Goal: Task Accomplishment & Management: Manage account settings

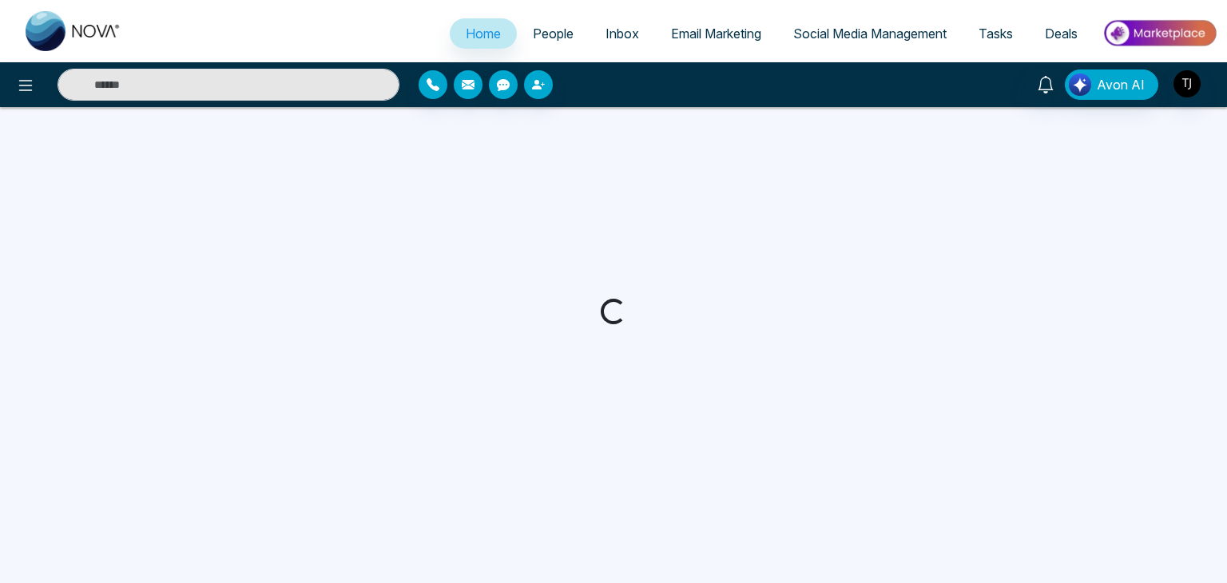
select select "*"
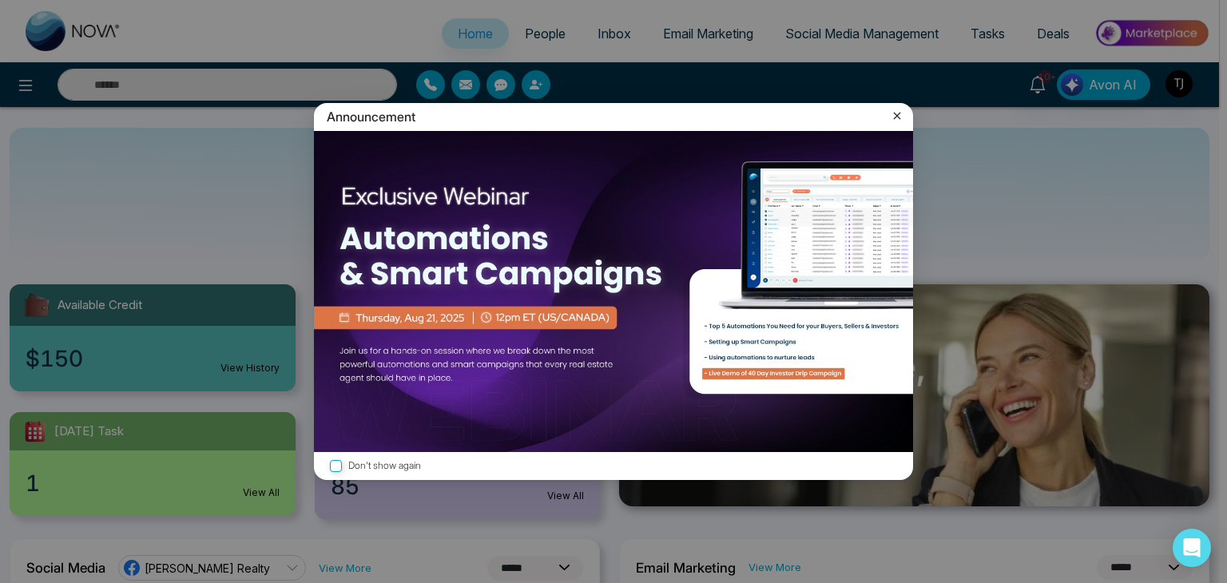
click at [900, 116] on icon at bounding box center [897, 116] width 16 height 16
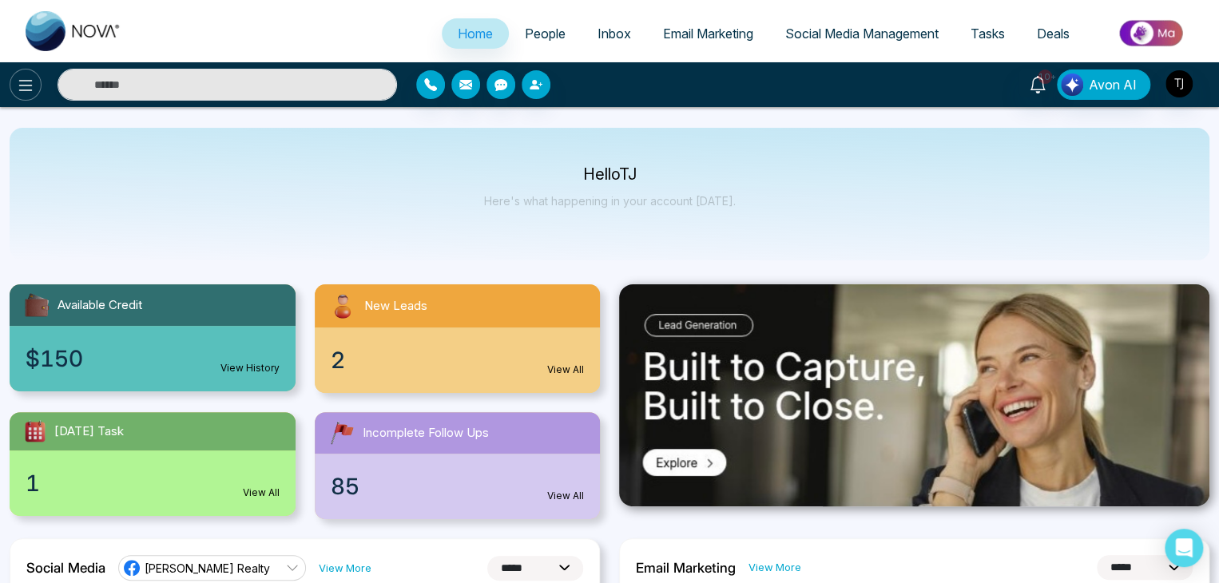
click at [24, 86] on icon at bounding box center [25, 85] width 19 height 19
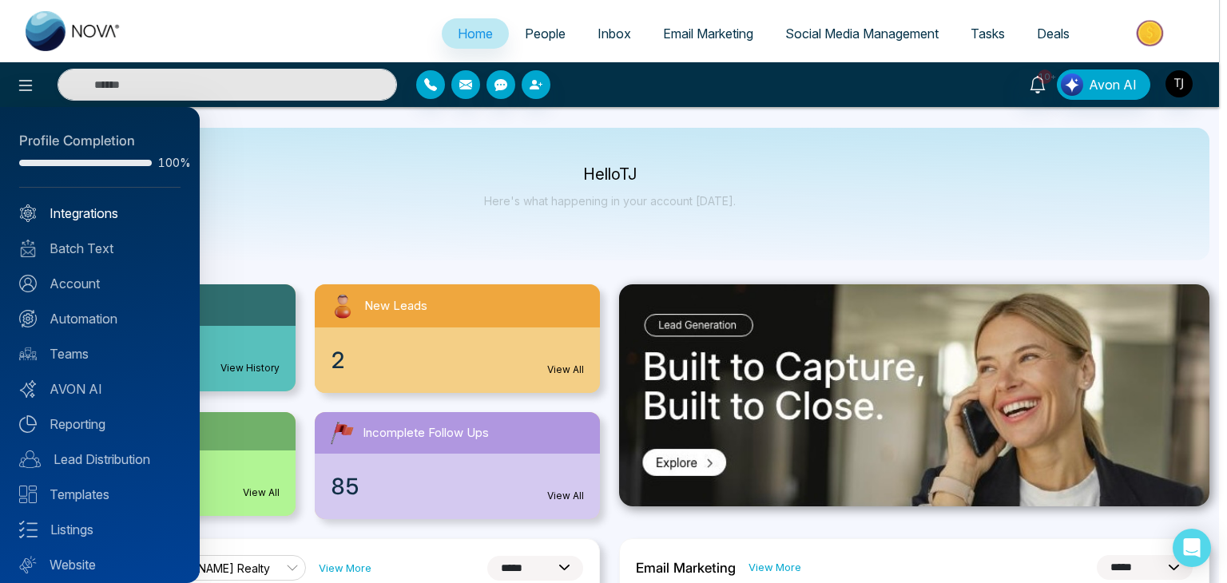
click at [110, 210] on link "Integrations" at bounding box center [99, 213] width 161 height 19
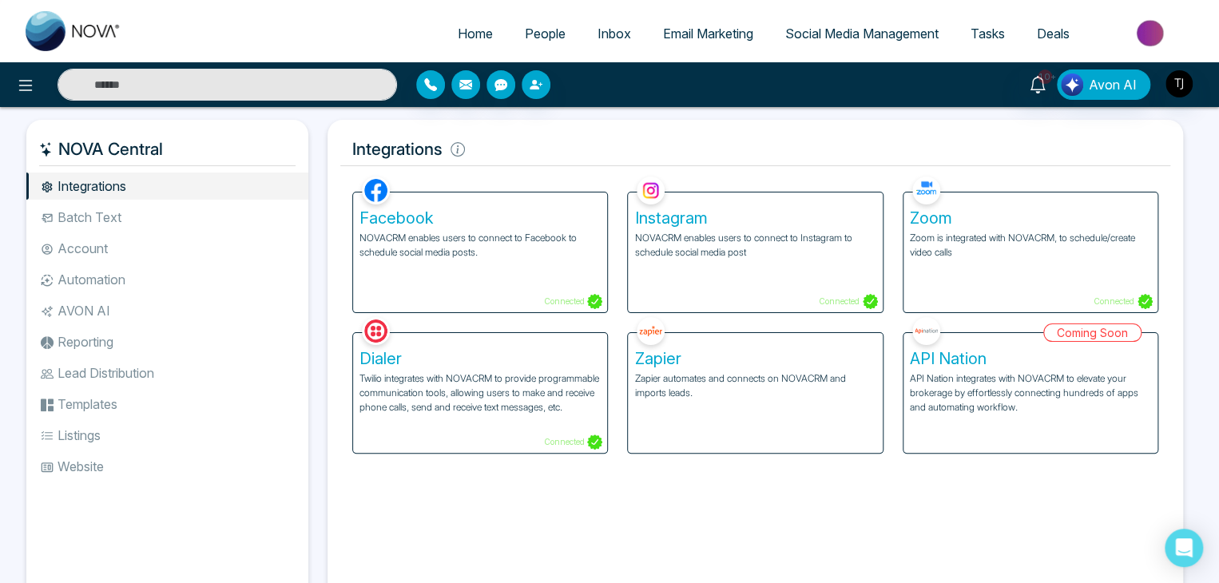
click at [1076, 260] on div "Zoom Zoom is integrated with NOVACRM, to schedule/create video calls Connected" at bounding box center [1030, 253] width 254 height 120
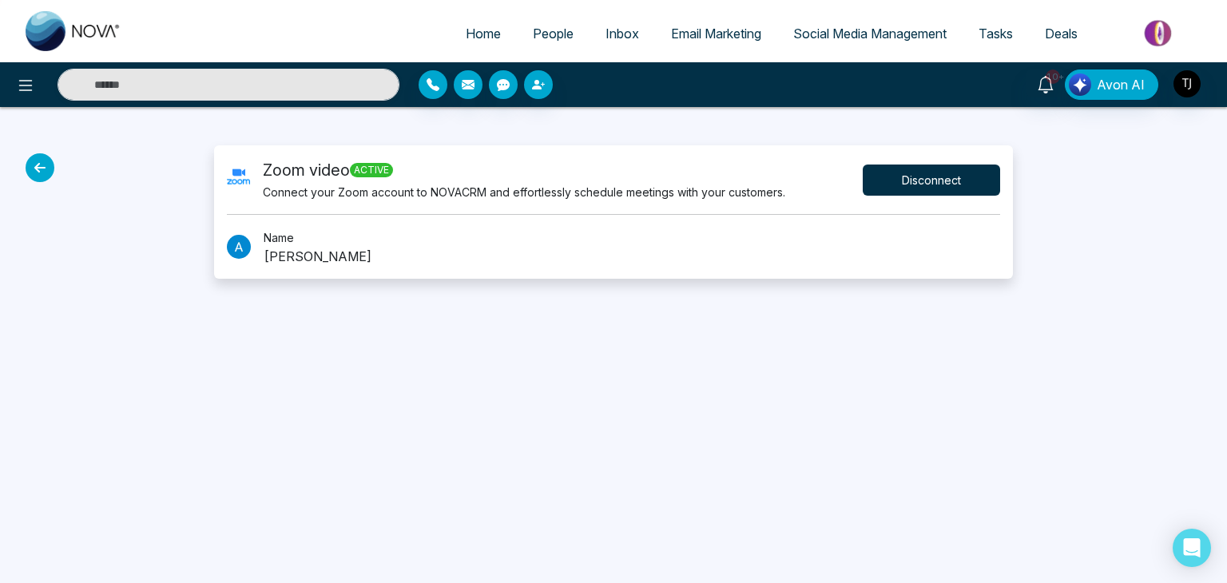
click at [935, 173] on button "Disconnect" at bounding box center [931, 180] width 137 height 31
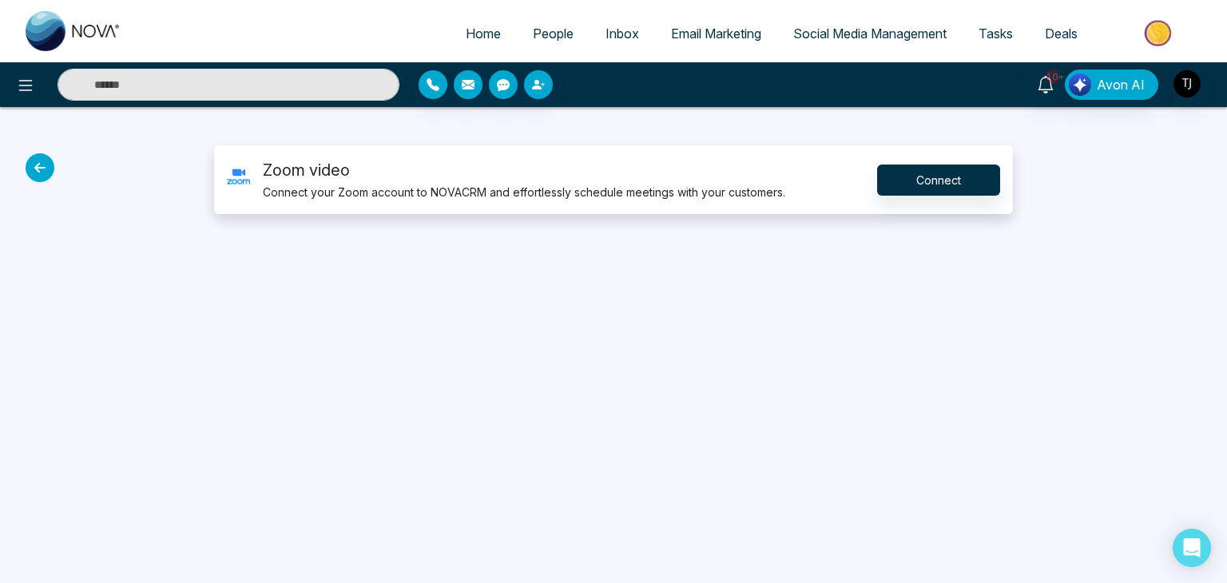
click at [36, 161] on icon at bounding box center [40, 167] width 29 height 29
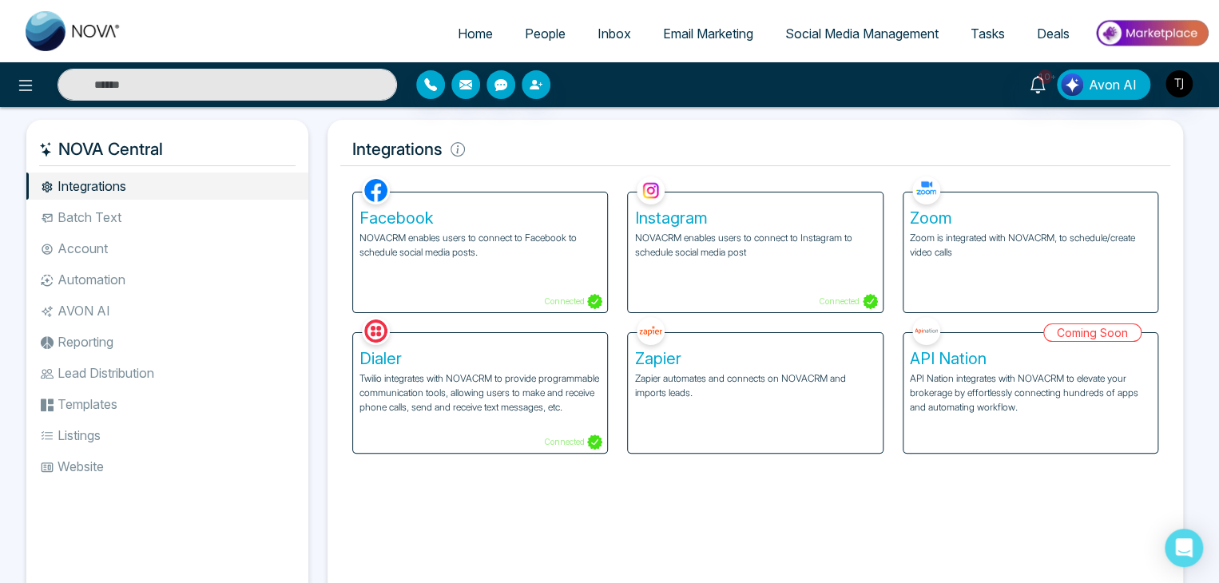
click at [958, 279] on div "Zoom Zoom is integrated with NOVACRM, to schedule/create video calls" at bounding box center [1030, 253] width 254 height 120
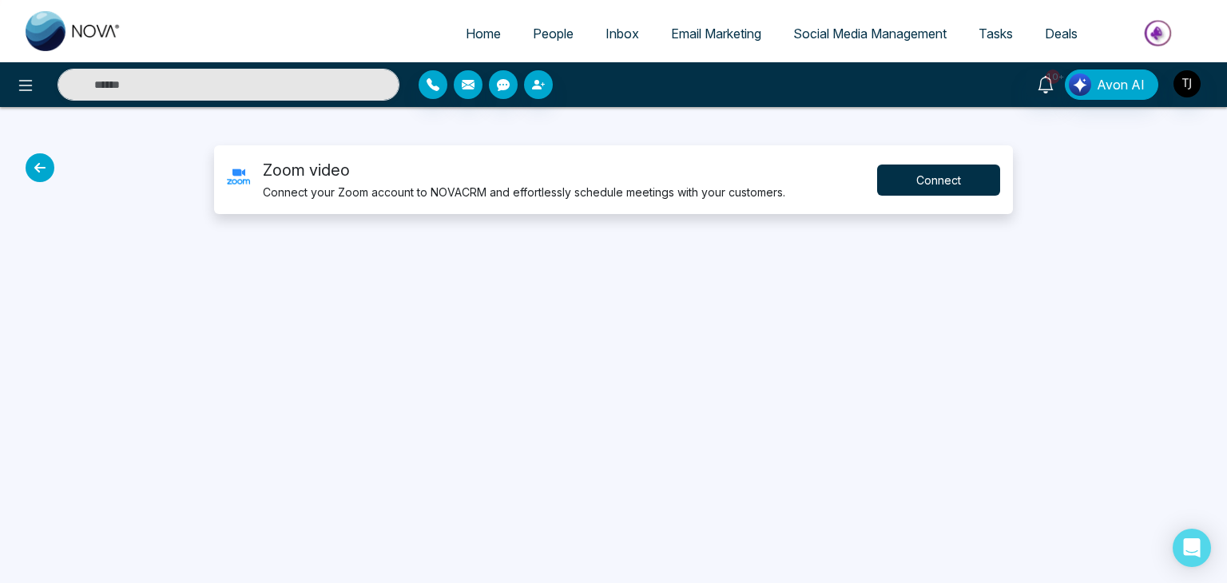
click at [939, 166] on button "Connect" at bounding box center [938, 180] width 123 height 31
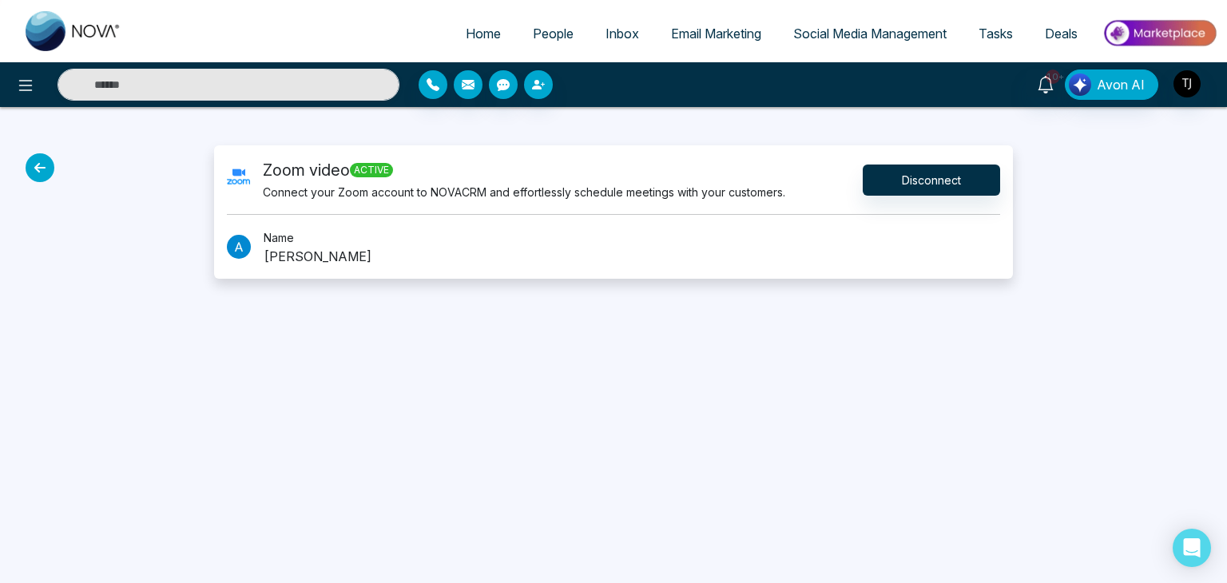
click at [494, 18] on link "Home" at bounding box center [483, 33] width 67 height 30
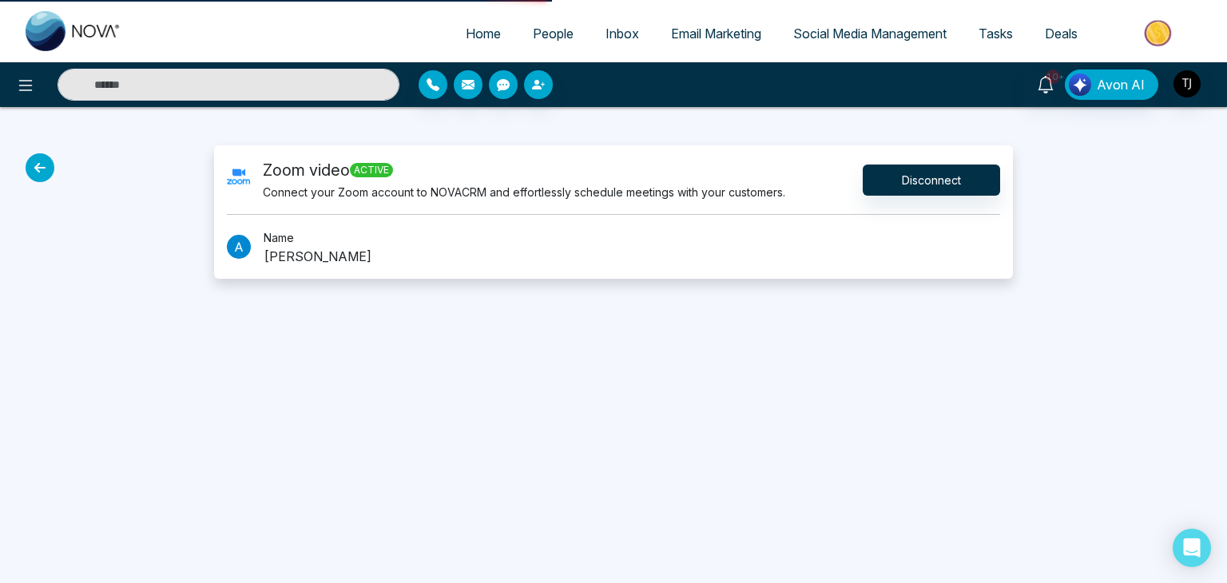
select select "*"
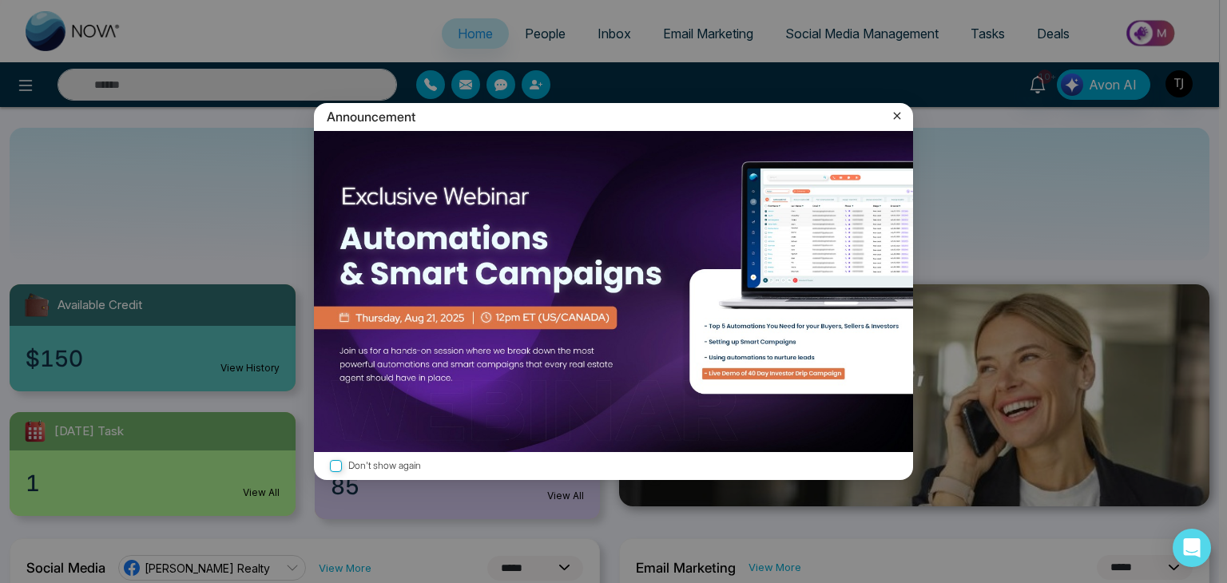
click at [887, 116] on div "Announcement" at bounding box center [613, 117] width 599 height 28
click at [894, 116] on icon at bounding box center [897, 116] width 16 height 16
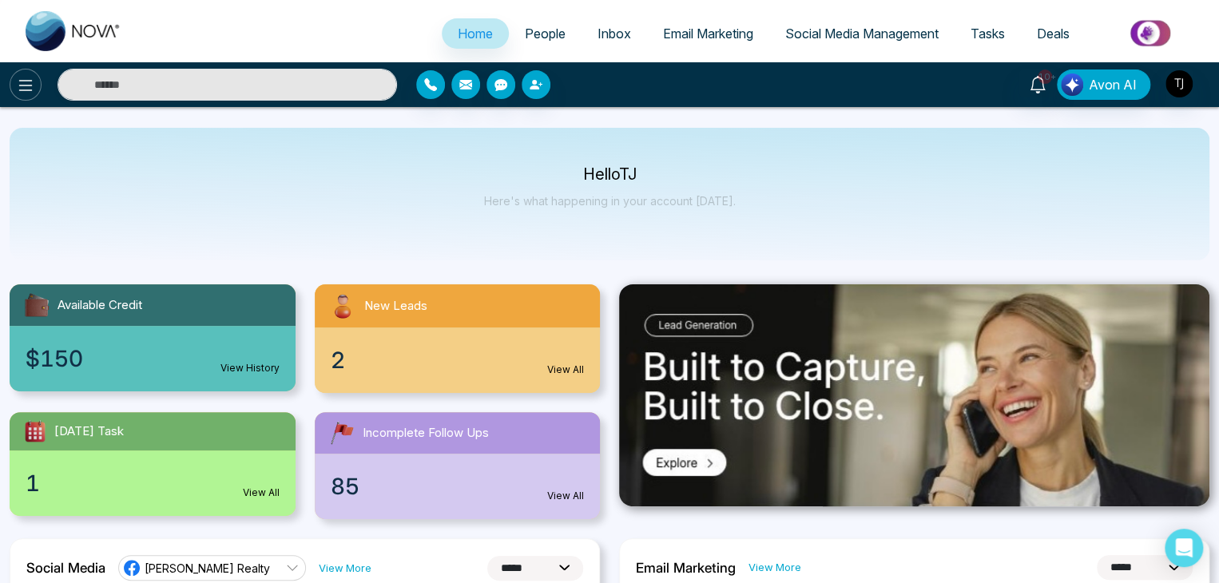
click at [29, 76] on icon at bounding box center [25, 85] width 19 height 19
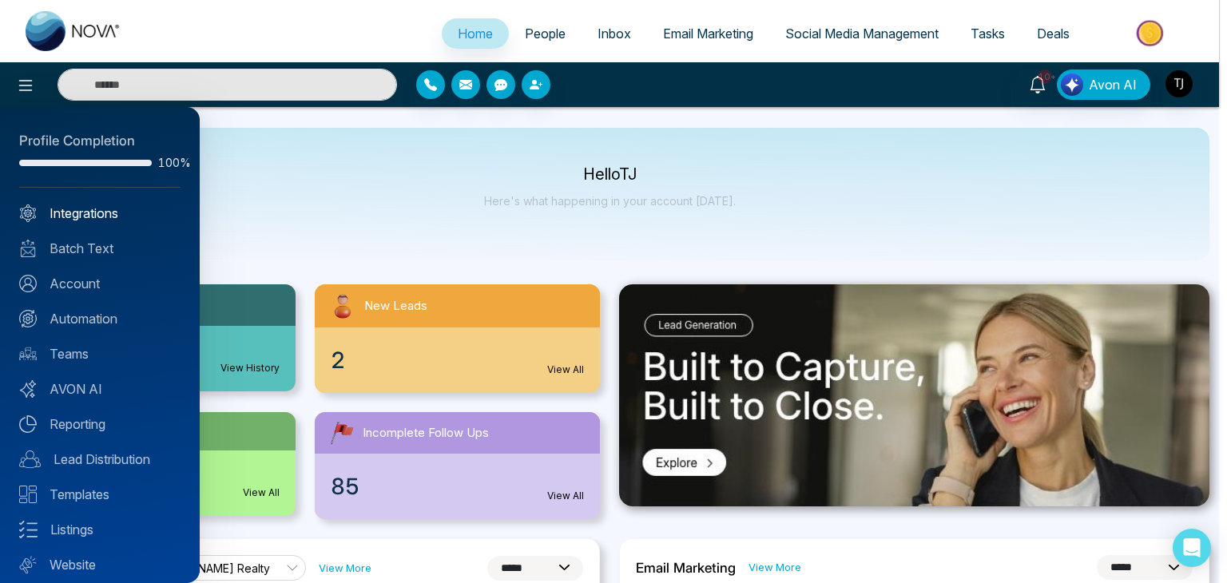
click at [128, 212] on link "Integrations" at bounding box center [99, 213] width 161 height 19
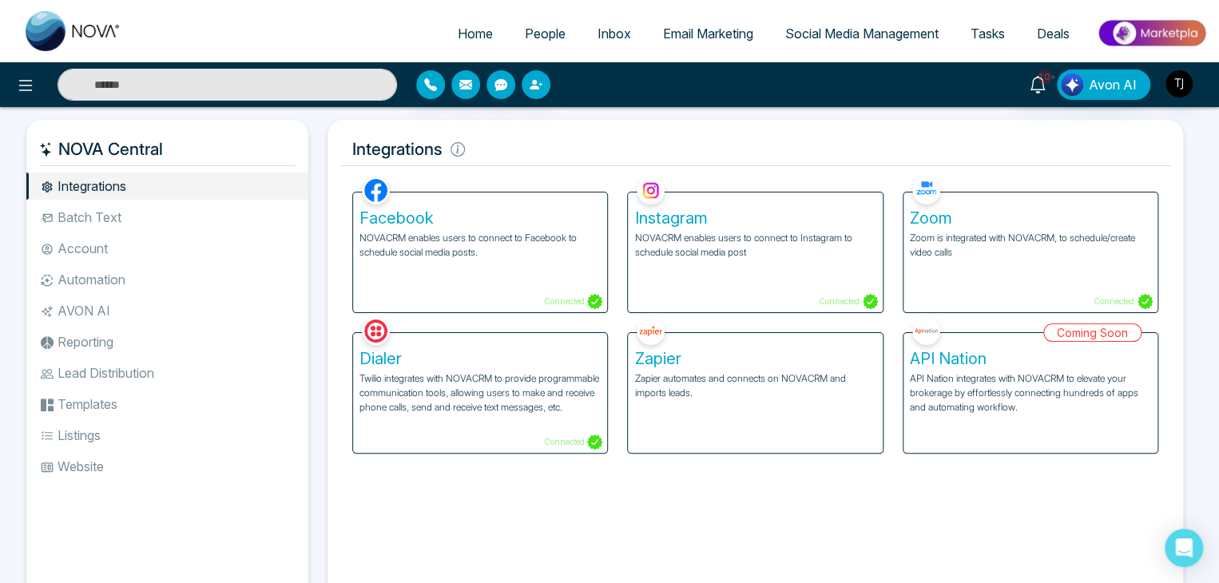
click at [1000, 236] on p "Zoom is integrated with NOVACRM, to schedule/create video calls" at bounding box center [1030, 245] width 241 height 29
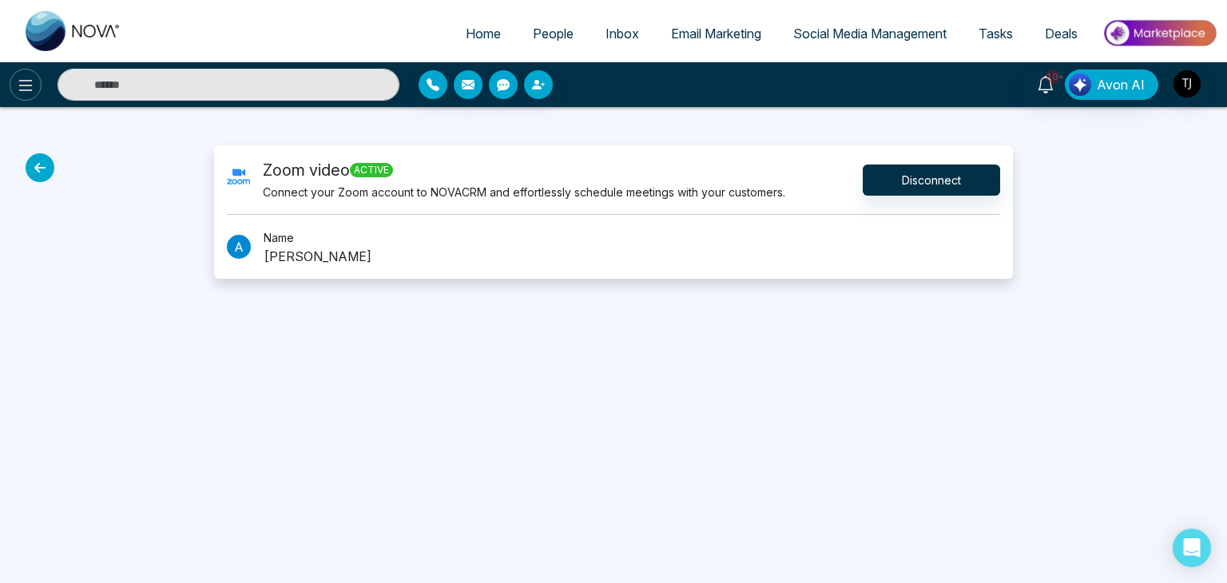
click at [28, 71] on button at bounding box center [26, 85] width 32 height 32
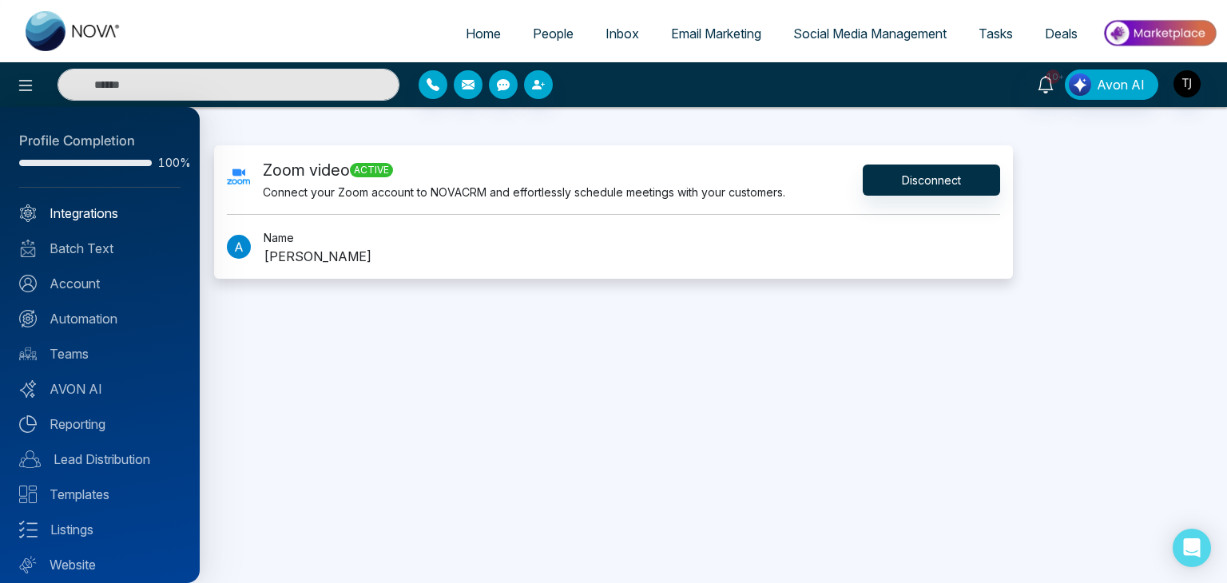
click at [112, 215] on link "Integrations" at bounding box center [99, 213] width 161 height 19
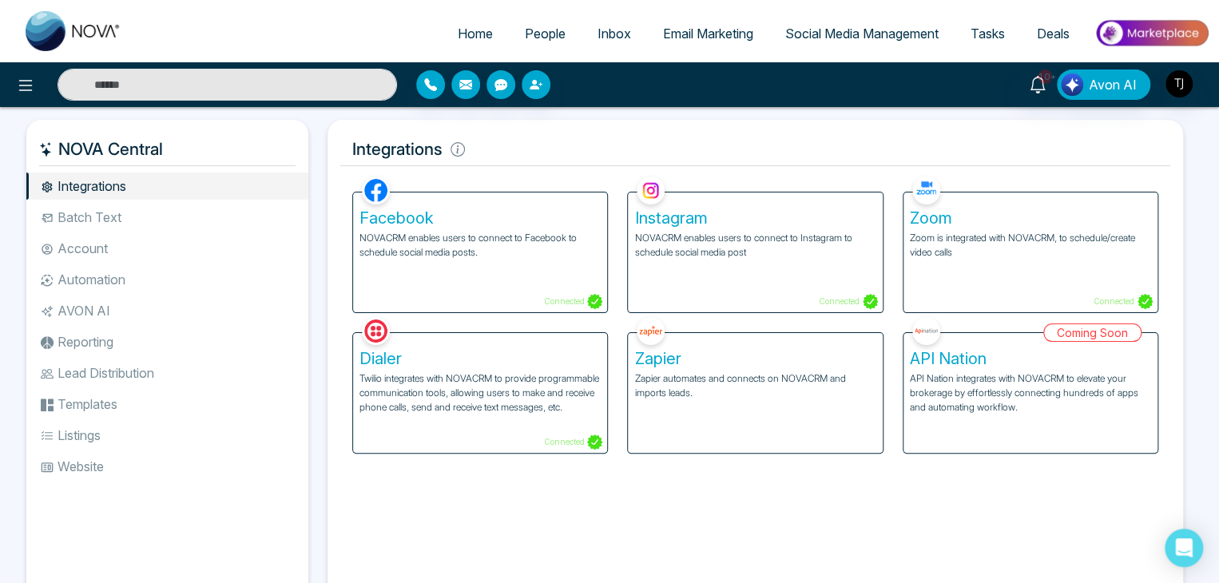
click at [506, 381] on p "Twilio integrates with NOVACRM to provide programmable communication tools, all…" at bounding box center [479, 392] width 241 height 43
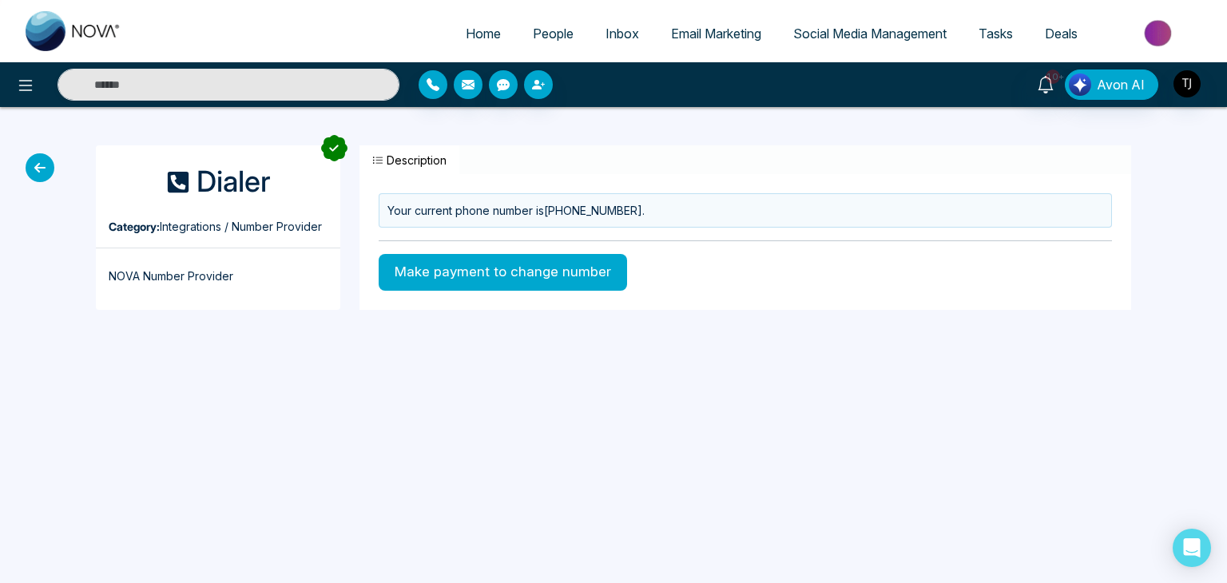
click at [38, 161] on icon at bounding box center [40, 167] width 29 height 29
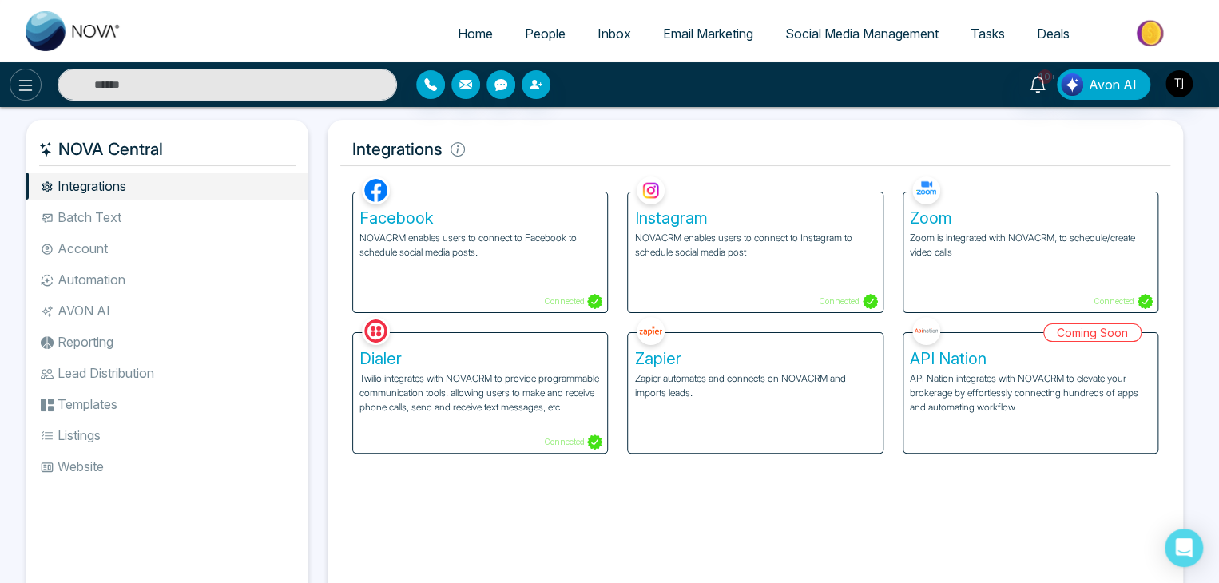
click at [25, 84] on icon at bounding box center [25, 85] width 19 height 19
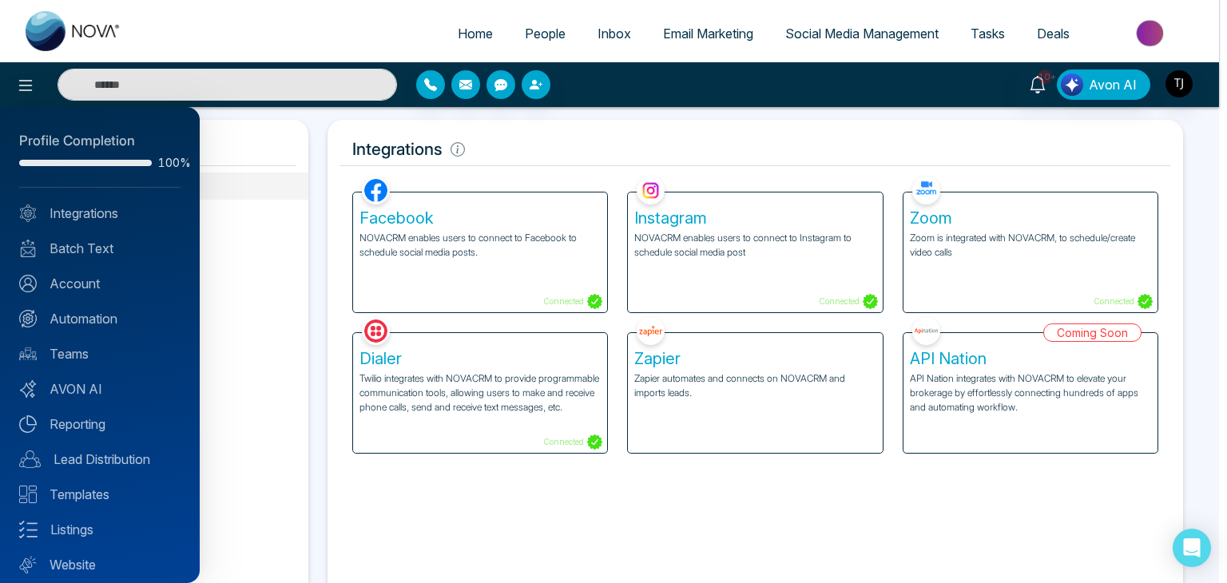
click at [318, 115] on div at bounding box center [613, 291] width 1227 height 583
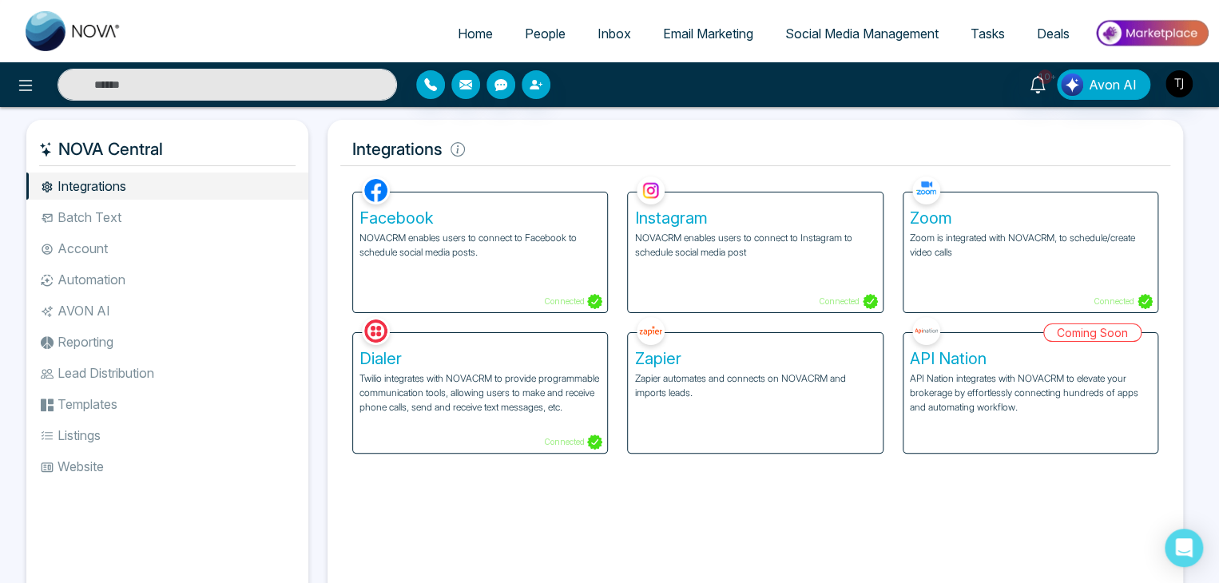
click at [551, 347] on div "Dialer Twilio integrates with NOVACRM to provide programmable communication too…" at bounding box center [480, 393] width 254 height 120
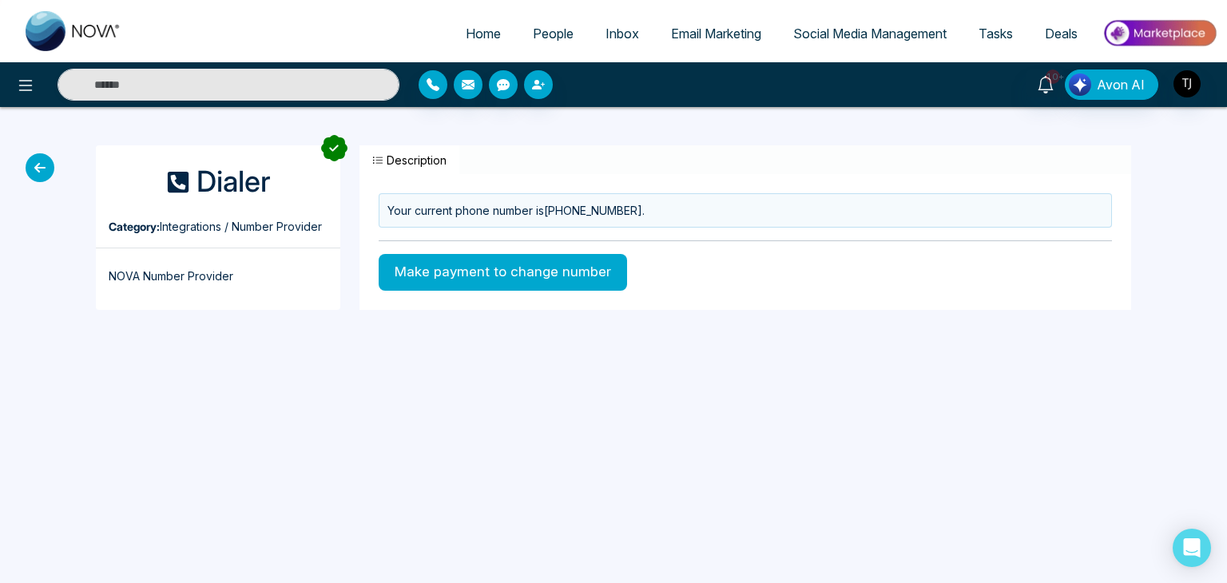
click at [569, 251] on div "Your current phone number is [PHONE_NUMBER] . Make payment to change number" at bounding box center [745, 248] width 772 height 110
click at [573, 261] on button "Make payment to change number" at bounding box center [503, 272] width 248 height 37
click at [29, 90] on icon at bounding box center [26, 85] width 14 height 11
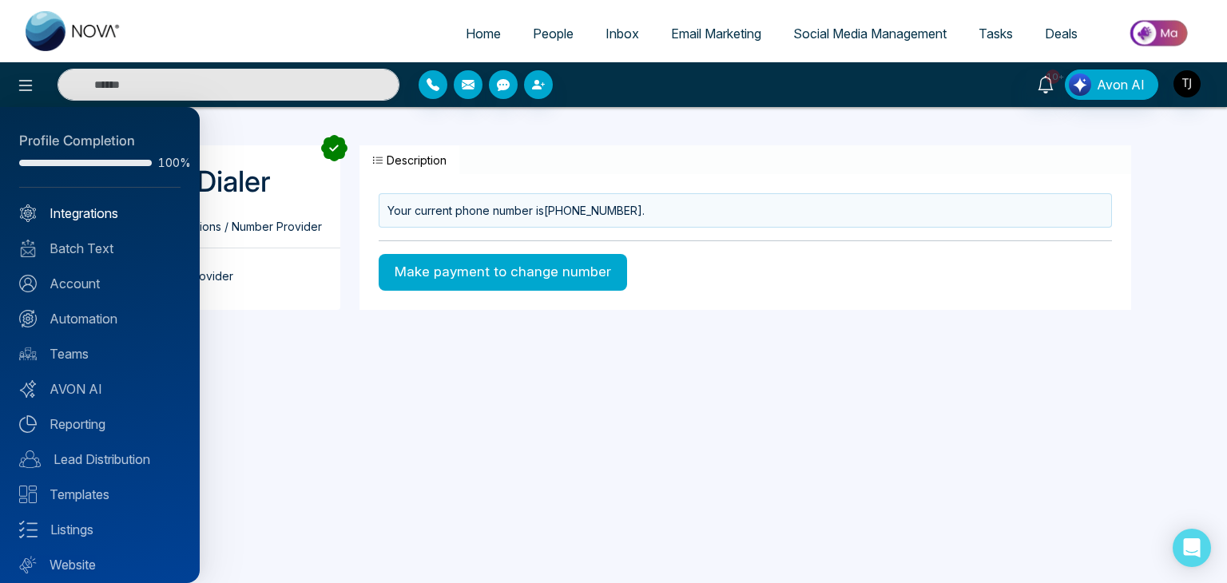
click at [66, 213] on link "Integrations" at bounding box center [99, 213] width 161 height 19
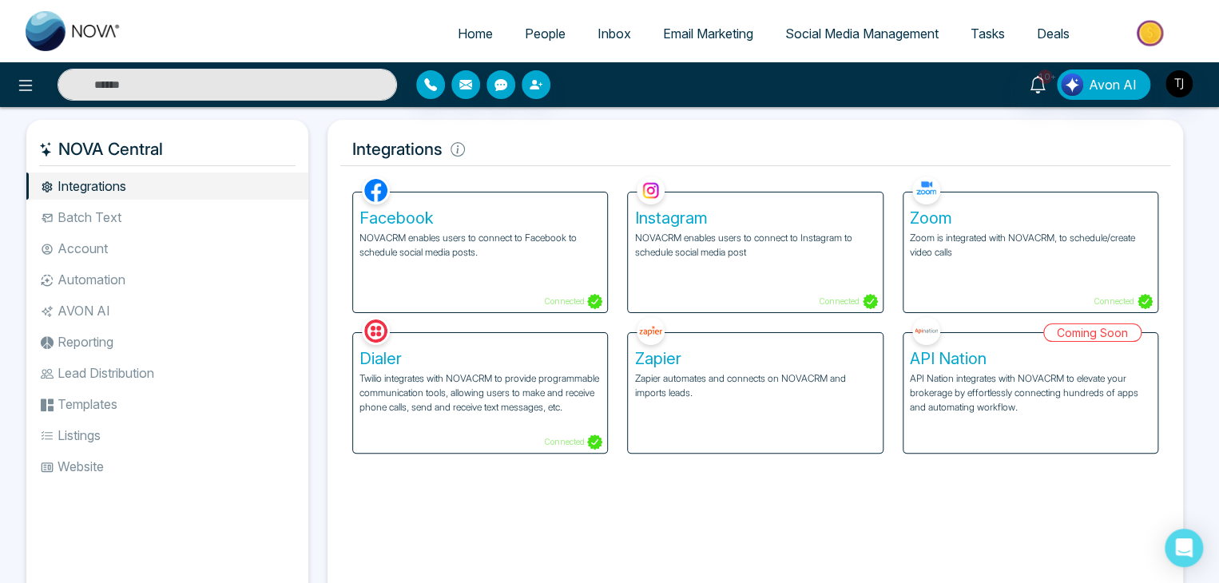
click at [752, 372] on p "Zapier automates and connects on NOVACRM and imports leads." at bounding box center [754, 385] width 241 height 29
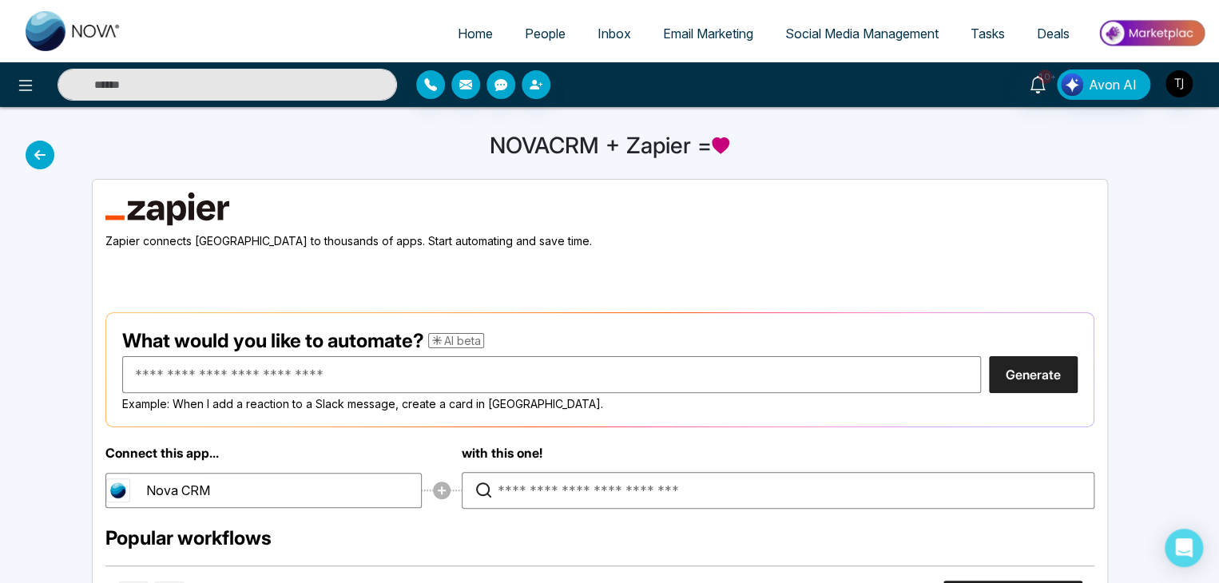
scroll to position [13, 0]
click at [30, 153] on icon at bounding box center [40, 155] width 29 height 29
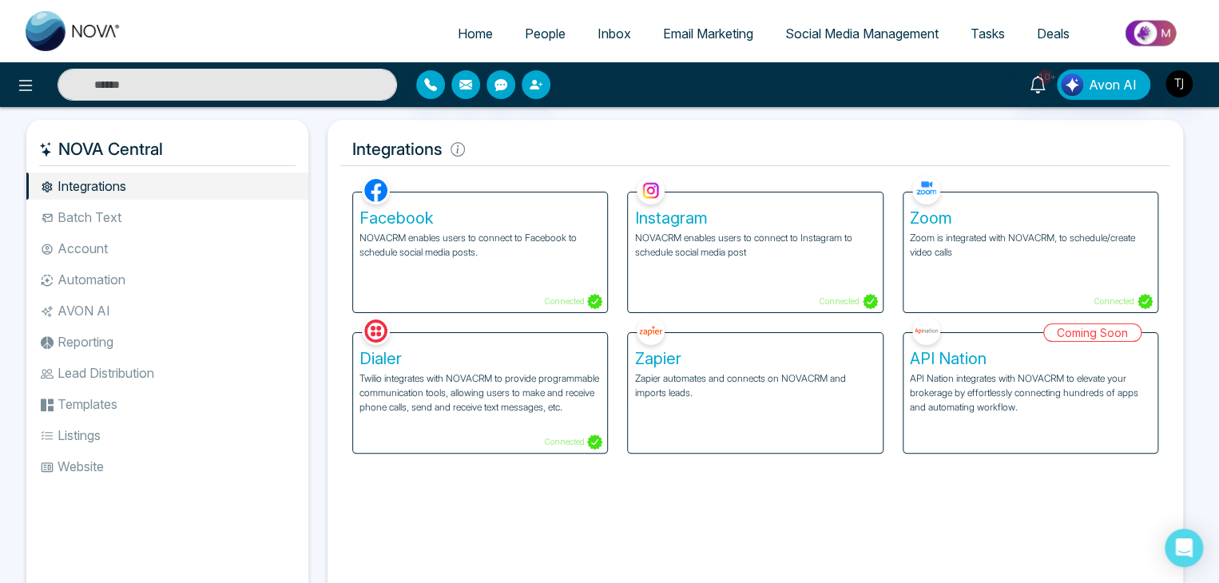
click at [160, 245] on li "Account" at bounding box center [167, 248] width 282 height 27
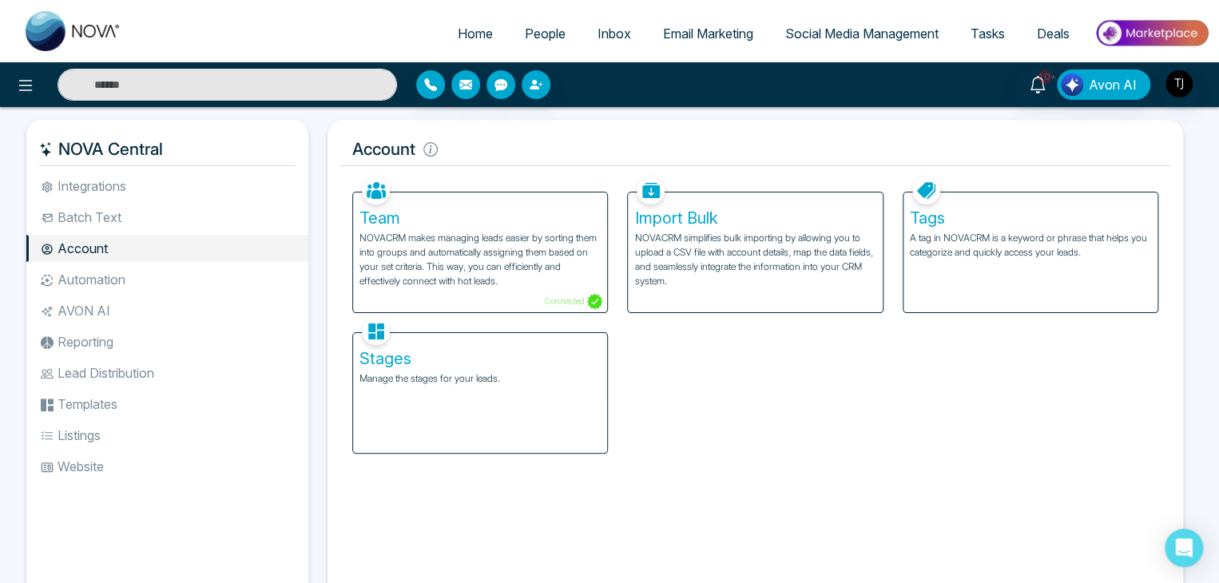
click at [426, 233] on p "NOVACRM makes managing leads easier by sorting them into groups and automatical…" at bounding box center [479, 260] width 241 height 58
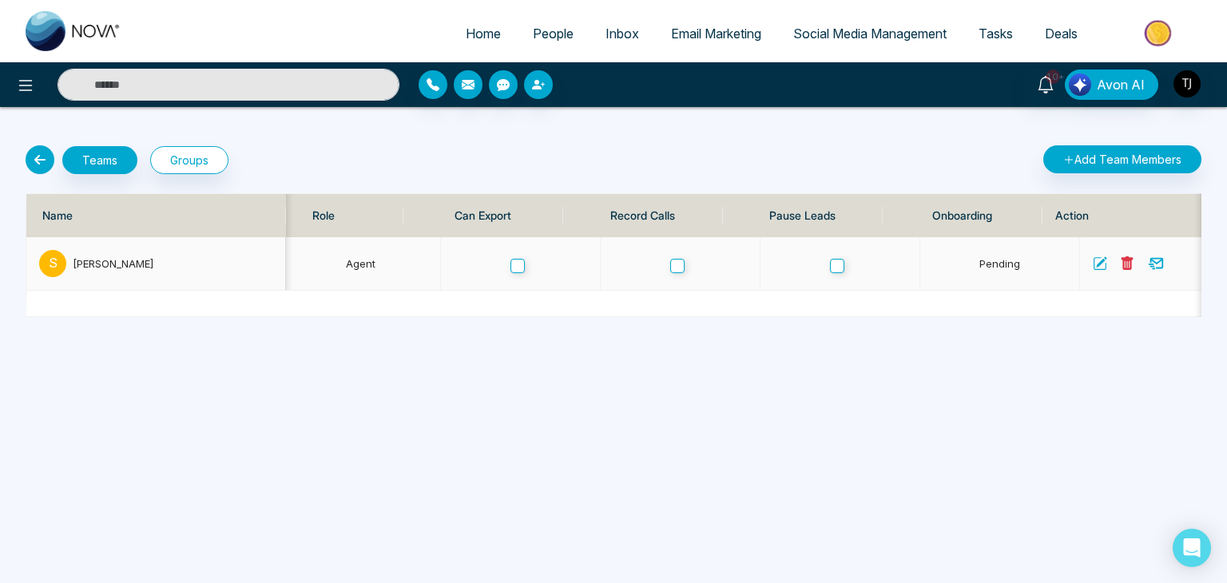
scroll to position [0, 74]
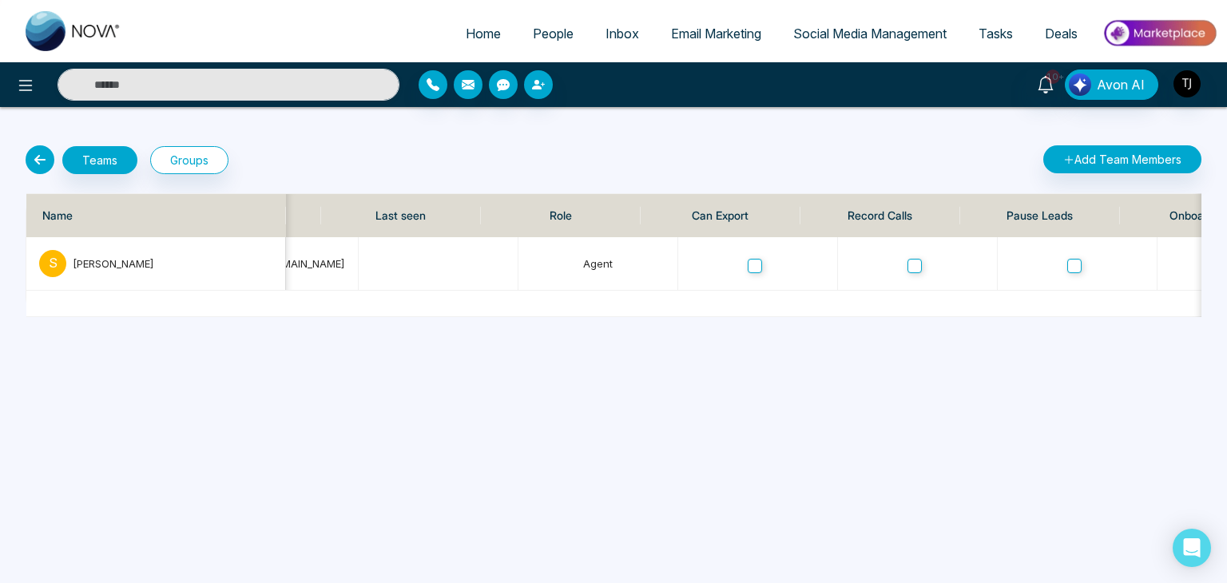
click at [31, 161] on icon at bounding box center [40, 159] width 29 height 29
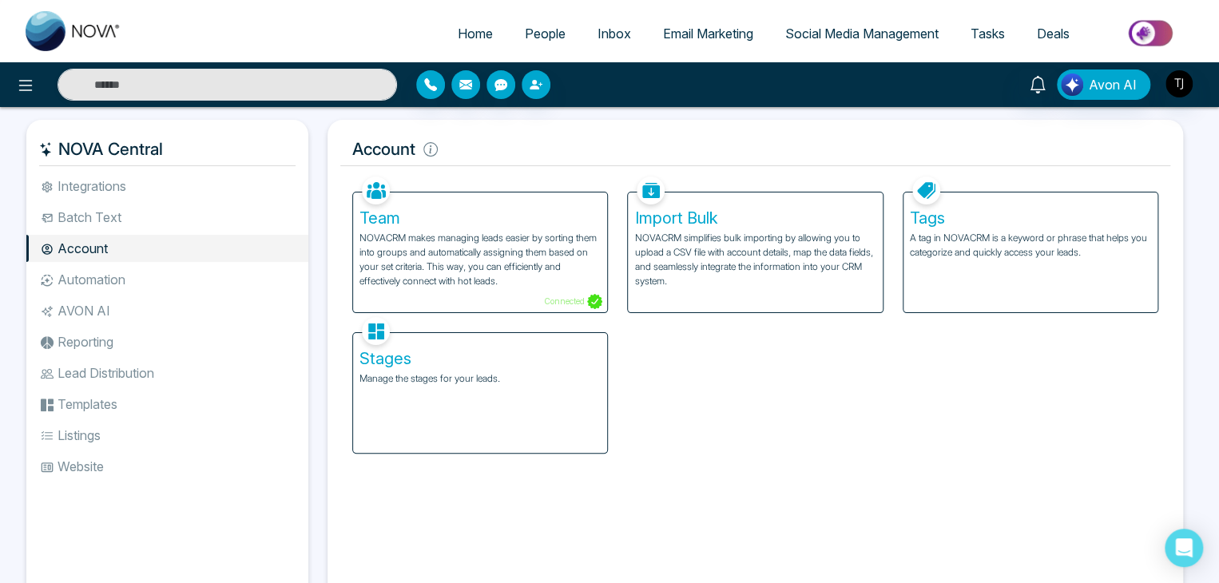
click at [741, 271] on p "NOVACRM simplifies bulk importing by allowing you to upload a CSV file with acc…" at bounding box center [754, 260] width 241 height 58
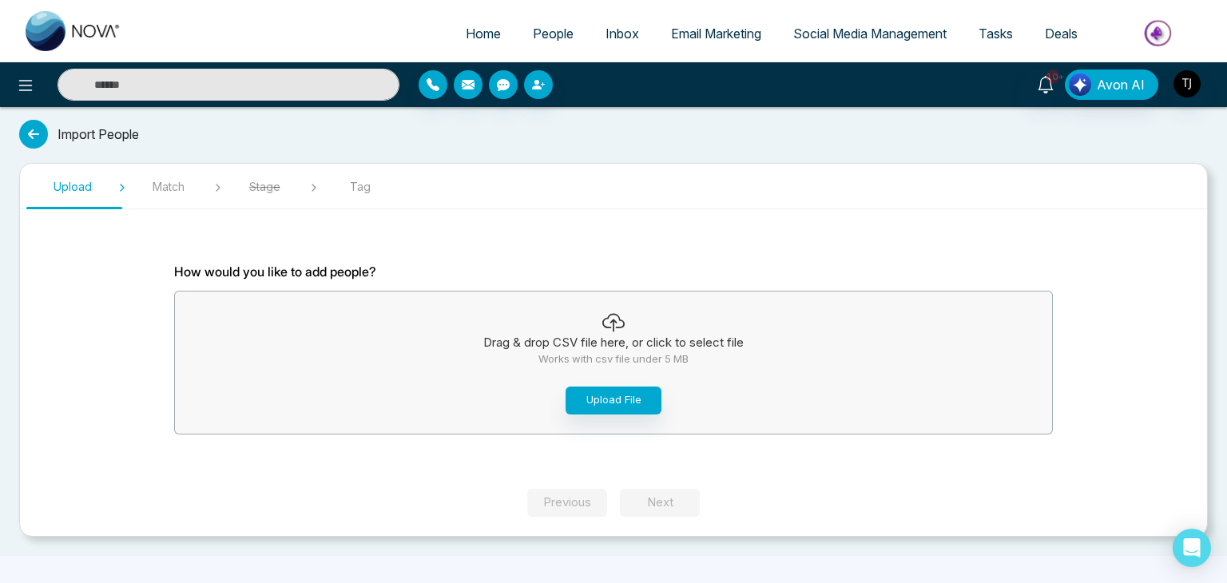
click at [22, 136] on icon at bounding box center [33, 134] width 29 height 29
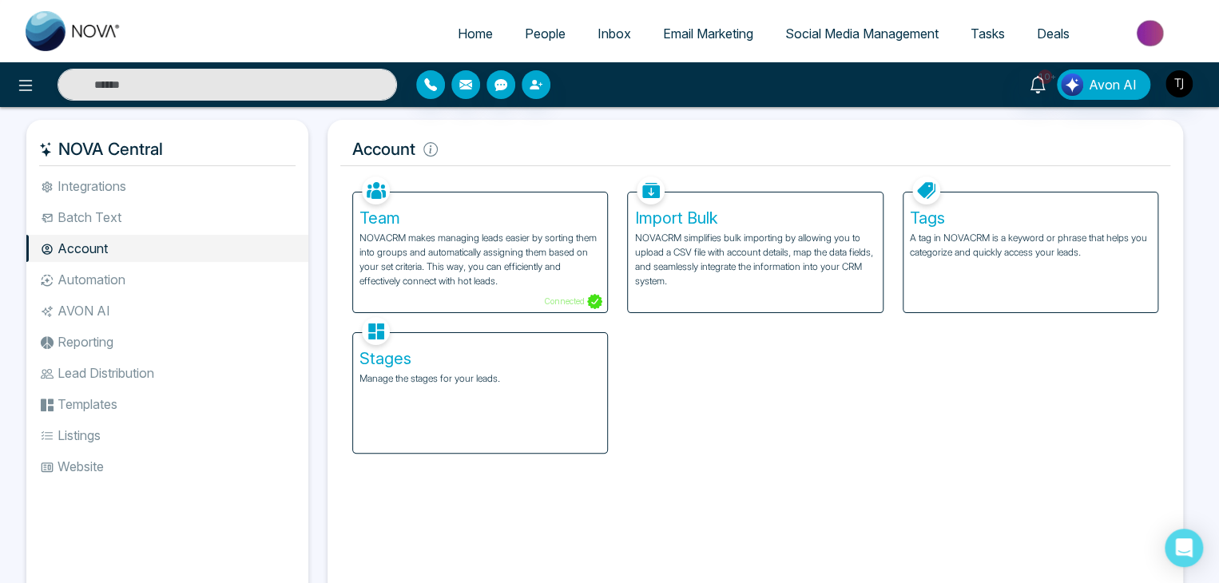
click at [905, 579] on div "Facebook NOVACRM enables users to connect to Facebook to schedule social media …" at bounding box center [755, 386] width 830 height 426
click at [158, 215] on li "Batch Text" at bounding box center [167, 217] width 282 height 27
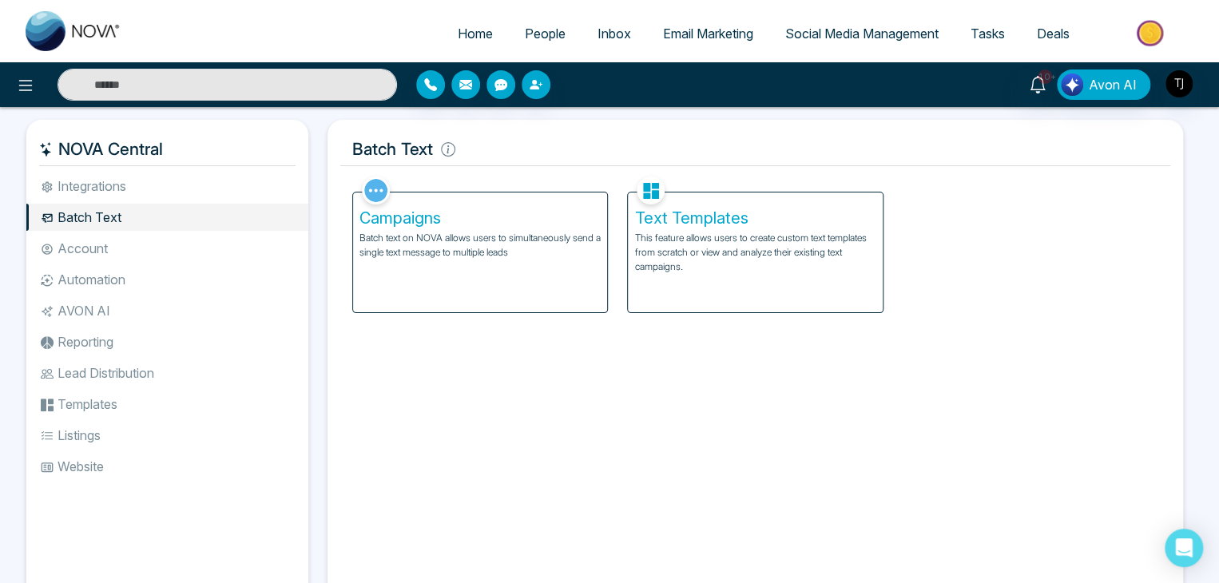
click at [141, 253] on li "Account" at bounding box center [167, 248] width 282 height 27
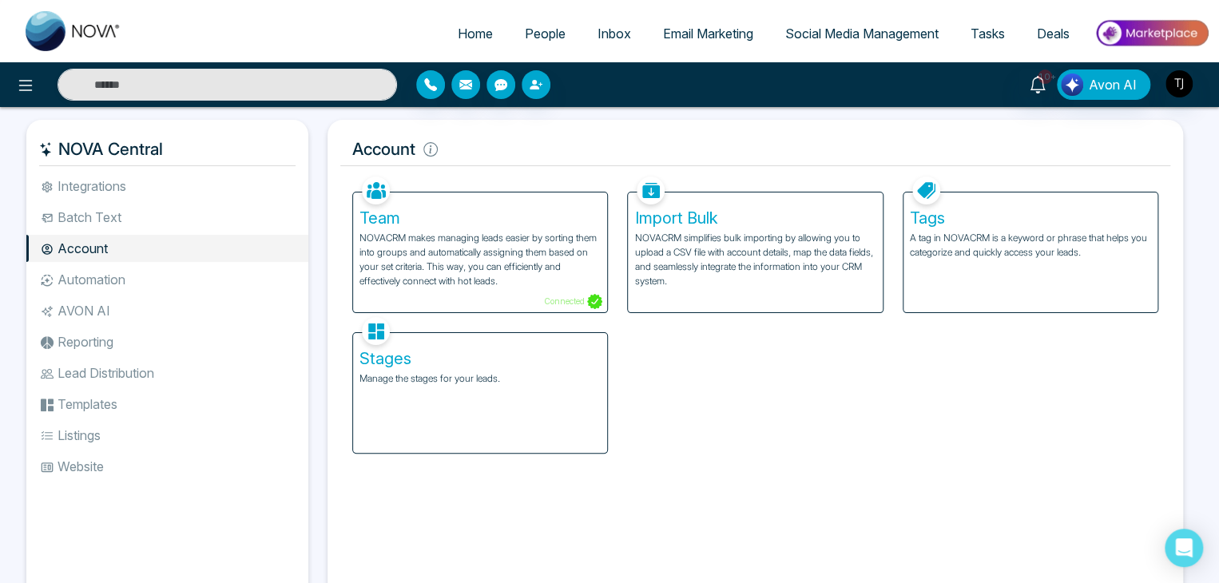
click at [955, 278] on div "Tags A tag in NOVACRM is a keyword or phrase that helps you categorize and quic…" at bounding box center [1030, 253] width 254 height 120
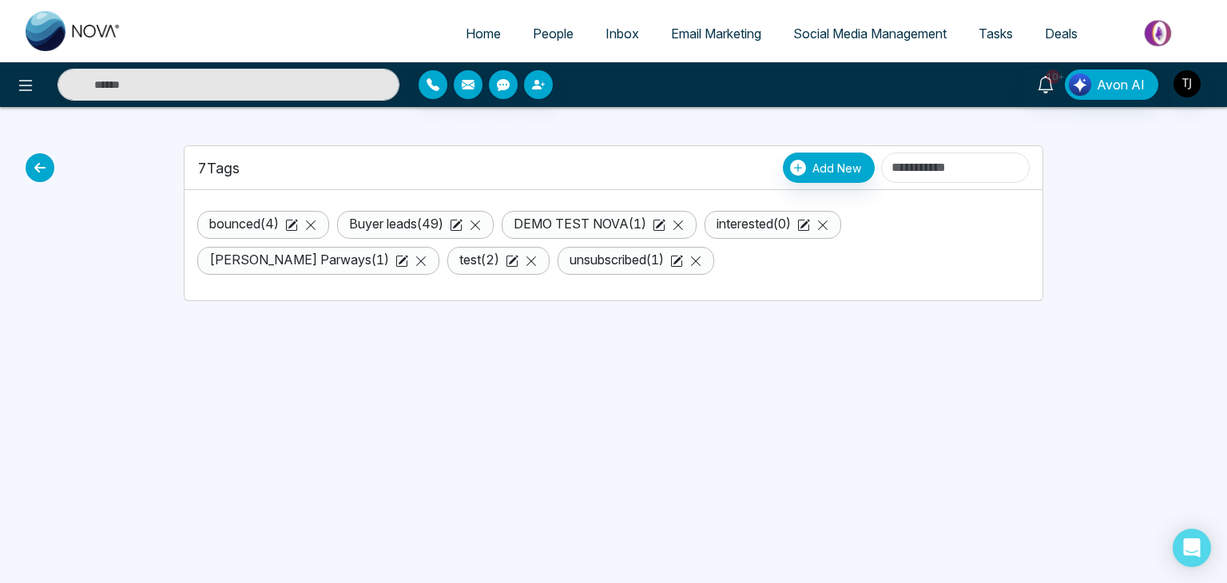
click at [49, 176] on icon at bounding box center [40, 167] width 29 height 29
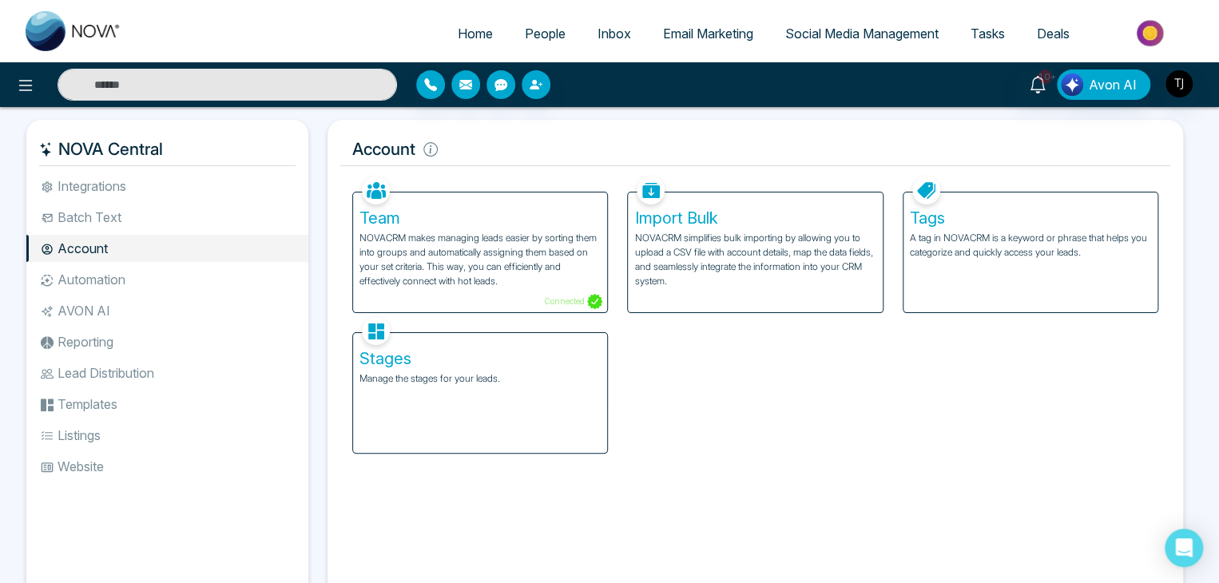
click at [500, 340] on div "Stages Manage the stages for your leads." at bounding box center [480, 393] width 254 height 120
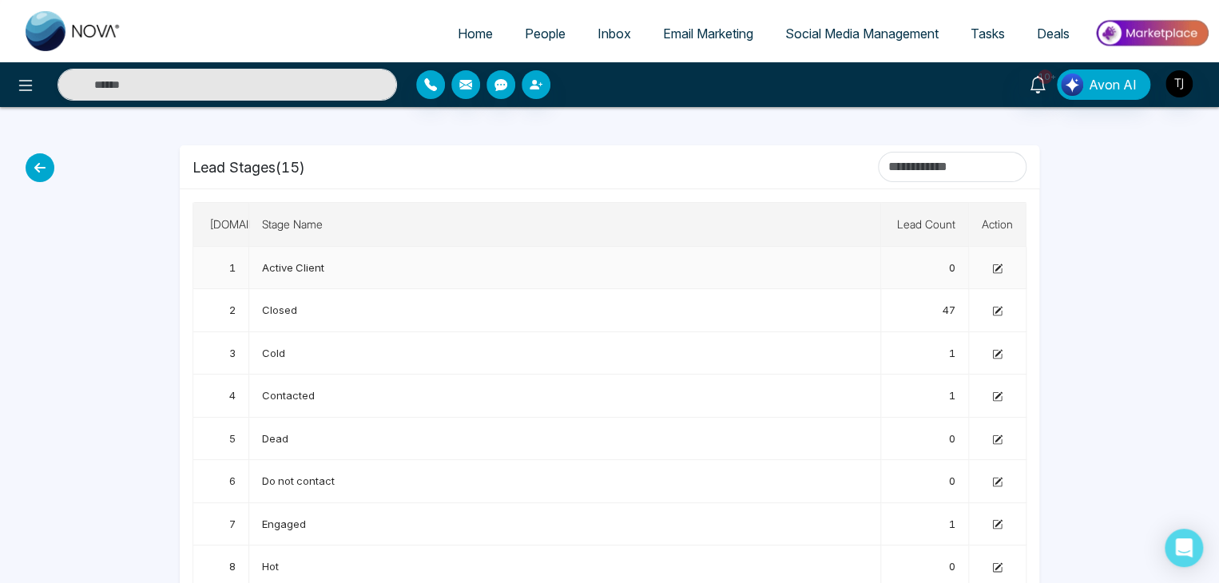
click at [293, 272] on span "Active Client" at bounding box center [293, 267] width 62 height 13
click at [35, 174] on icon at bounding box center [40, 167] width 29 height 29
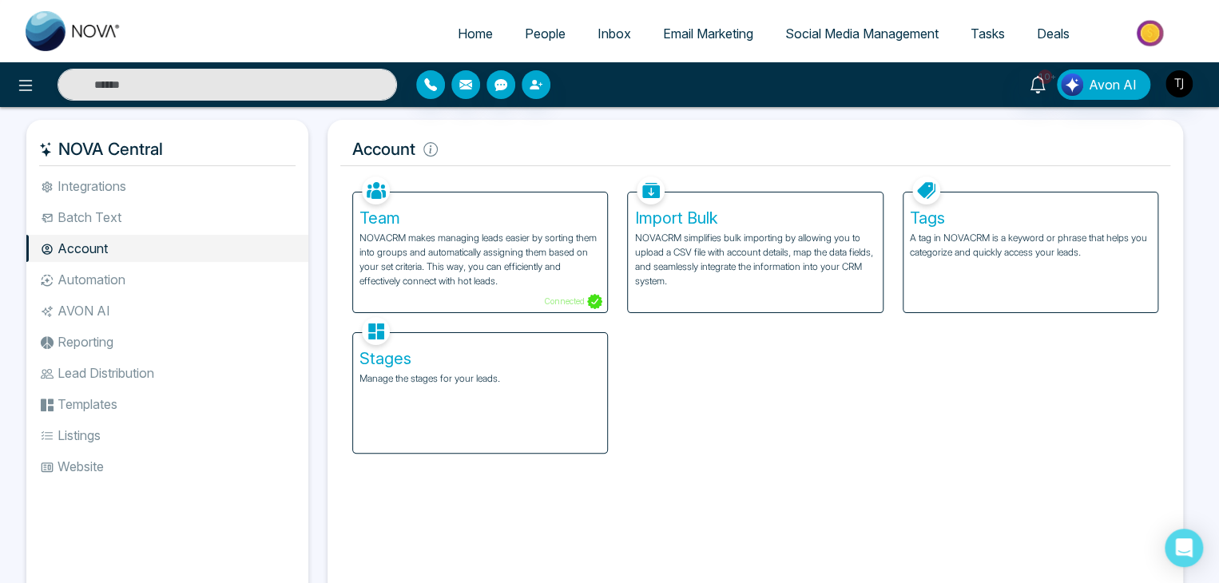
click at [538, 251] on p "NOVACRM makes managing leads easier by sorting them into groups and automatical…" at bounding box center [479, 260] width 241 height 58
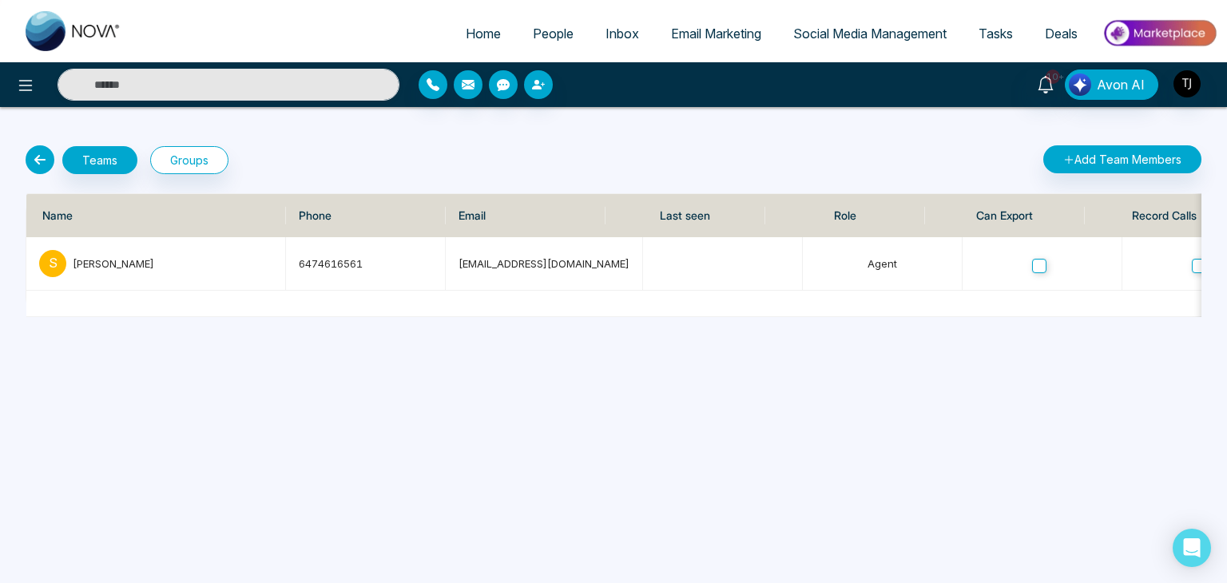
click at [908, 582] on div "Home People Inbox Email Marketing Social Media Management Tasks Deals 10+ Avon …" at bounding box center [613, 291] width 1227 height 583
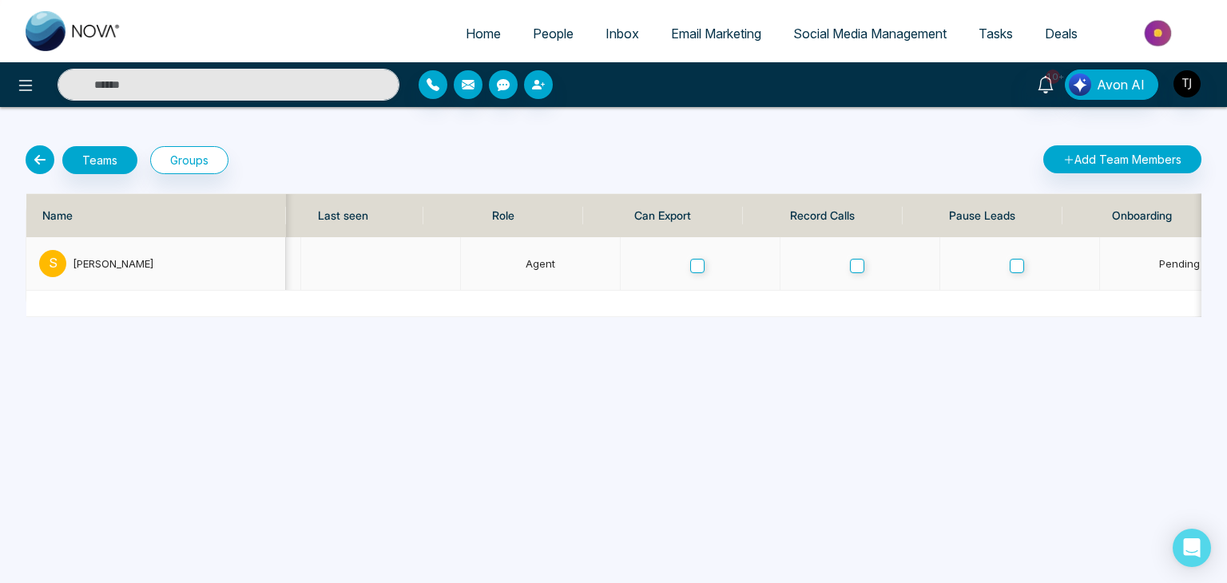
scroll to position [0, 366]
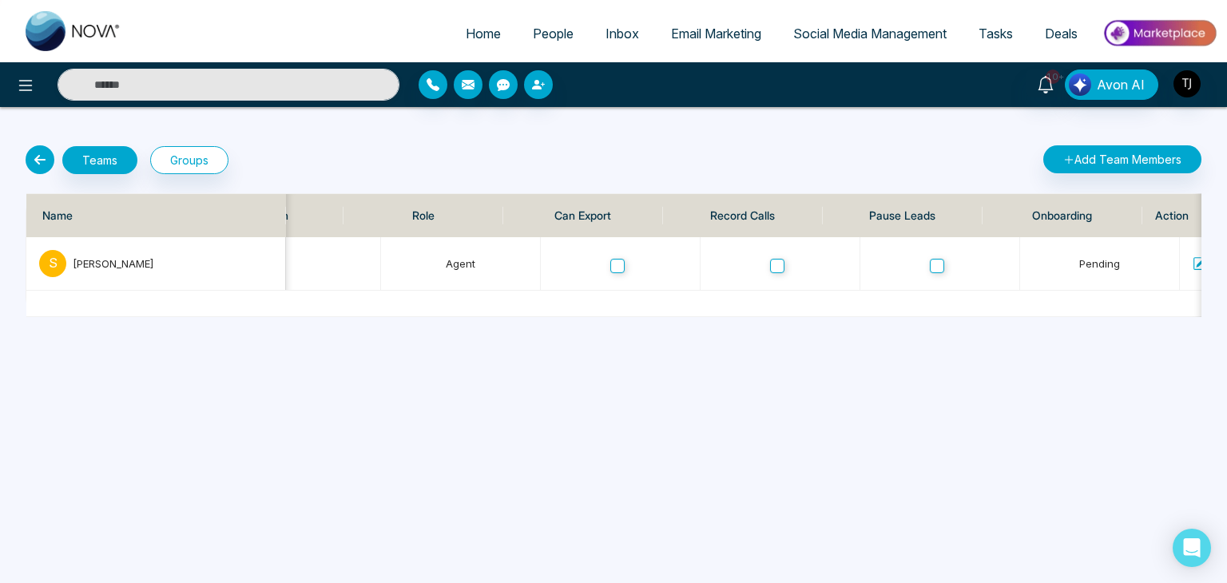
click at [895, 581] on div "Home People Inbox Email Marketing Social Media Management Tasks Deals 10+ Avon …" at bounding box center [613, 291] width 1227 height 583
click at [1080, 153] on button "Add Team Members" at bounding box center [1122, 159] width 158 height 28
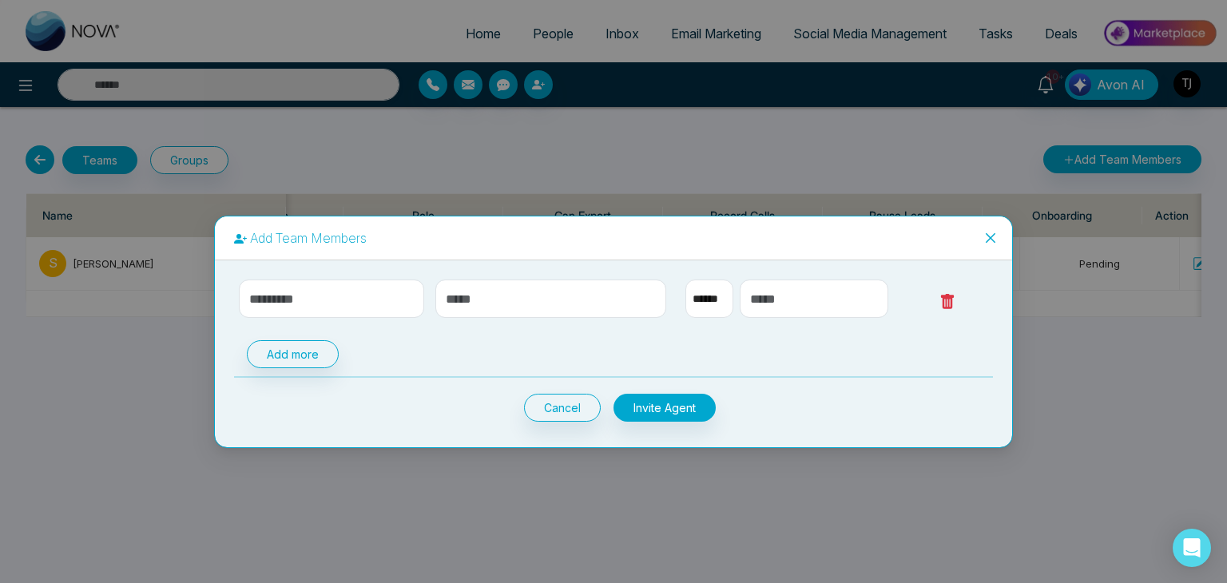
select select "**"
click at [1002, 233] on span "Close" at bounding box center [990, 237] width 43 height 43
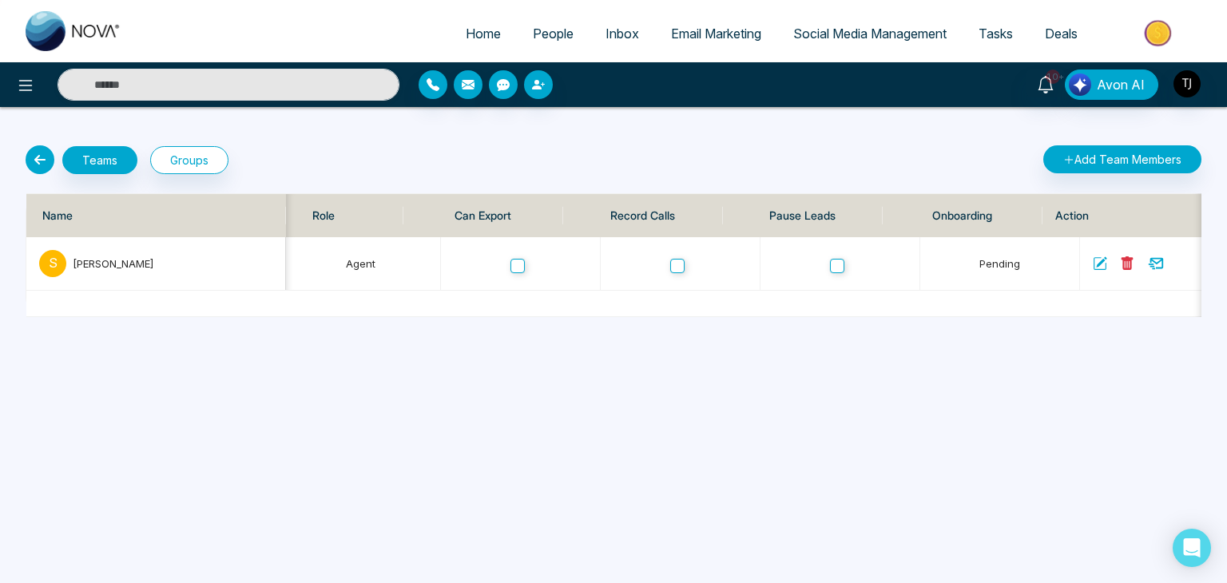
scroll to position [0, 0]
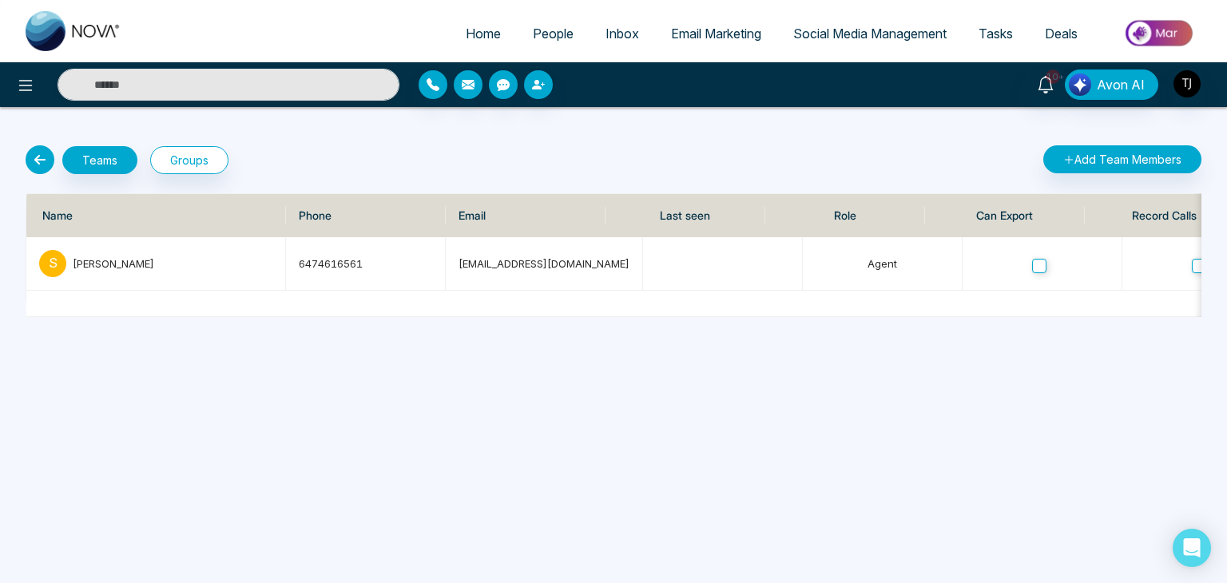
click at [36, 159] on icon at bounding box center [40, 159] width 29 height 29
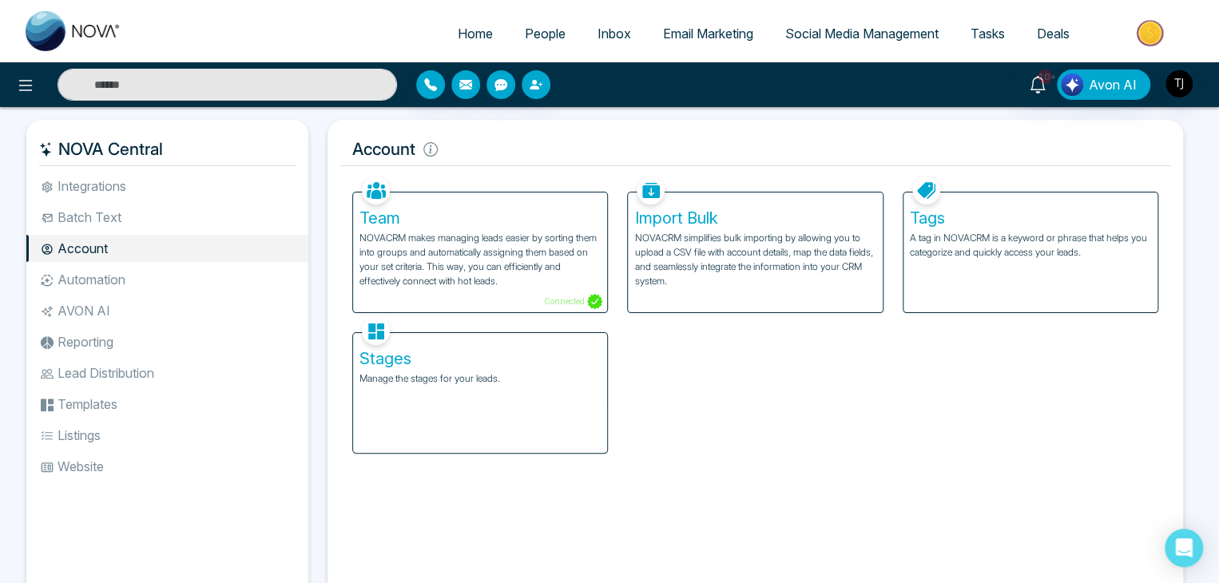
click at [545, 256] on p "NOVACRM makes managing leads easier by sorting them into groups and automatical…" at bounding box center [479, 260] width 241 height 58
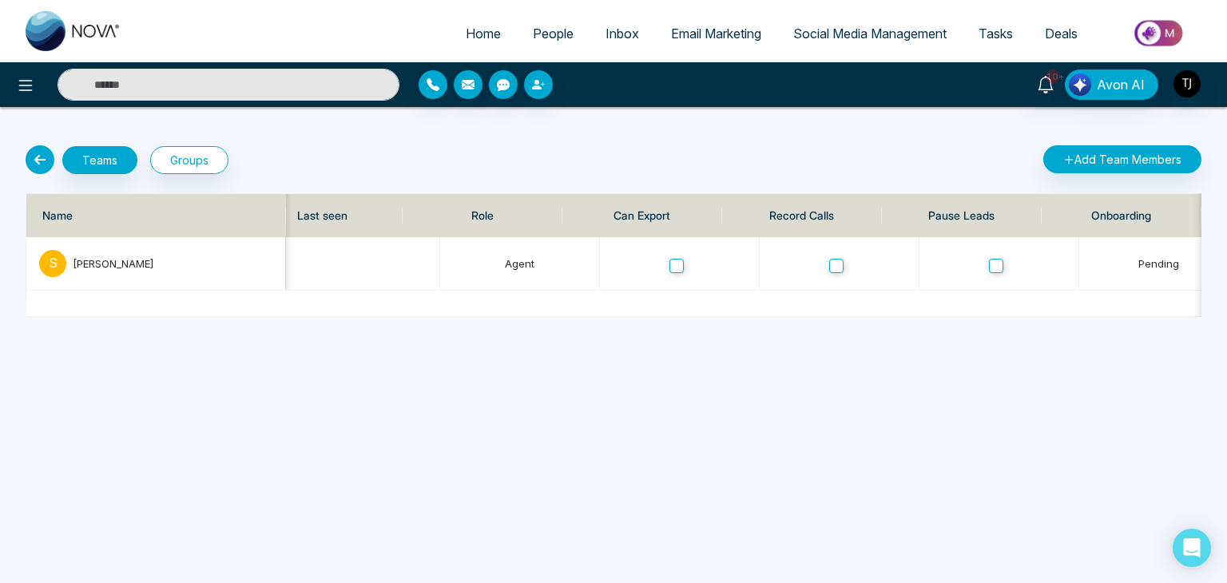
scroll to position [0, 522]
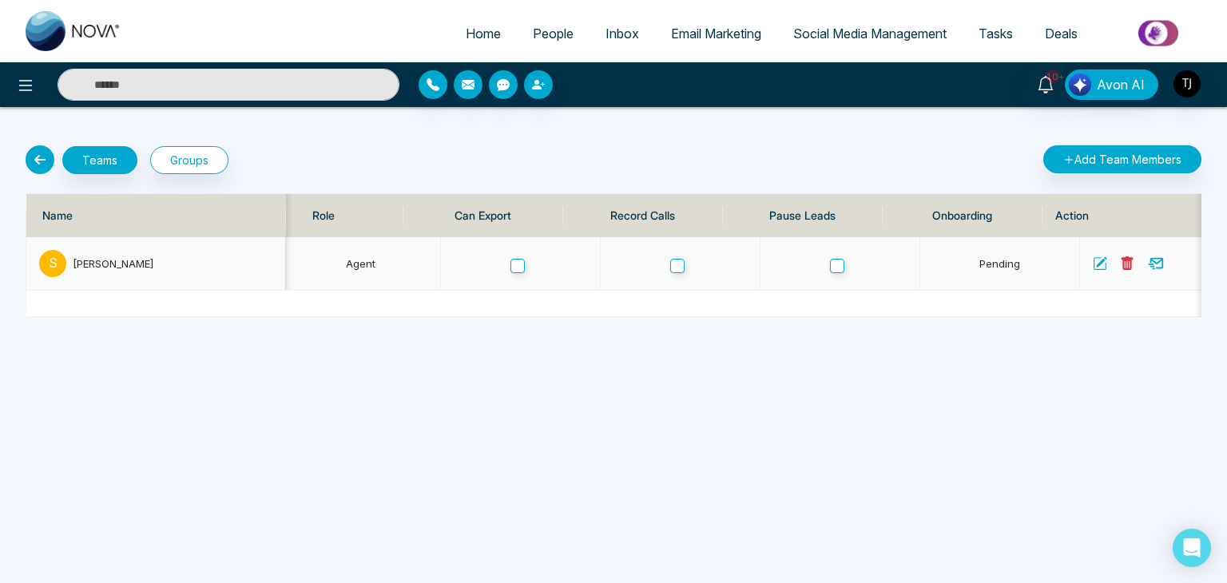
click at [1094, 265] on icon at bounding box center [1100, 263] width 13 height 13
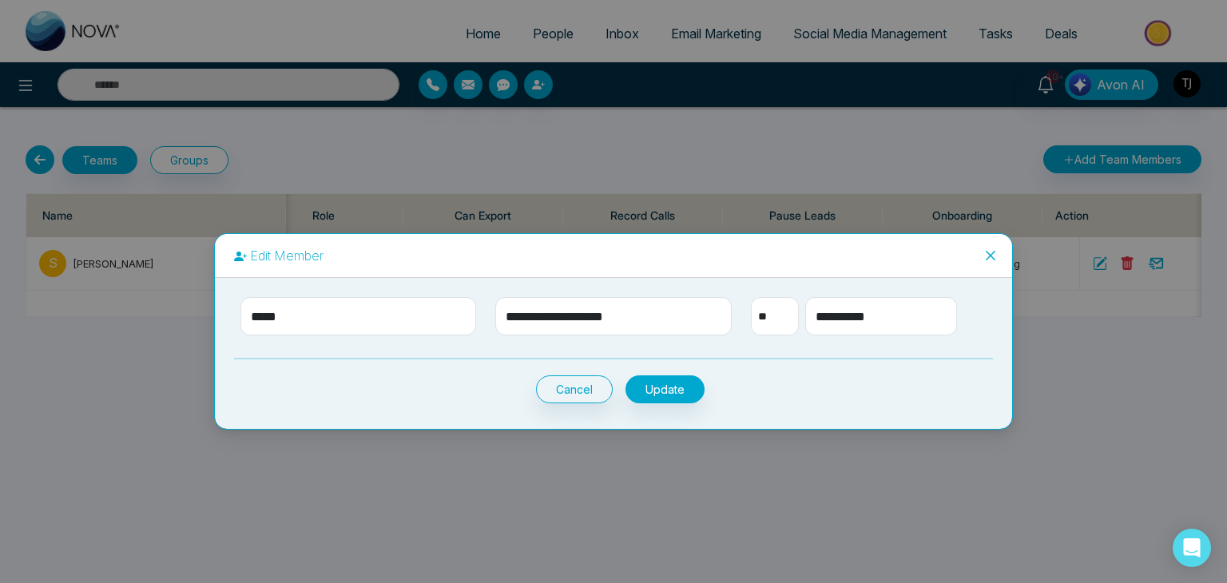
click at [990, 260] on icon "close" at bounding box center [990, 255] width 13 height 13
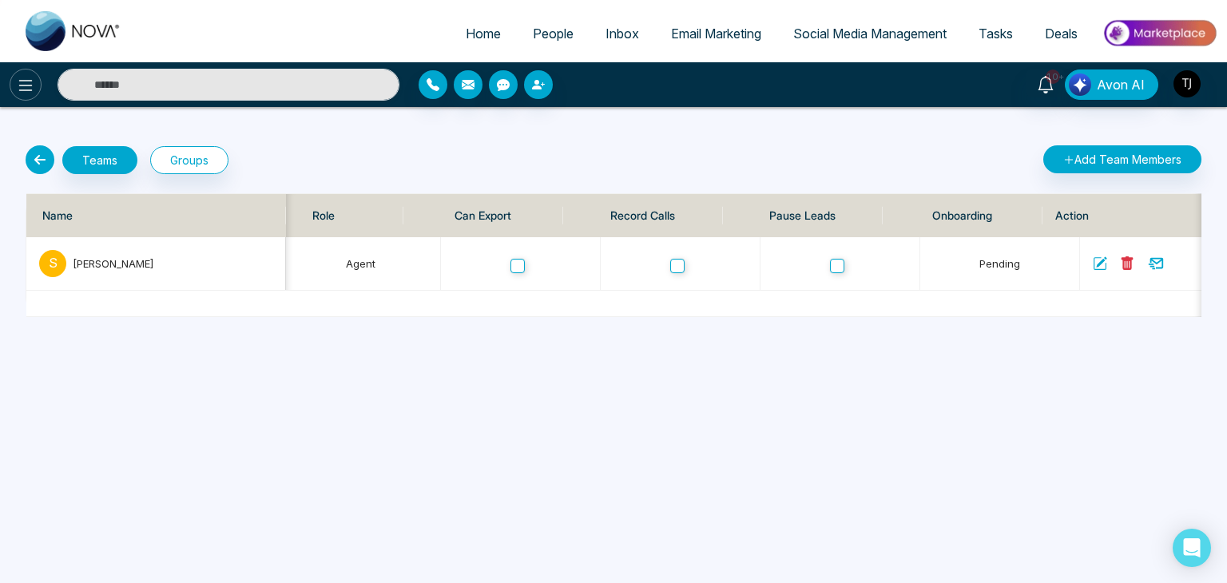
click at [29, 93] on icon at bounding box center [25, 85] width 19 height 19
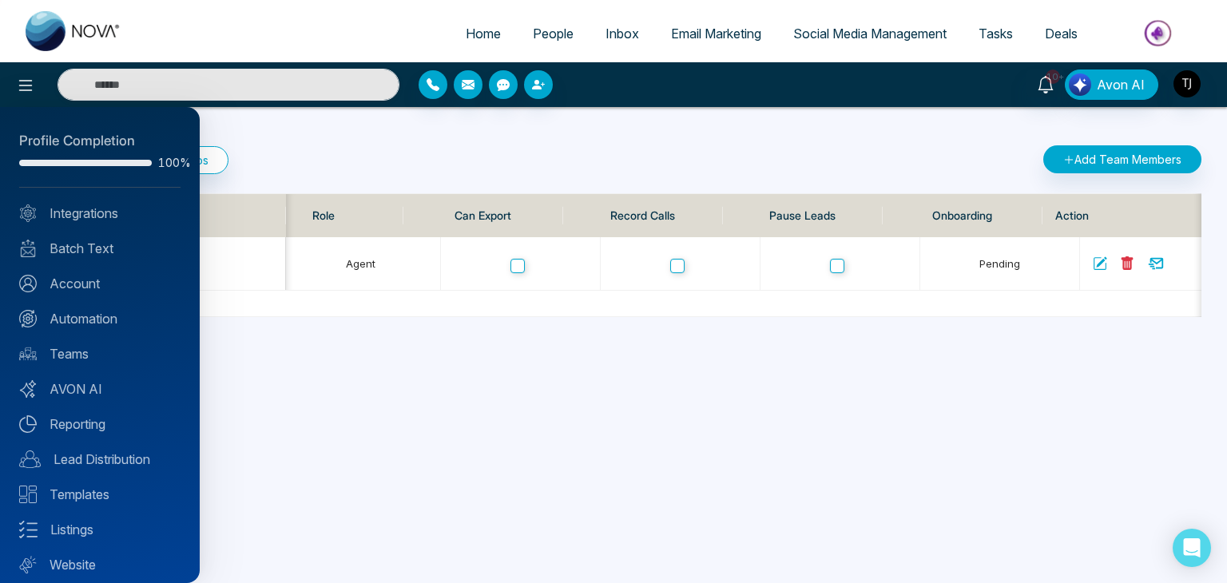
click at [481, 30] on div at bounding box center [613, 291] width 1227 height 583
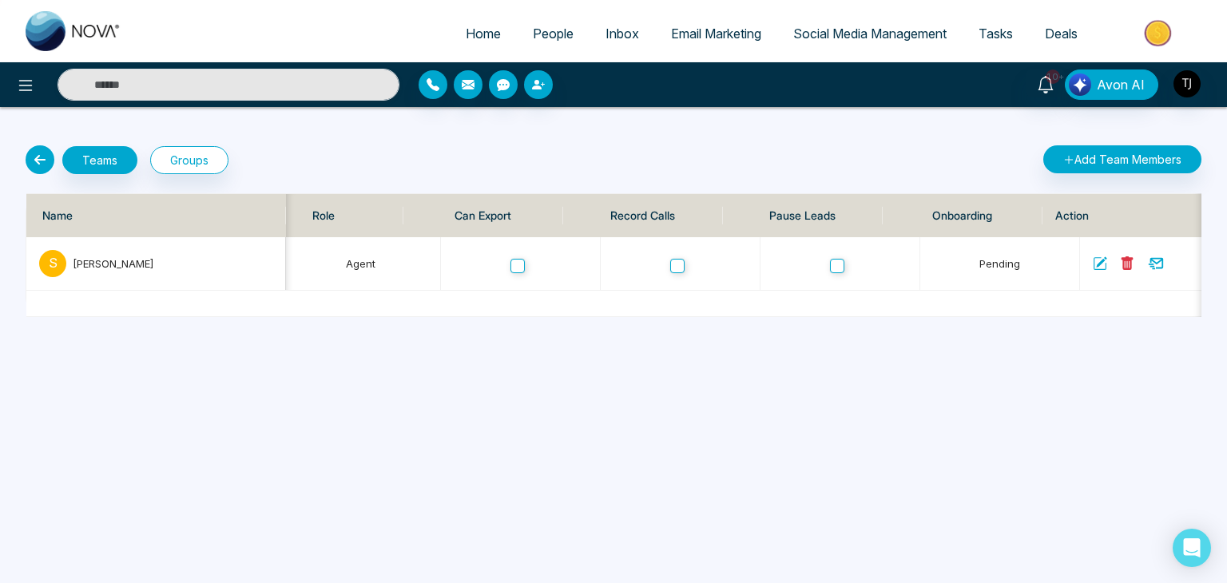
click at [481, 30] on span "Home" at bounding box center [483, 34] width 35 height 16
select select "*"
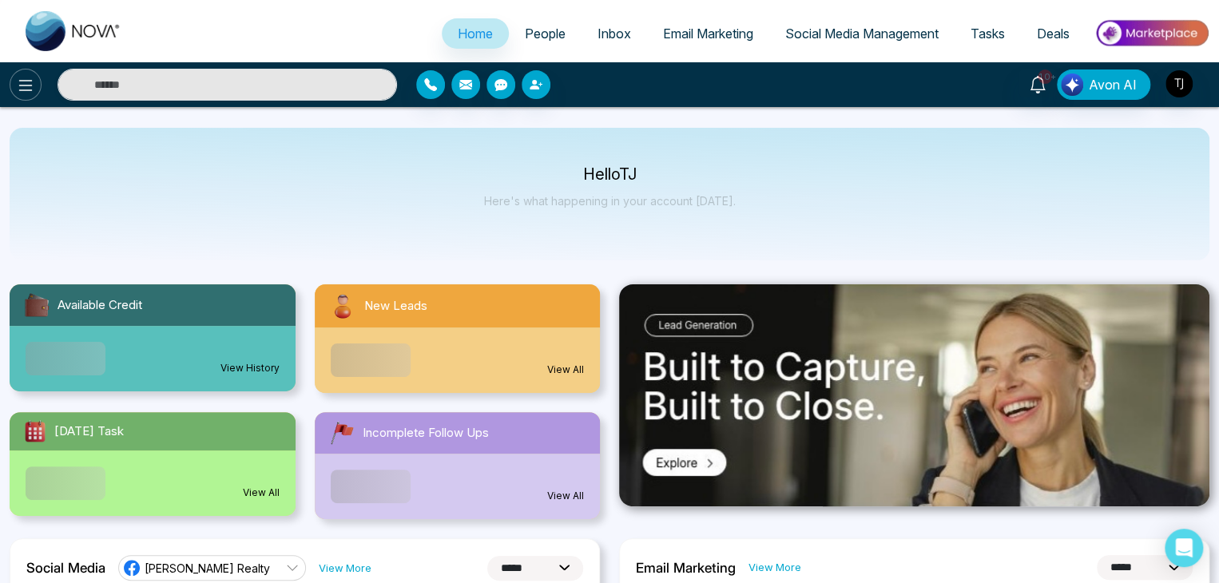
click at [26, 90] on icon at bounding box center [25, 85] width 19 height 19
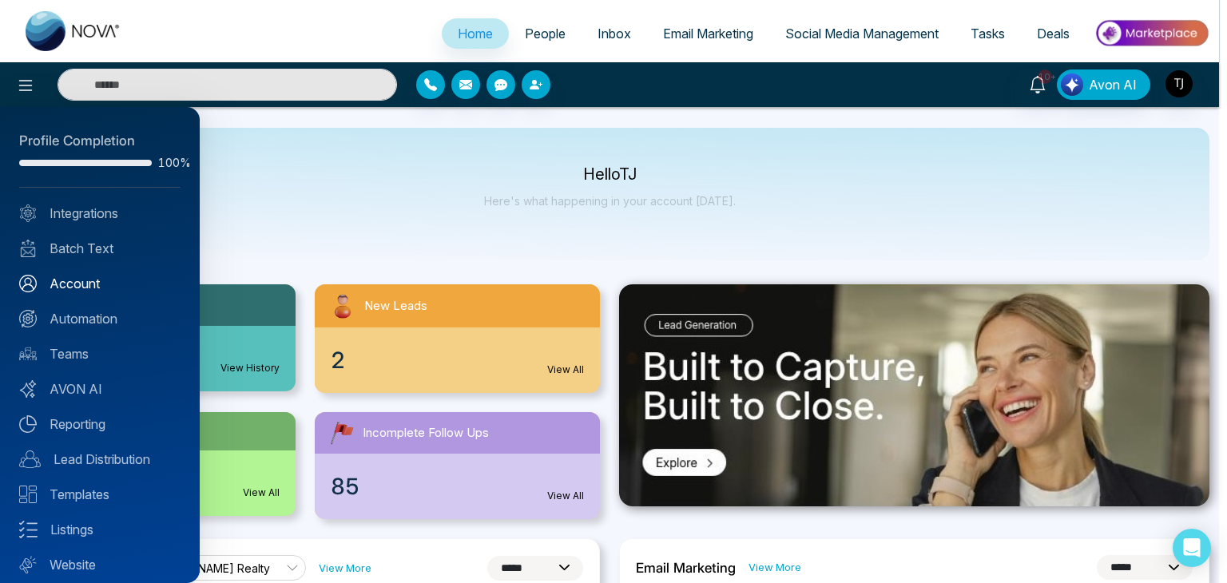
click at [80, 289] on link "Account" at bounding box center [99, 283] width 161 height 19
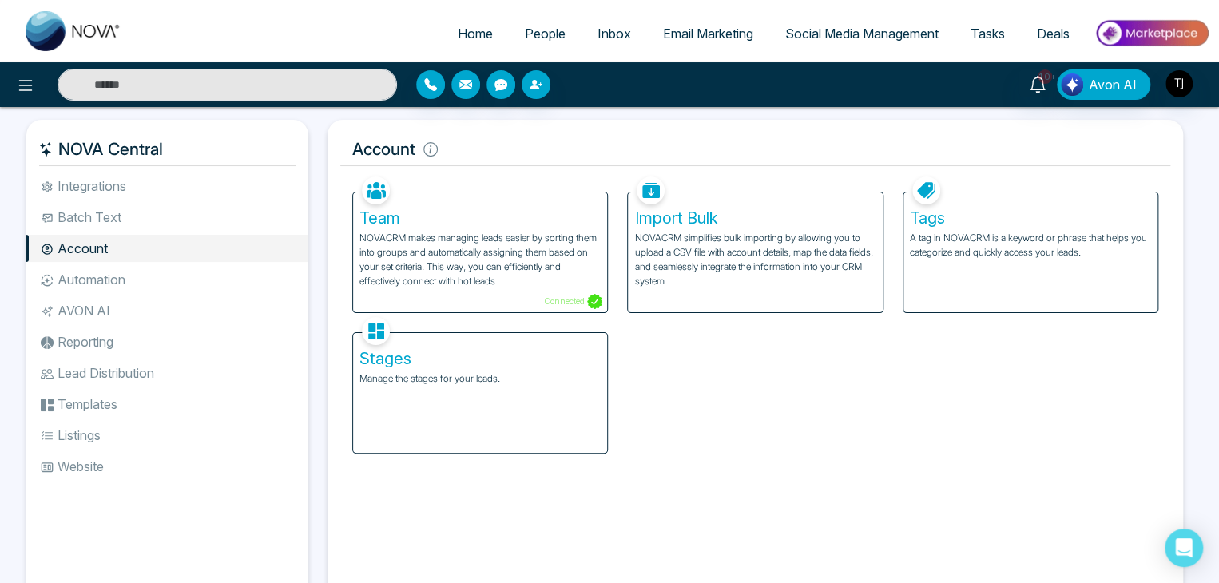
click at [489, 231] on p "NOVACRM makes managing leads easier by sorting them into groups and automatical…" at bounding box center [479, 260] width 241 height 58
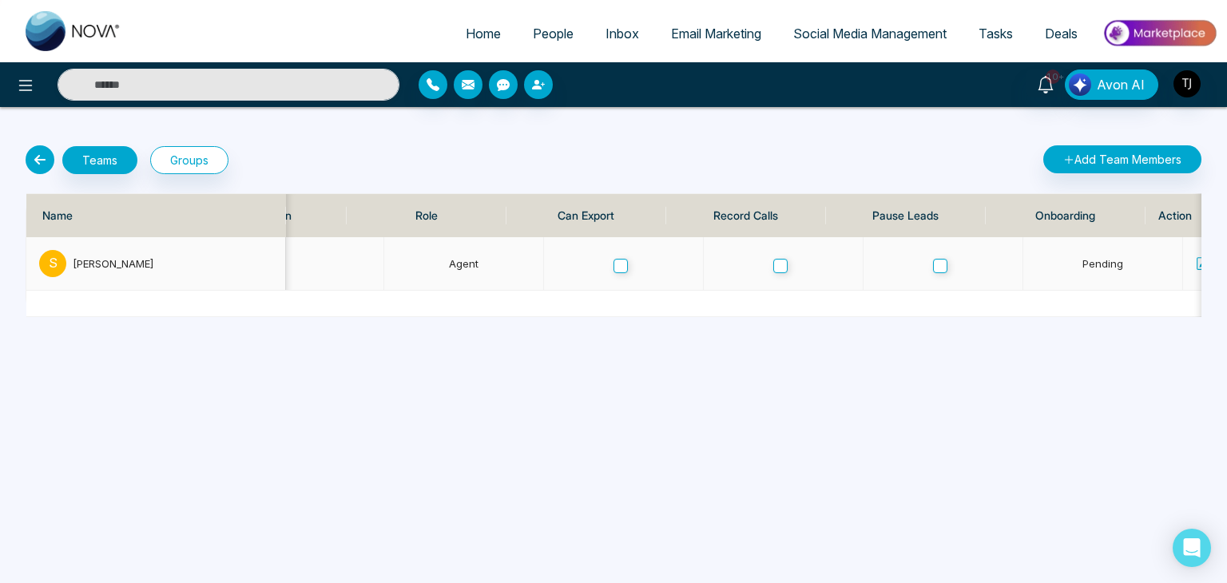
scroll to position [0, 522]
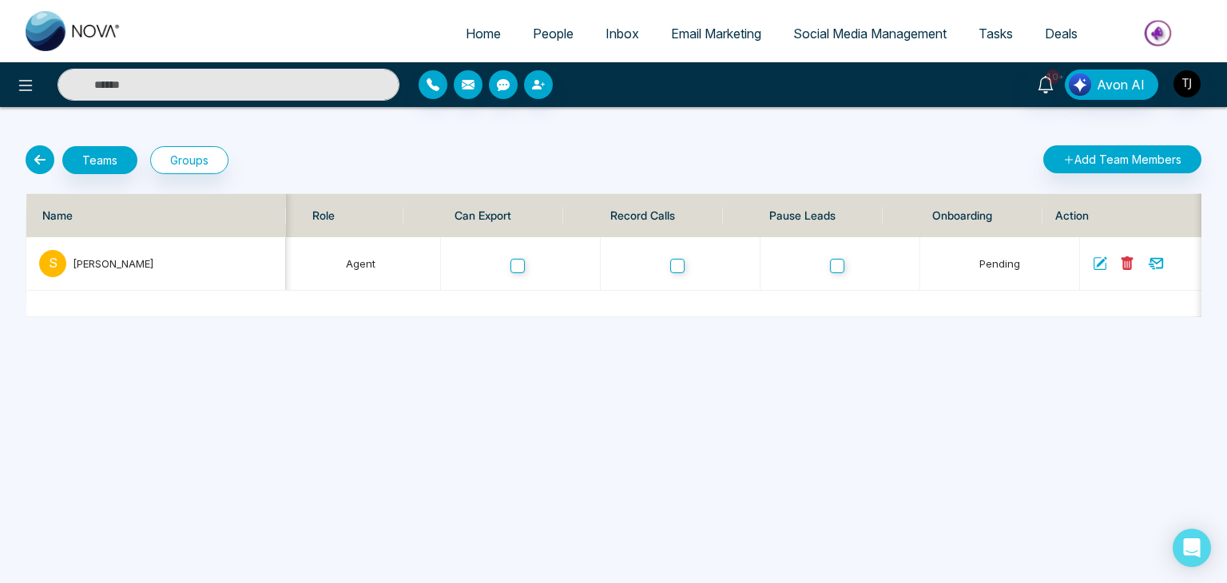
click at [42, 149] on icon at bounding box center [40, 159] width 29 height 29
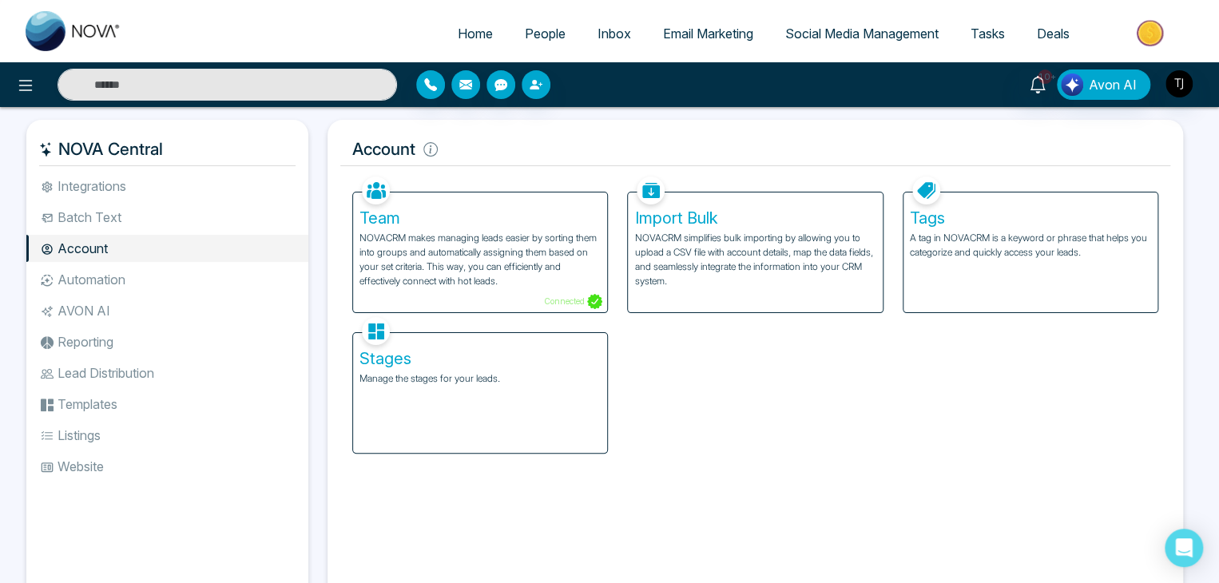
click at [536, 261] on p "NOVACRM makes managing leads easier by sorting them into groups and automatical…" at bounding box center [479, 260] width 241 height 58
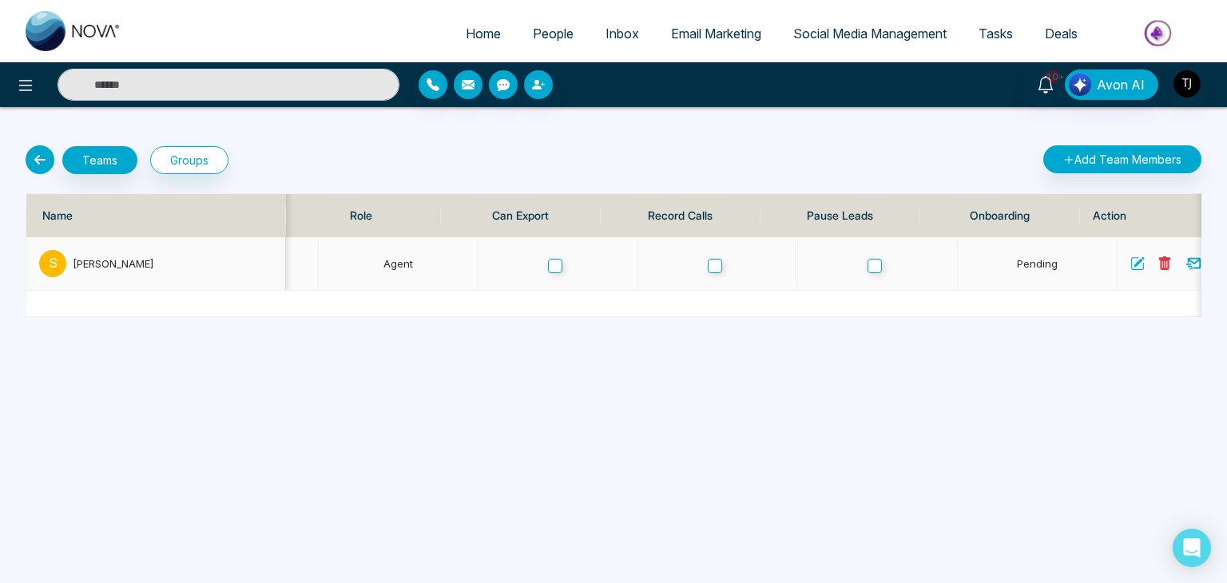
scroll to position [0, 522]
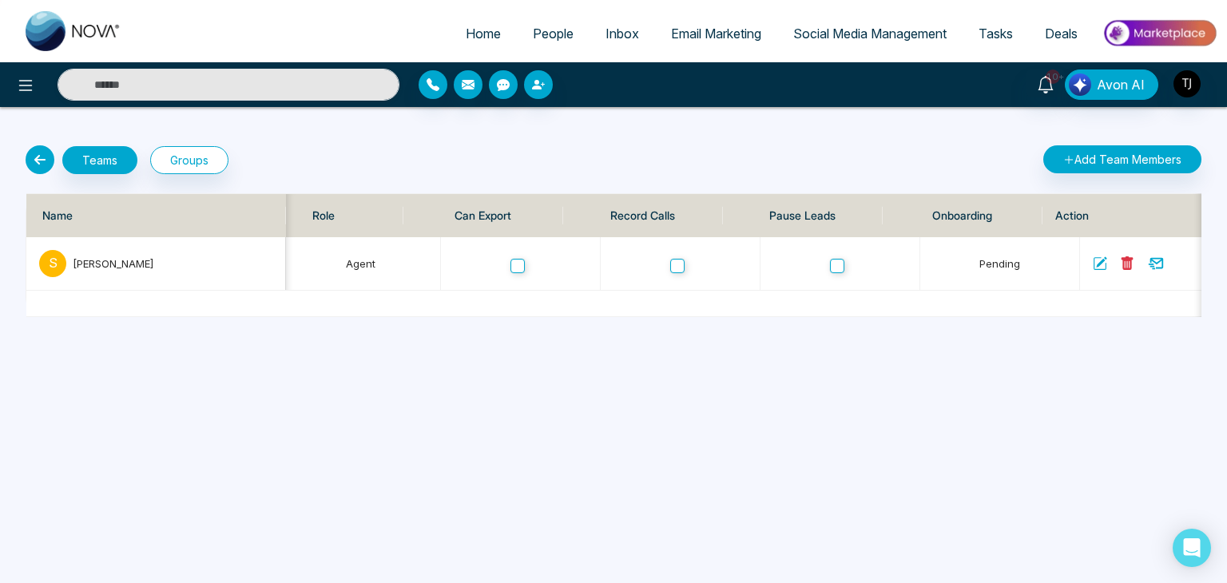
click at [25, 158] on div "Teams Groups" at bounding box center [314, 159] width 597 height 29
click at [32, 158] on icon at bounding box center [40, 159] width 29 height 29
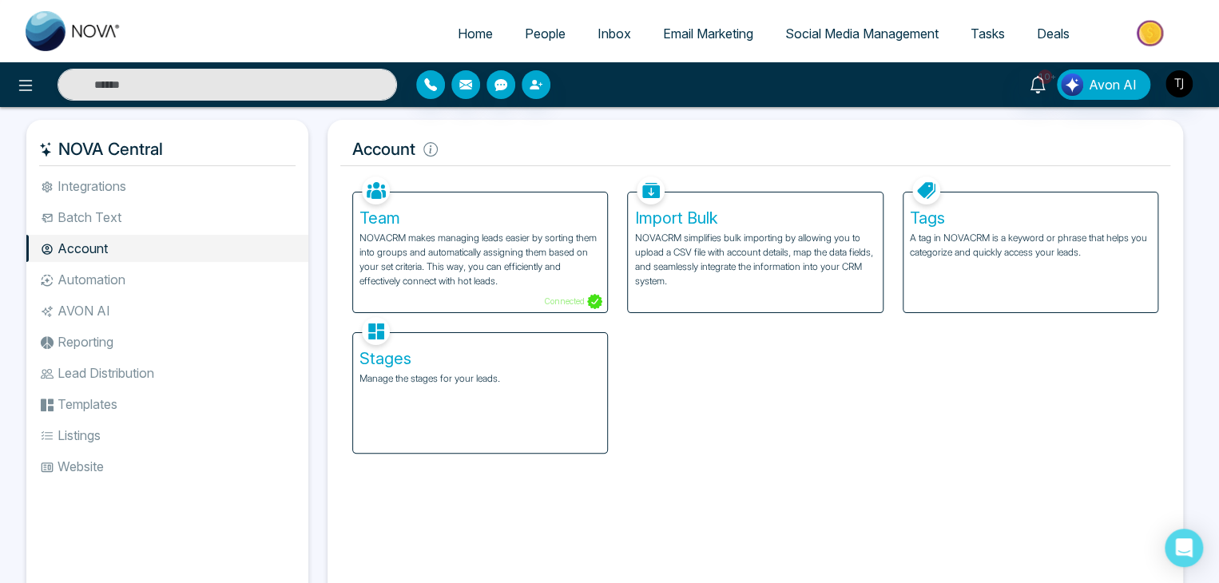
click at [690, 276] on p "NOVACRM simplifies bulk importing by allowing you to upload a CSV file with acc…" at bounding box center [754, 260] width 241 height 58
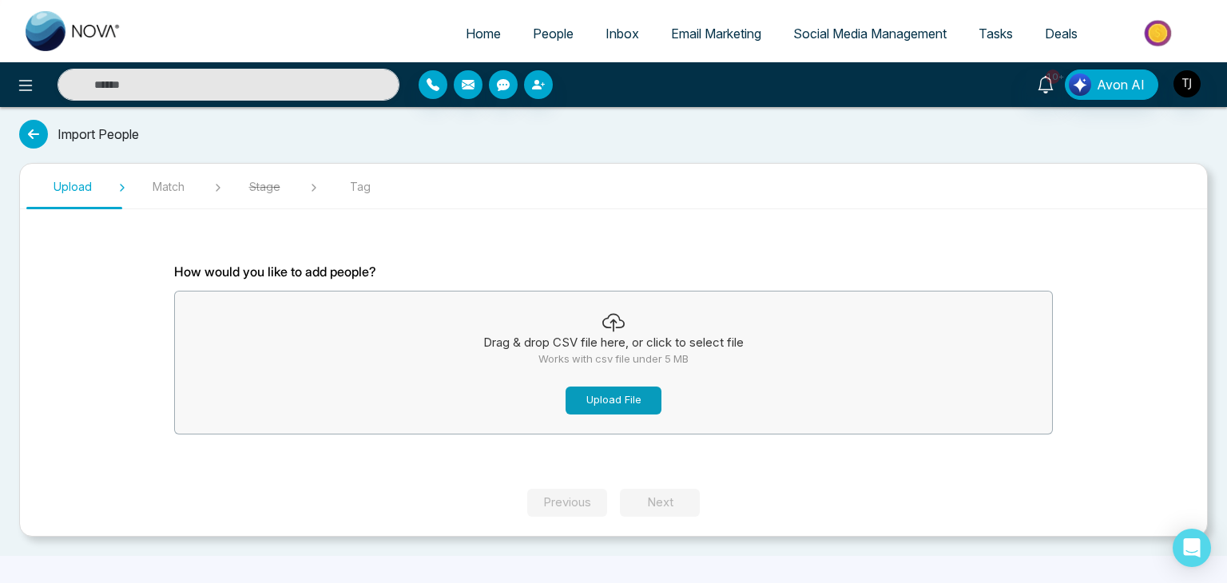
click at [601, 391] on button "Upload File" at bounding box center [614, 401] width 96 height 28
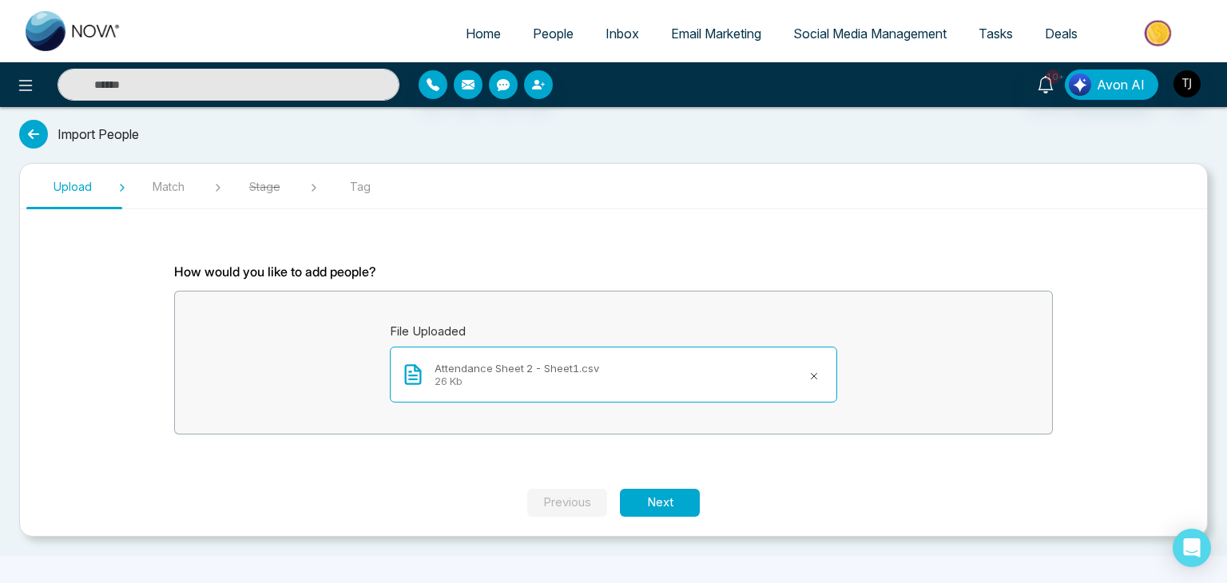
click at [812, 375] on icon at bounding box center [815, 376] width 6 height 6
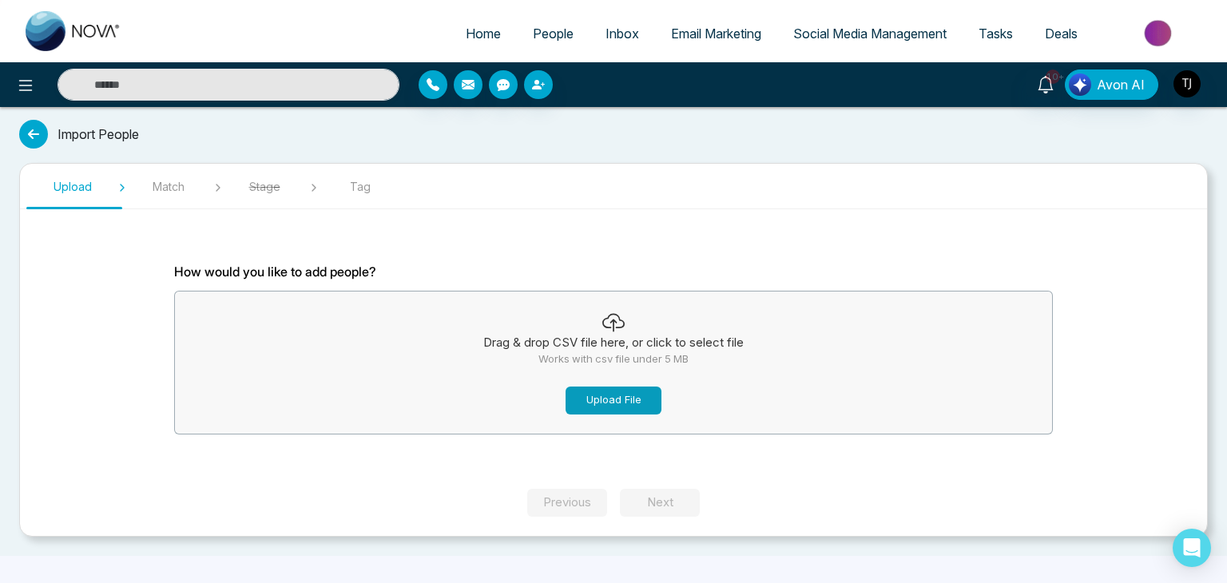
click at [654, 397] on button "Upload File" at bounding box center [614, 401] width 96 height 28
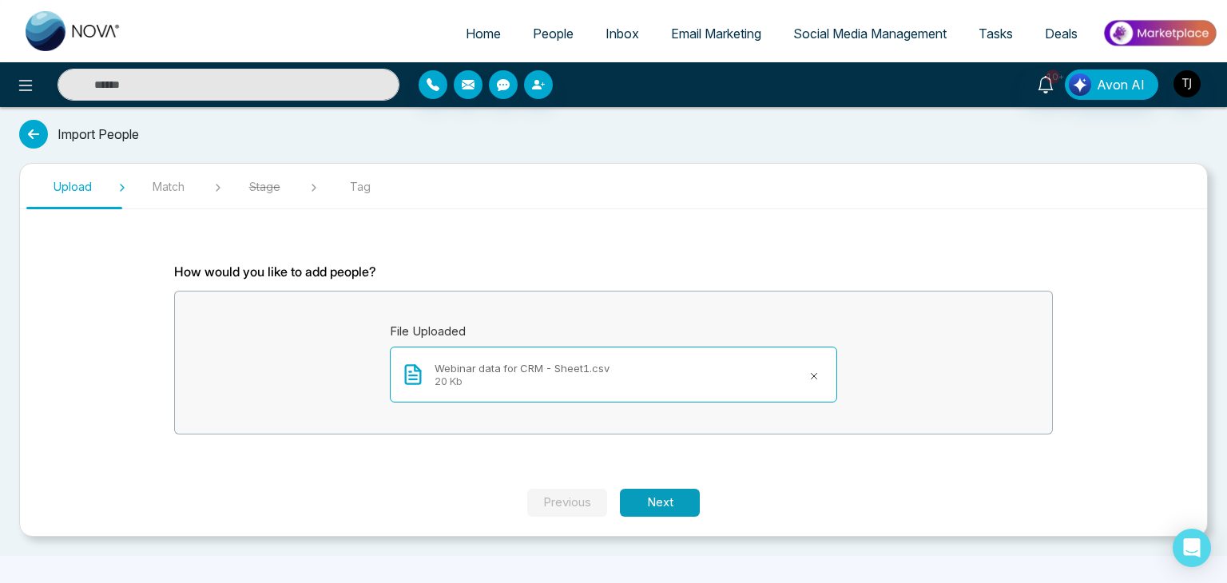
click at [667, 493] on button "Next" at bounding box center [660, 503] width 80 height 28
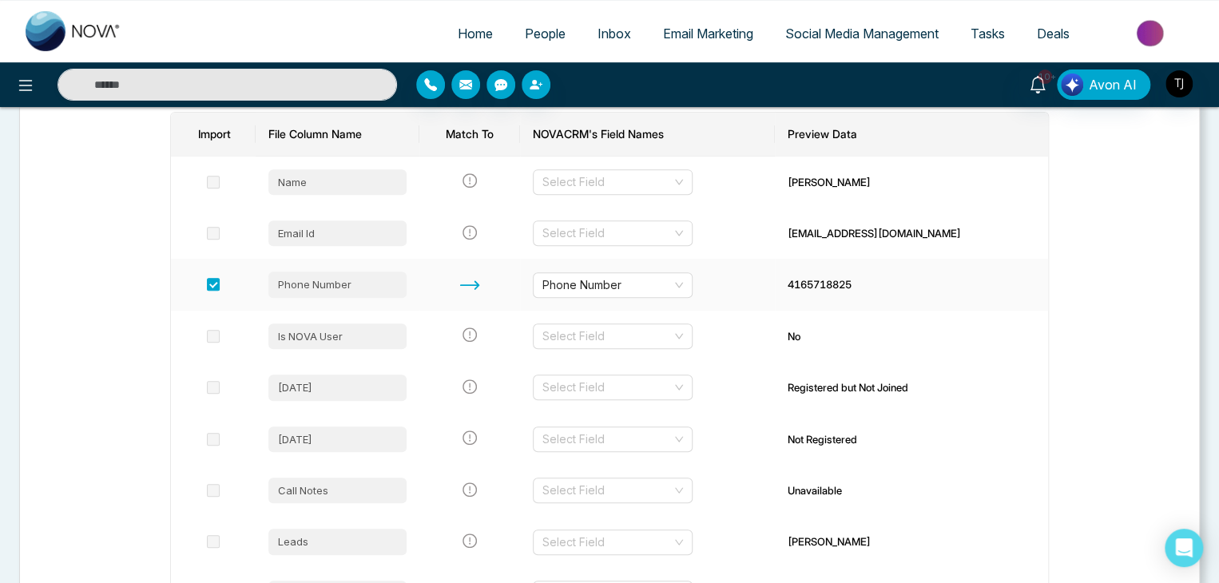
scroll to position [229, 0]
click at [220, 181] on span at bounding box center [213, 183] width 13 height 13
click at [599, 188] on input "search" at bounding box center [606, 183] width 129 height 24
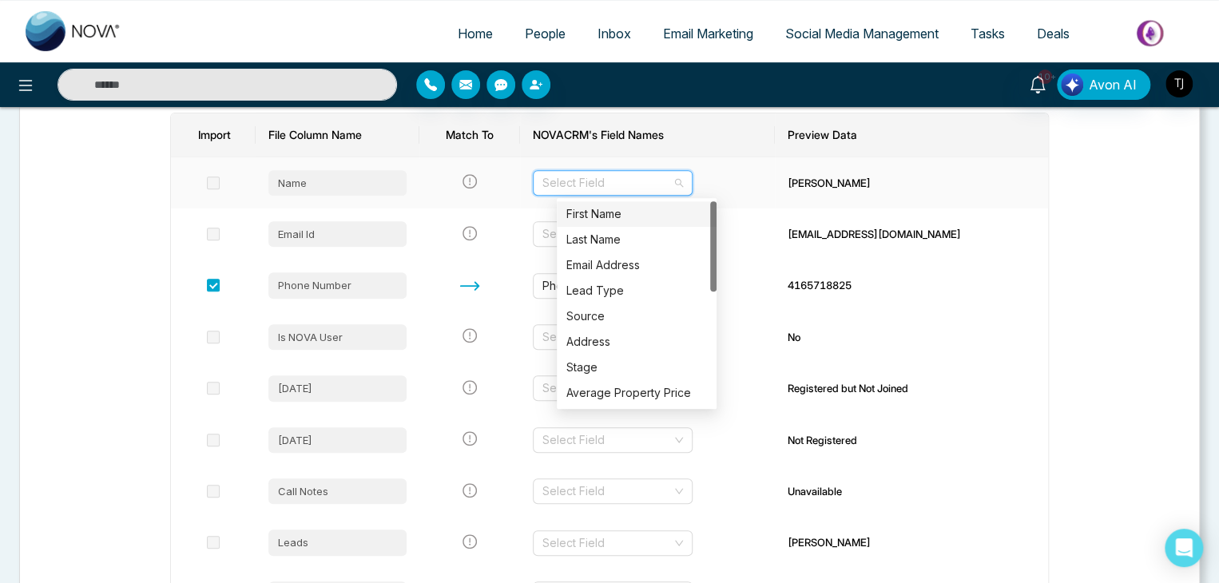
click at [610, 212] on div "First Name" at bounding box center [636, 214] width 141 height 18
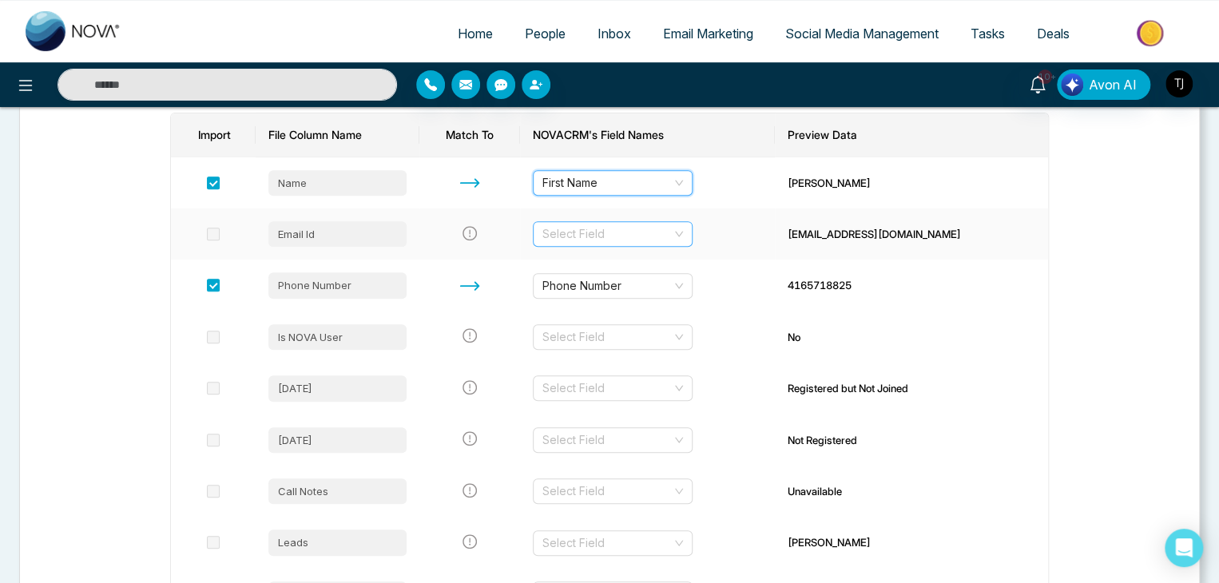
click at [613, 234] on input "search" at bounding box center [606, 234] width 129 height 24
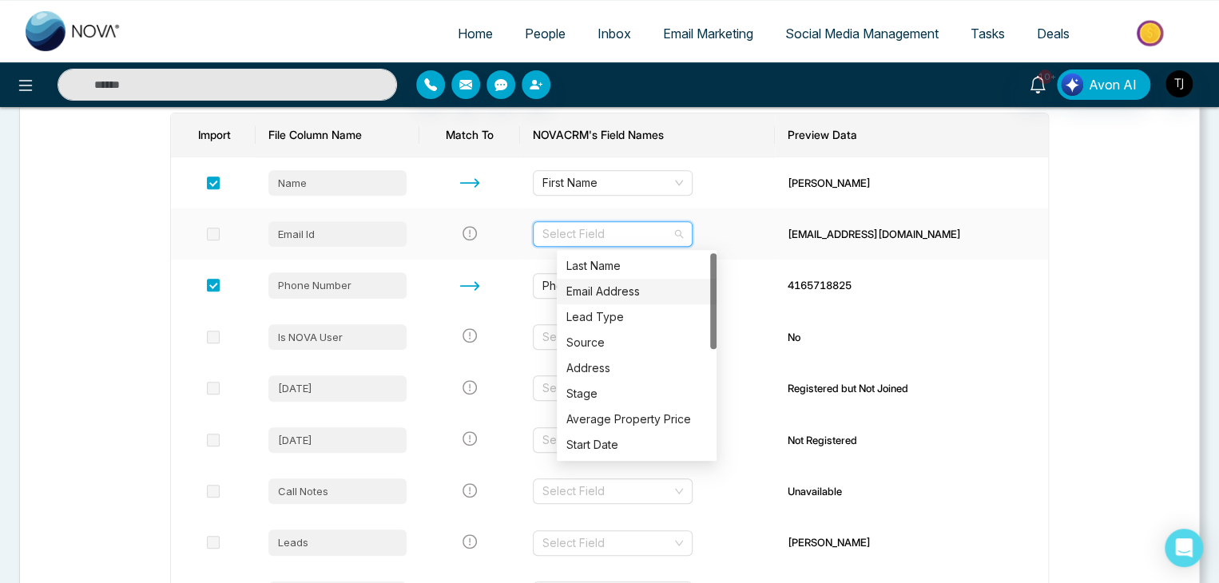
click at [628, 287] on div "Email Address" at bounding box center [636, 292] width 141 height 18
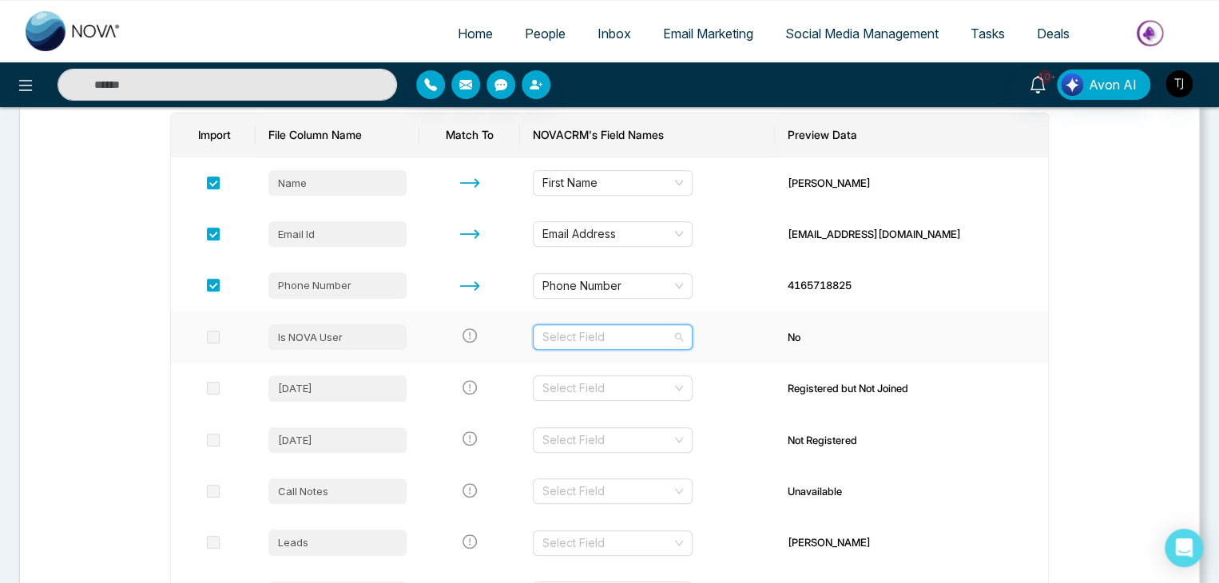
click at [631, 334] on input "search" at bounding box center [606, 337] width 129 height 24
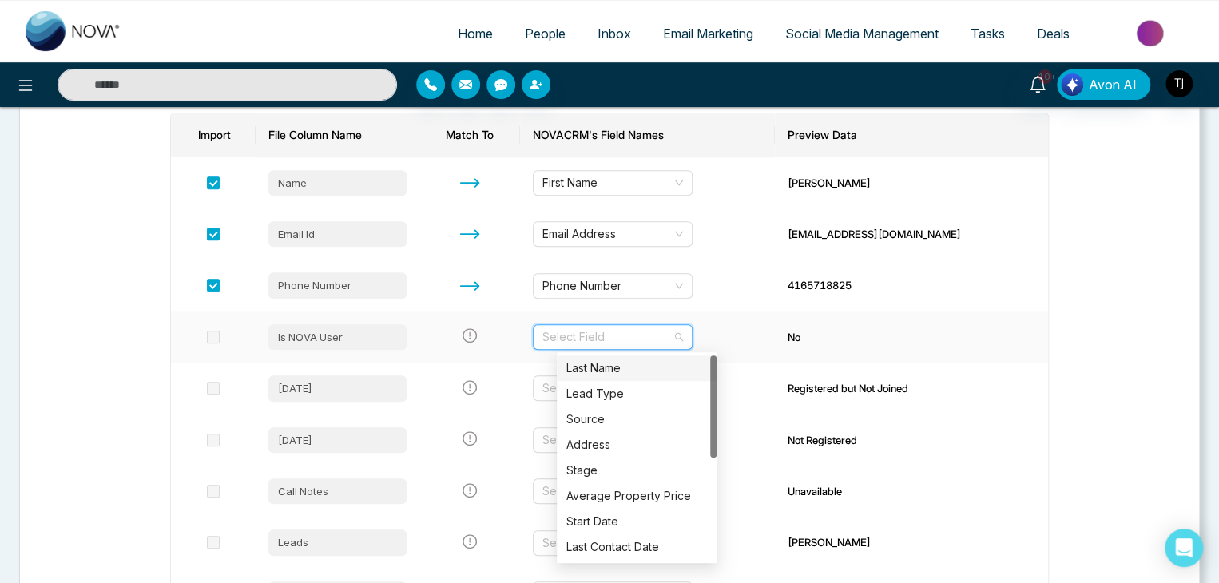
click at [642, 328] on input "search" at bounding box center [606, 337] width 129 height 24
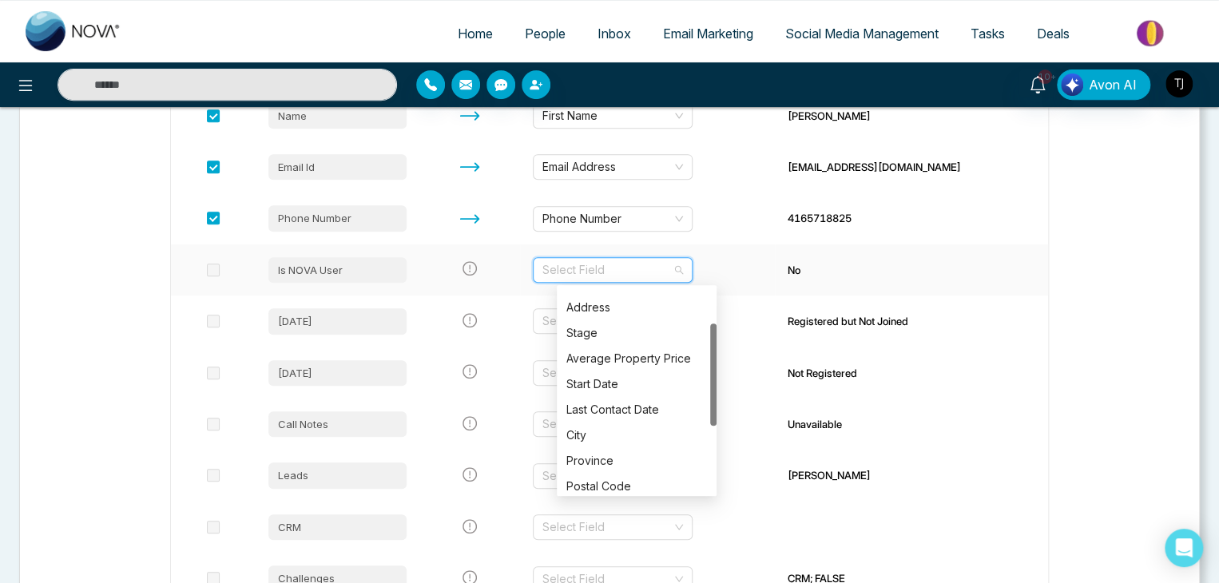
scroll to position [69, 0]
click at [775, 345] on td "Select Field" at bounding box center [647, 321] width 255 height 51
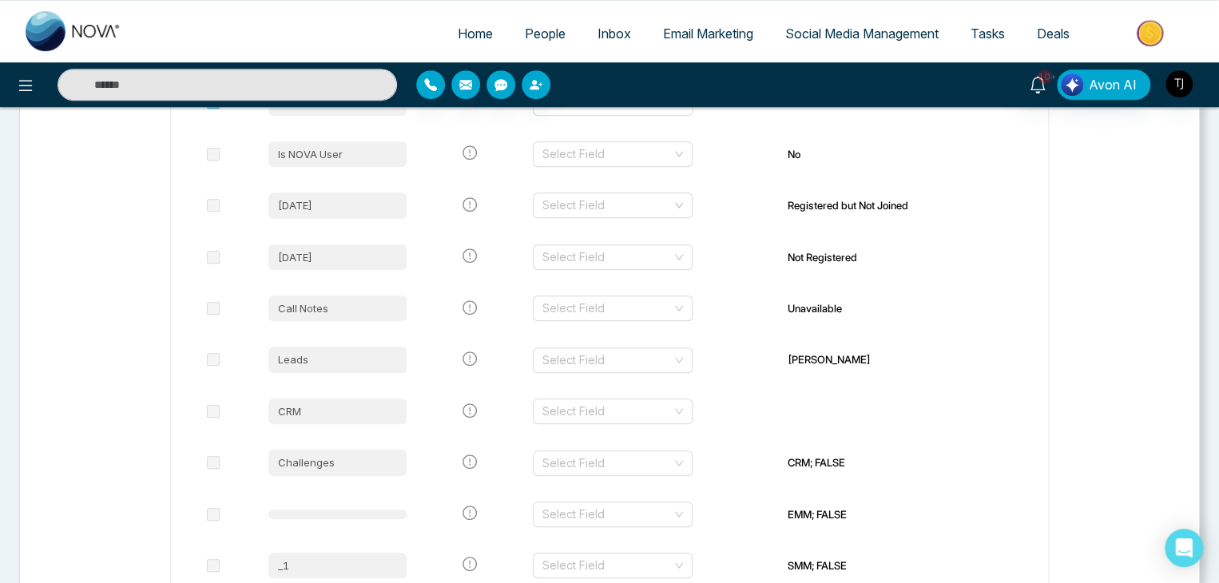
scroll to position [649, 0]
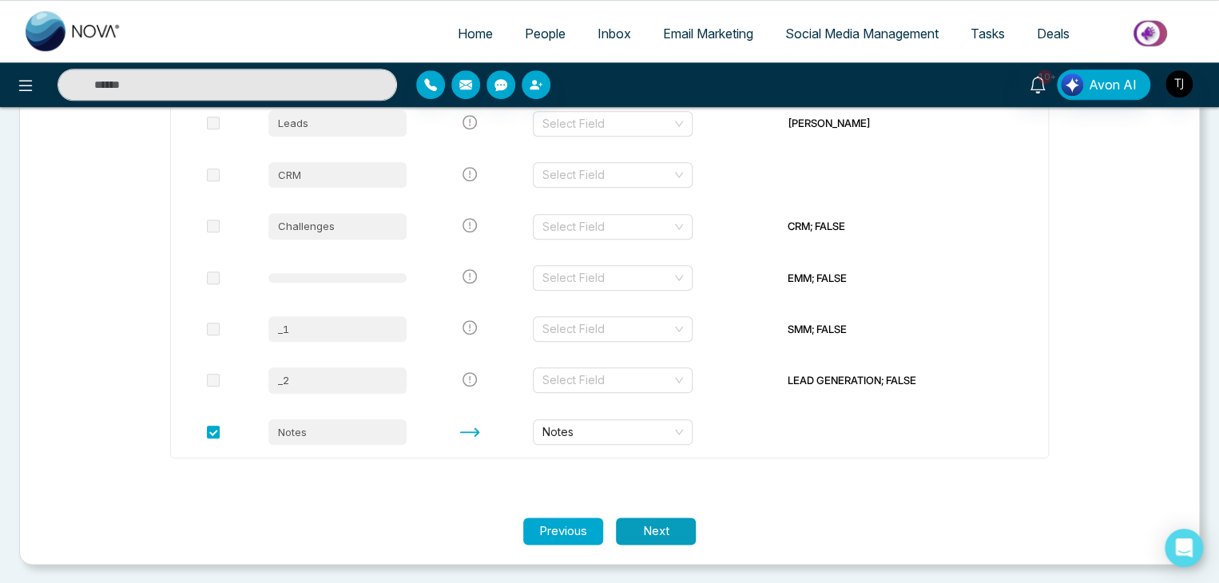
click at [662, 525] on button "Next" at bounding box center [656, 532] width 80 height 28
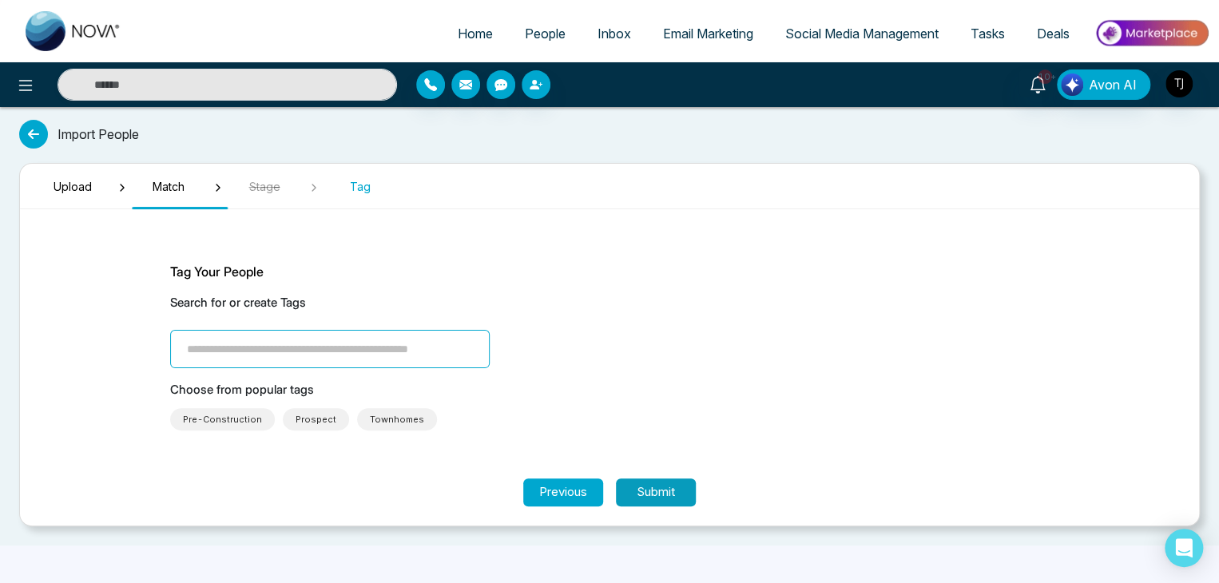
scroll to position [0, 0]
click at [419, 358] on input "search" at bounding box center [334, 349] width 320 height 38
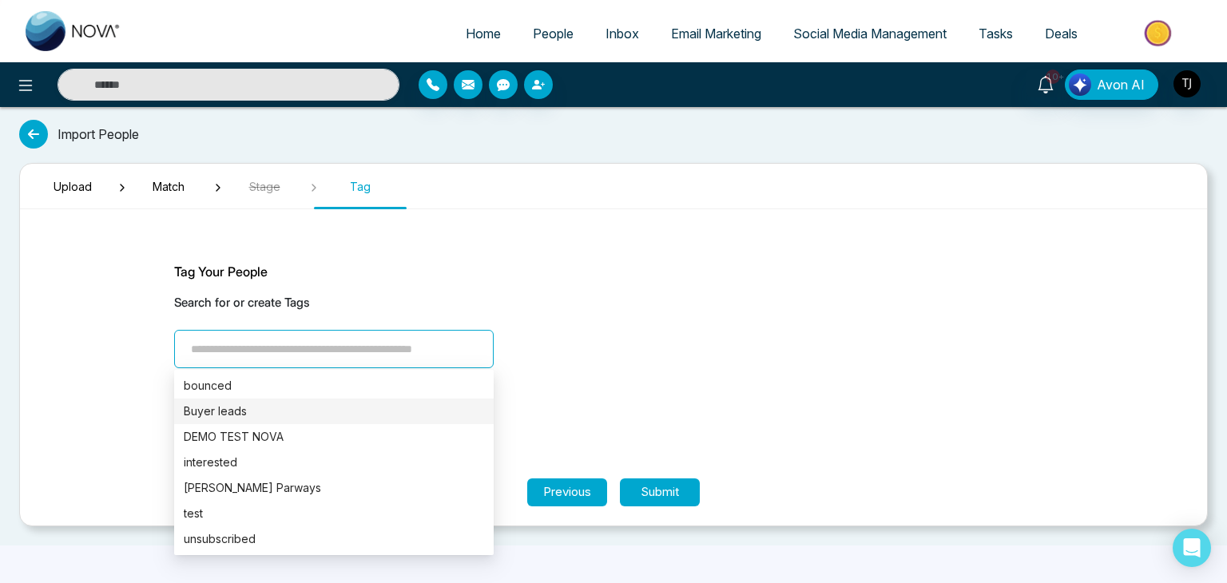
click at [423, 411] on div "Buyer leads" at bounding box center [334, 412] width 300 height 18
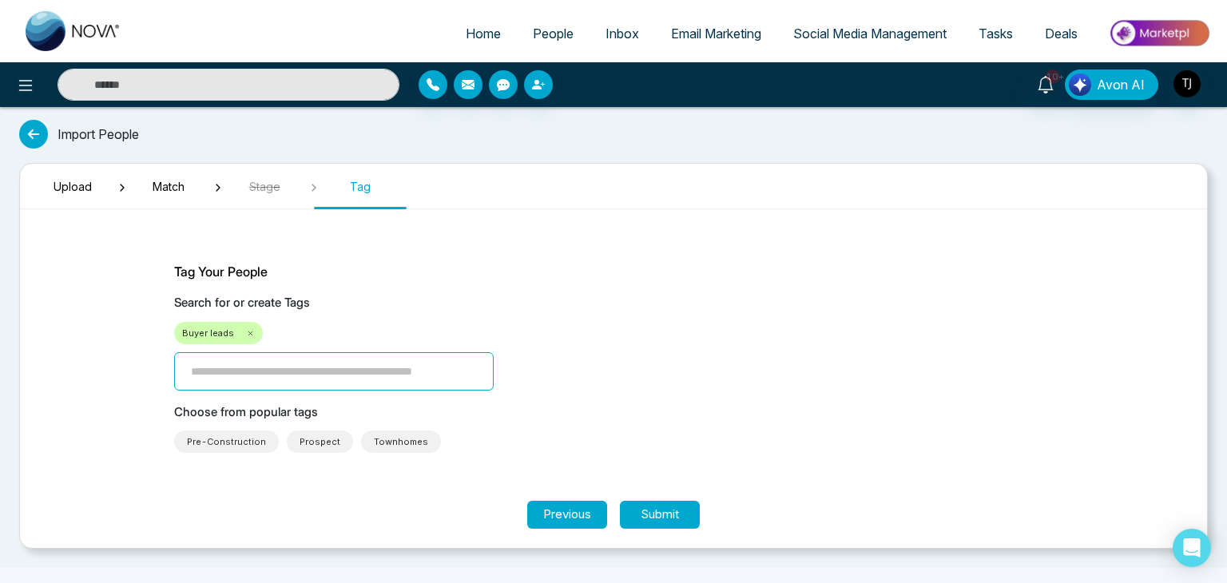
click at [249, 331] on icon at bounding box center [250, 333] width 9 height 9
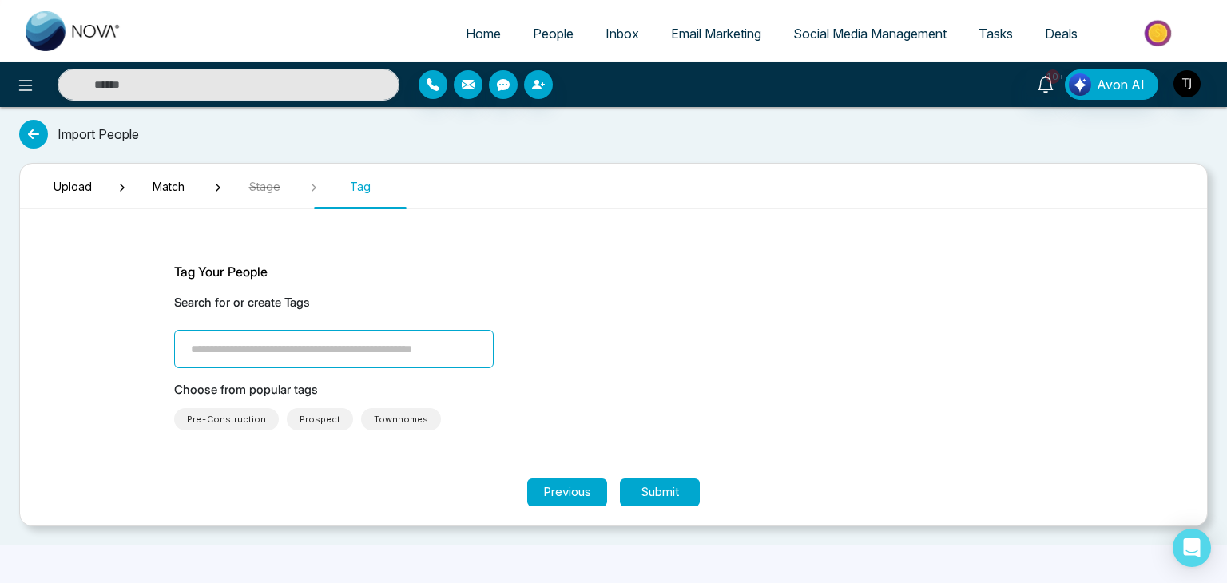
click at [276, 351] on input "search" at bounding box center [334, 349] width 320 height 38
type input "**********"
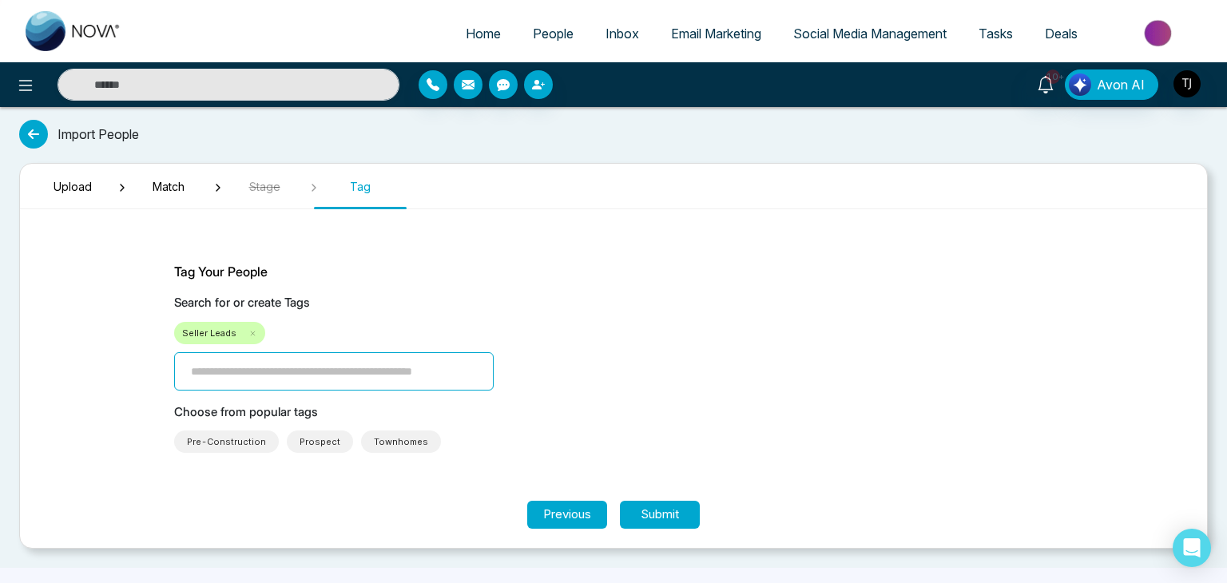
click at [411, 328] on div "Seller Leads" at bounding box center [613, 333] width 879 height 22
click at [494, 35] on link "Home" at bounding box center [483, 33] width 67 height 30
select select "*"
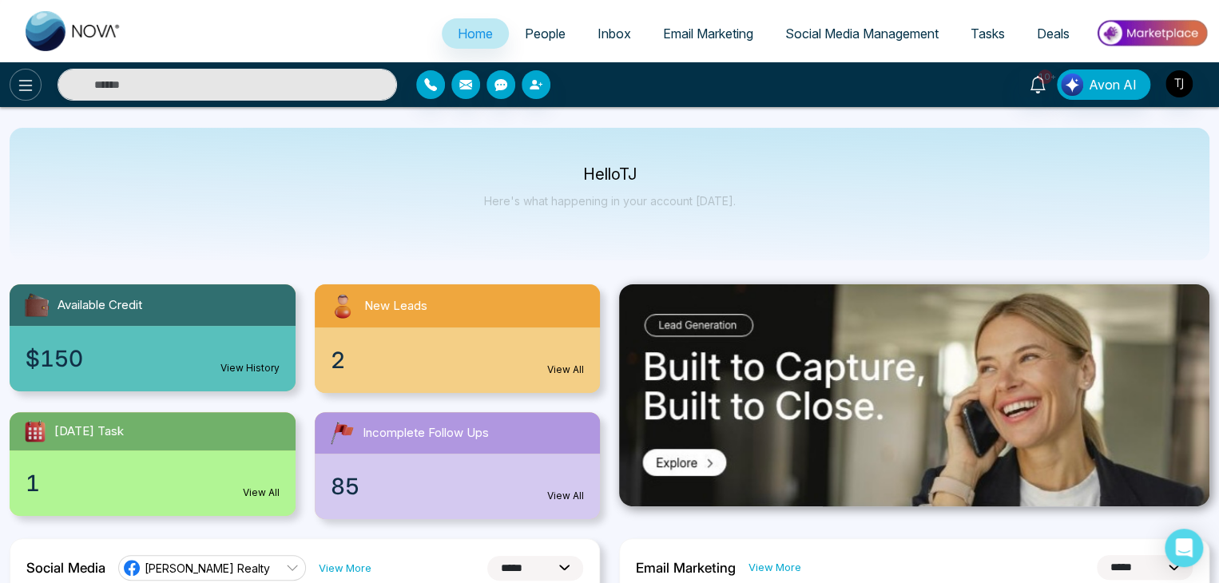
click at [39, 90] on button at bounding box center [26, 85] width 32 height 32
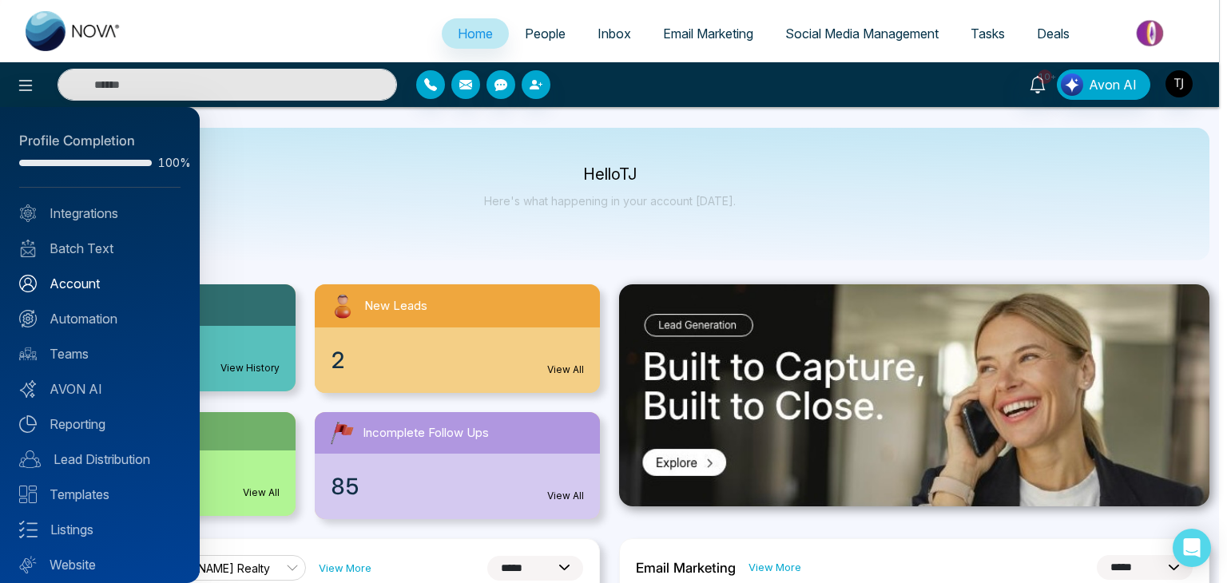
click at [98, 272] on div "Profile Completion 100% Integrations Batch Text Account Automation Teams AVON A…" at bounding box center [100, 345] width 200 height 476
click at [102, 282] on link "Account" at bounding box center [99, 283] width 161 height 19
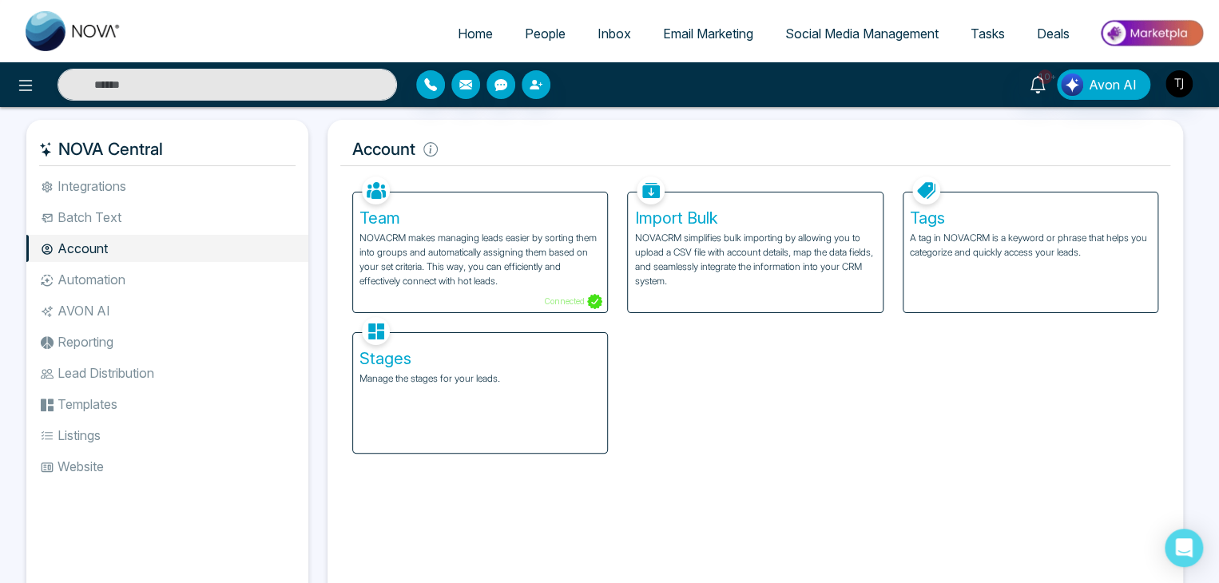
click at [558, 389] on div "Stages Manage the stages for your leads." at bounding box center [480, 393] width 254 height 120
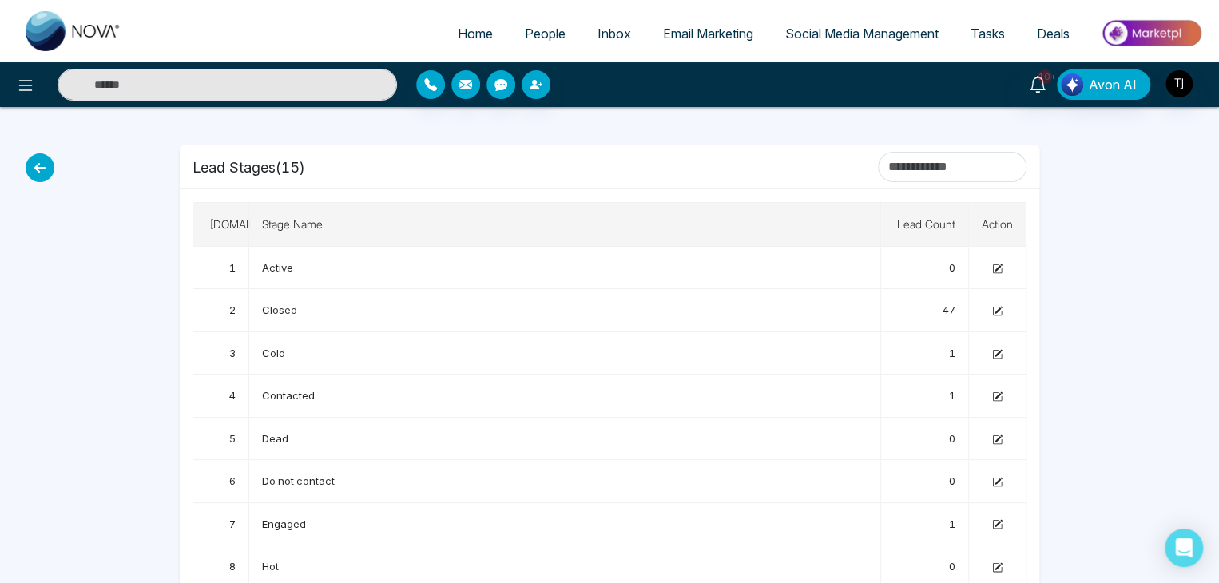
click at [44, 170] on icon at bounding box center [40, 167] width 29 height 29
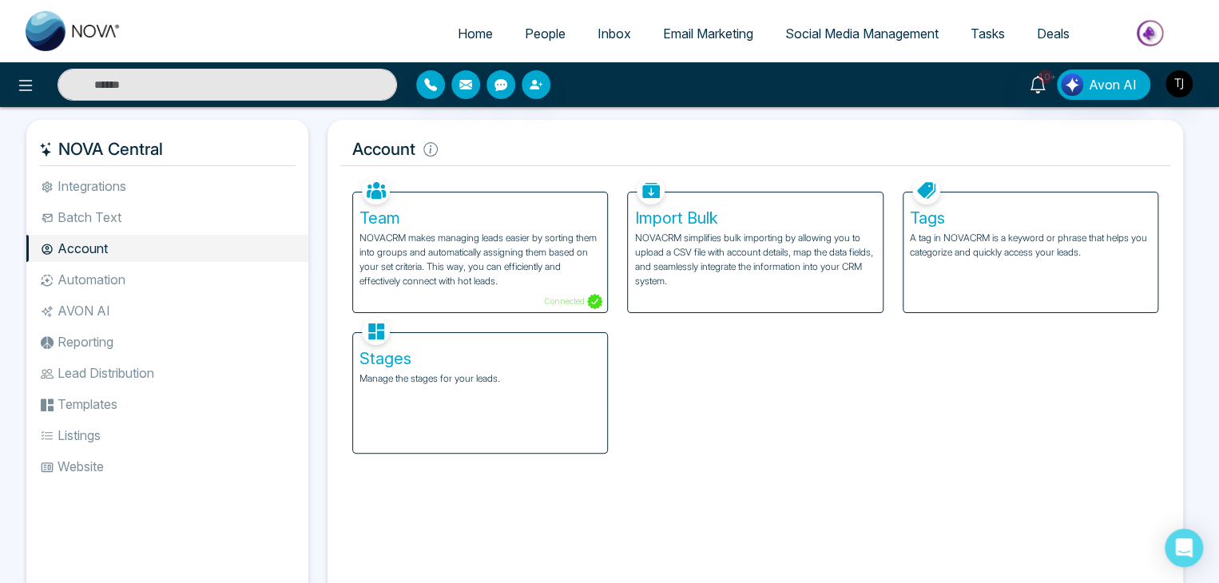
click at [208, 208] on li "Batch Text" at bounding box center [167, 217] width 282 height 27
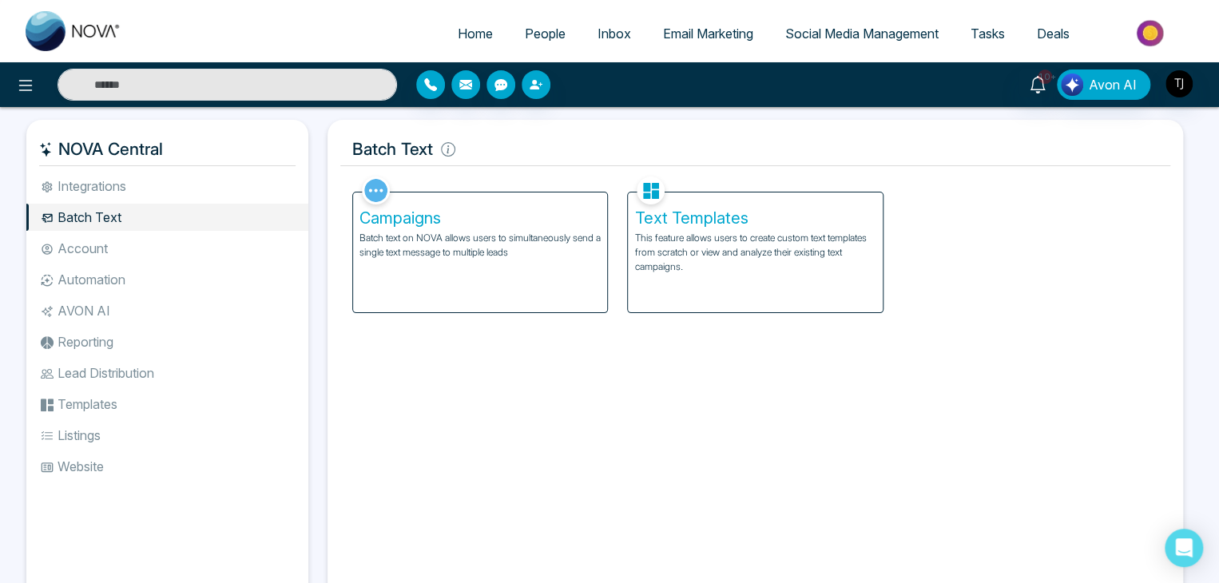
click at [558, 284] on div "Campaigns Batch text on NOVA allows users to simultaneously send a single text …" at bounding box center [480, 253] width 254 height 120
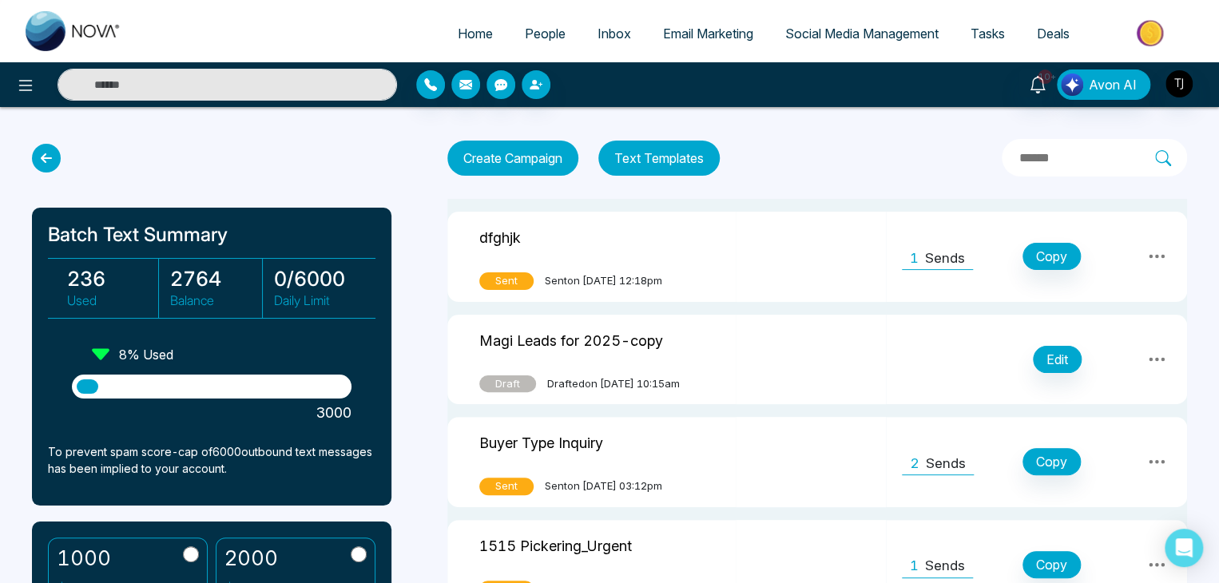
click at [1157, 251] on icon at bounding box center [1156, 256] width 19 height 19
click at [903, 339] on td "Edit" at bounding box center [1036, 360] width 301 height 90
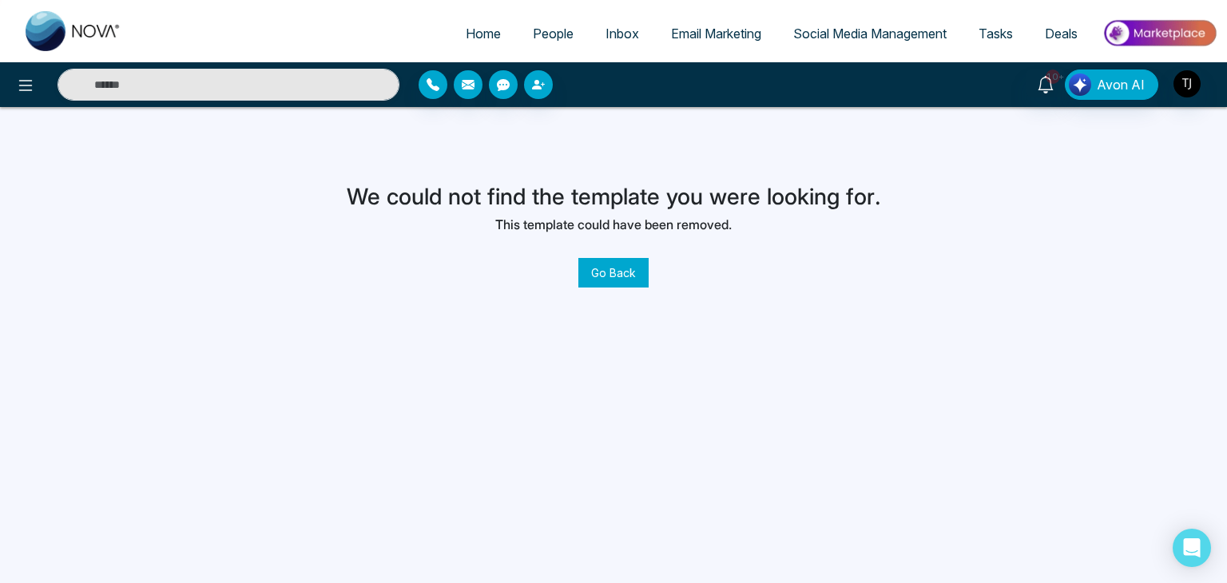
click at [613, 268] on button "Go Back" at bounding box center [613, 273] width 70 height 30
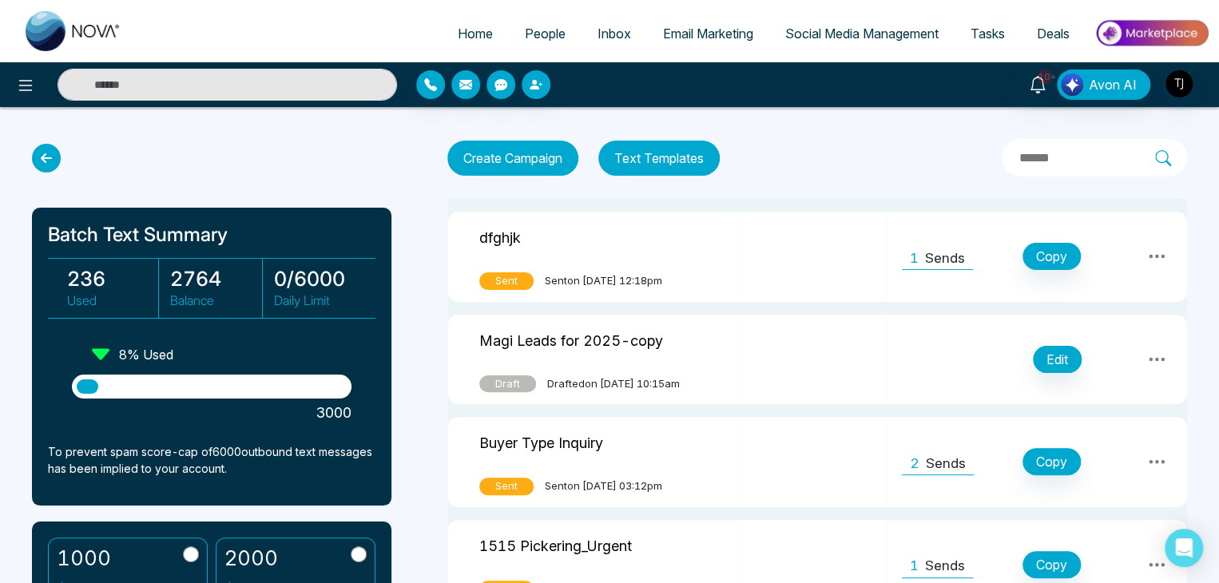
click at [1150, 355] on icon at bounding box center [1156, 359] width 19 height 19
click at [1133, 419] on link "Delete" at bounding box center [1122, 427] width 80 height 30
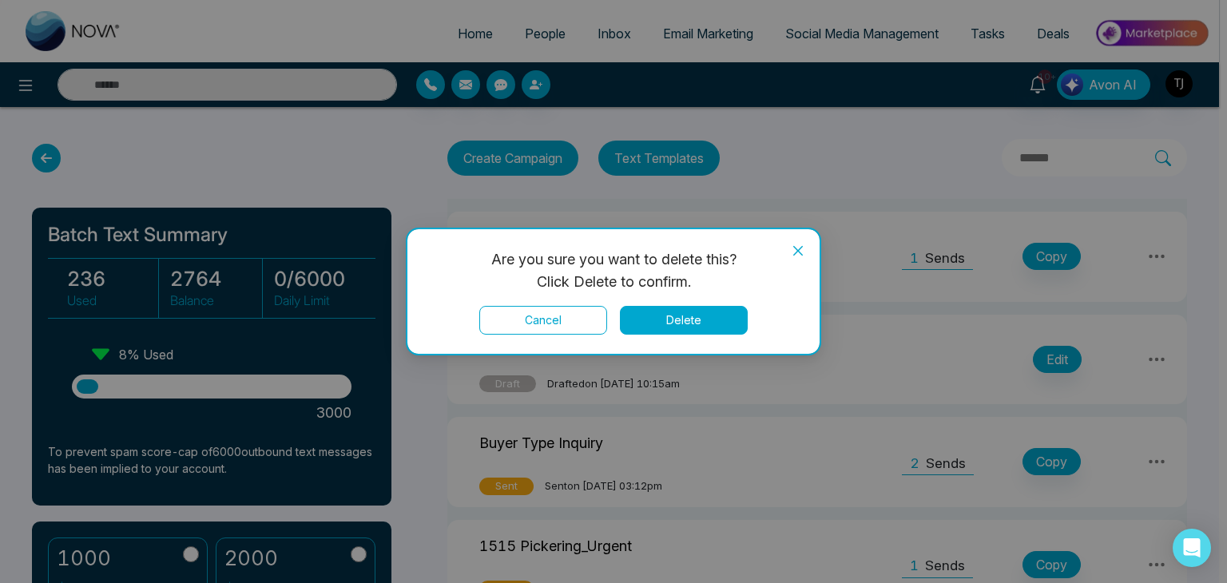
click at [719, 322] on button "Delete" at bounding box center [684, 320] width 128 height 29
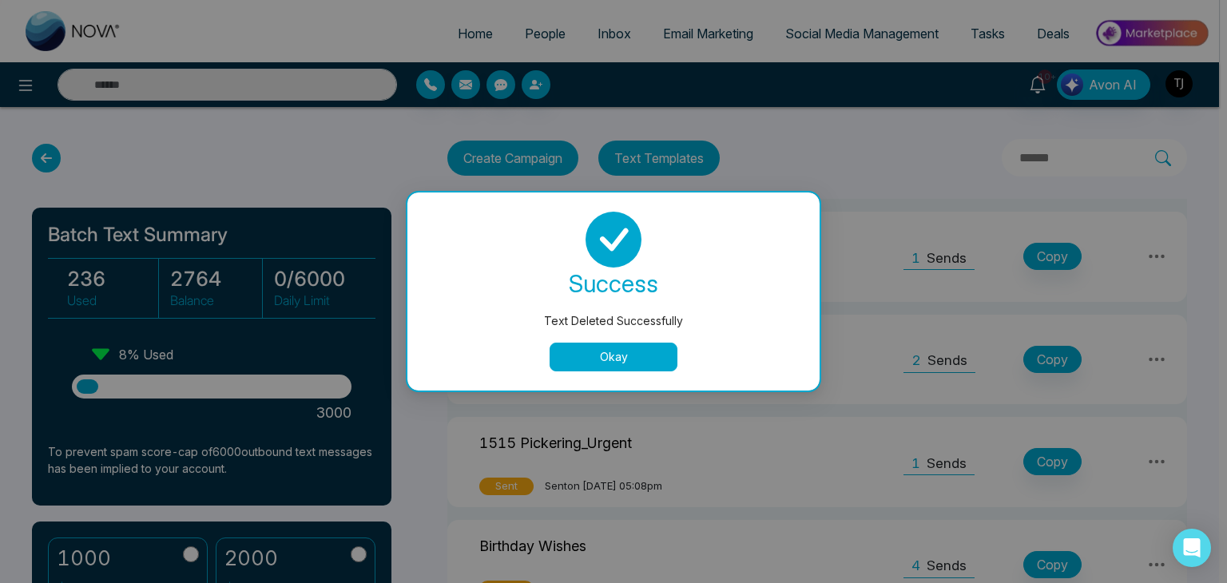
click at [657, 361] on button "Okay" at bounding box center [614, 357] width 128 height 29
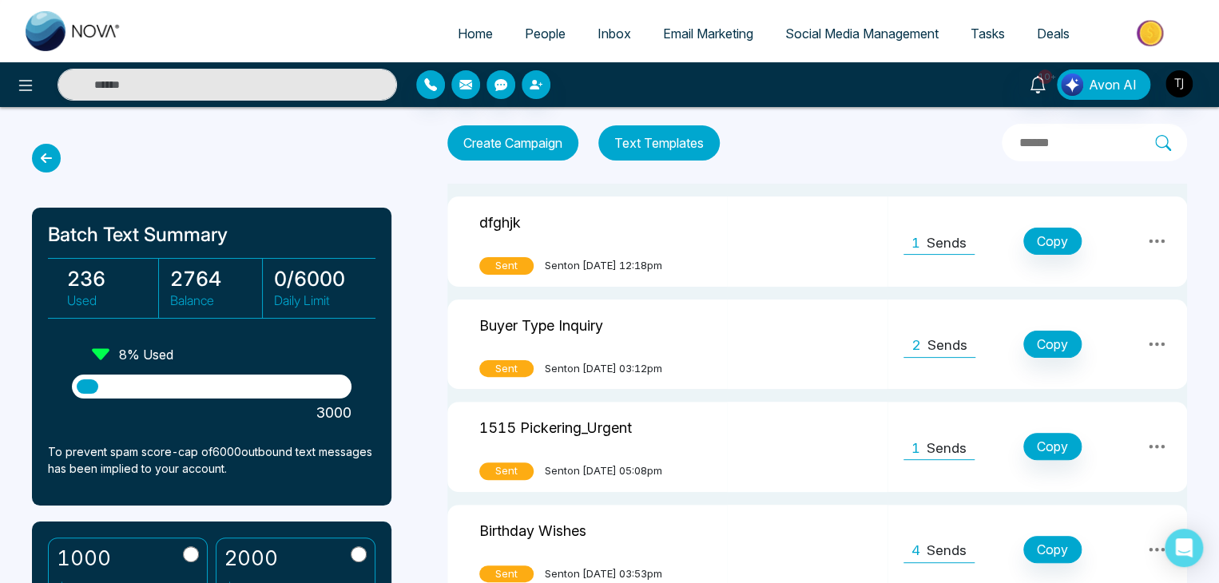
scroll to position [11, 0]
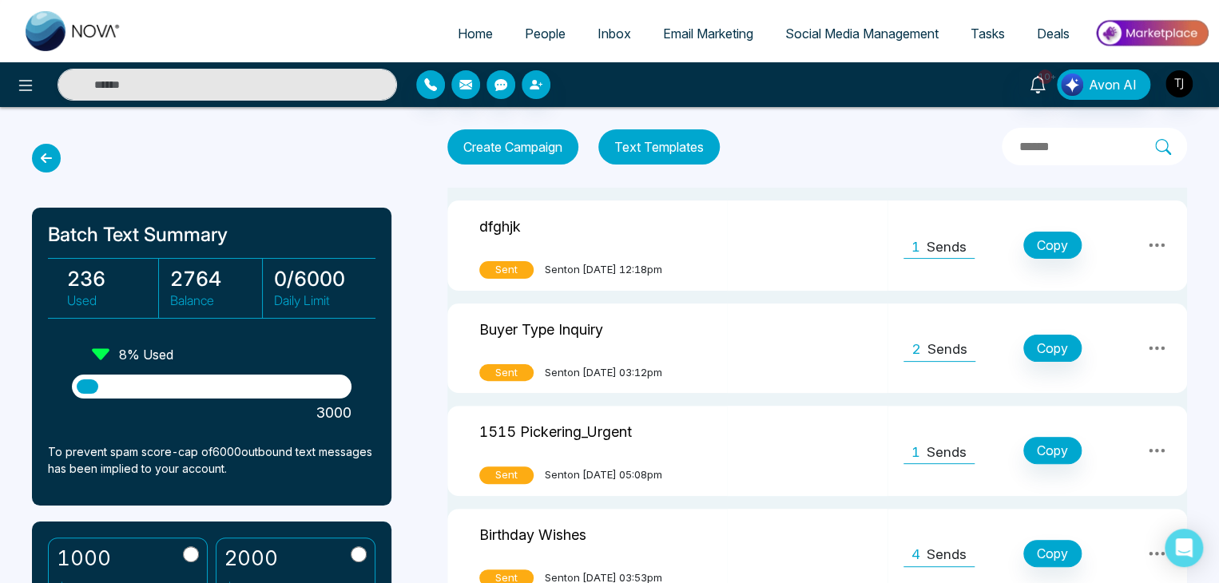
click at [955, 250] on p "Sends" at bounding box center [947, 247] width 40 height 21
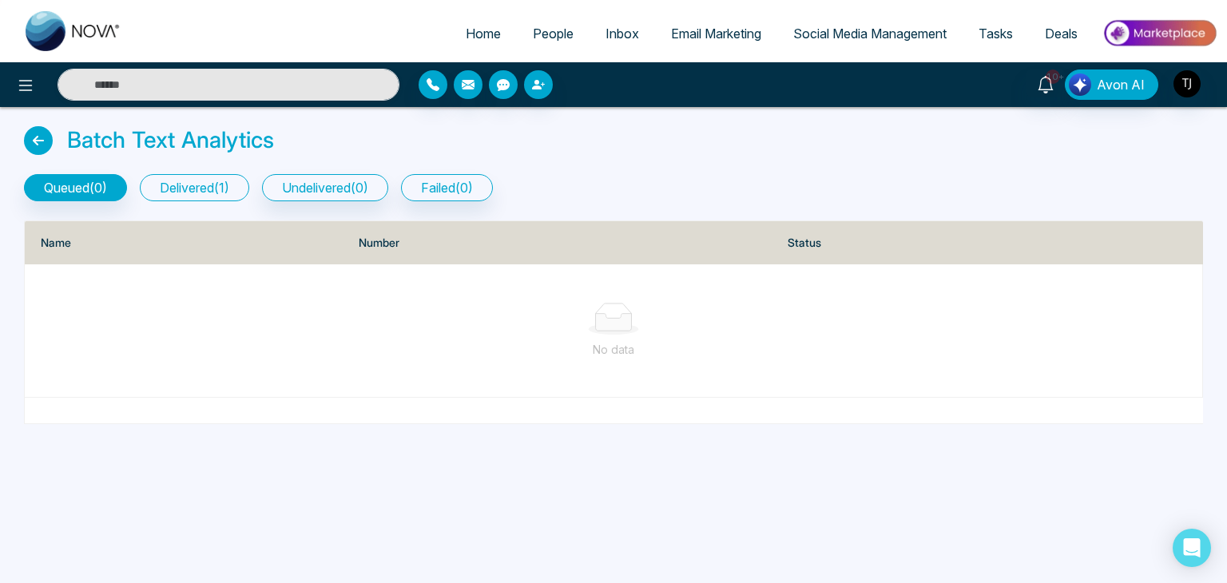
click at [249, 186] on button "delivered ( 1 )" at bounding box center [194, 187] width 109 height 27
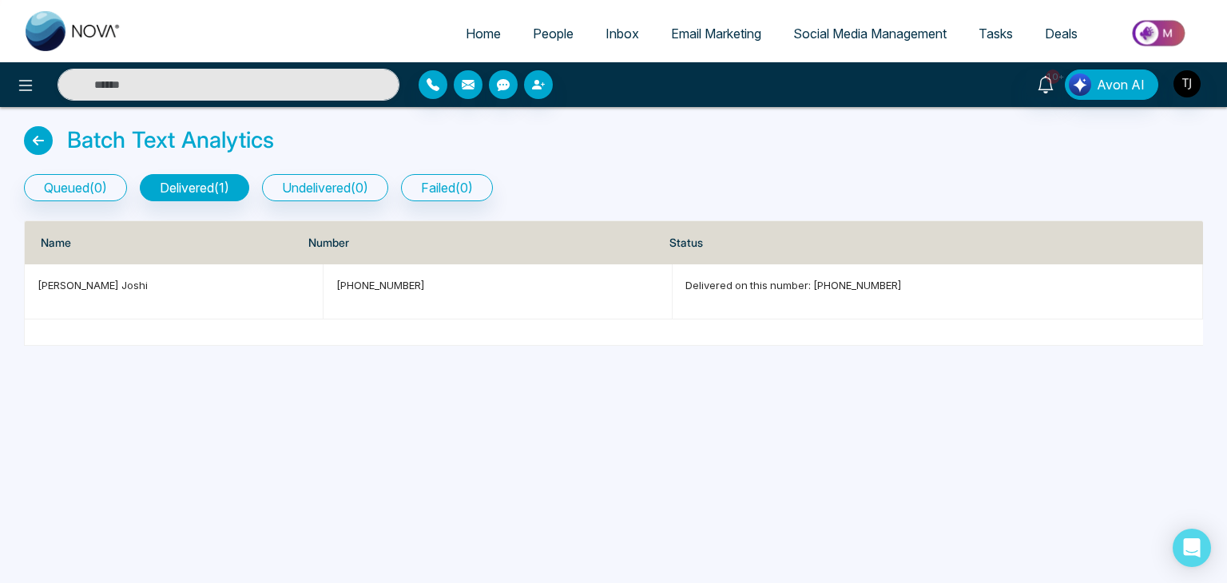
click at [42, 141] on icon at bounding box center [38, 140] width 29 height 29
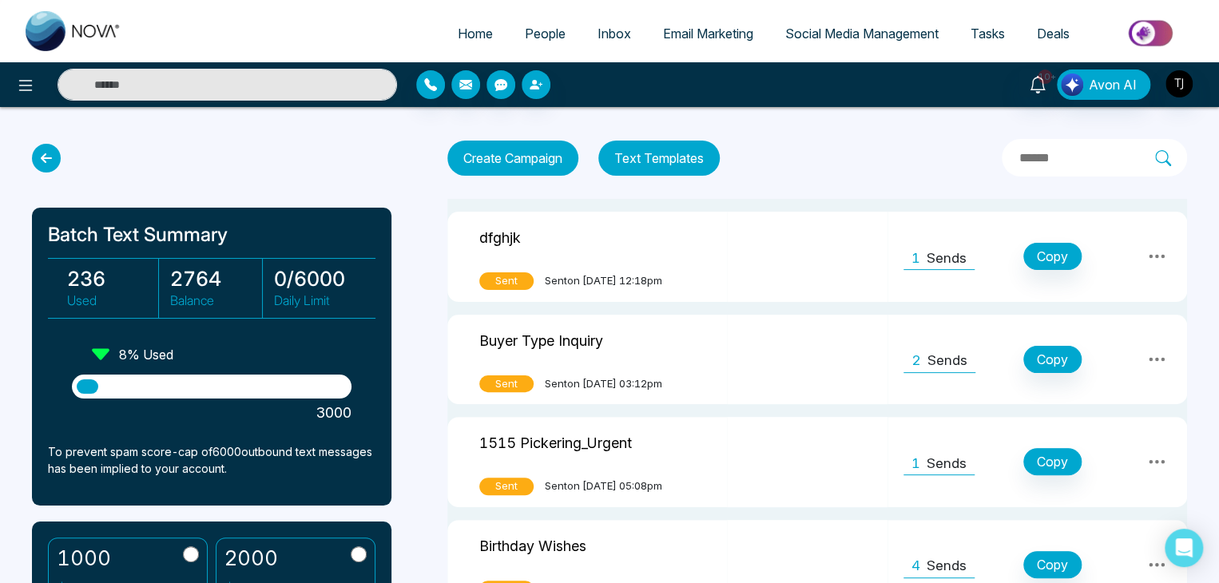
click at [1165, 252] on icon at bounding box center [1156, 256] width 19 height 19
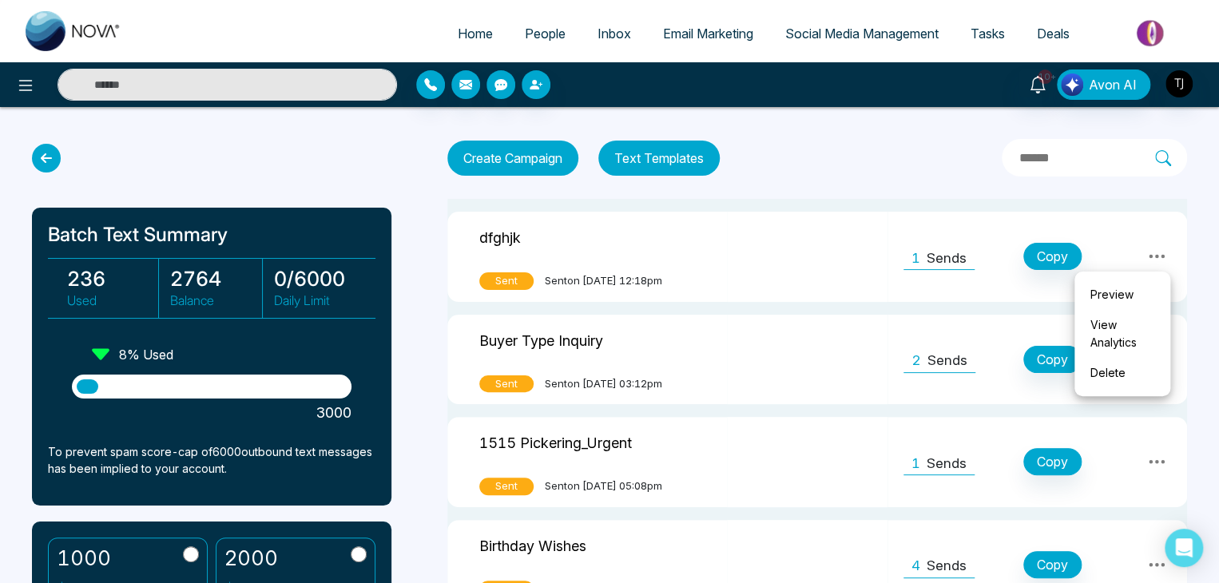
click at [1123, 367] on link "Delete" at bounding box center [1122, 373] width 80 height 30
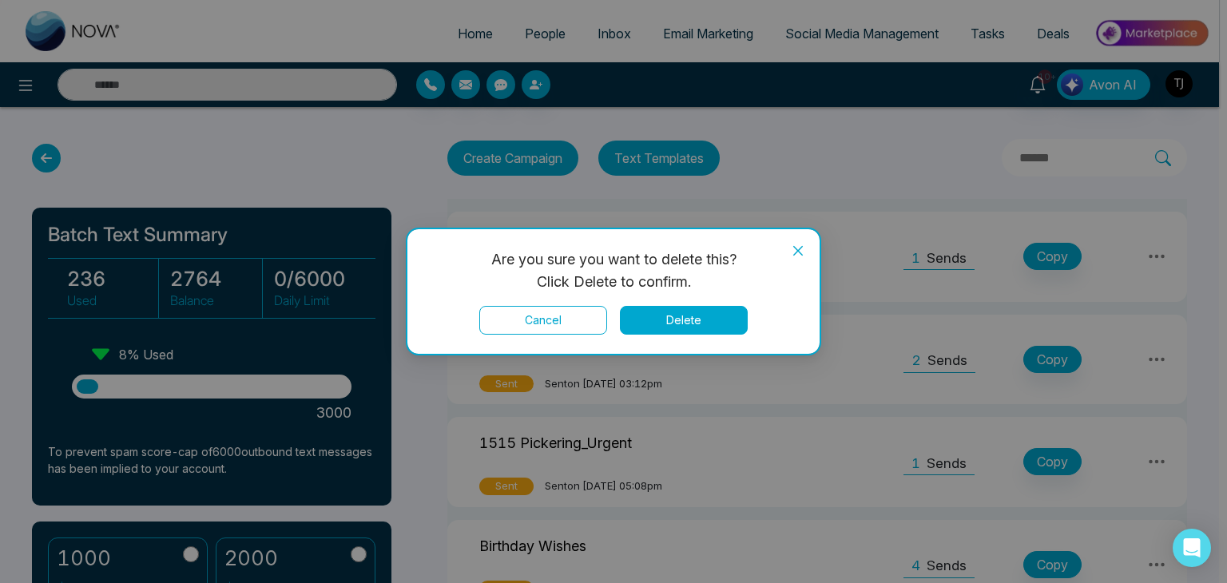
click at [703, 323] on button "Delete" at bounding box center [684, 320] width 128 height 29
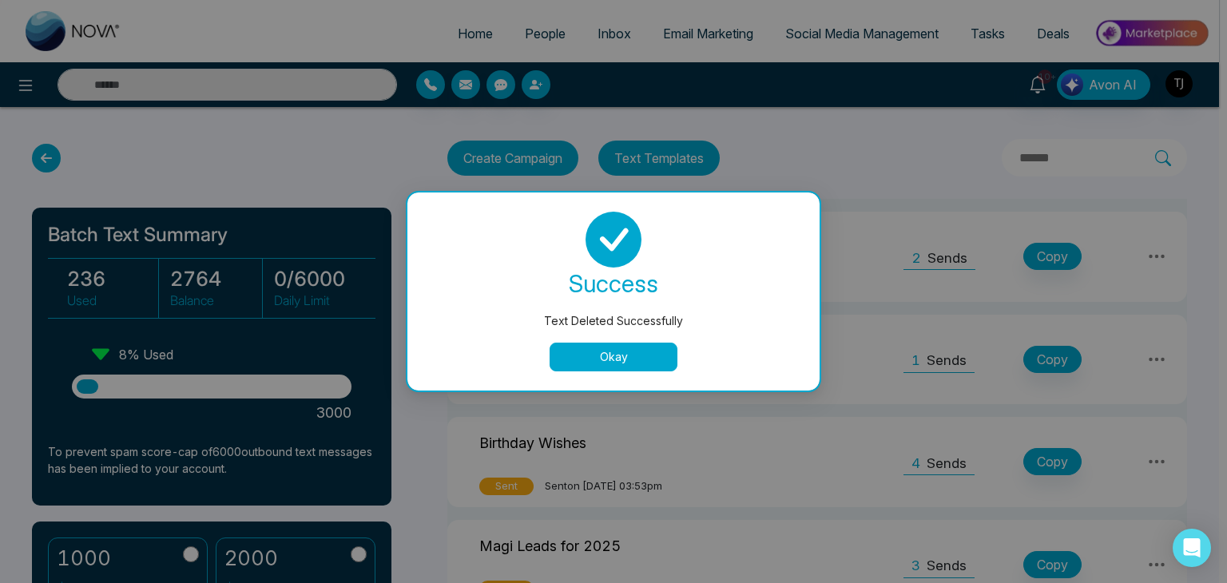
click at [633, 361] on button "Okay" at bounding box center [614, 357] width 128 height 29
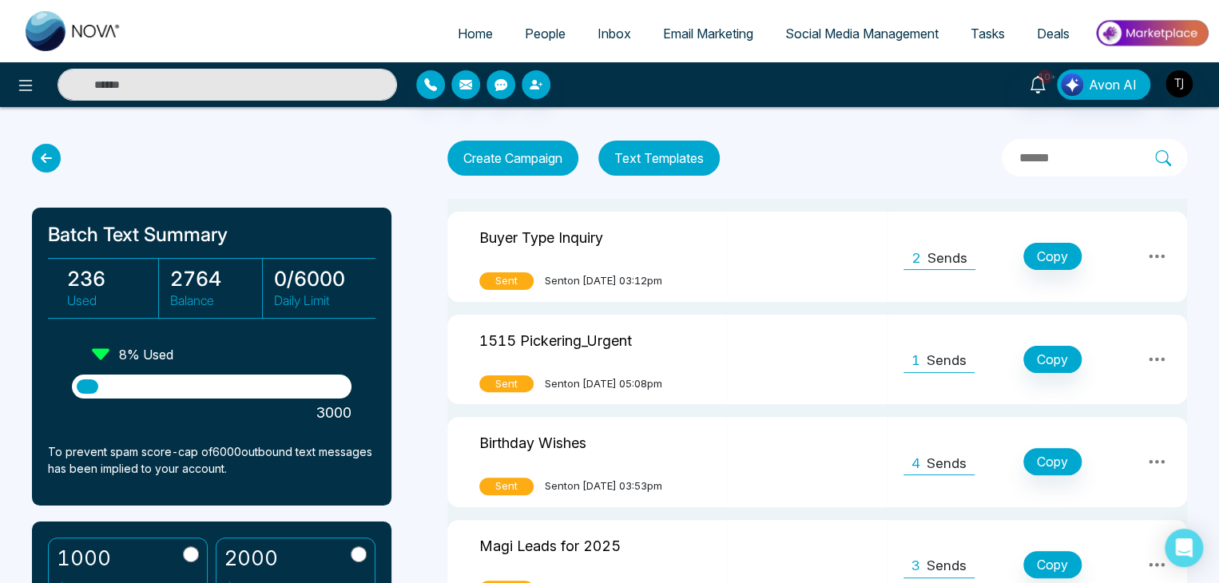
click at [600, 126] on div "Batch Text Summary 236 Used 2764 Balance 0 / 6000 Daily Limit 8 % Used 3000 To …" at bounding box center [609, 432] width 1219 height 650
click at [50, 161] on icon at bounding box center [46, 158] width 29 height 29
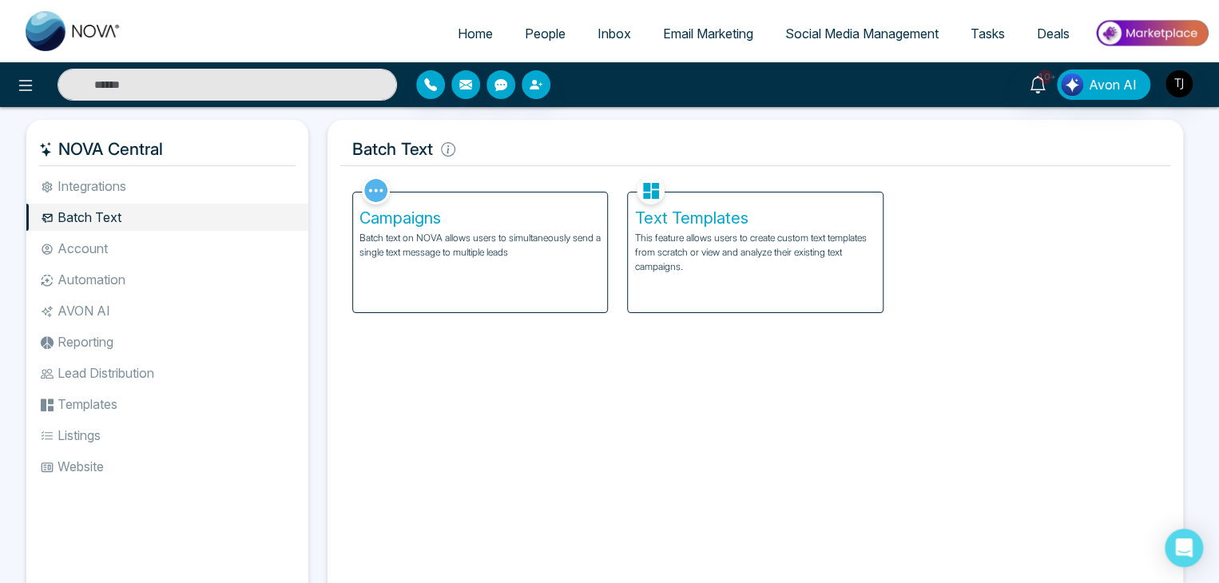
click at [521, 245] on p "Batch text on NOVA allows users to simultaneously send a single text message to…" at bounding box center [479, 245] width 241 height 29
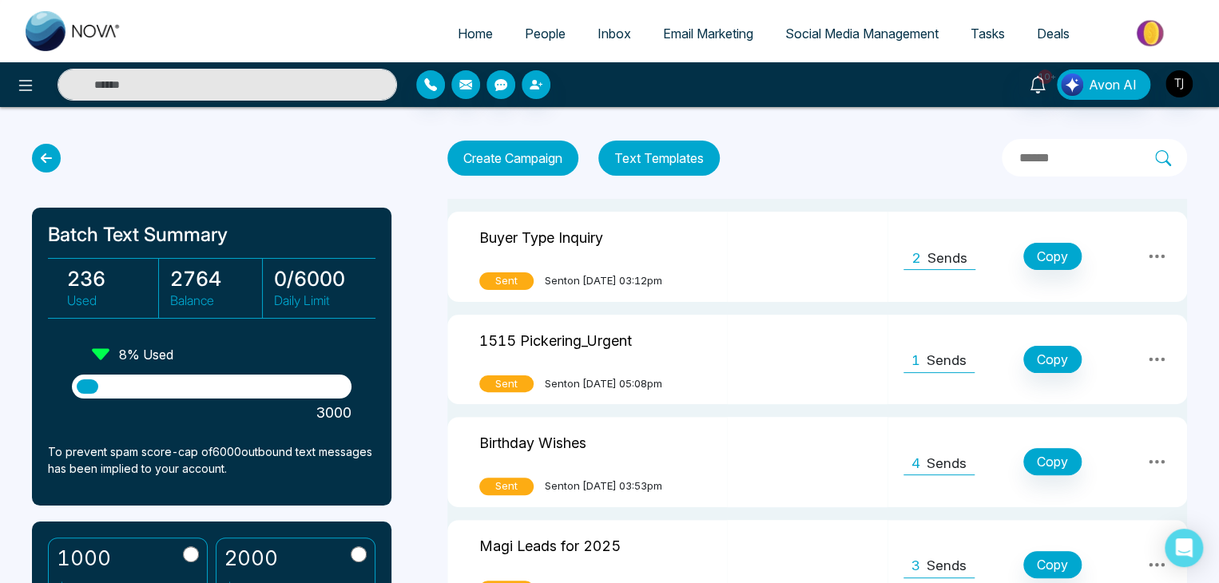
click at [534, 162] on button "Create Campaign" at bounding box center [512, 158] width 131 height 35
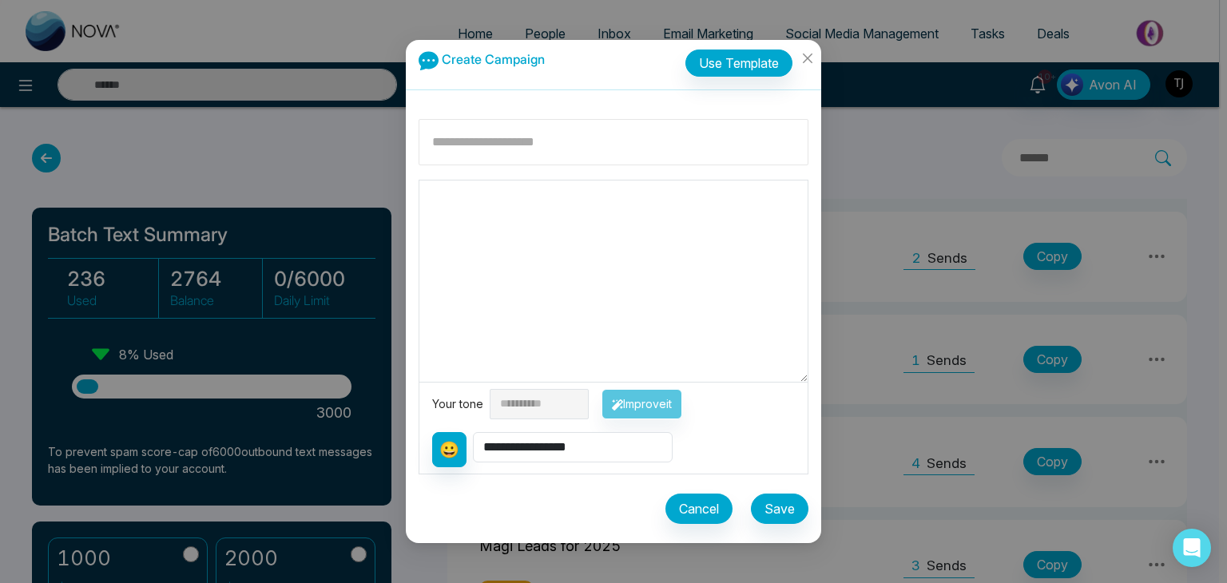
click at [668, 146] on input at bounding box center [614, 142] width 390 height 46
type input "**********"
click at [653, 218] on textarea at bounding box center [613, 281] width 388 height 201
click at [717, 72] on button "Use Template" at bounding box center [738, 63] width 107 height 27
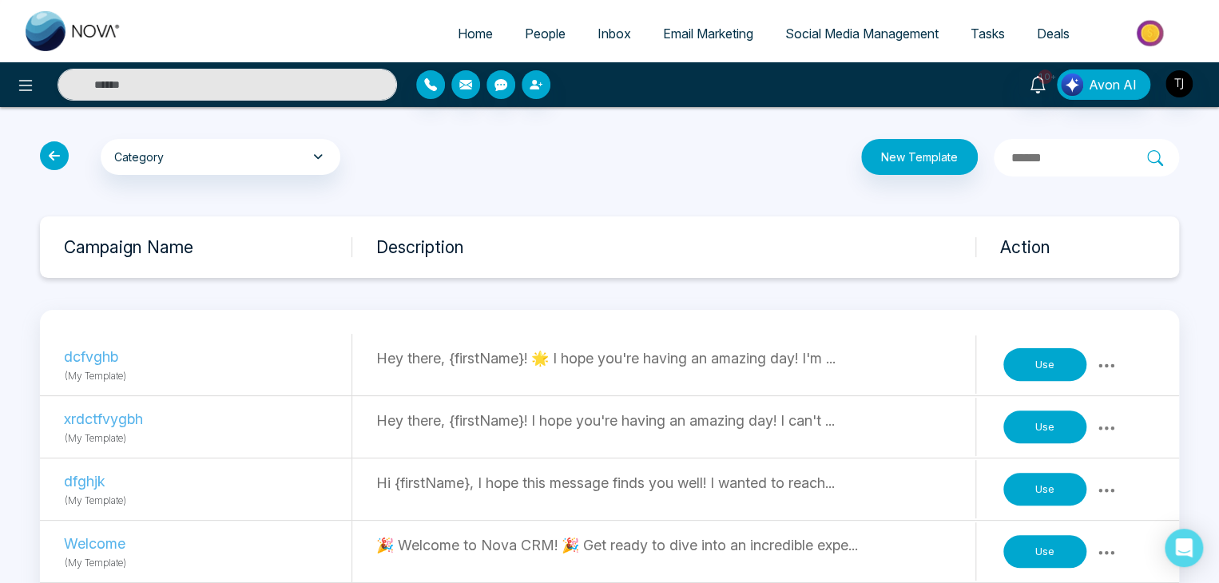
click at [51, 149] on icon at bounding box center [54, 155] width 29 height 29
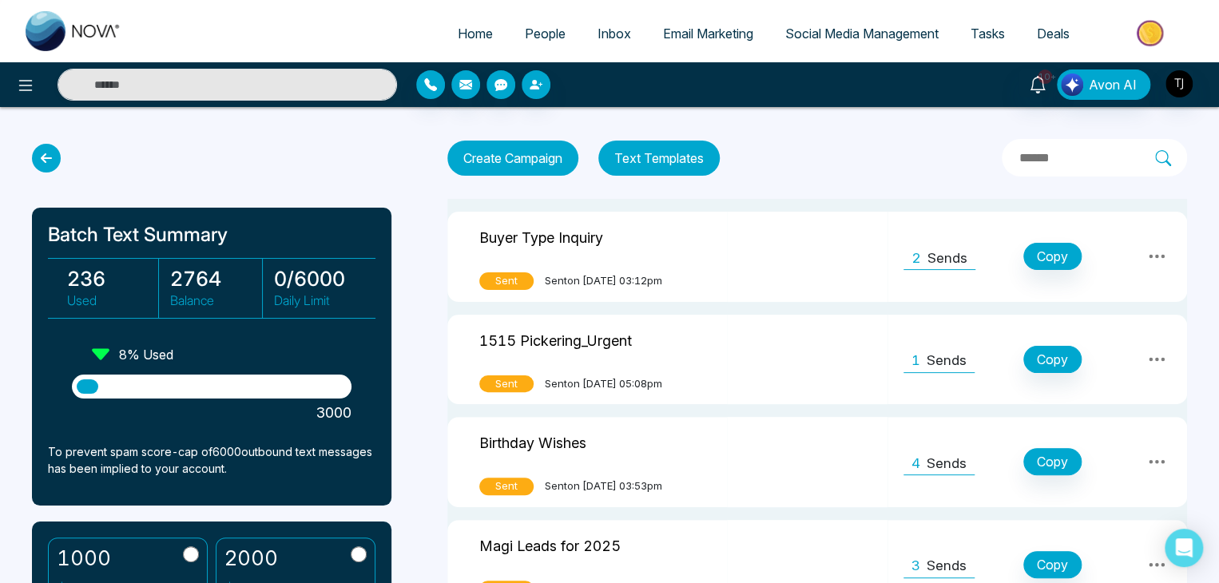
click at [538, 156] on button "Create Campaign" at bounding box center [512, 158] width 131 height 35
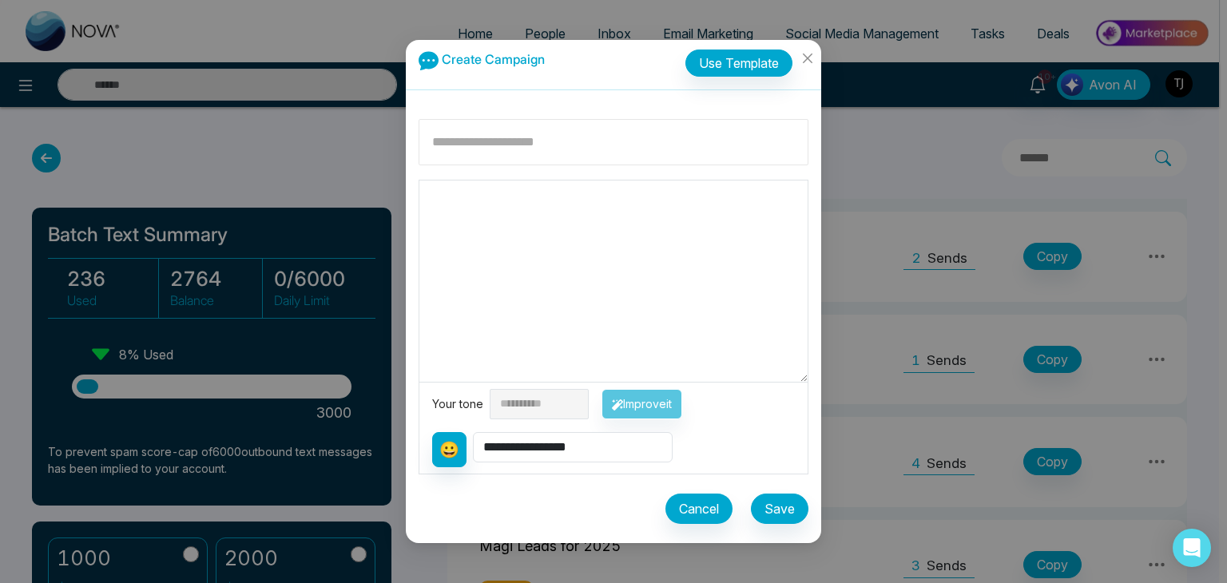
click at [546, 160] on input at bounding box center [614, 142] width 390 height 46
type input "**********"
click at [538, 201] on textarea at bounding box center [613, 281] width 388 height 201
click at [687, 403] on div "**********" at bounding box center [613, 404] width 363 height 30
click at [610, 443] on select "**********" at bounding box center [573, 447] width 200 height 30
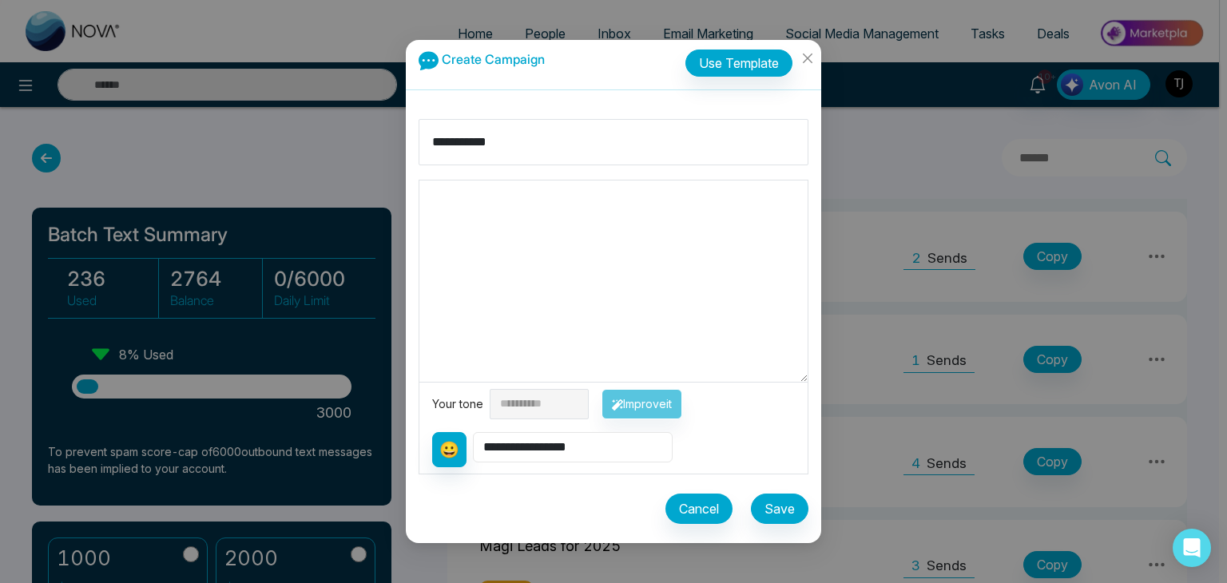
select select "**********"
click at [474, 432] on select "**********" at bounding box center [573, 447] width 200 height 30
type textarea "**********"
click at [506, 199] on textarea "**********" at bounding box center [613, 281] width 388 height 201
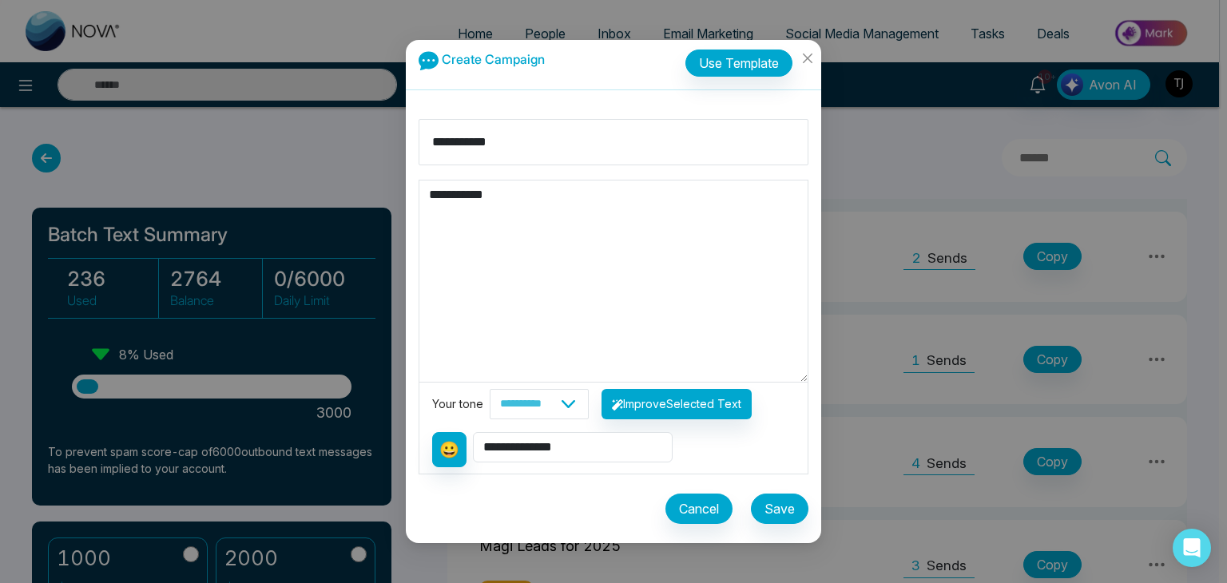
click at [506, 199] on textarea "**********" at bounding box center [613, 281] width 388 height 201
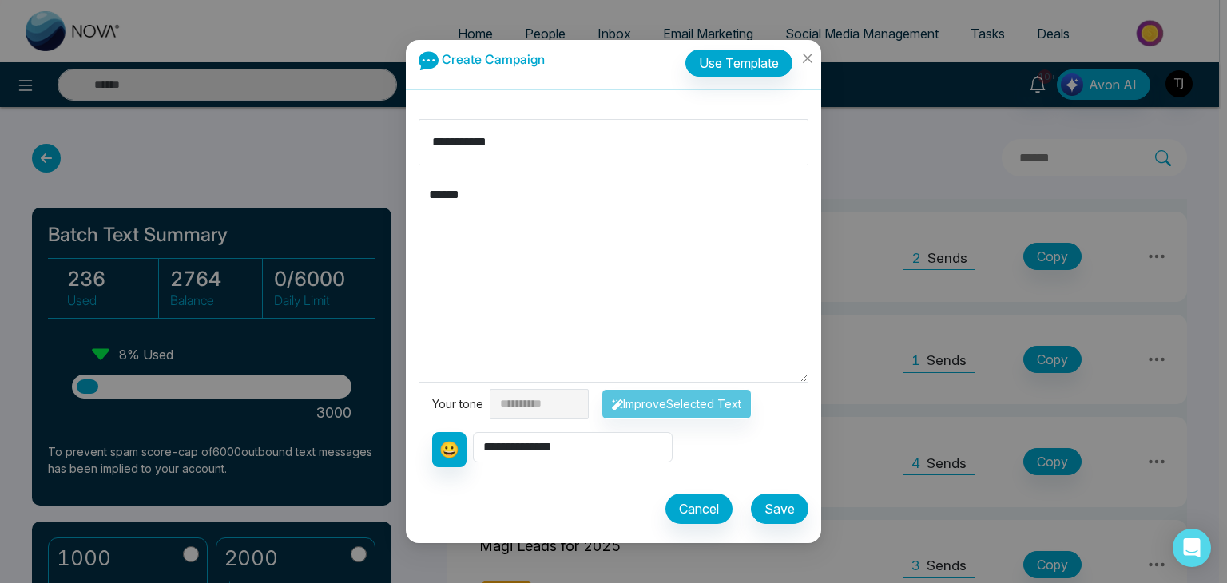
type textarea "*****"
click at [580, 454] on select "**********" at bounding box center [573, 447] width 200 height 30
click at [474, 432] on select "**********" at bounding box center [573, 447] width 200 height 30
click at [550, 211] on textarea "*****" at bounding box center [613, 281] width 388 height 201
click at [553, 456] on select "**********" at bounding box center [573, 447] width 200 height 30
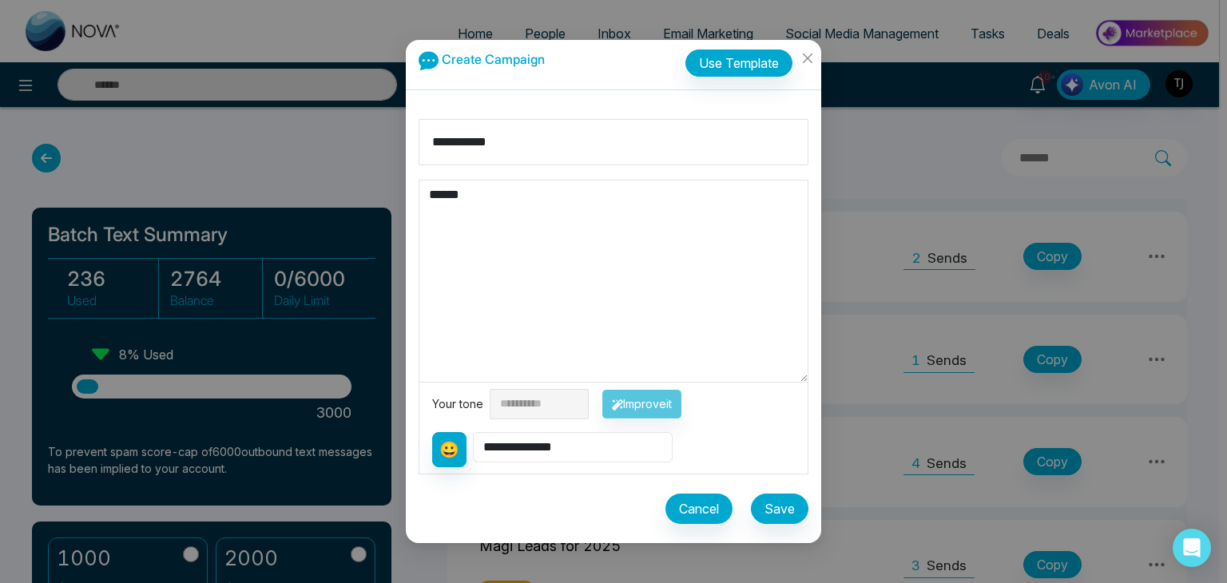
click at [474, 432] on select "**********" at bounding box center [573, 447] width 200 height 30
click at [489, 199] on textarea "*****" at bounding box center [613, 281] width 388 height 201
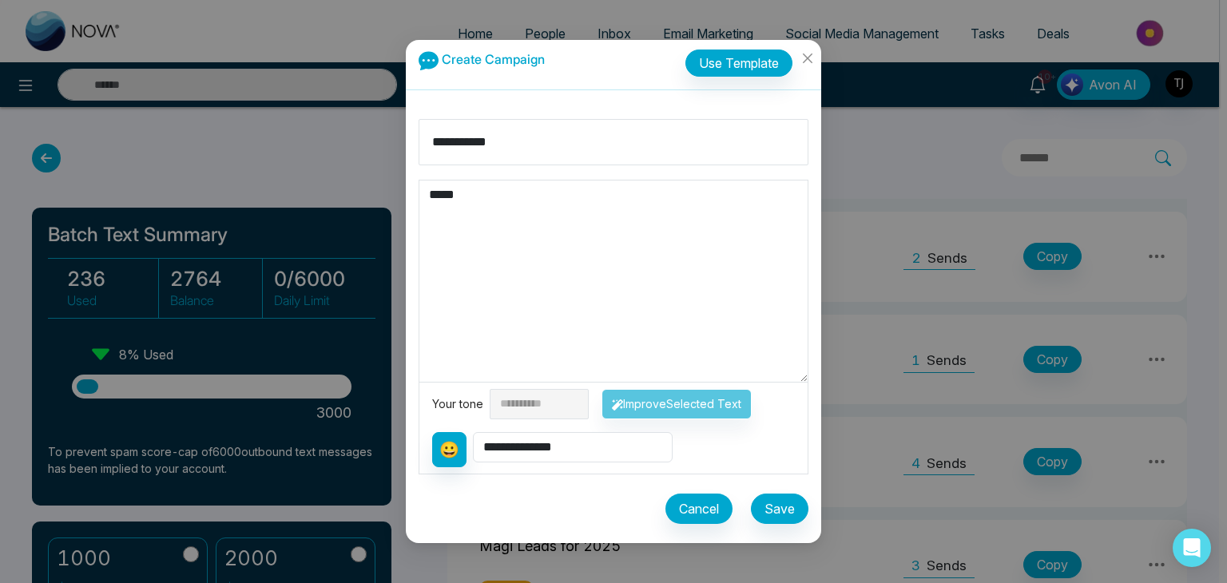
type textarea "*****"
click at [561, 451] on select "**********" at bounding box center [573, 447] width 200 height 30
click at [699, 238] on textarea "*****" at bounding box center [613, 281] width 388 height 201
click at [594, 449] on select "**********" at bounding box center [573, 447] width 200 height 30
click at [474, 432] on select "**********" at bounding box center [573, 447] width 200 height 30
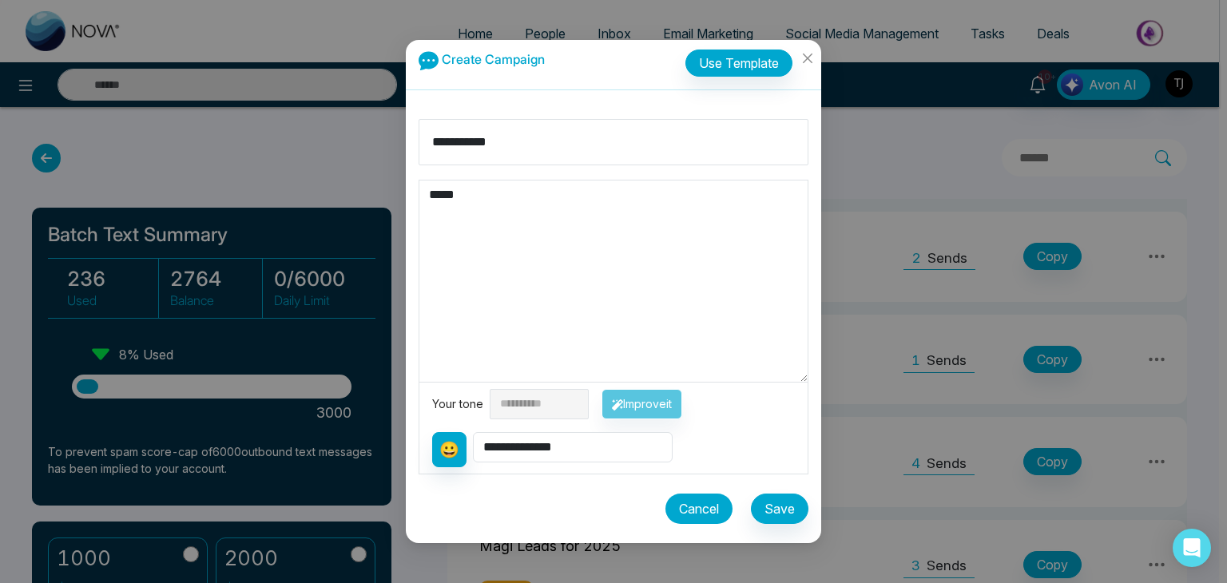
click at [697, 498] on button "Cancel" at bounding box center [698, 509] width 67 height 30
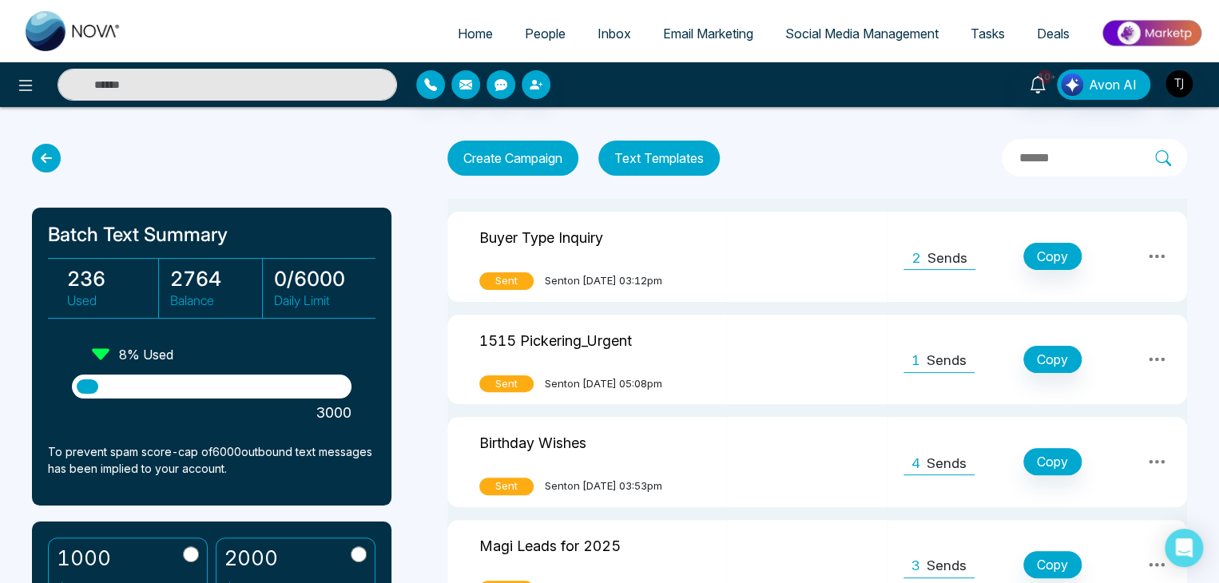
click at [562, 173] on button "Create Campaign" at bounding box center [512, 158] width 131 height 35
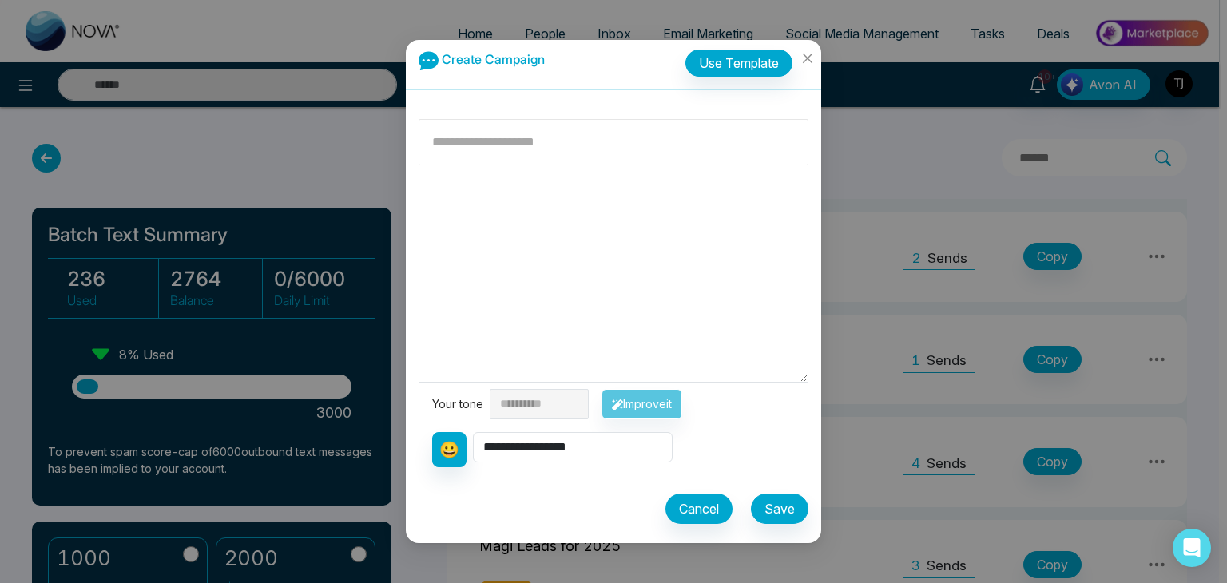
click at [529, 150] on input at bounding box center [614, 142] width 390 height 46
click at [515, 200] on textarea at bounding box center [613, 281] width 388 height 201
type textarea "*****"
click at [554, 455] on select "**********" at bounding box center [573, 447] width 200 height 30
select select "**********"
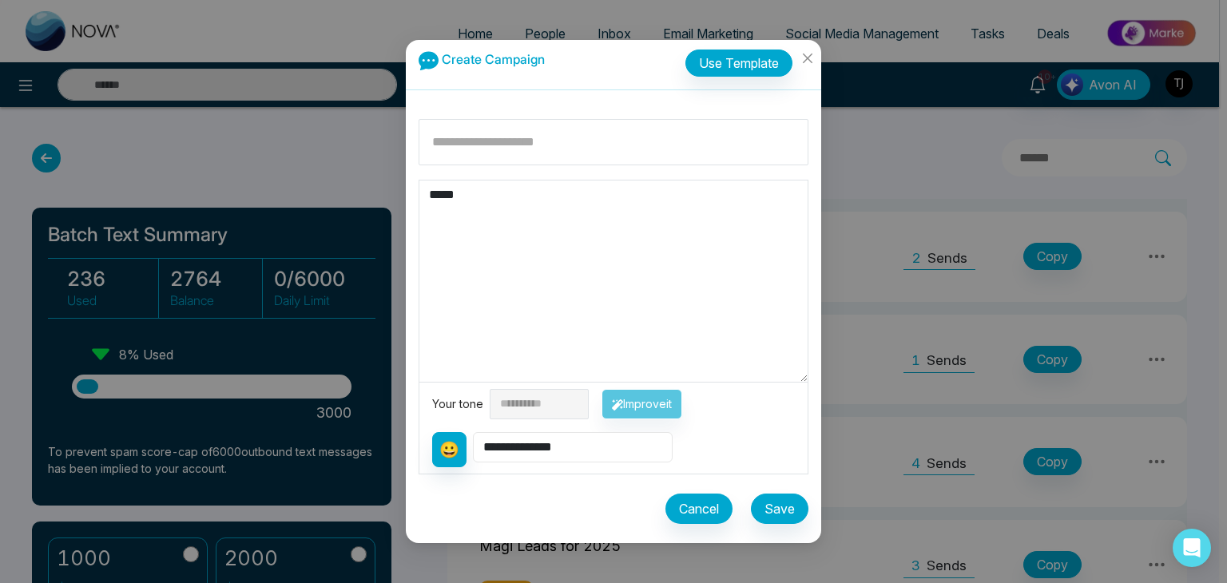
click at [474, 432] on select "**********" at bounding box center [573, 447] width 200 height 30
click at [536, 208] on textarea "**********" at bounding box center [613, 281] width 388 height 201
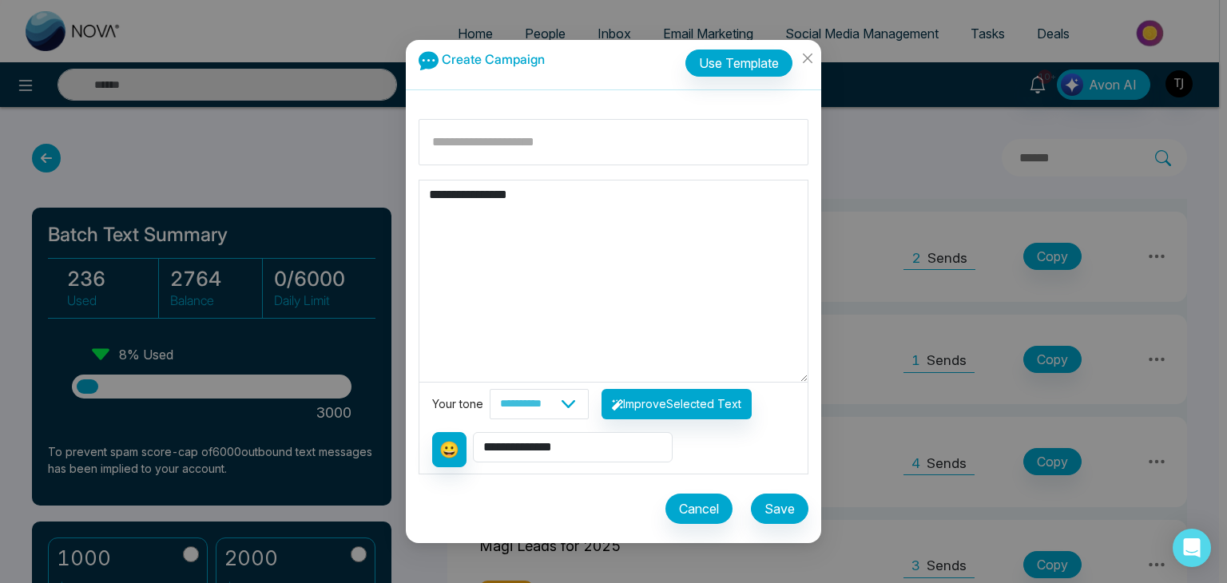
click at [536, 208] on textarea "**********" at bounding box center [613, 281] width 388 height 201
click at [709, 413] on button "Improve Selected Text" at bounding box center [676, 404] width 150 height 30
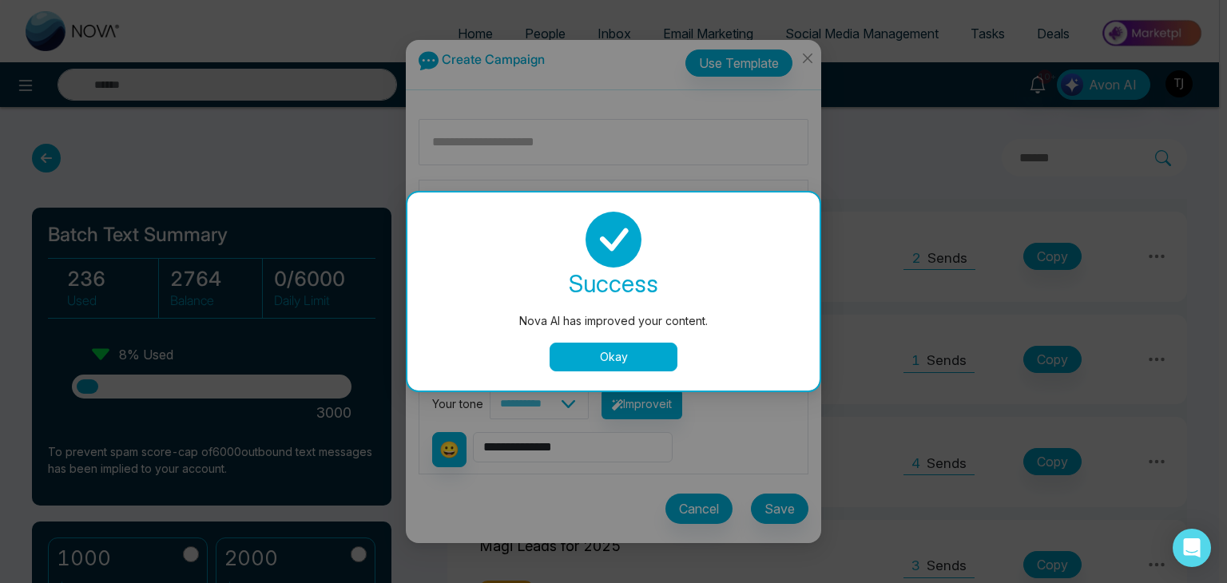
click at [655, 358] on button "Okay" at bounding box center [614, 357] width 128 height 29
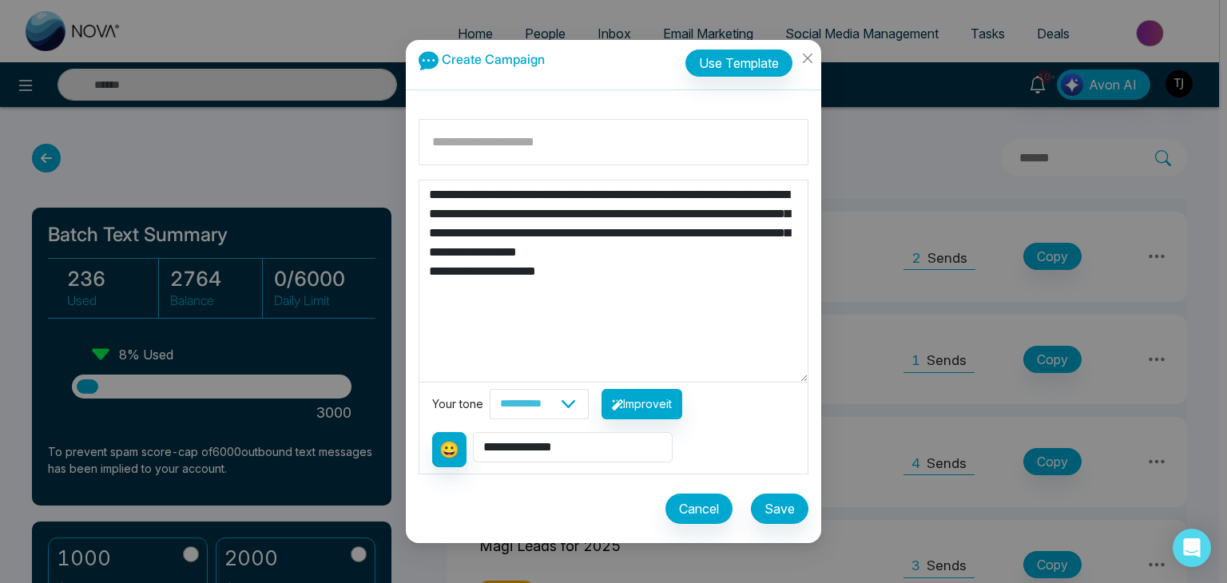
drag, startPoint x: 748, startPoint y: 256, endPoint x: 523, endPoint y: 183, distance: 236.9
click at [523, 183] on textarea "**********" at bounding box center [613, 281] width 388 height 201
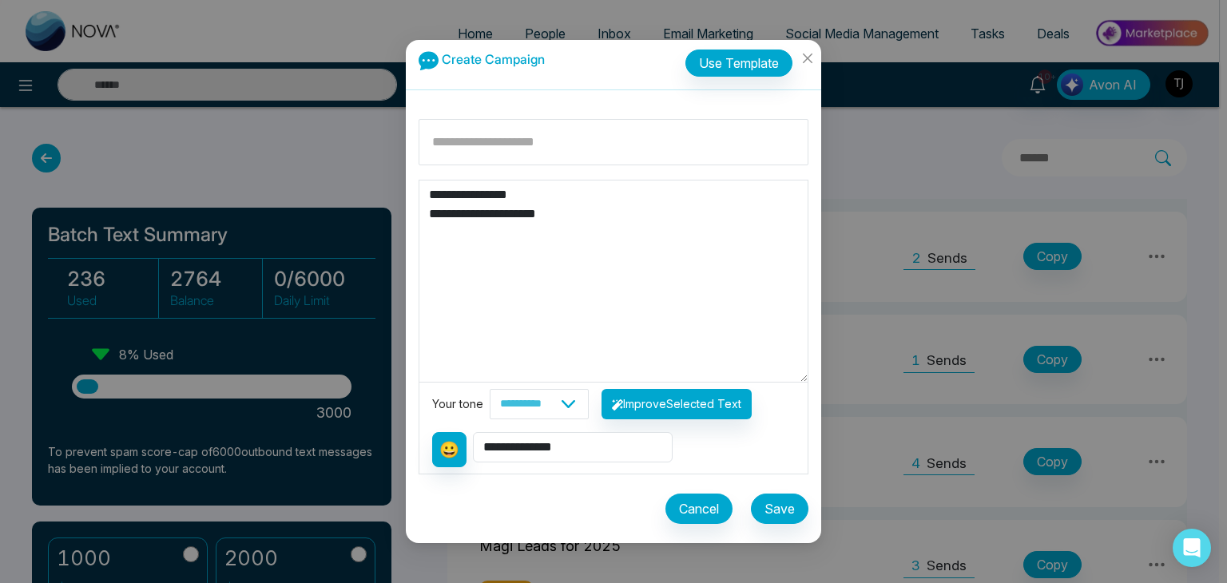
click at [589, 217] on textarea "**********" at bounding box center [613, 281] width 388 height 201
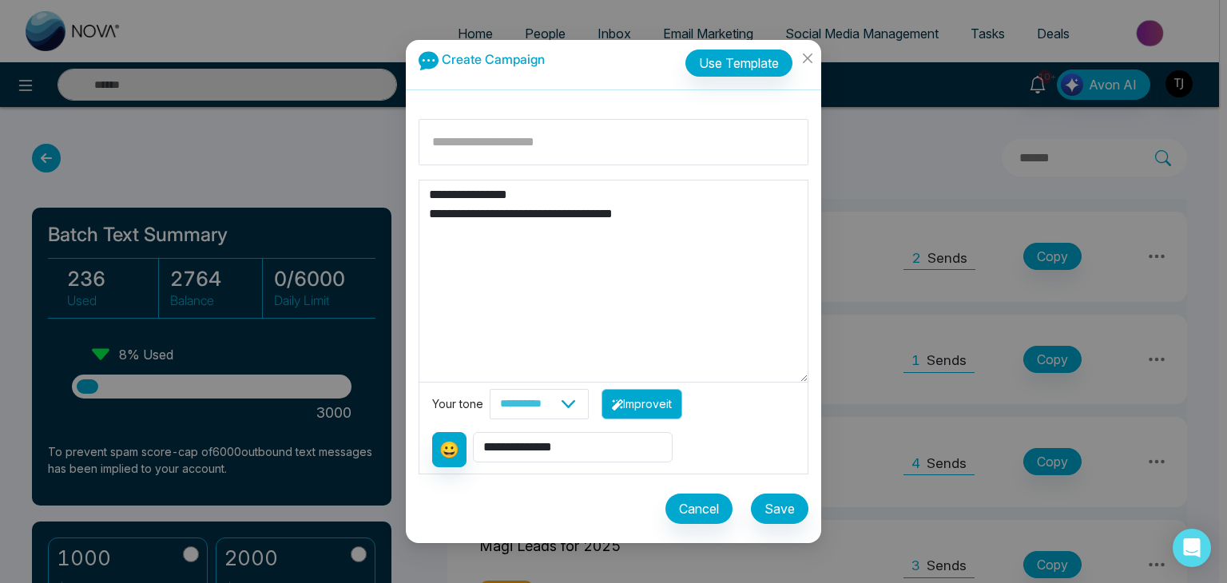
click at [681, 398] on button "Improve it" at bounding box center [641, 404] width 81 height 30
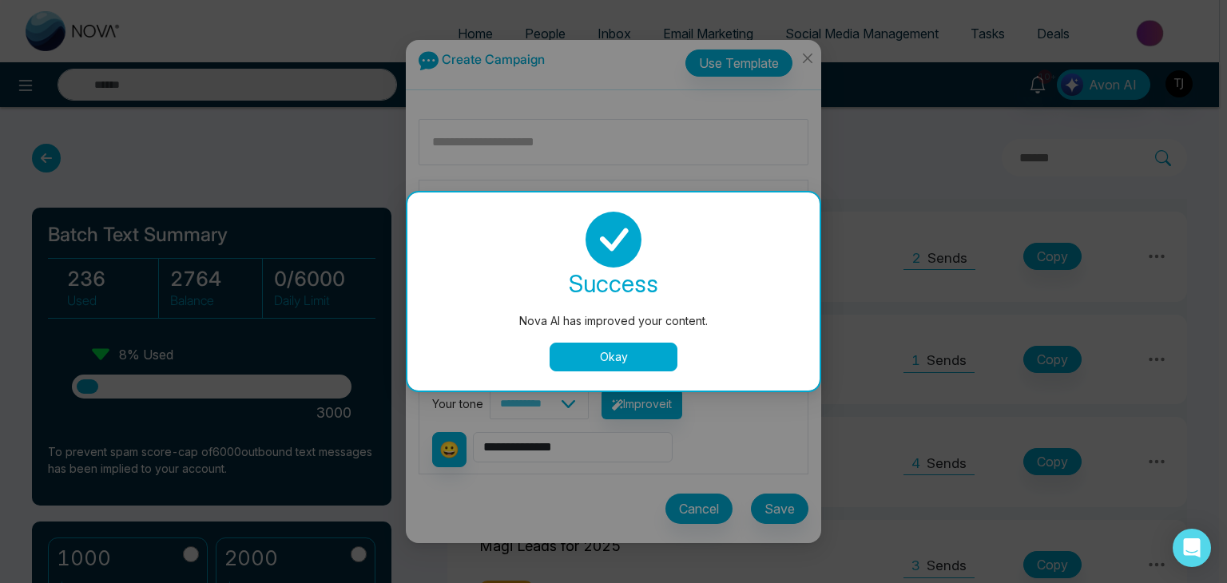
click at [657, 359] on button "Okay" at bounding box center [614, 357] width 128 height 29
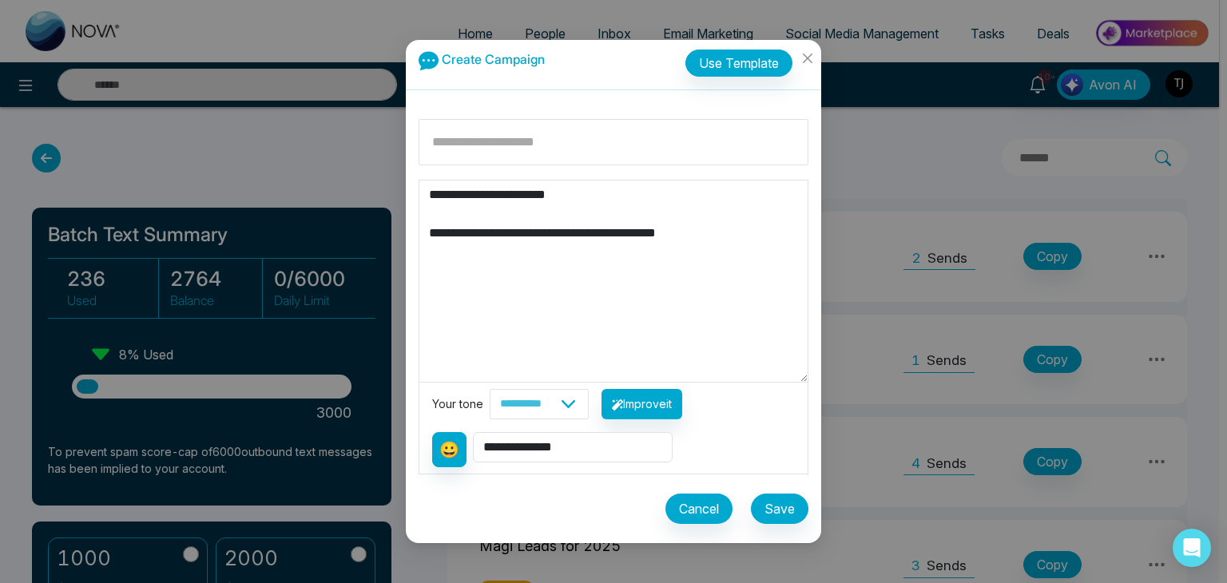
drag, startPoint x: 743, startPoint y: 237, endPoint x: 457, endPoint y: 220, distance: 286.5
click at [457, 220] on textarea "**********" at bounding box center [613, 281] width 388 height 201
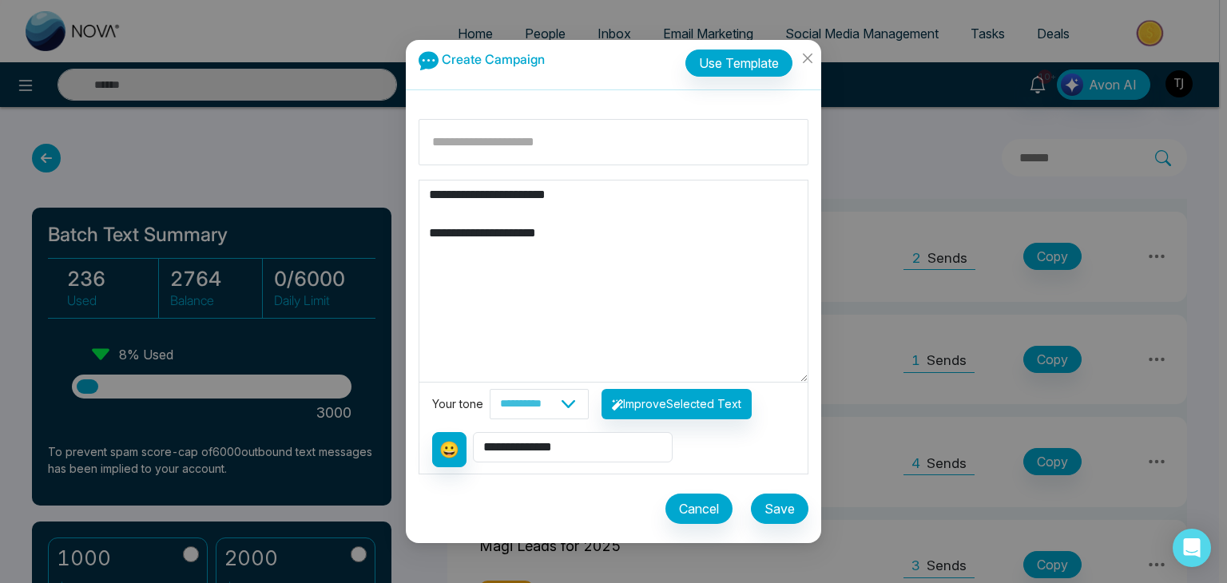
type textarea "**********"
click at [524, 145] on input at bounding box center [614, 142] width 390 height 46
type input "**********"
drag, startPoint x: 585, startPoint y: 233, endPoint x: 488, endPoint y: 239, distance: 96.8
click at [488, 239] on textarea "**********" at bounding box center [613, 281] width 388 height 201
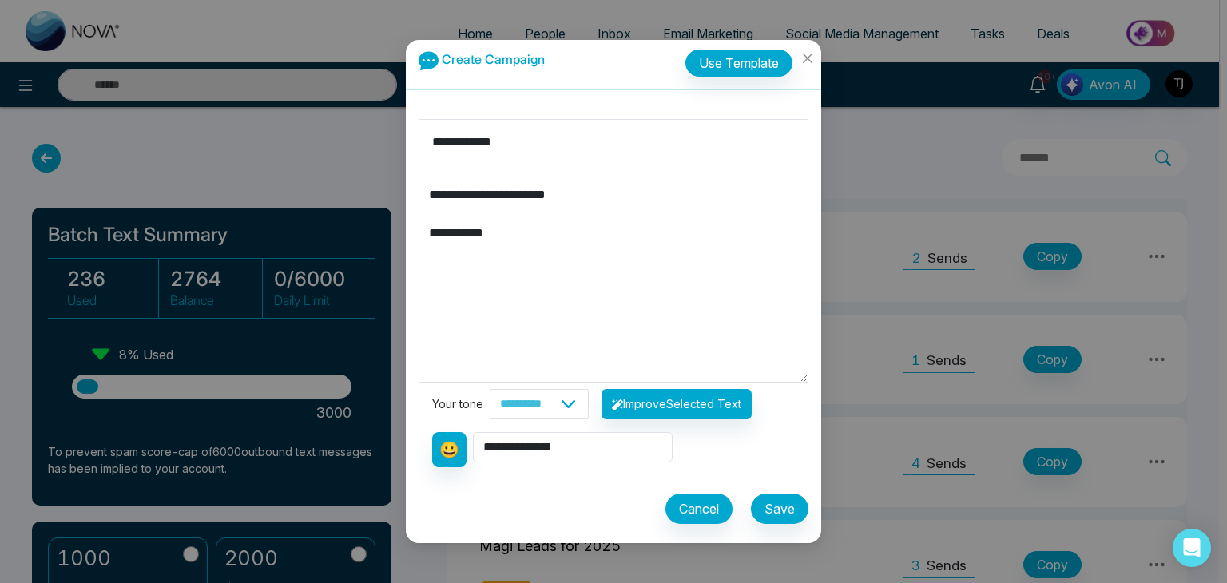
type textarea "**********"
click at [775, 502] on button "Save" at bounding box center [780, 509] width 58 height 30
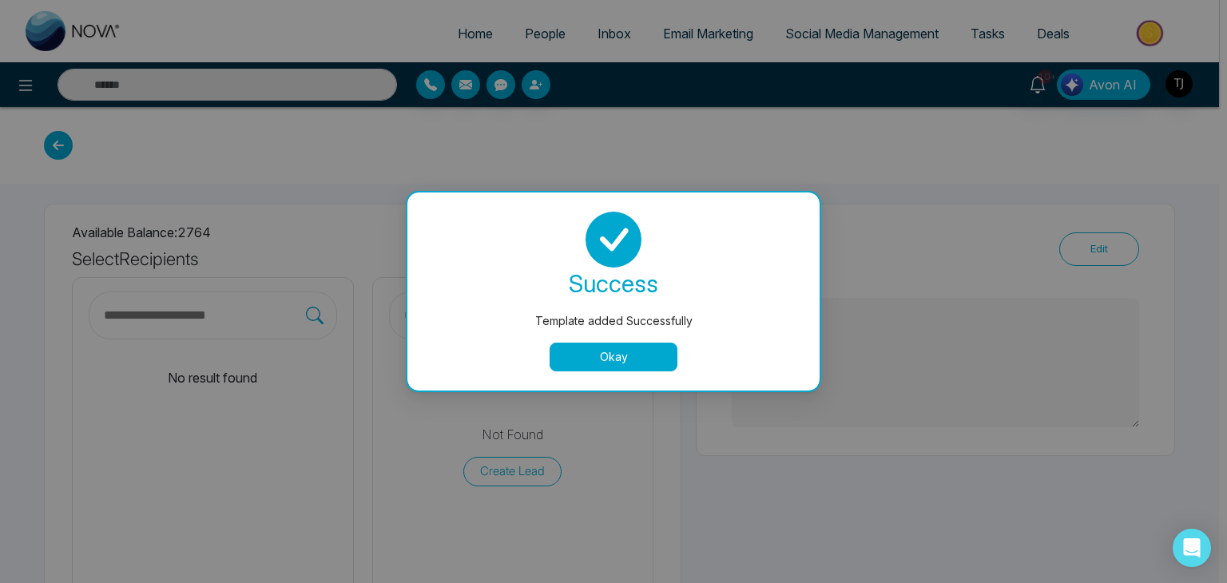
click at [643, 355] on button "Okay" at bounding box center [614, 357] width 128 height 29
type textarea "**********"
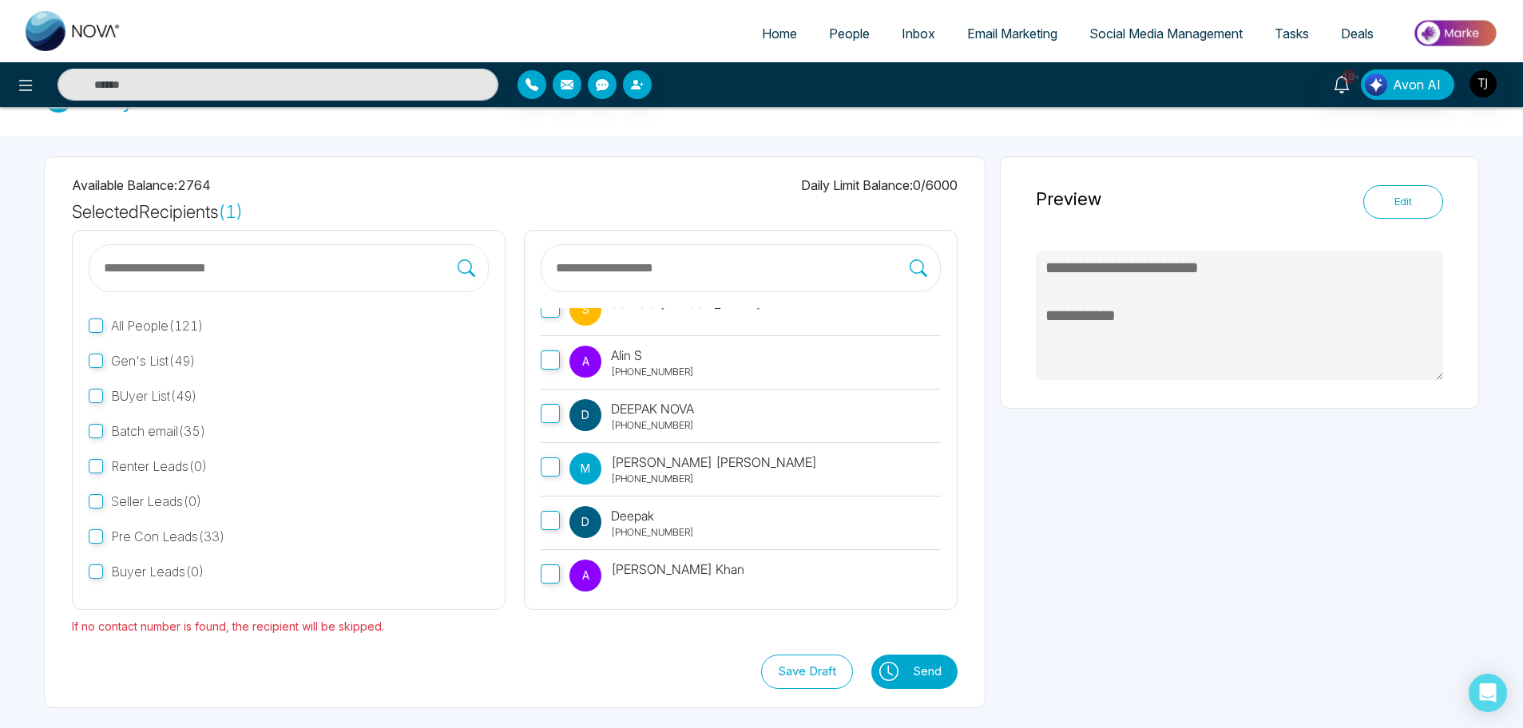
scroll to position [239, 0]
drag, startPoint x: 1121, startPoint y: 0, endPoint x: 1075, endPoint y: 511, distance: 513.2
click at [1075, 511] on div "**********" at bounding box center [761, 433] width 1523 height 592
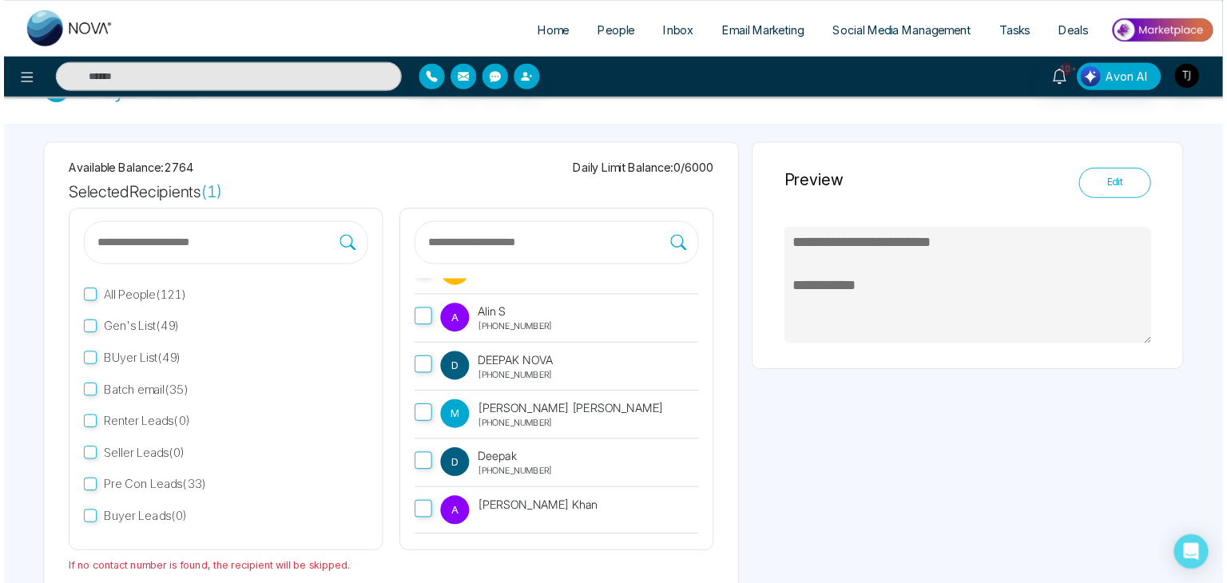
scroll to position [248, 0]
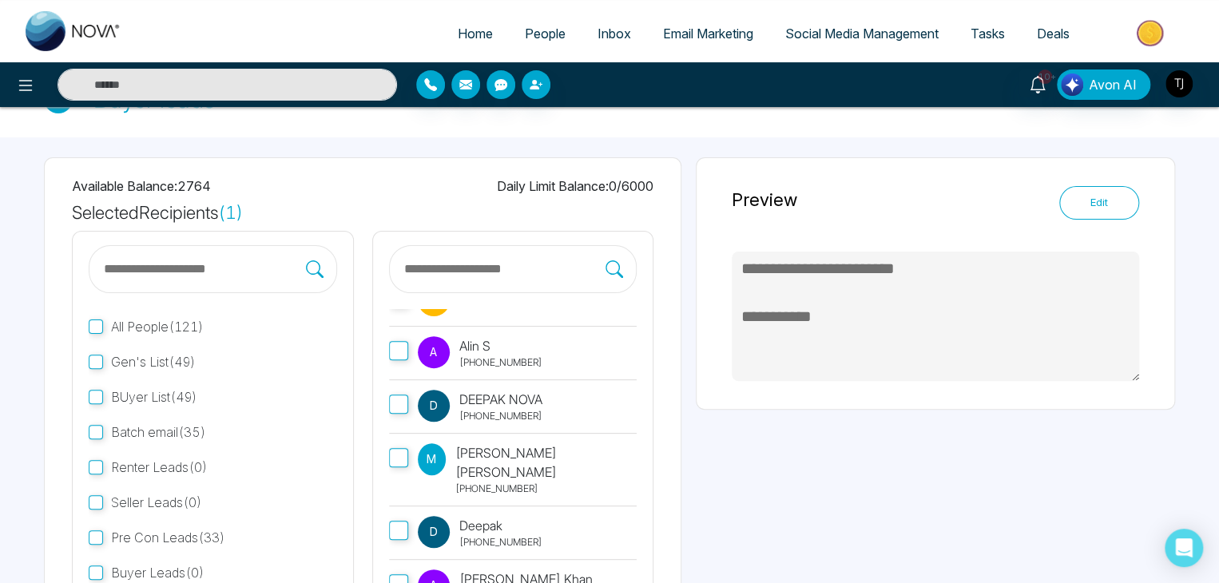
drag, startPoint x: 1533, startPoint y: 13, endPoint x: 817, endPoint y: 125, distance: 724.4
click at [817, 125] on div "Buyer leads" at bounding box center [609, 99] width 1219 height 77
click at [33, 81] on icon at bounding box center [25, 85] width 19 height 19
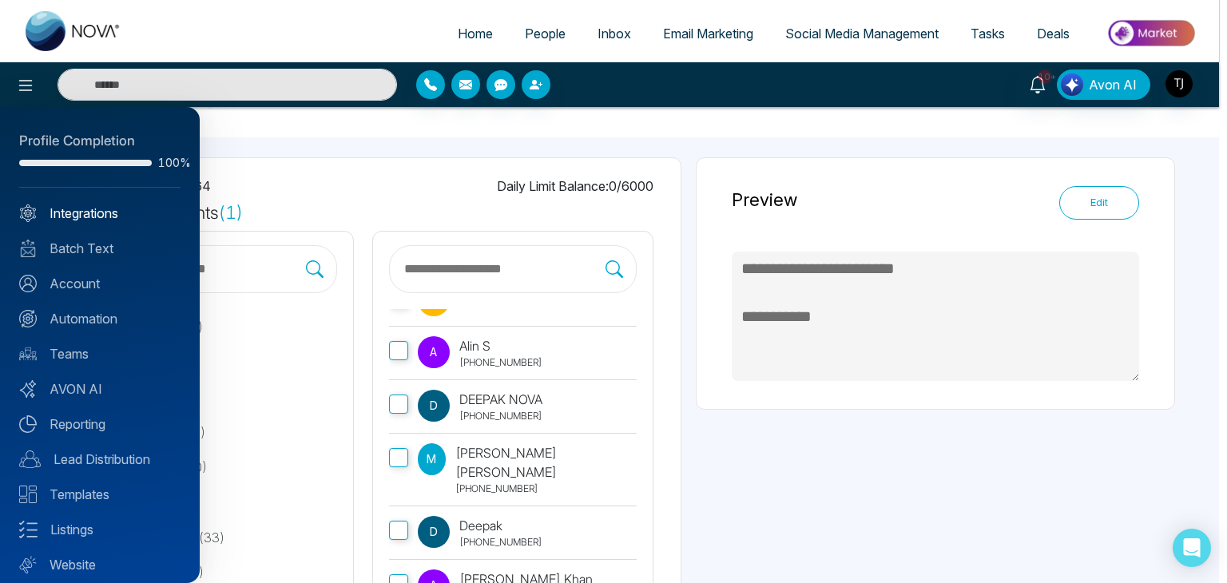
click at [82, 209] on link "Integrations" at bounding box center [99, 213] width 161 height 19
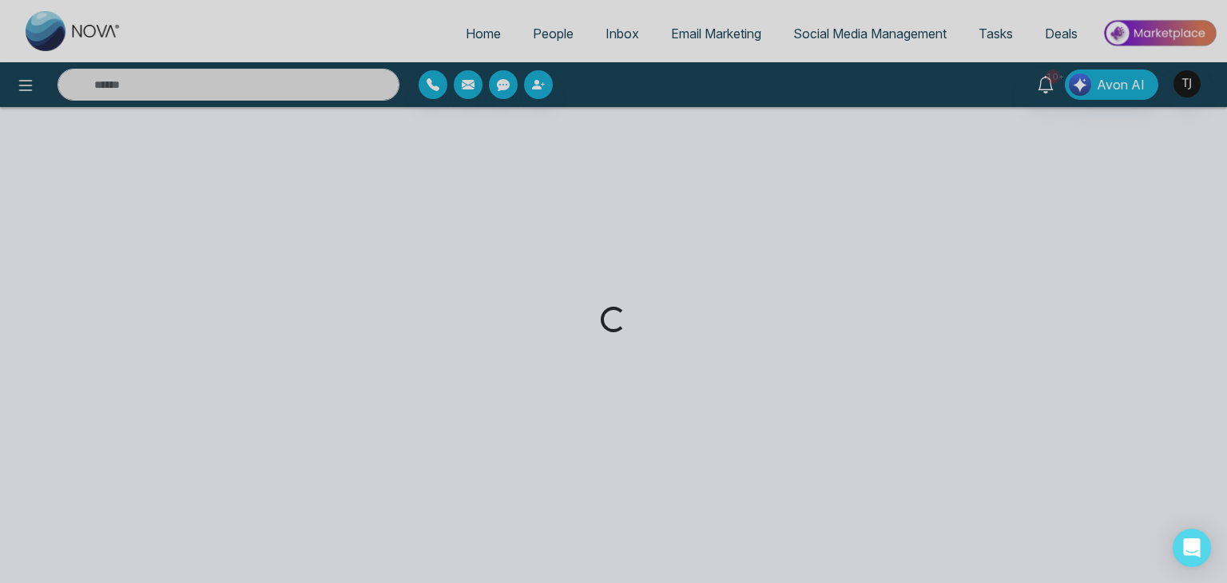
click at [32, 77] on div "Loading..." at bounding box center [613, 291] width 1227 height 583
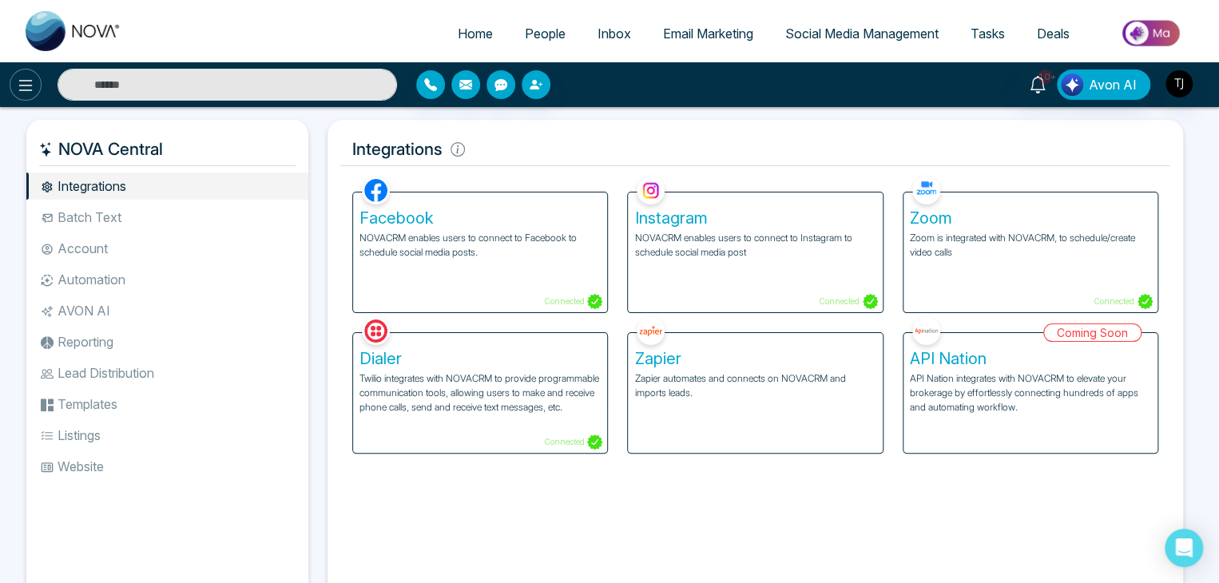
click at [32, 81] on icon at bounding box center [25, 85] width 19 height 19
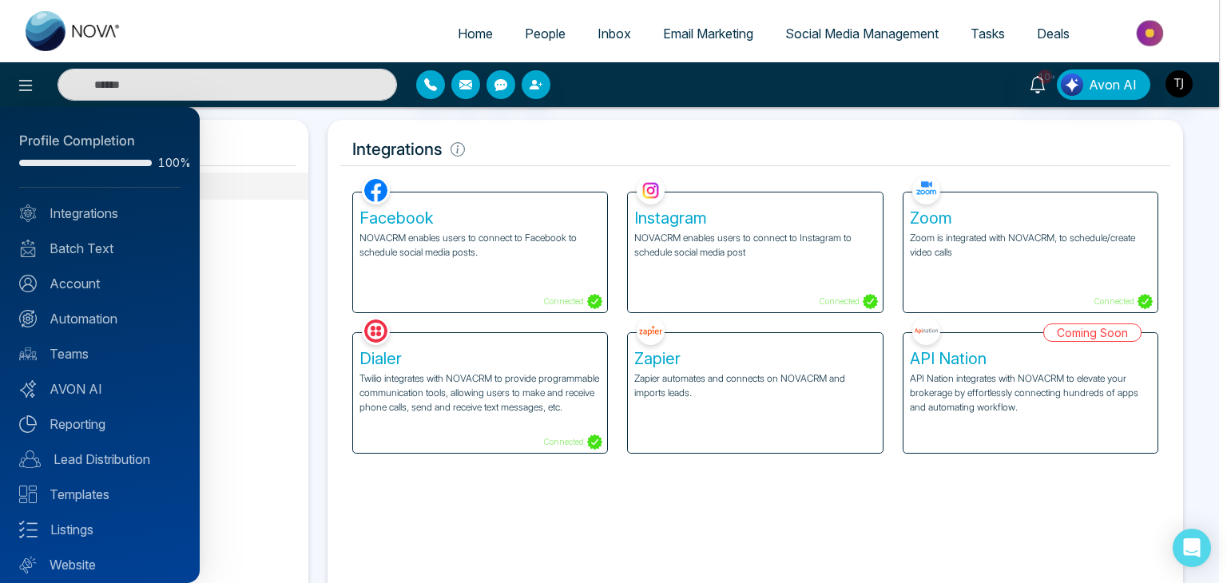
click at [210, 214] on div at bounding box center [613, 291] width 1227 height 583
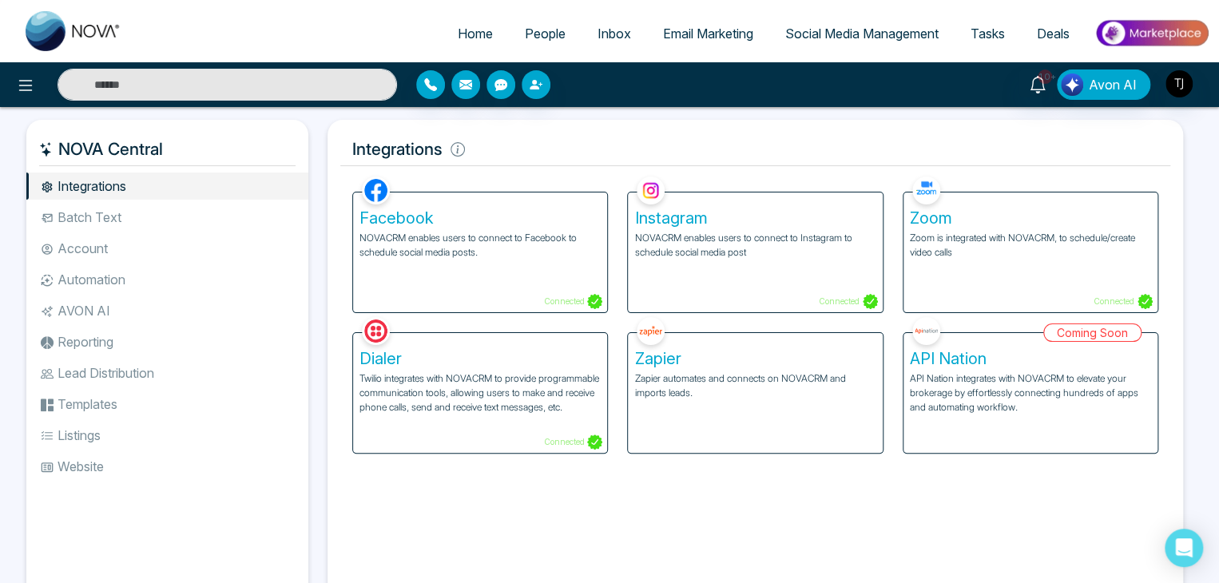
click at [174, 221] on li "Batch Text" at bounding box center [167, 217] width 282 height 27
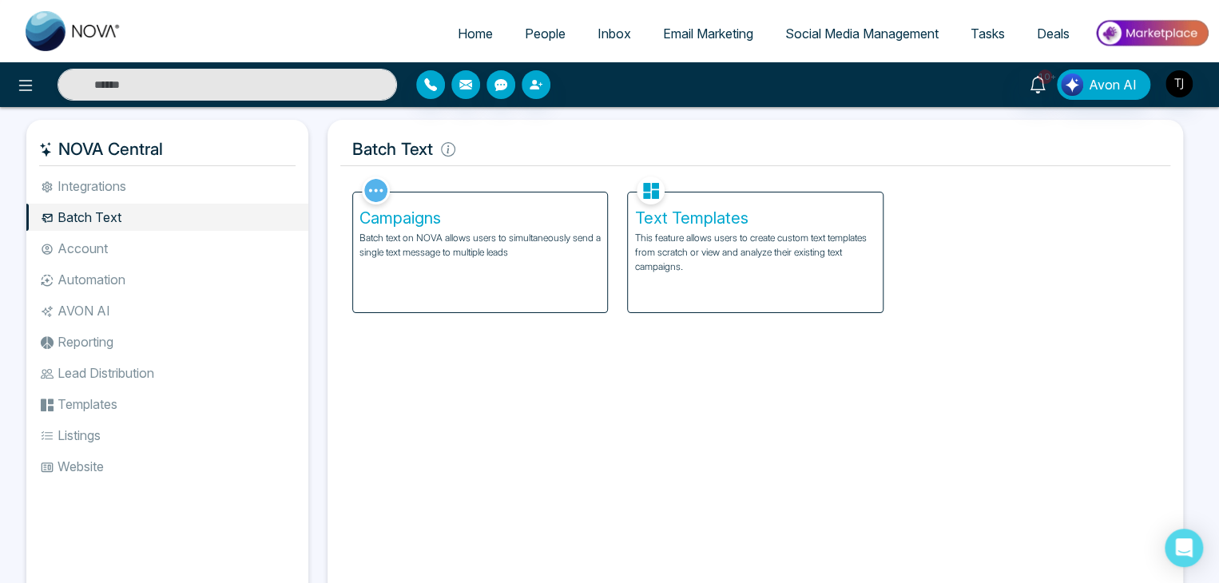
click at [677, 233] on p "This feature allows users to create custom text templates from scratch or view …" at bounding box center [754, 252] width 241 height 43
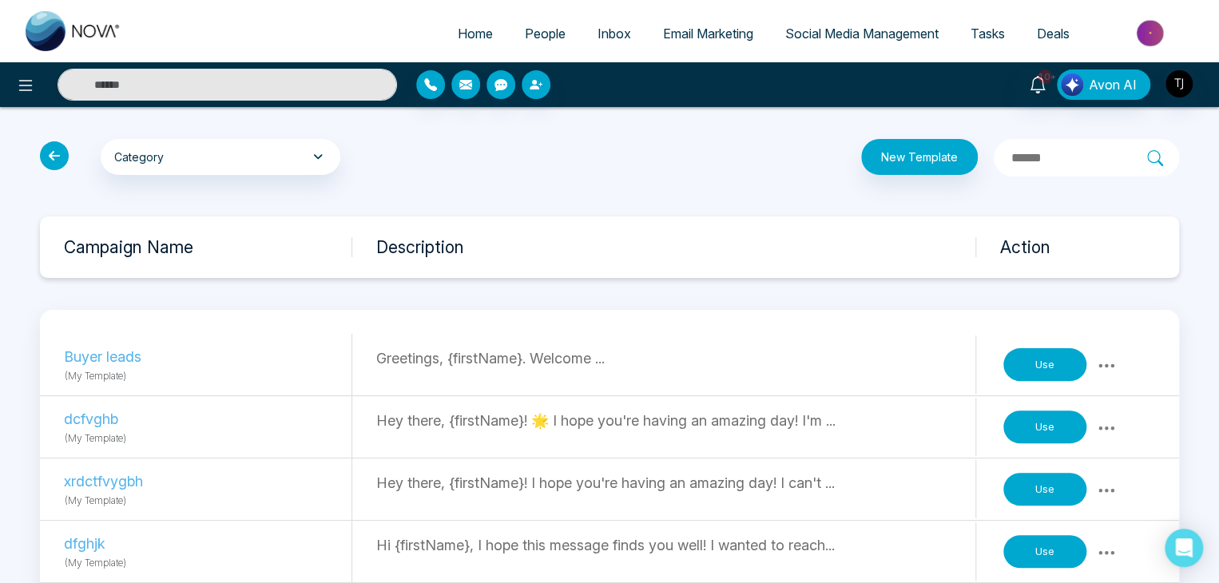
click at [1105, 424] on icon at bounding box center [1106, 428] width 19 height 19
drag, startPoint x: 1105, startPoint y: 424, endPoint x: 718, endPoint y: 179, distance: 457.8
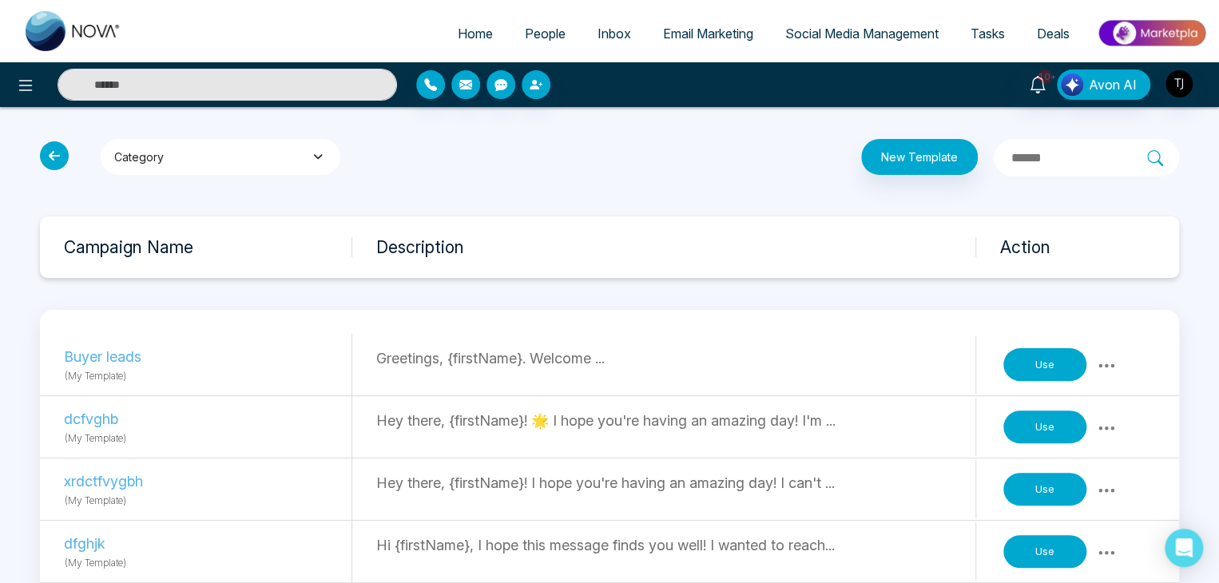
click at [310, 160] on icon "button" at bounding box center [318, 156] width 17 height 11
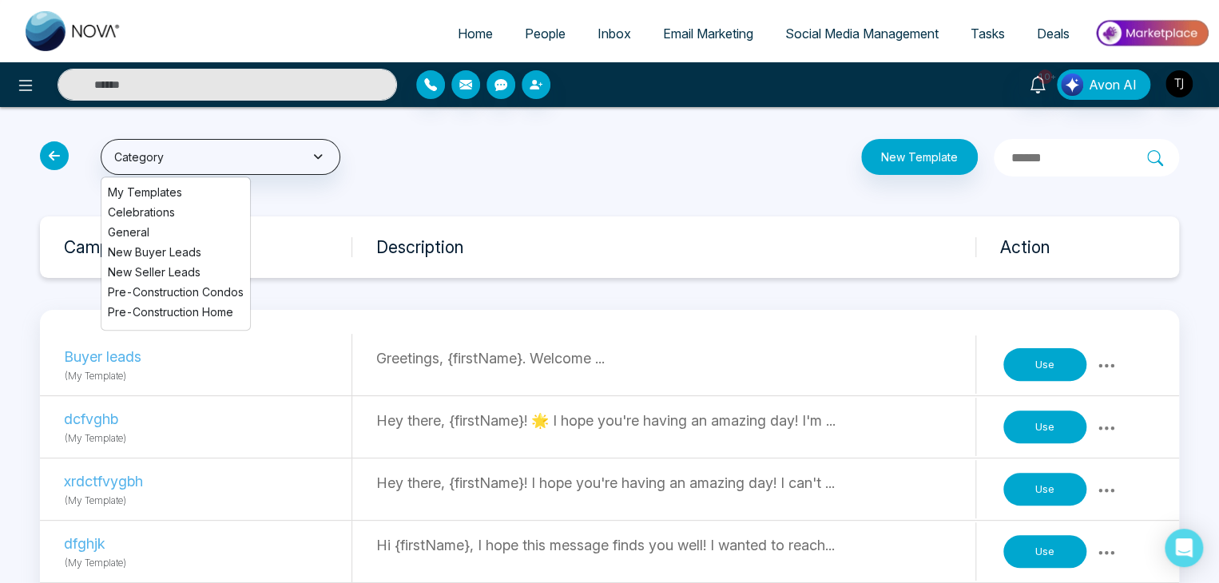
click at [181, 252] on span "New Buyer Leads" at bounding box center [176, 252] width 136 height 17
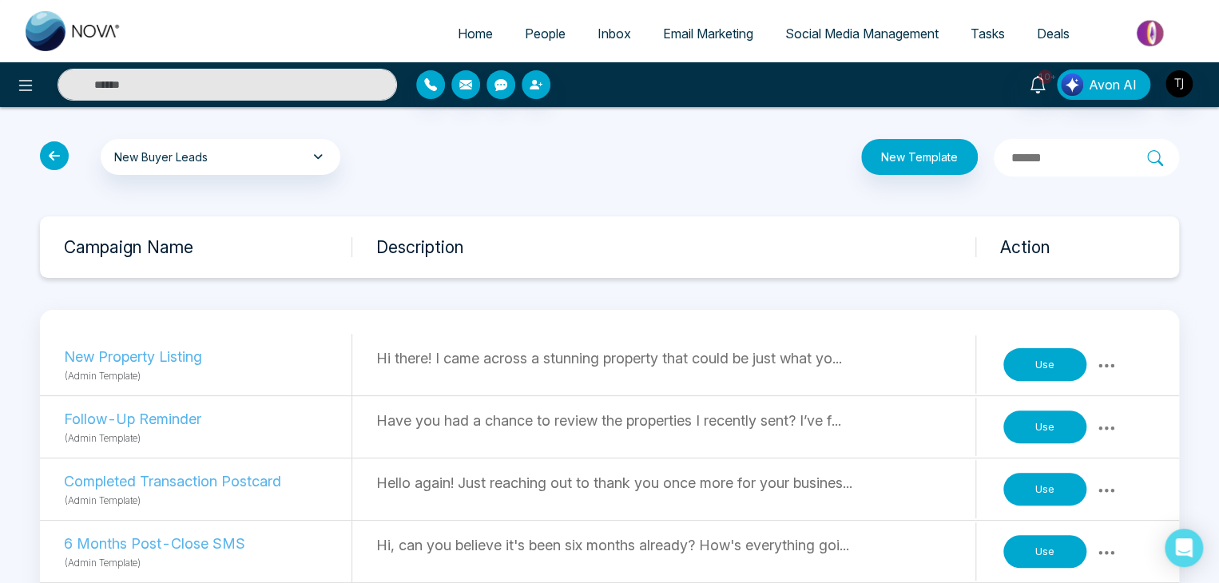
click at [50, 152] on icon at bounding box center [54, 155] width 29 height 29
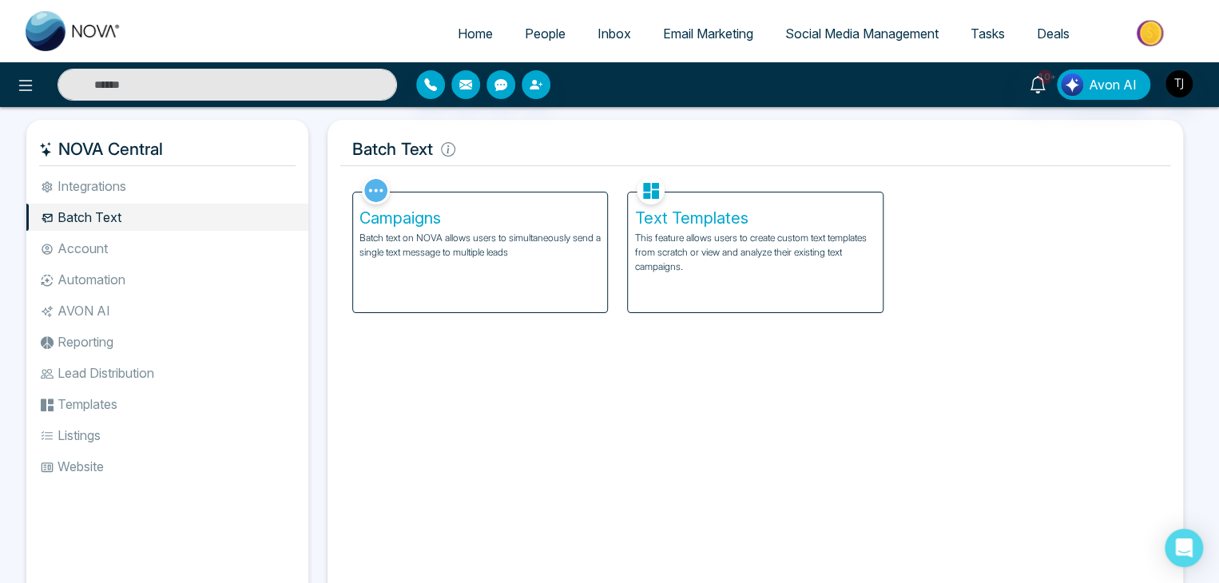
click at [541, 245] on p "Batch text on NOVA allows users to simultaneously send a single text message to…" at bounding box center [479, 245] width 241 height 29
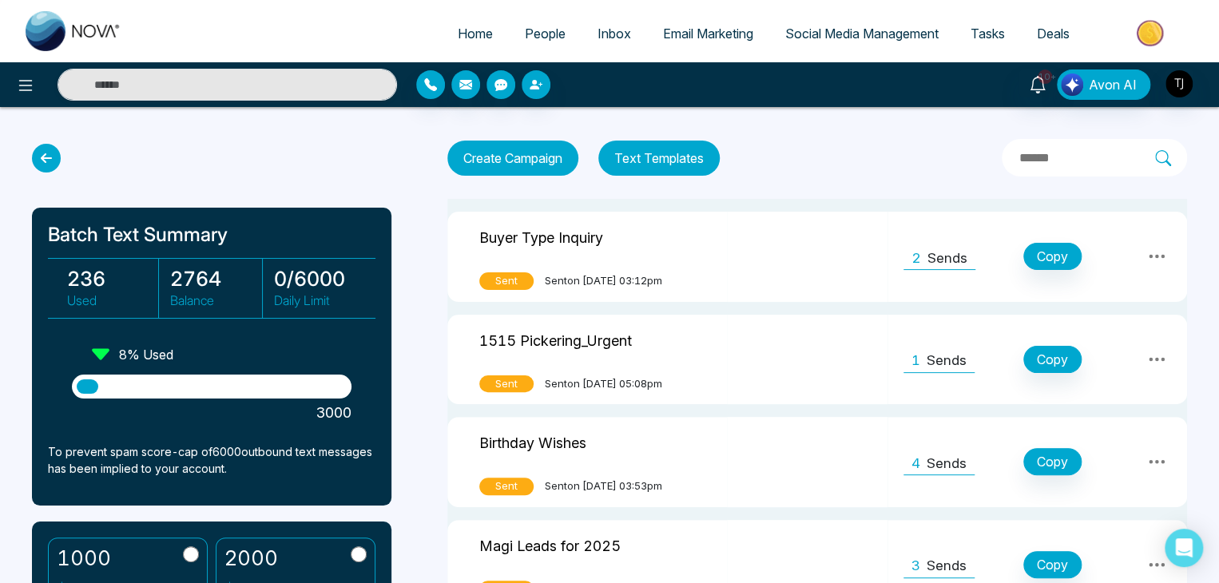
click at [1040, 163] on input "text" at bounding box center [1086, 158] width 137 height 21
click at [43, 164] on icon at bounding box center [46, 158] width 29 height 29
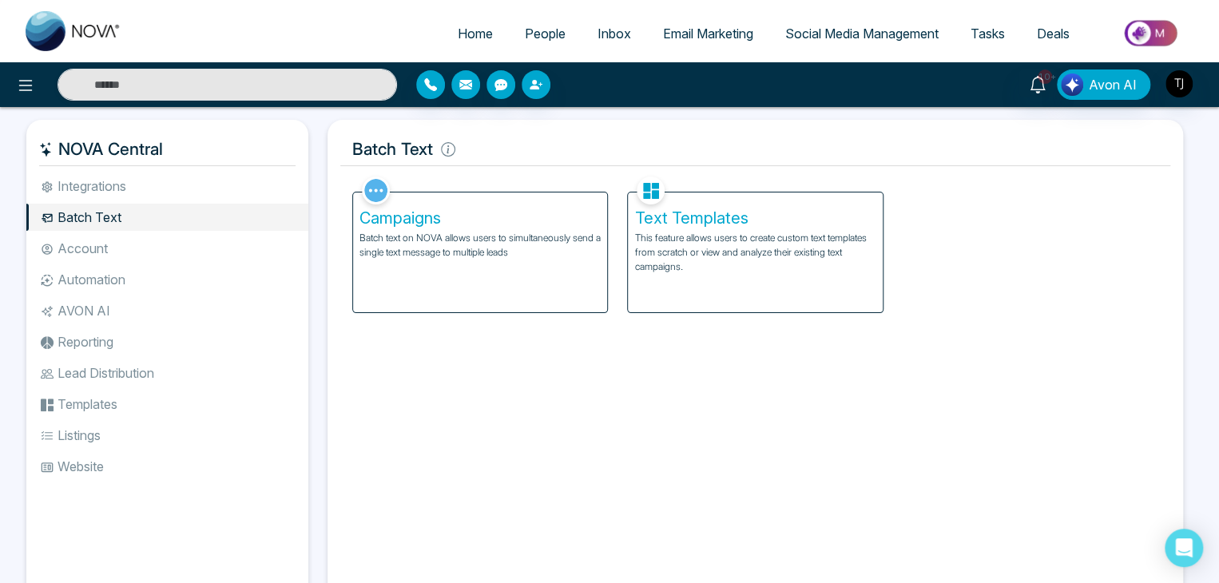
click at [529, 248] on p "Batch text on NOVA allows users to simultaneously send a single text message to…" at bounding box center [479, 245] width 241 height 29
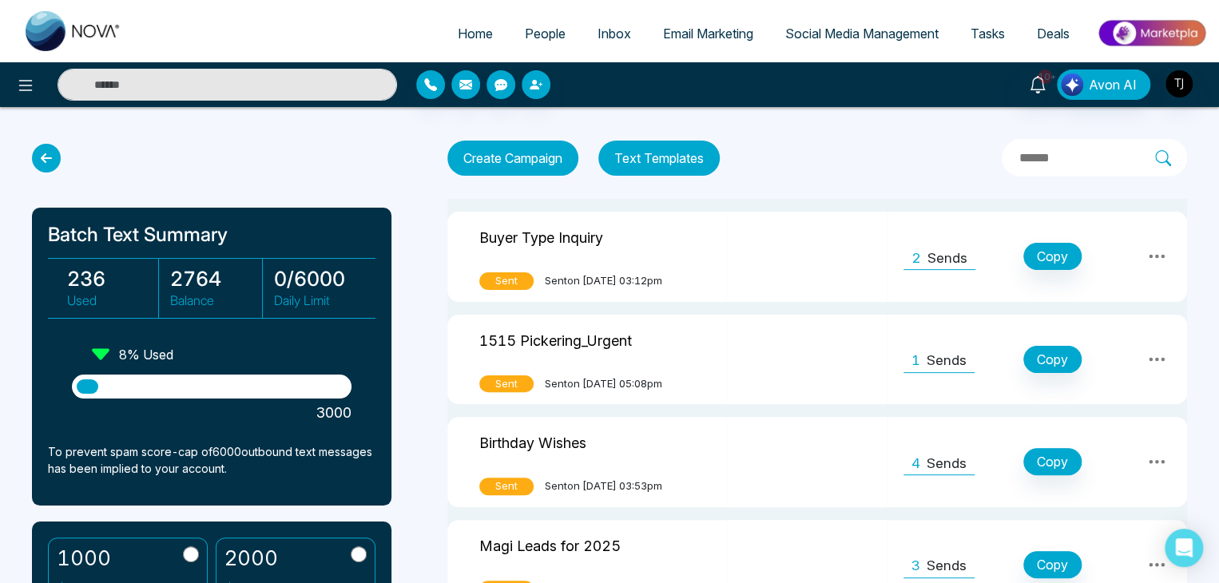
click at [1155, 253] on icon at bounding box center [1156, 256] width 19 height 19
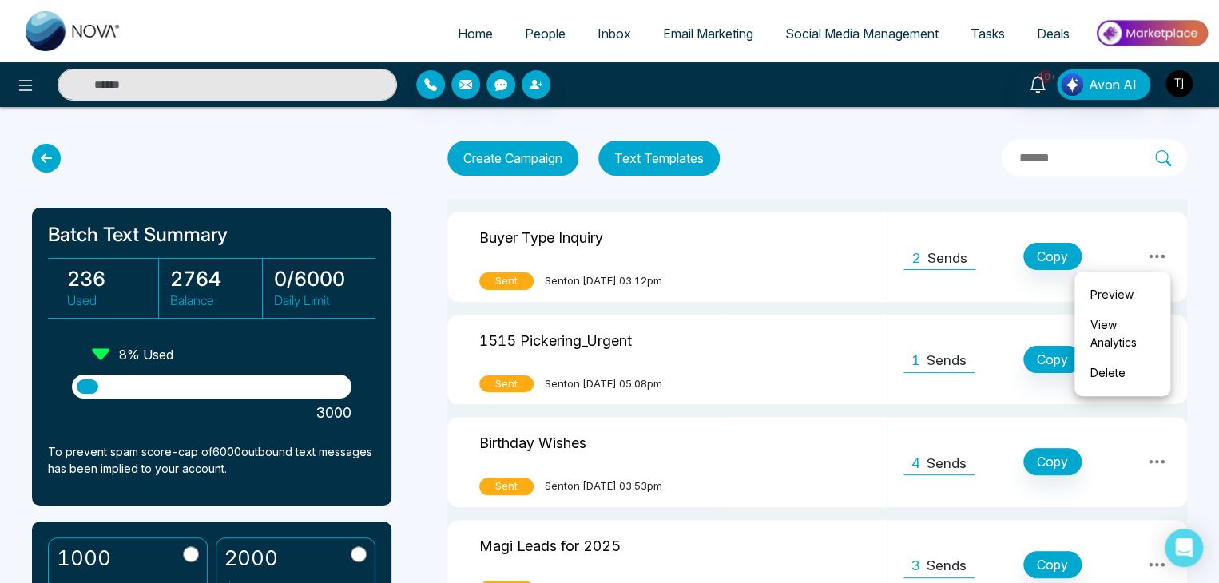
click at [853, 134] on div "Batch Text Summary 236 Used 2764 Balance 0 / 6000 Daily Limit 8 % Used 3000 To …" at bounding box center [609, 432] width 1219 height 650
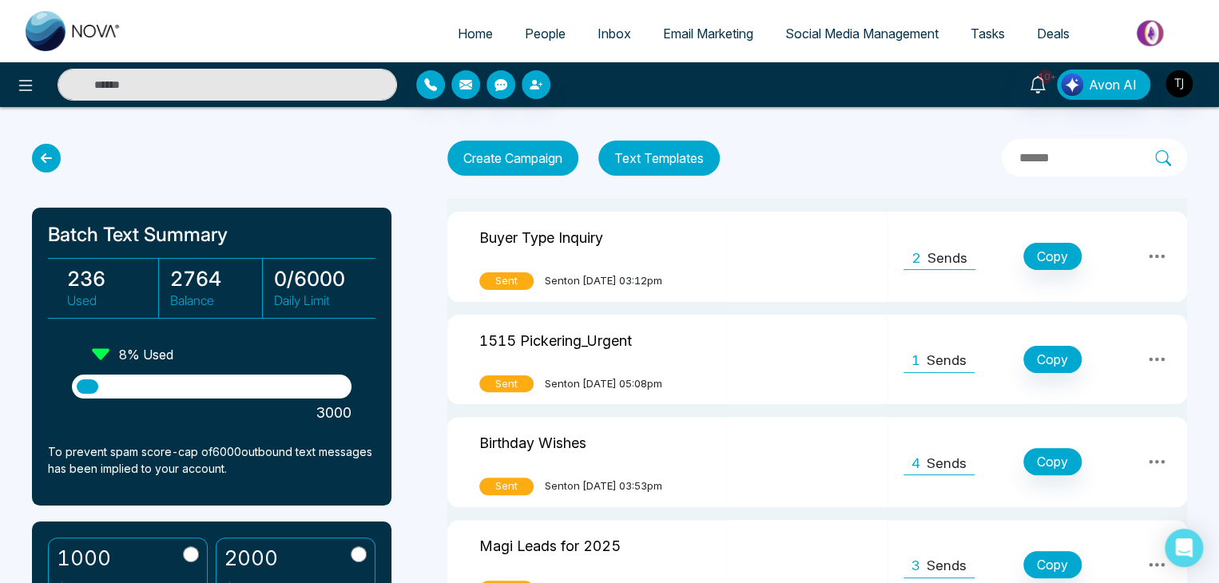
click at [54, 150] on icon at bounding box center [46, 158] width 29 height 29
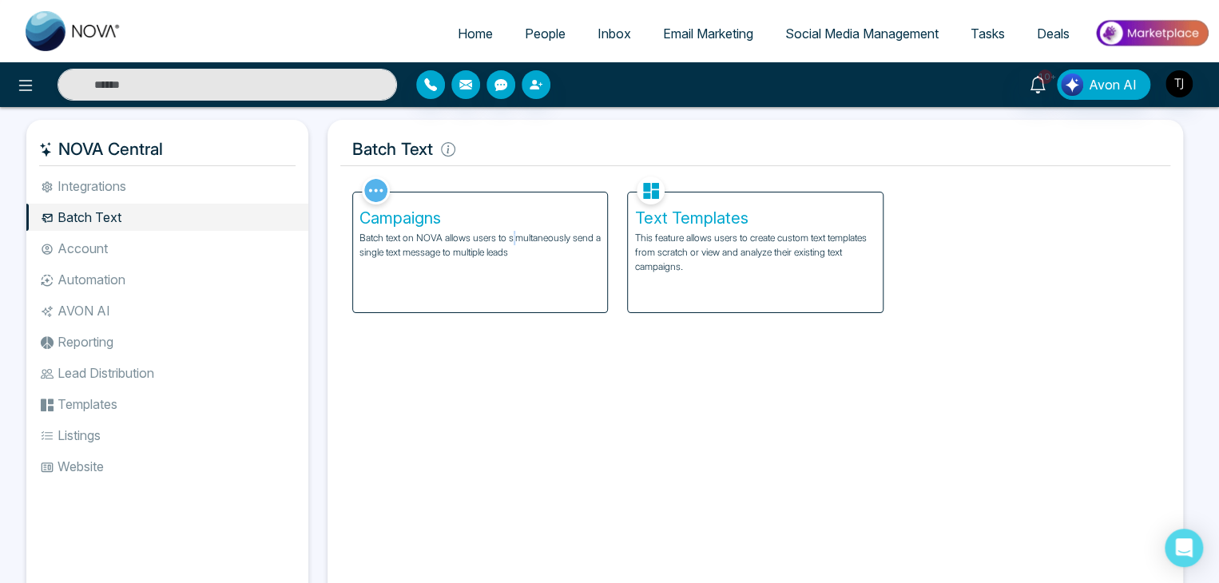
drag, startPoint x: 545, startPoint y: 252, endPoint x: 514, endPoint y: 240, distance: 32.6
click at [514, 240] on p "Batch text on NOVA allows users to simultaneously send a single text message to…" at bounding box center [479, 245] width 241 height 29
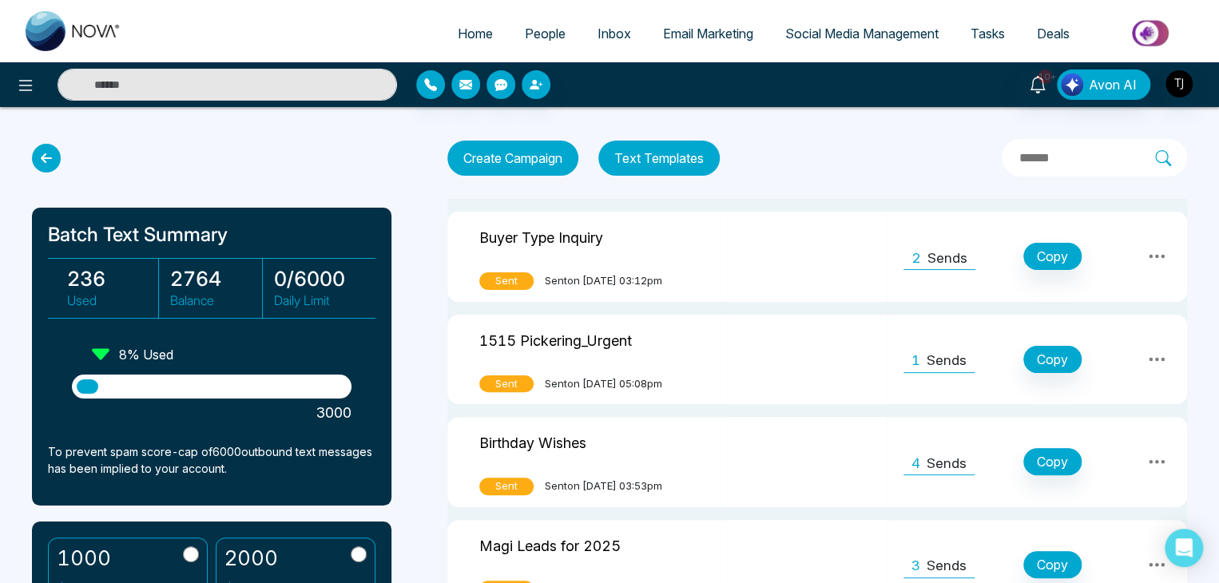
click at [1158, 253] on icon at bounding box center [1156, 256] width 19 height 19
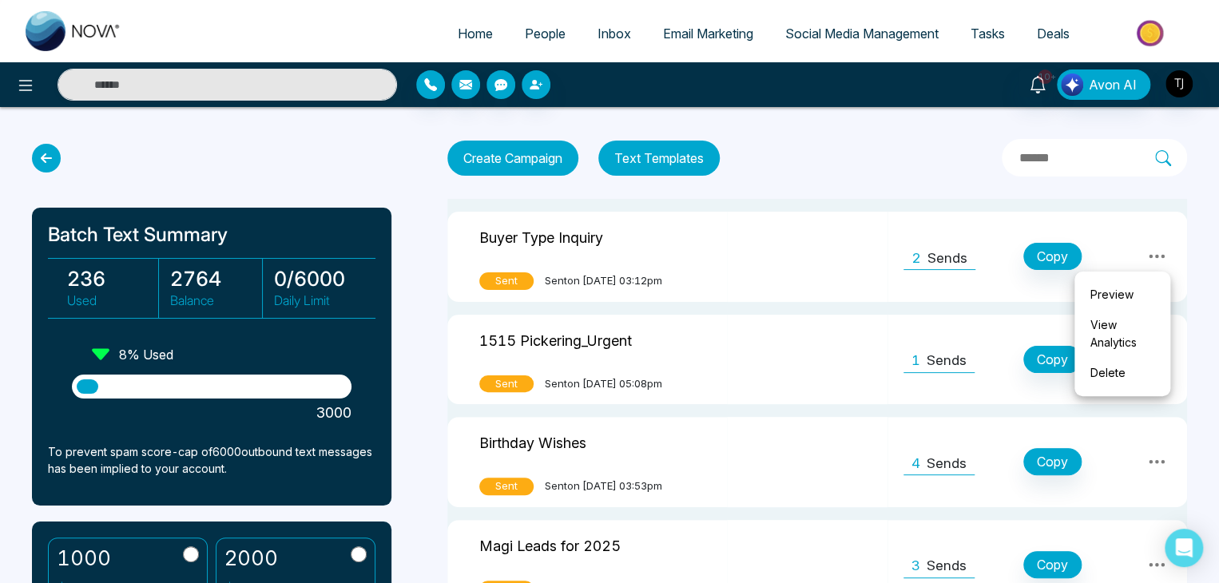
click at [821, 132] on div "Batch Text Summary 236 Used 2764 Balance 0 / 6000 Daily Limit 8 % Used 3000 To …" at bounding box center [609, 432] width 1219 height 650
click at [58, 156] on icon at bounding box center [46, 158] width 29 height 29
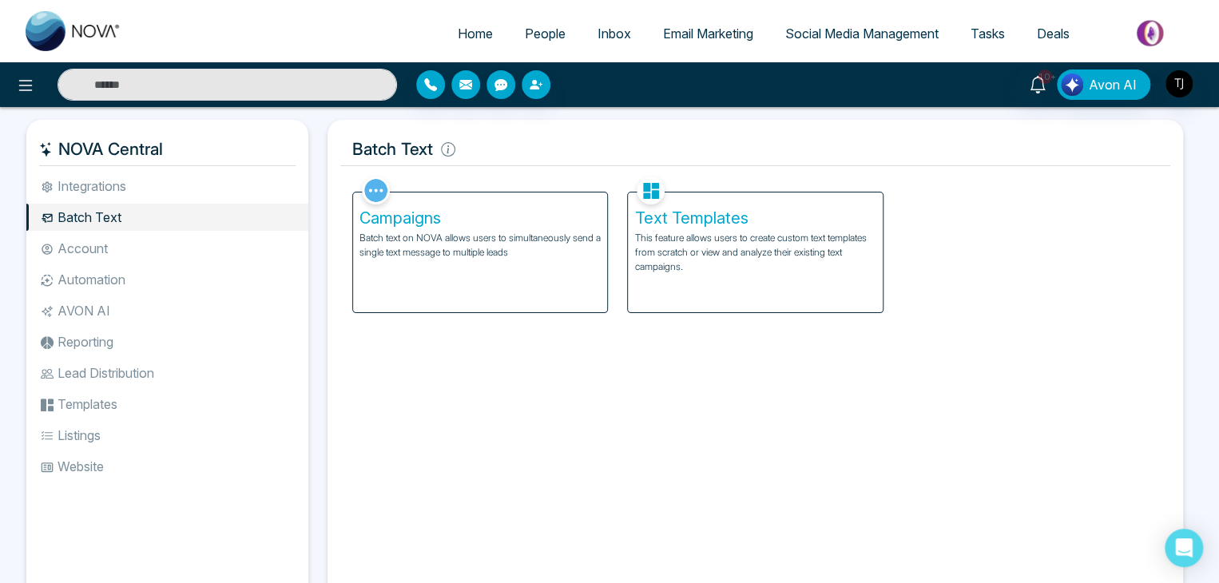
click at [494, 279] on div "Campaigns Batch text on NOVA allows users to simultaneously send a single text …" at bounding box center [480, 253] width 254 height 120
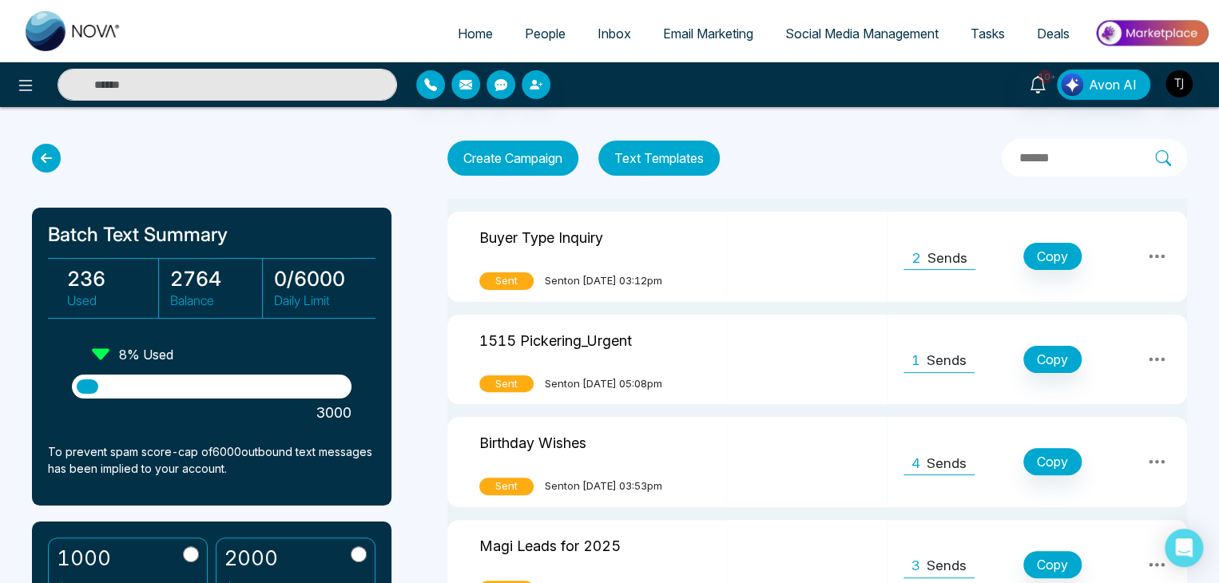
click at [1153, 253] on icon at bounding box center [1156, 256] width 19 height 19
click at [49, 167] on icon at bounding box center [46, 158] width 29 height 29
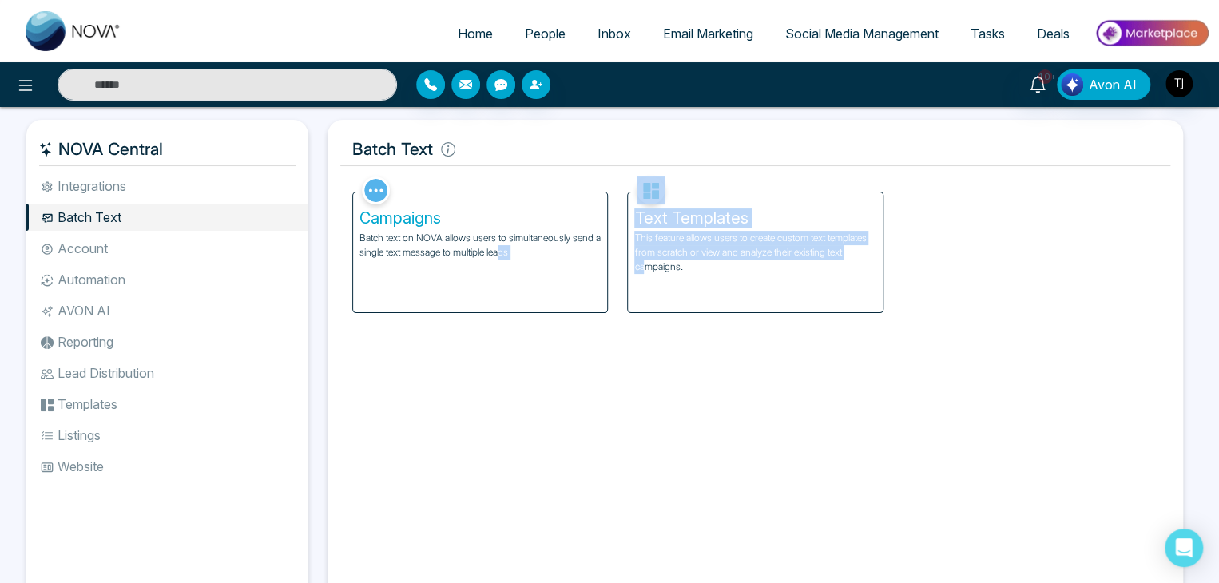
drag, startPoint x: 648, startPoint y: 260, endPoint x: 499, endPoint y: 249, distance: 149.0
click at [499, 249] on div "Campaigns Batch text on NOVA allows users to simultaneously send a single text …" at bounding box center [755, 243] width 825 height 141
click at [499, 249] on p "Batch text on NOVA allows users to simultaneously send a single text message to…" at bounding box center [479, 245] width 241 height 29
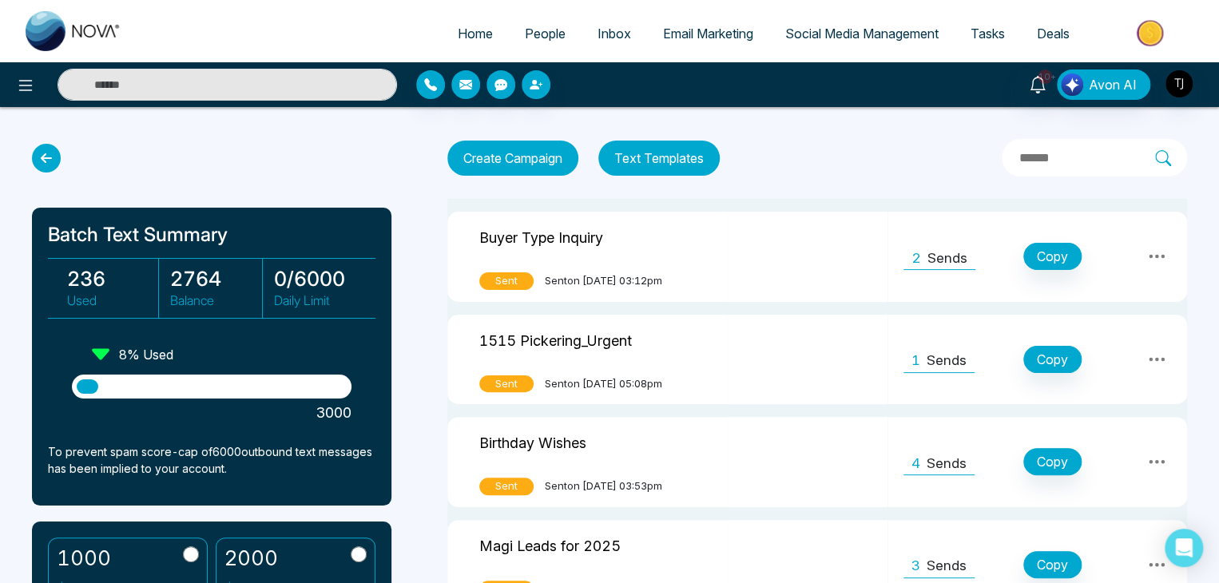
scroll to position [307, 0]
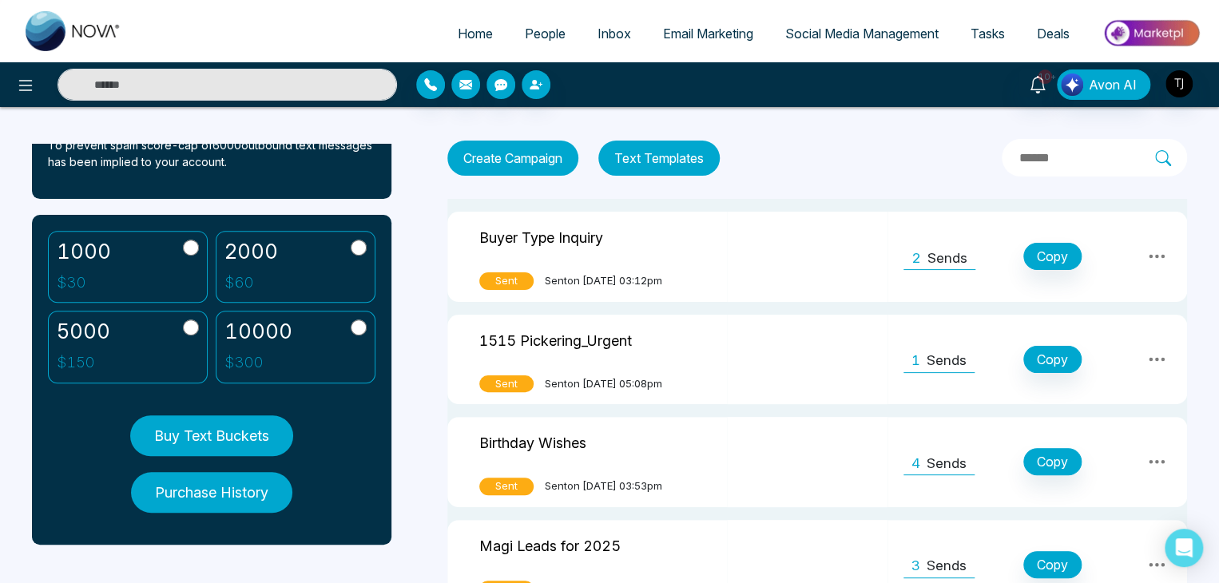
click at [244, 427] on button "Buy Text Buckets" at bounding box center [211, 435] width 163 height 41
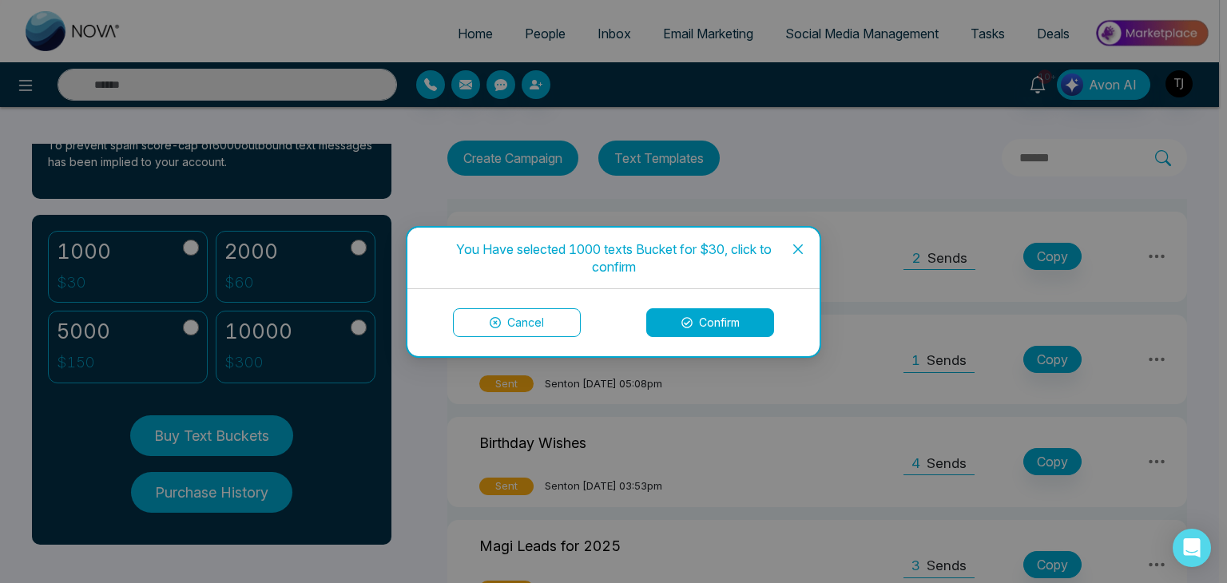
click at [693, 313] on button "Confirm" at bounding box center [710, 322] width 128 height 29
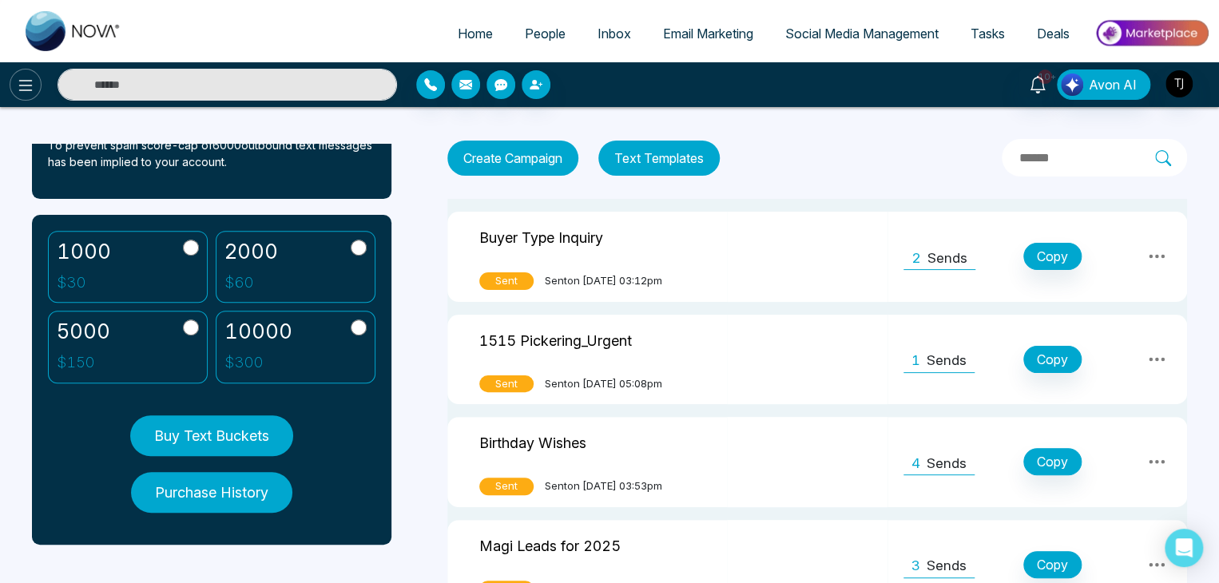
click at [38, 91] on button at bounding box center [26, 85] width 32 height 32
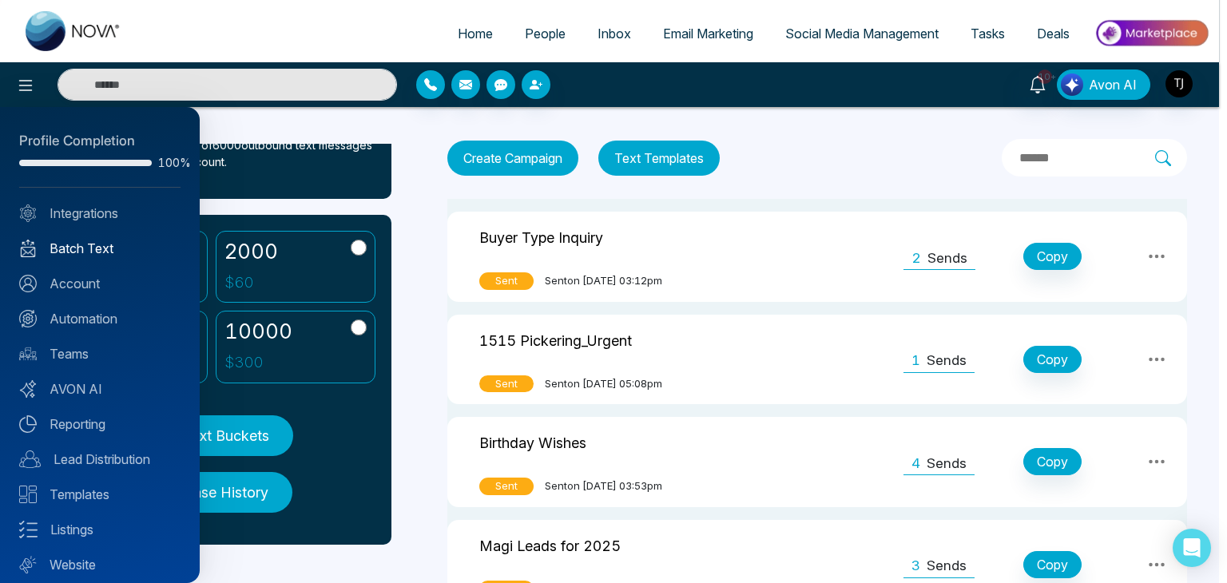
click at [77, 240] on link "Batch Text" at bounding box center [99, 248] width 161 height 19
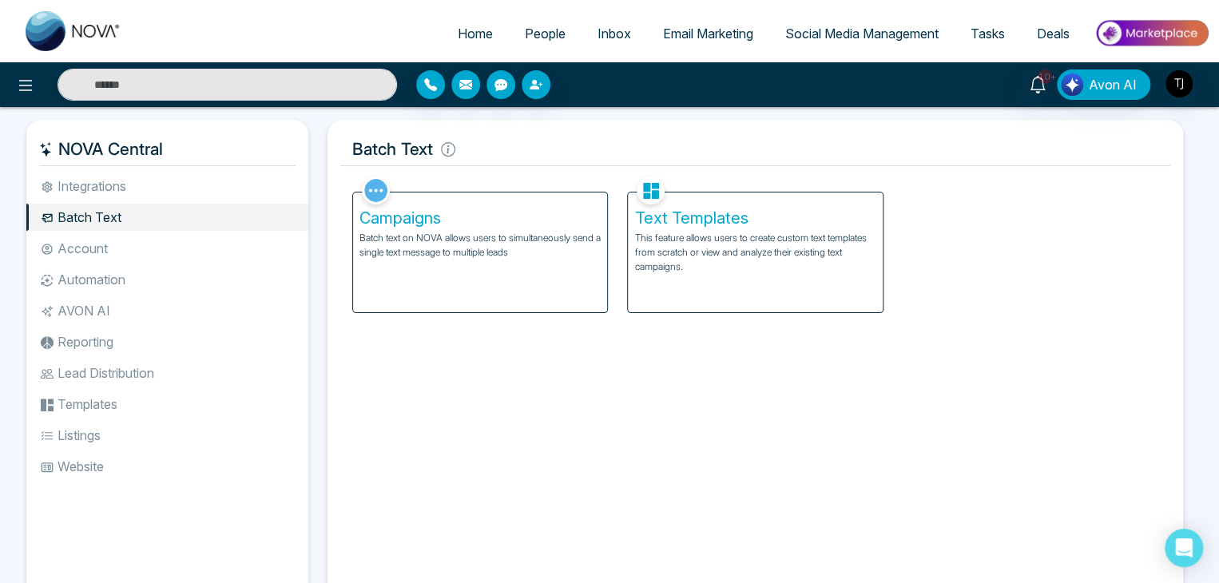
click at [537, 266] on div "Campaigns Batch text on NOVA allows users to simultaneously send a single text …" at bounding box center [480, 253] width 254 height 120
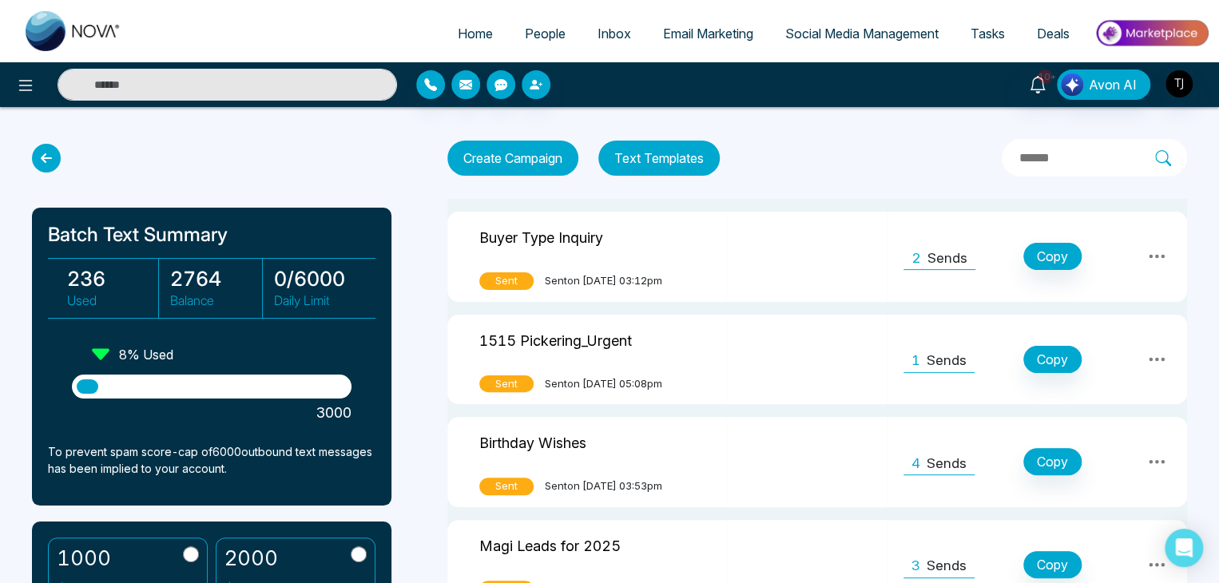
click at [46, 157] on icon at bounding box center [46, 158] width 29 height 29
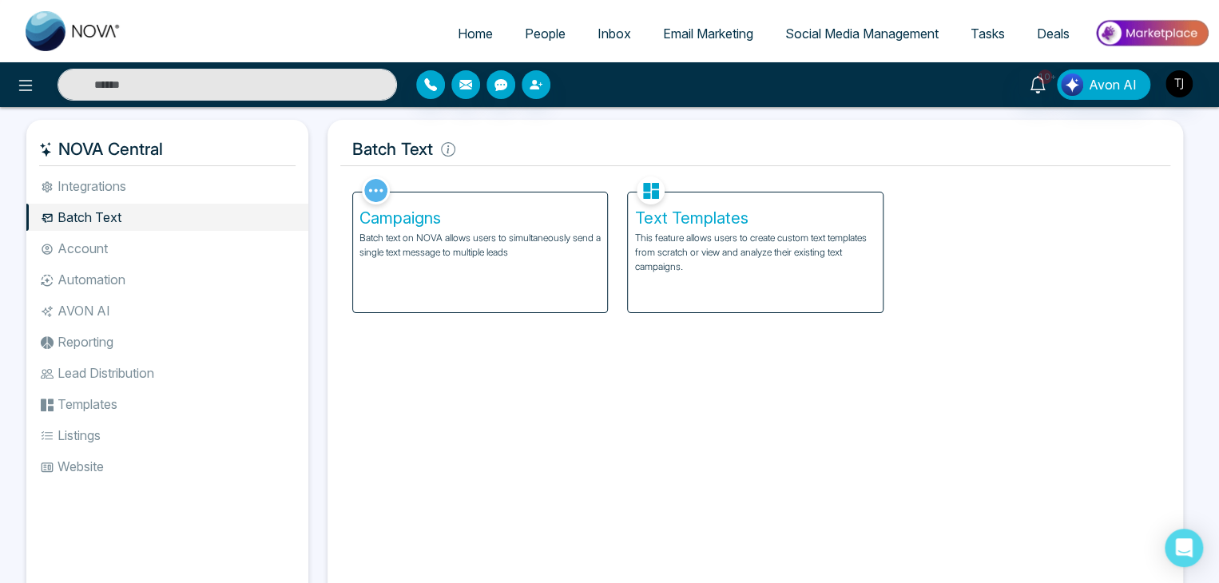
click at [248, 244] on li "Account" at bounding box center [167, 248] width 282 height 27
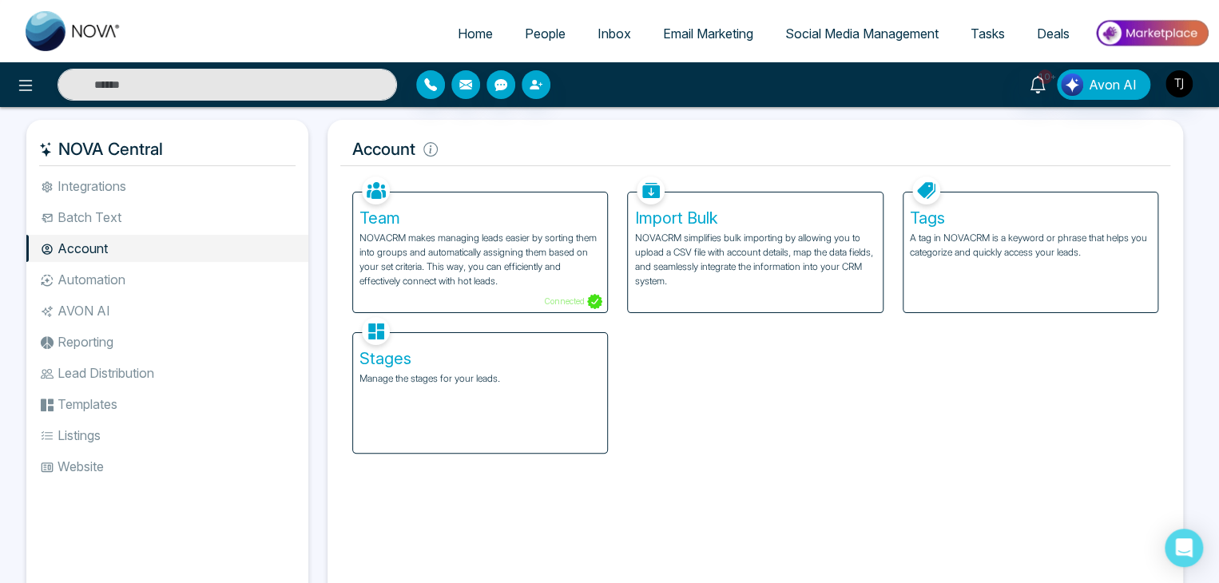
click at [248, 269] on li "Automation" at bounding box center [167, 279] width 282 height 27
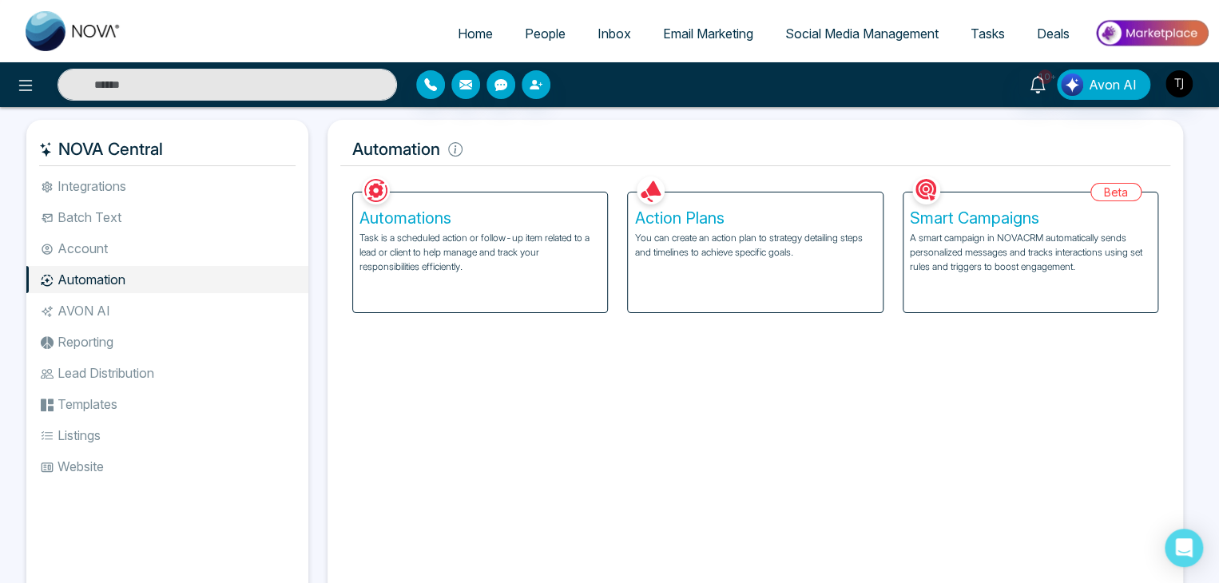
click at [239, 240] on li "Account" at bounding box center [167, 248] width 282 height 27
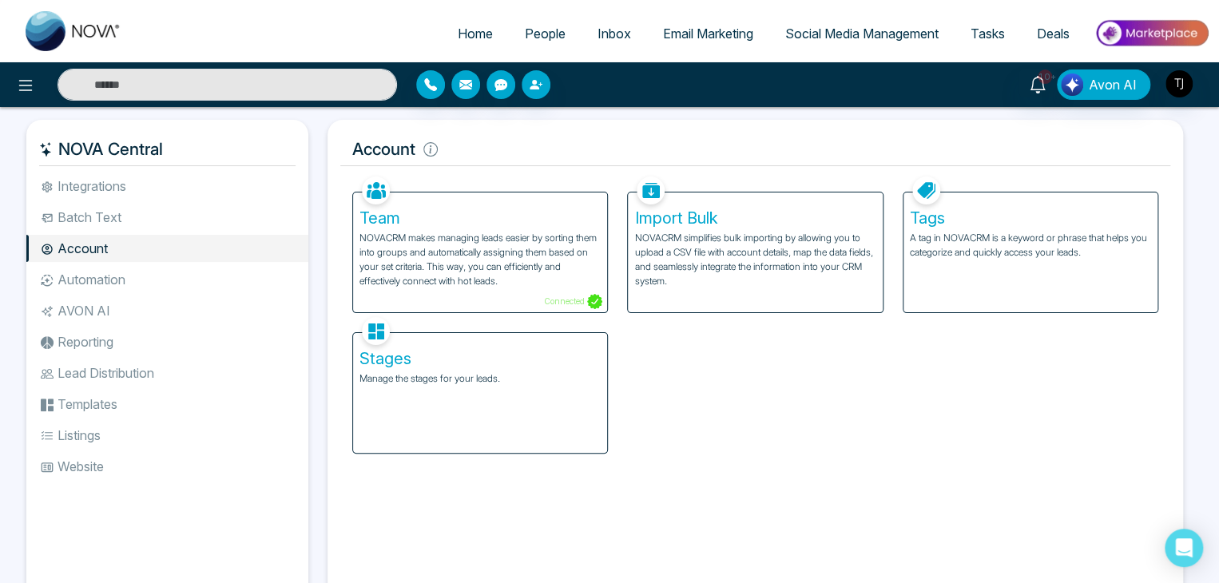
click at [1077, 277] on div "Tags A tag in NOVACRM is a keyword or phrase that helps you categorize and quic…" at bounding box center [1030, 253] width 254 height 120
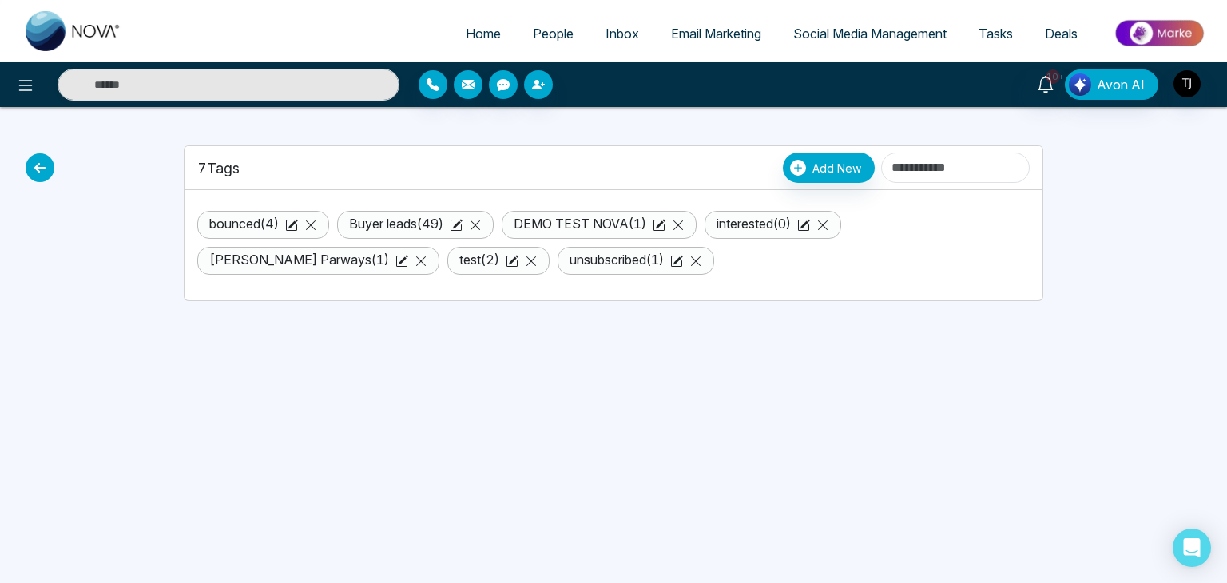
click at [42, 163] on icon at bounding box center [40, 167] width 29 height 29
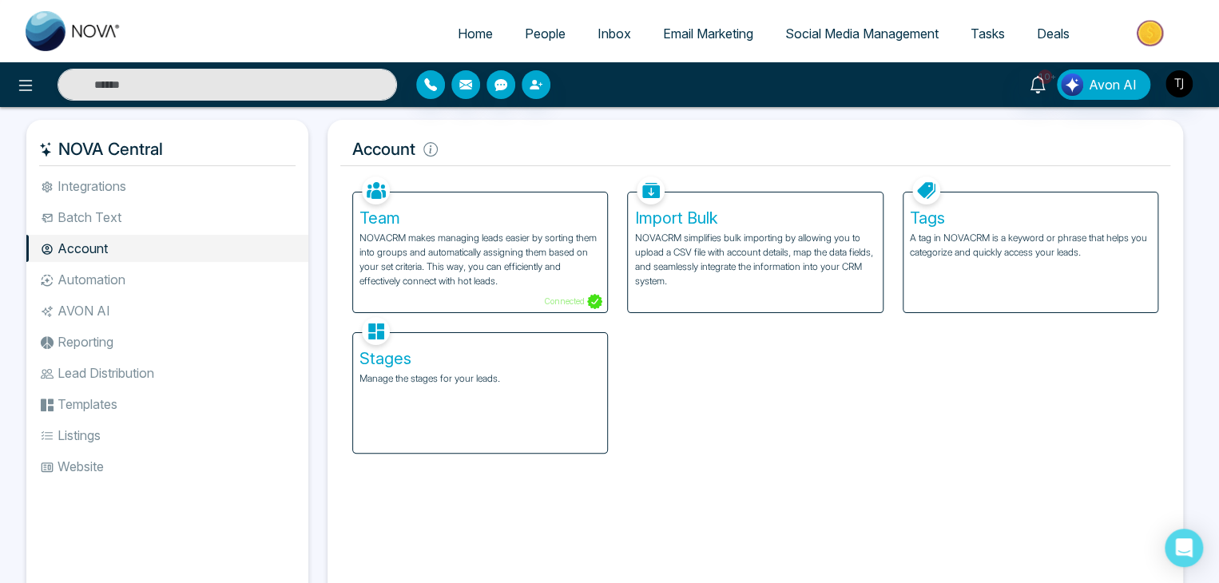
click at [957, 242] on p "A tag in NOVACRM is a keyword or phrase that helps you categorize and quickly a…" at bounding box center [1030, 245] width 241 height 29
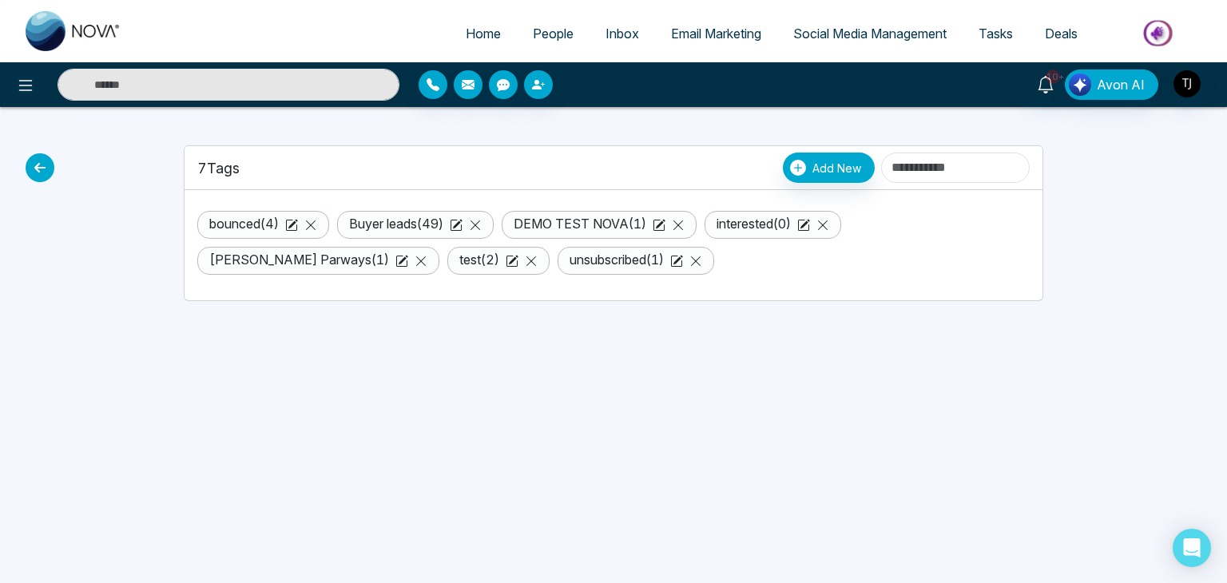
click at [49, 167] on icon at bounding box center [40, 167] width 29 height 29
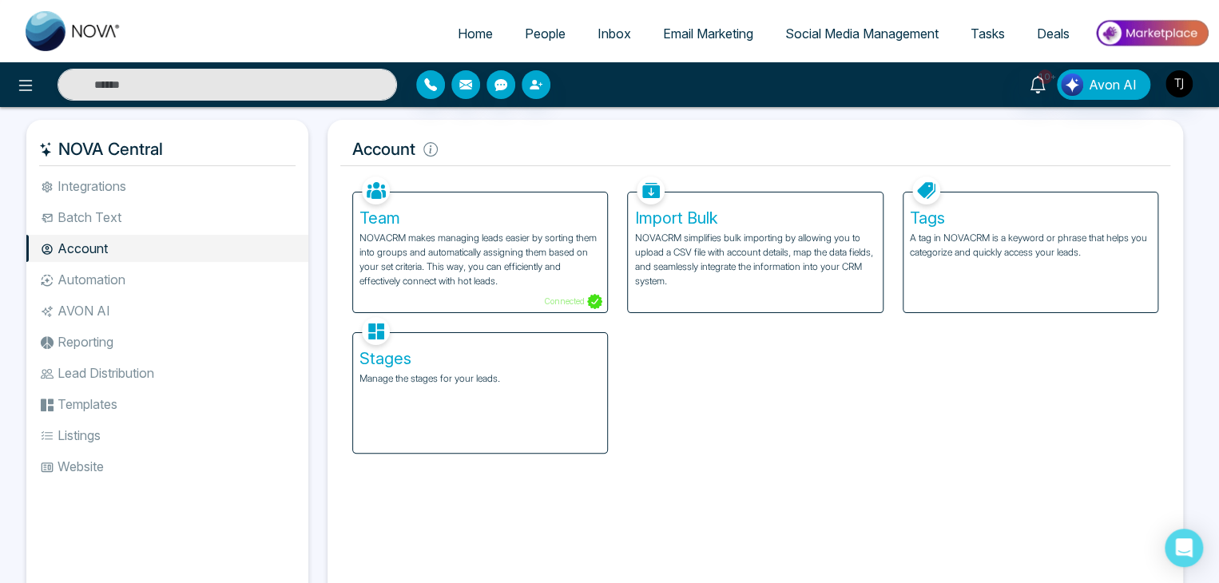
click at [1079, 388] on div "Team NOVACRM makes managing leads easier by sorting them into groups and automa…" at bounding box center [755, 313] width 825 height 281
click at [939, 260] on div "Tags A tag in NOVACRM is a keyword or phrase that helps you categorize and quic…" at bounding box center [1030, 253] width 254 height 120
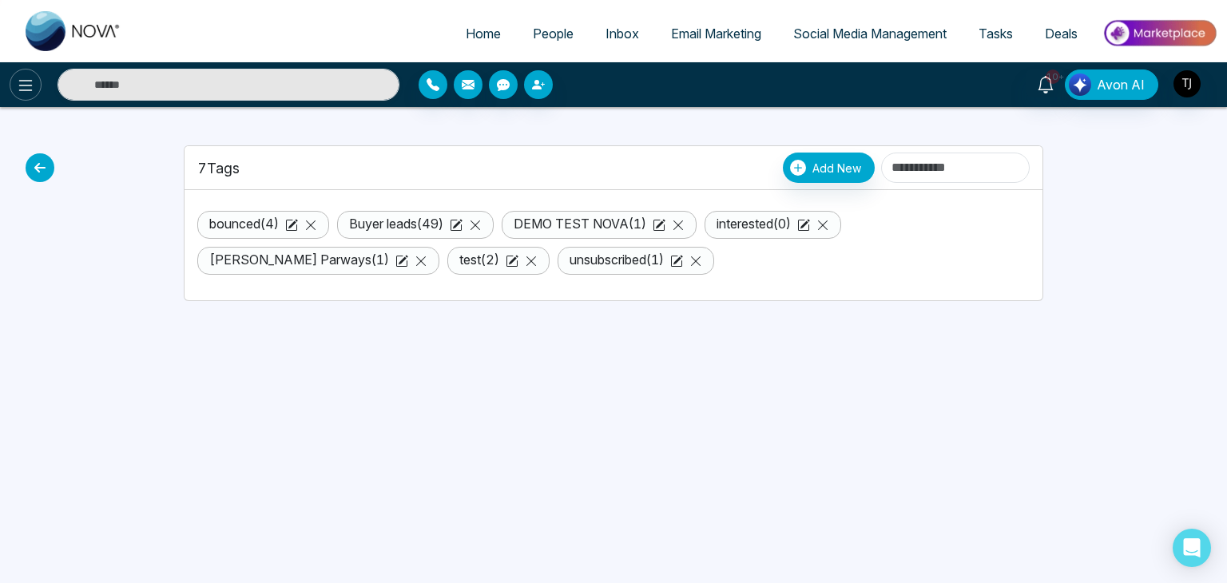
click at [26, 86] on icon at bounding box center [25, 85] width 19 height 19
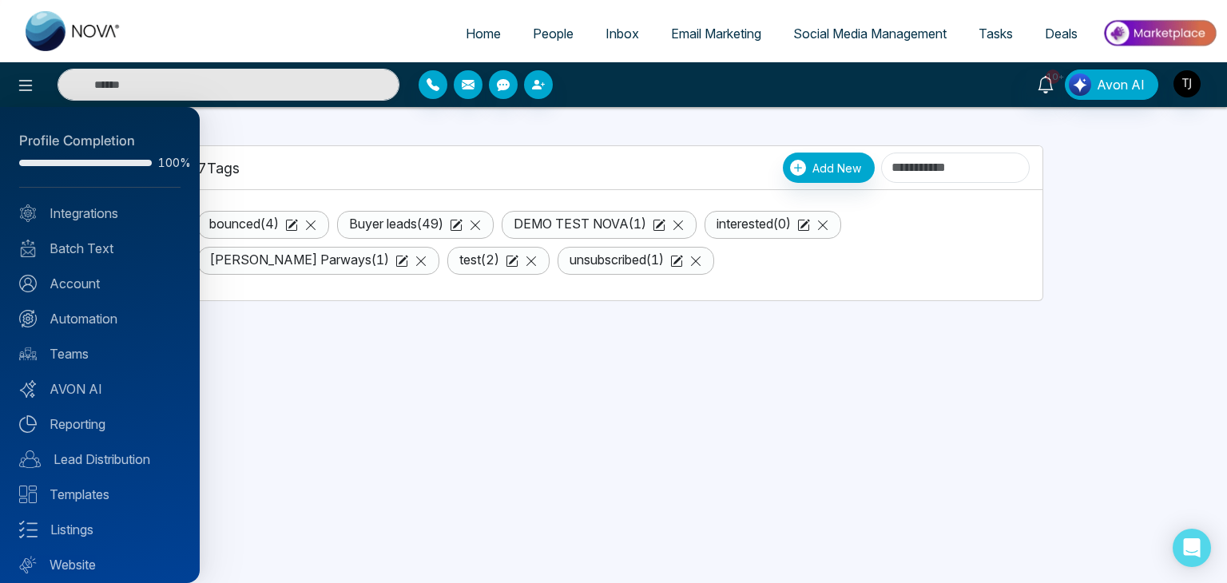
click at [323, 320] on div at bounding box center [613, 291] width 1227 height 583
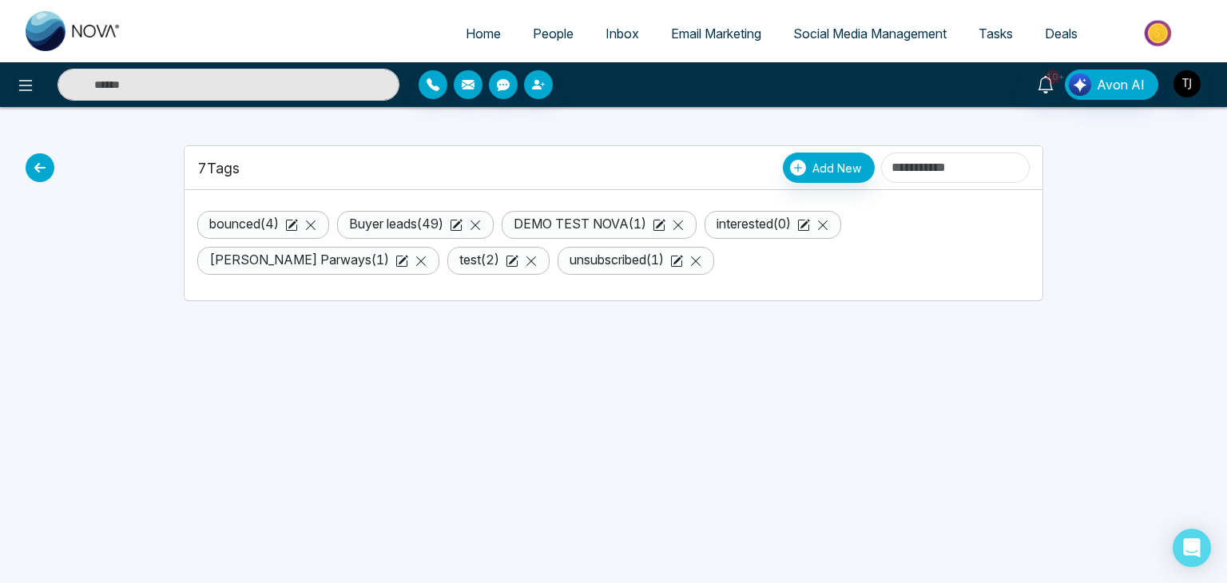
click at [48, 170] on icon at bounding box center [40, 167] width 29 height 29
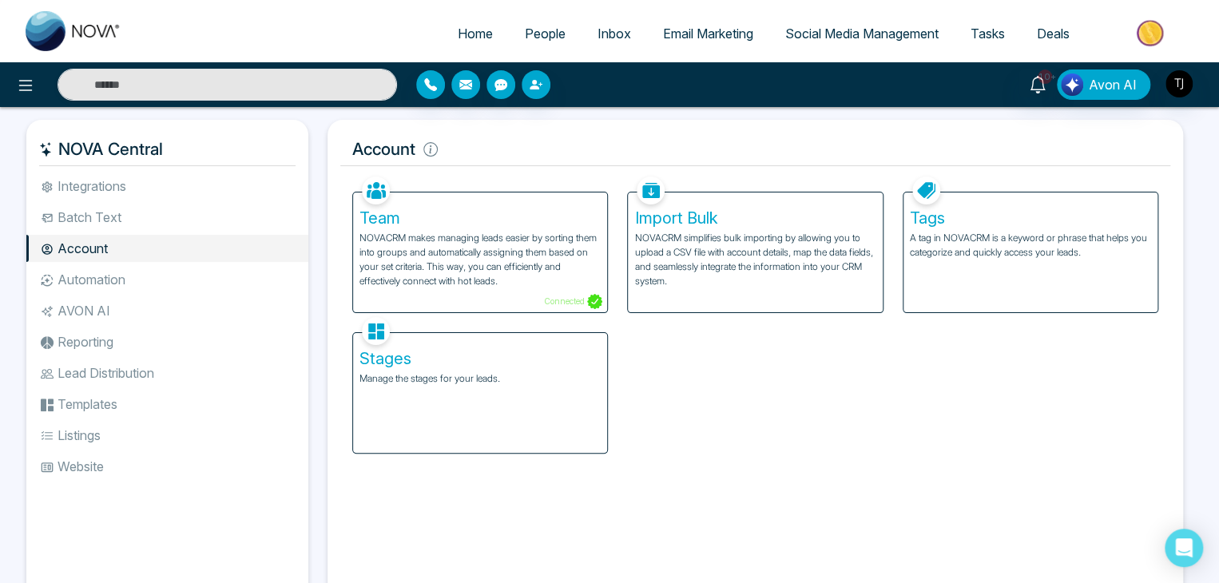
click at [932, 277] on div "Tags A tag in NOVACRM is a keyword or phrase that helps you categorize and quic…" at bounding box center [1030, 253] width 254 height 120
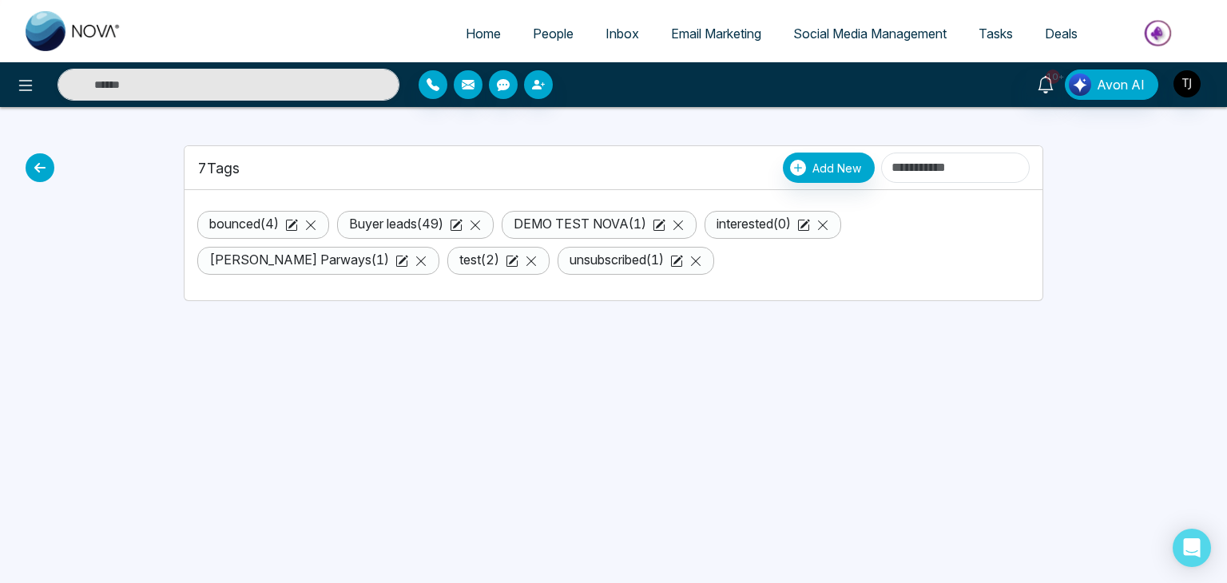
click at [431, 223] on link "Buyer leads ( 49 )" at bounding box center [396, 224] width 94 height 16
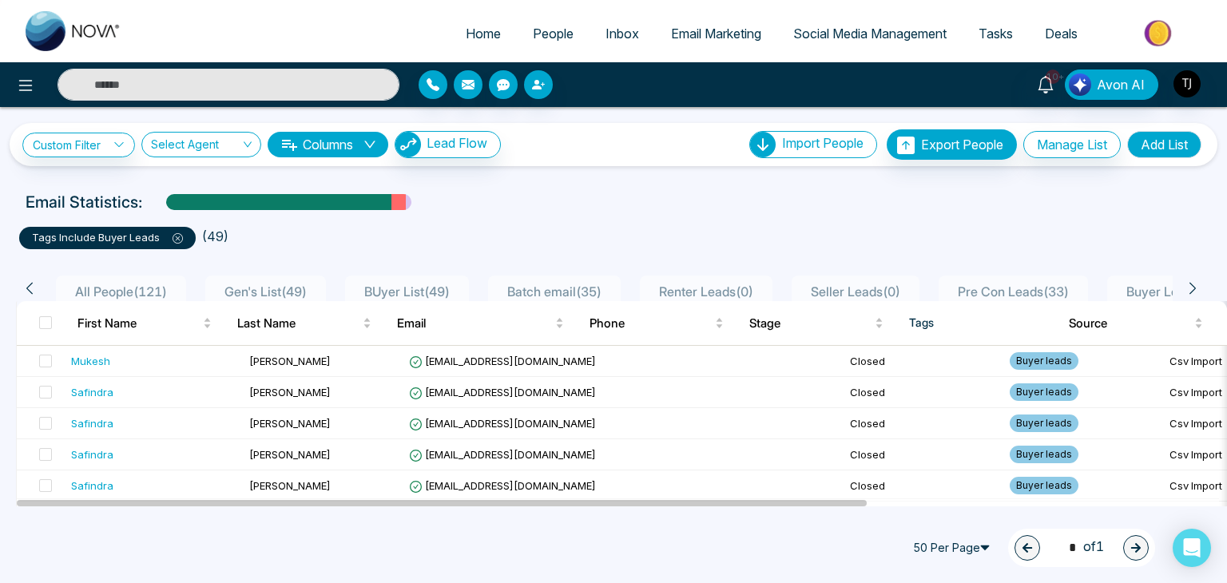
click at [466, 38] on span "Home" at bounding box center [483, 34] width 35 height 16
select select "*"
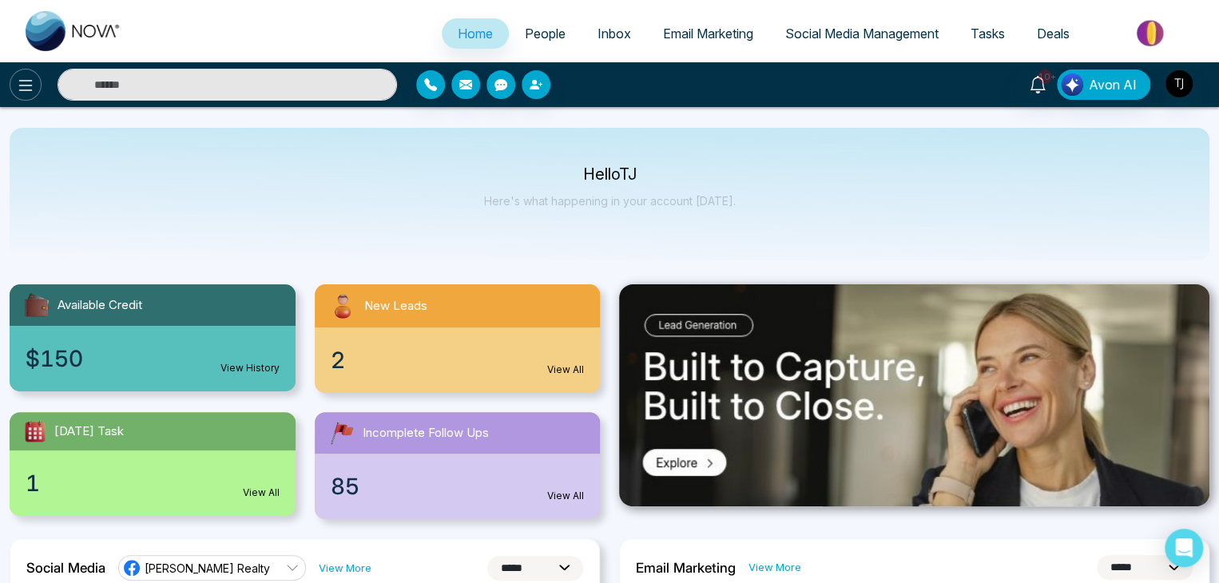
click at [40, 83] on button at bounding box center [26, 85] width 32 height 32
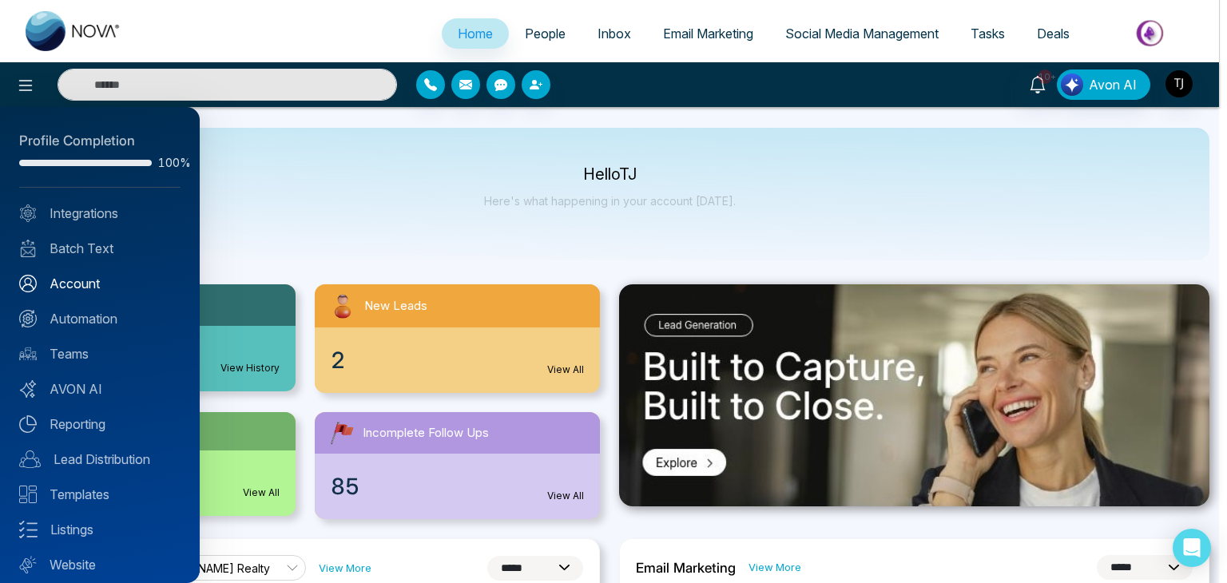
click at [100, 274] on link "Account" at bounding box center [99, 283] width 161 height 19
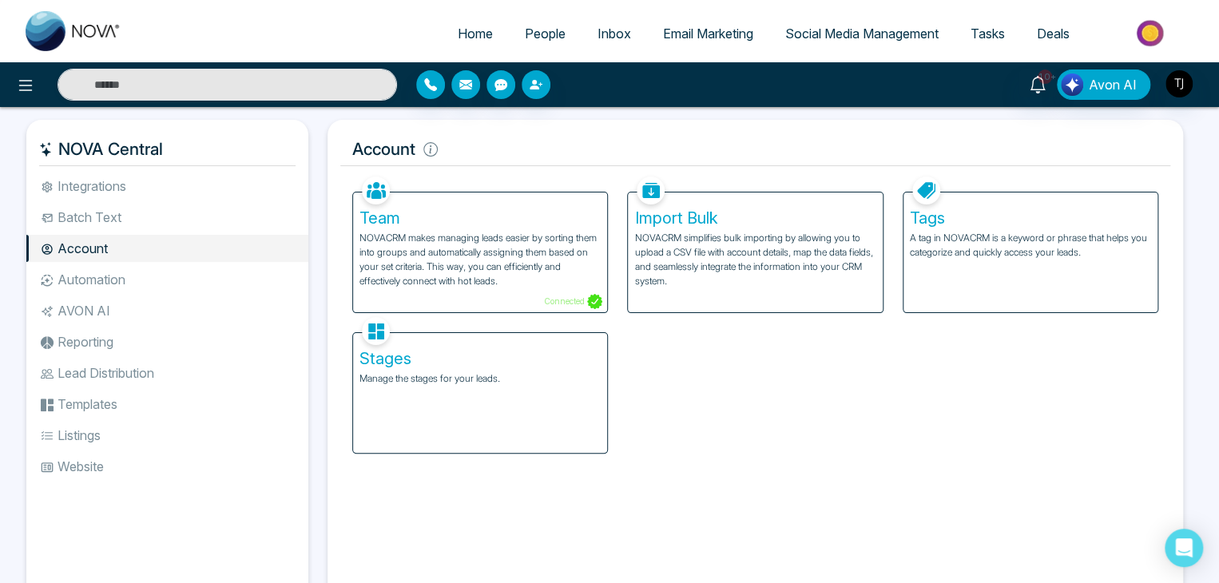
click at [523, 411] on div "Stages Manage the stages for your leads." at bounding box center [480, 393] width 254 height 120
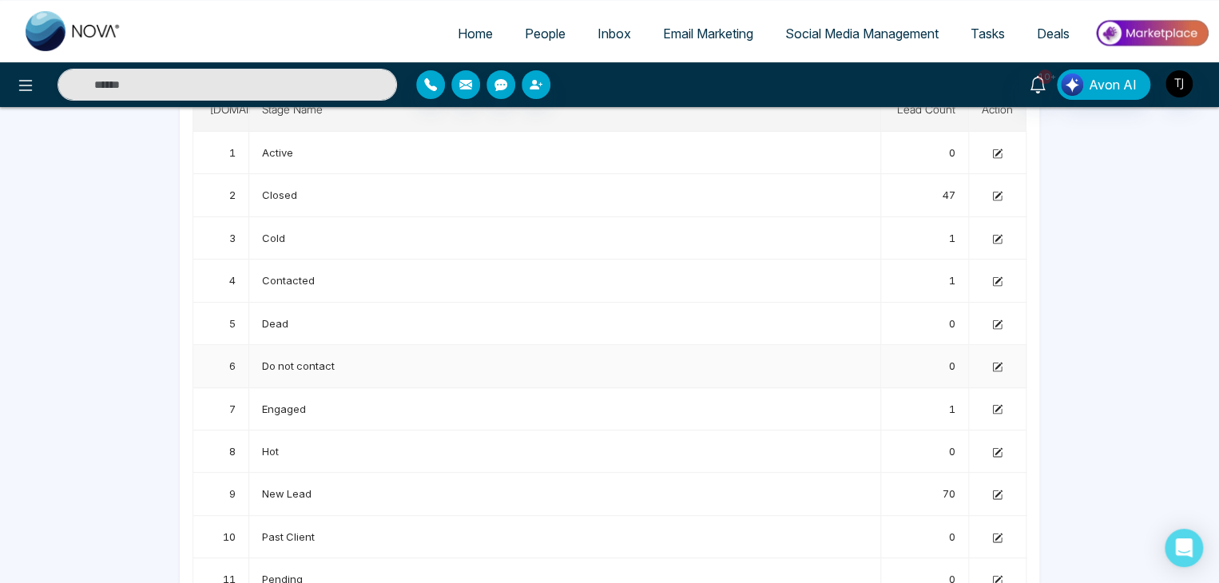
scroll to position [108, 0]
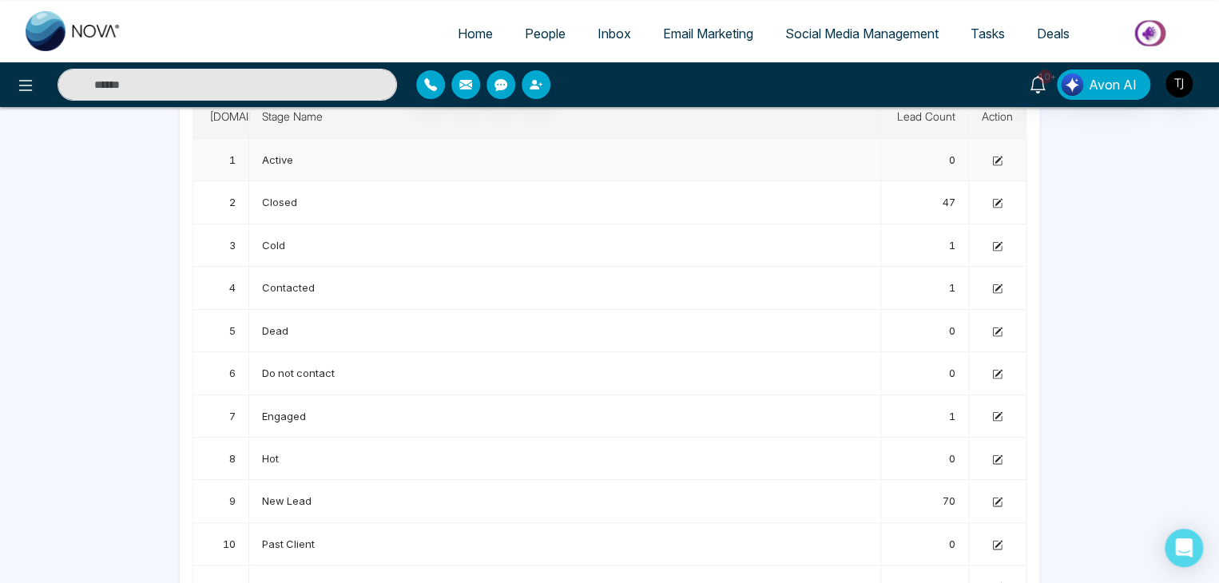
click at [812, 166] on td "Active" at bounding box center [565, 160] width 632 height 42
click at [671, 215] on td "Closed" at bounding box center [565, 202] width 632 height 42
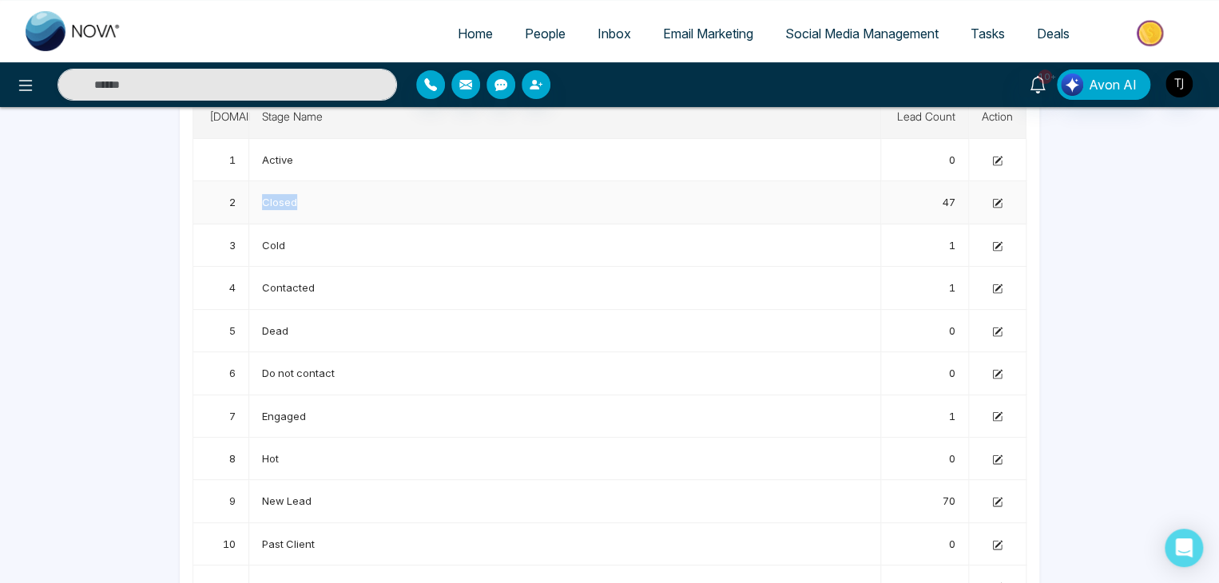
click at [671, 215] on td "Closed" at bounding box center [565, 202] width 632 height 42
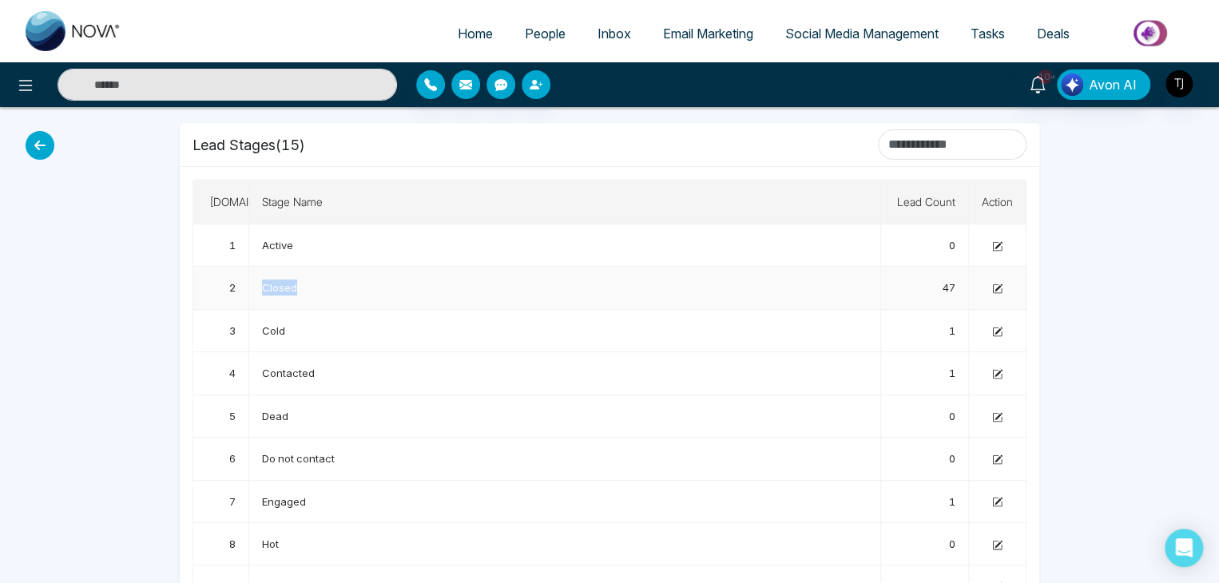
scroll to position [0, 0]
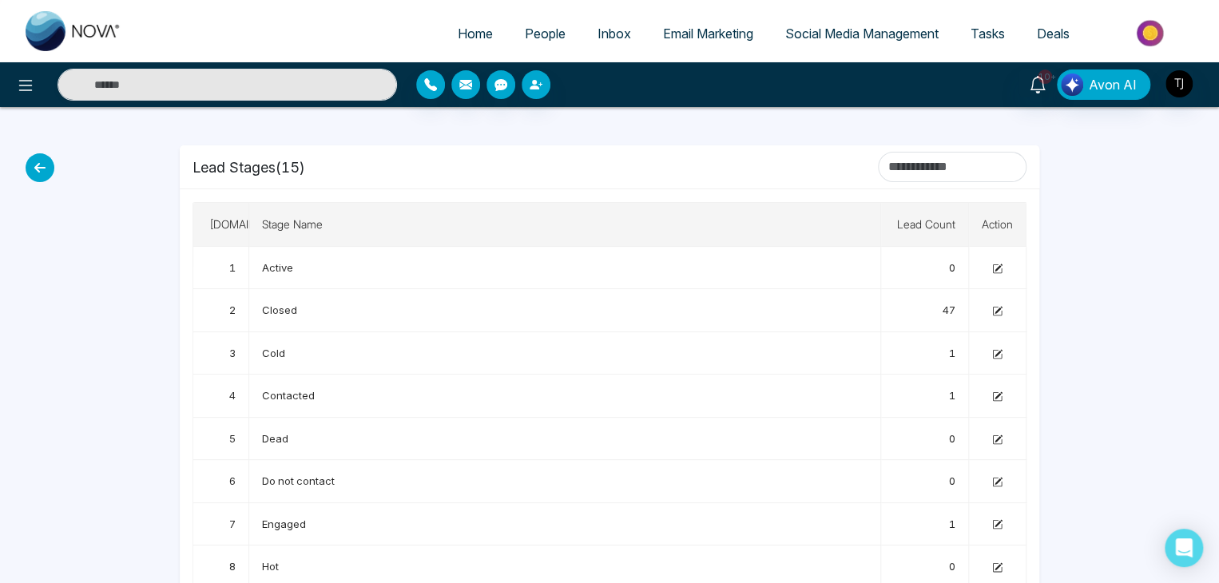
click at [671, 182] on div "Lead Stages ( 15 )" at bounding box center [609, 166] width 859 height 43
click at [38, 175] on icon at bounding box center [40, 167] width 29 height 29
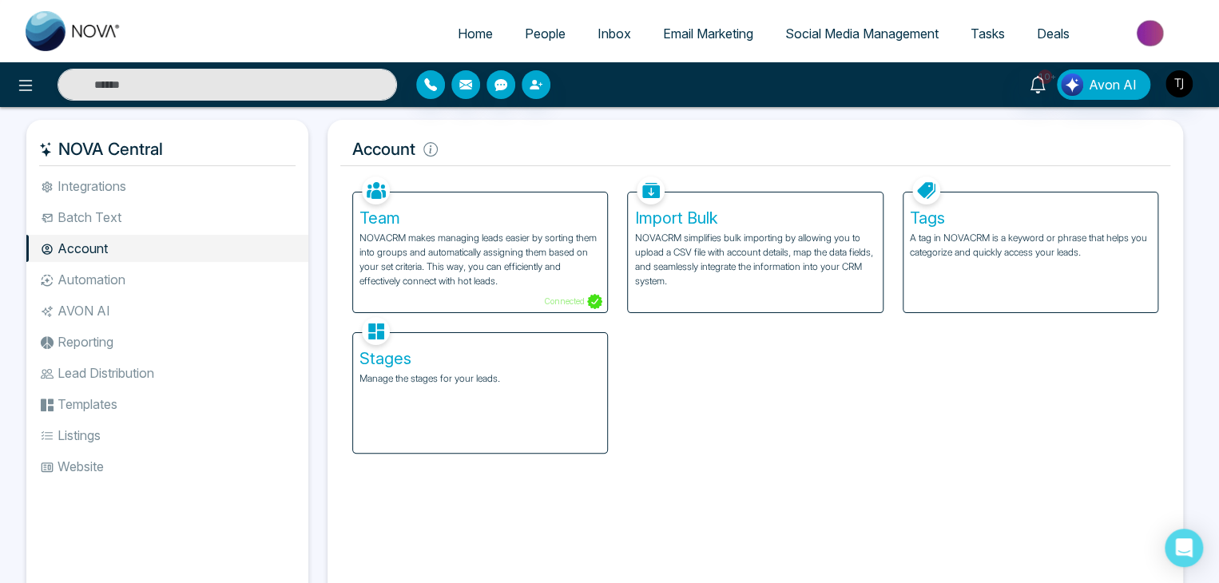
click at [466, 375] on p "Manage the stages for your leads." at bounding box center [479, 378] width 241 height 14
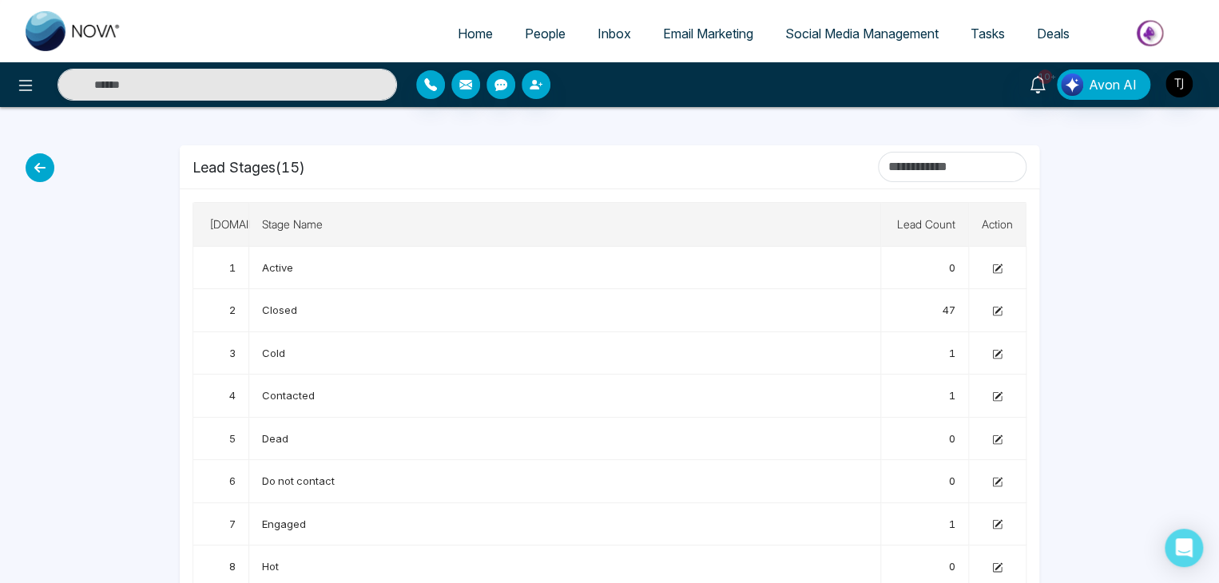
click at [45, 168] on icon at bounding box center [40, 167] width 29 height 29
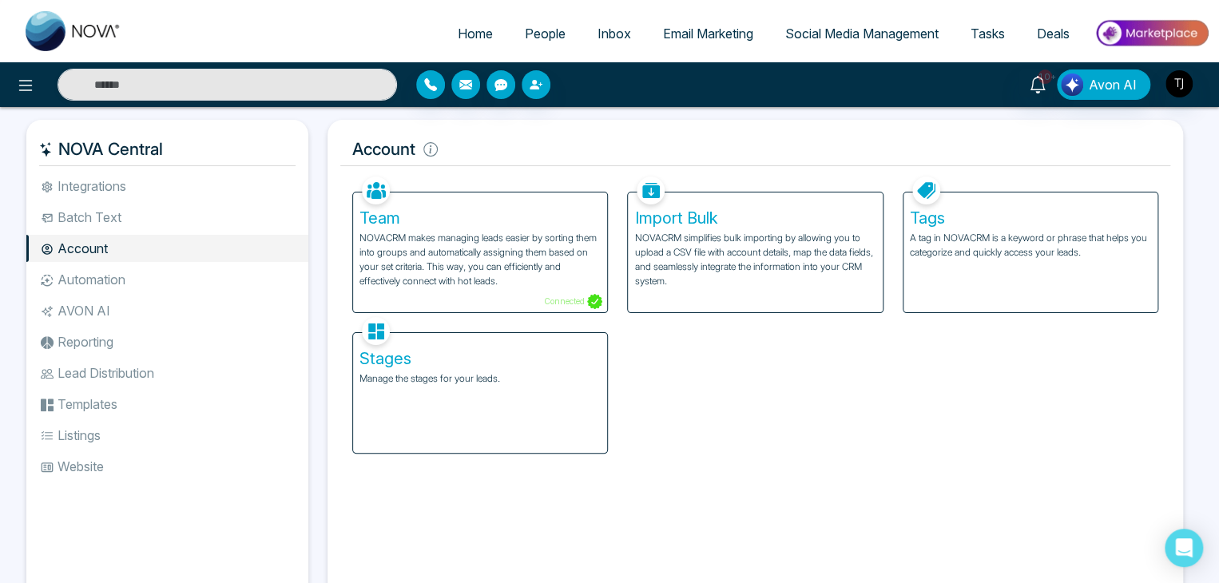
click at [506, 419] on div "Stages Manage the stages for your leads." at bounding box center [480, 393] width 254 height 120
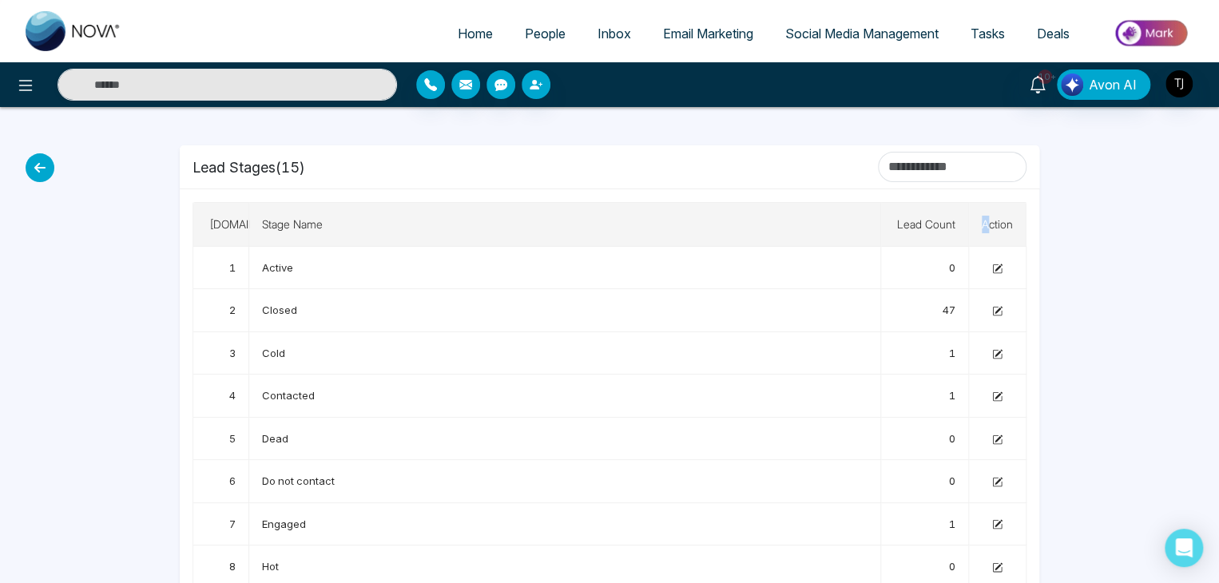
drag, startPoint x: 967, startPoint y: 202, endPoint x: 991, endPoint y: 244, distance: 48.0
click at [991, 244] on tr "S.No Stage Name Lead Count Action" at bounding box center [609, 225] width 833 height 44
click at [1062, 266] on div at bounding box center [1093, 503] width 88 height 792
click at [997, 267] on icon at bounding box center [997, 267] width 7 height 7
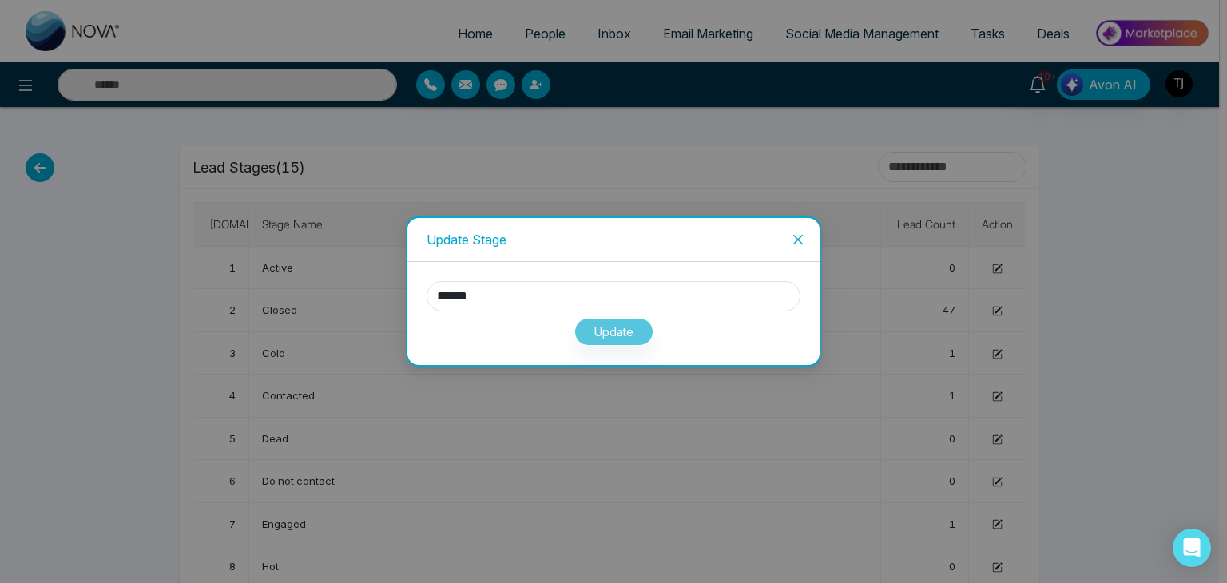
click at [798, 238] on icon "close" at bounding box center [798, 240] width 10 height 10
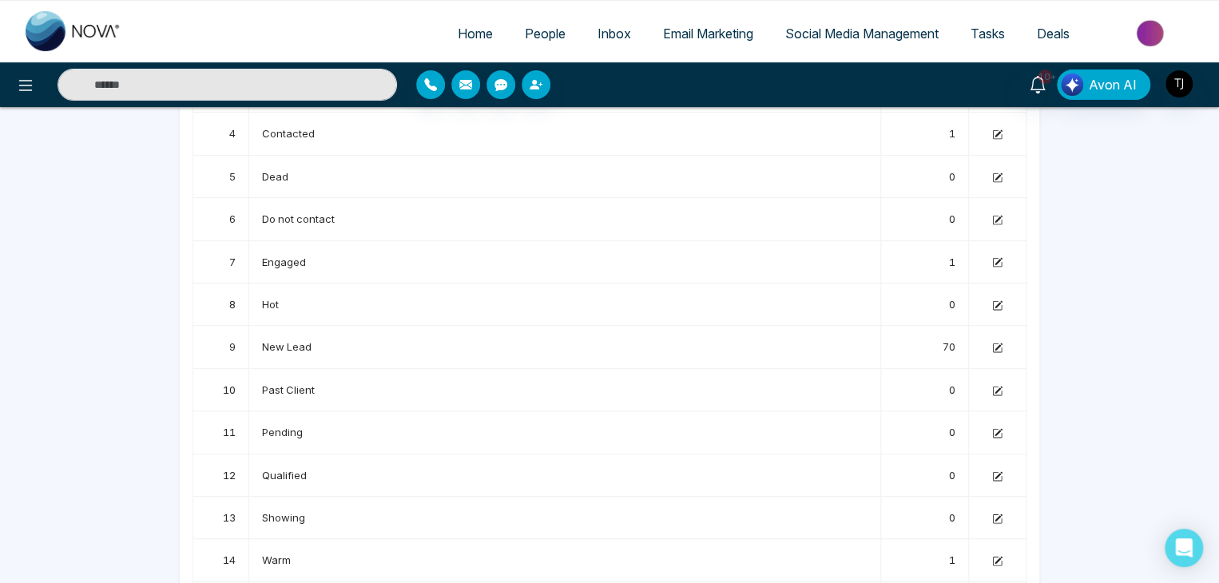
scroll to position [313, 0]
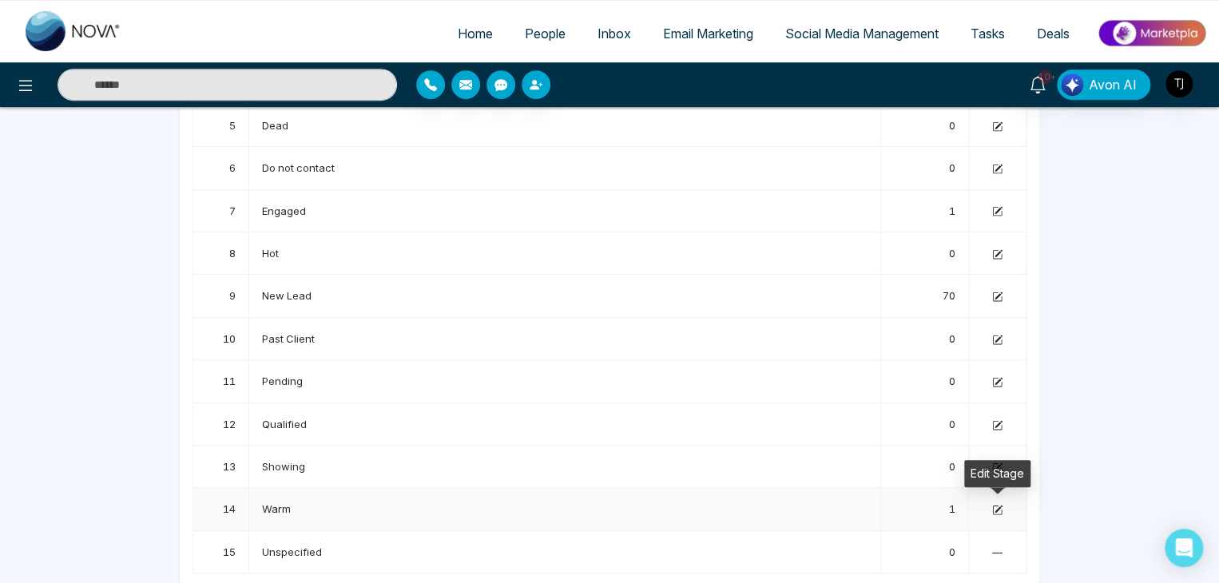
click at [1000, 505] on icon at bounding box center [997, 510] width 10 height 10
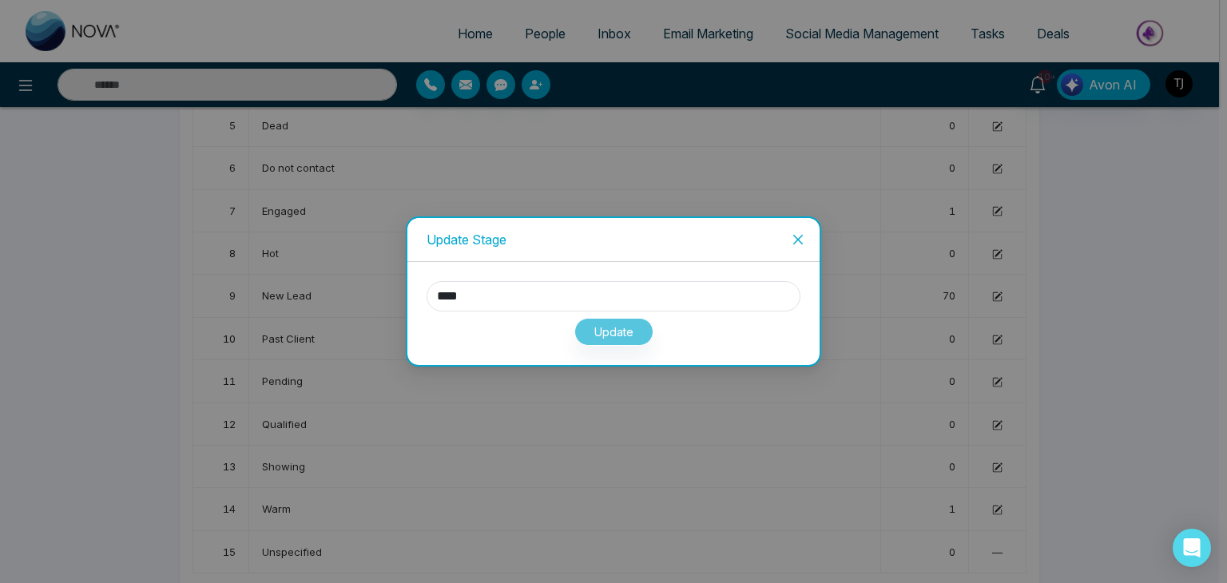
click at [825, 496] on div "Update Stage **** Update" at bounding box center [613, 291] width 1227 height 583
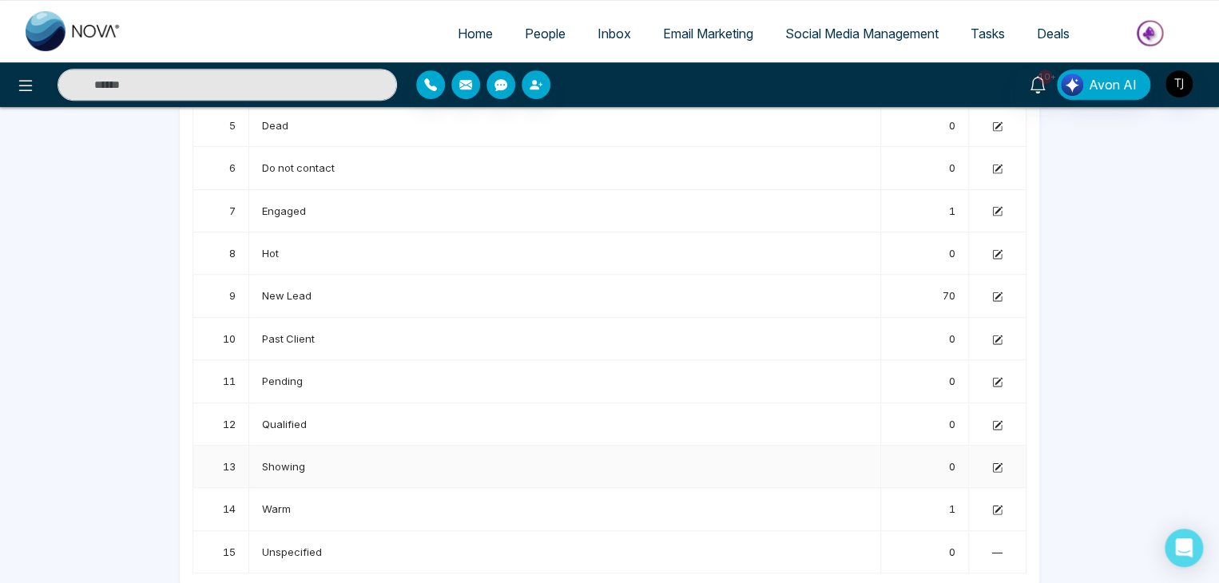
click at [997, 469] on td at bounding box center [998, 467] width 58 height 42
drag, startPoint x: 997, startPoint y: 460, endPoint x: 737, endPoint y: 324, distance: 293.3
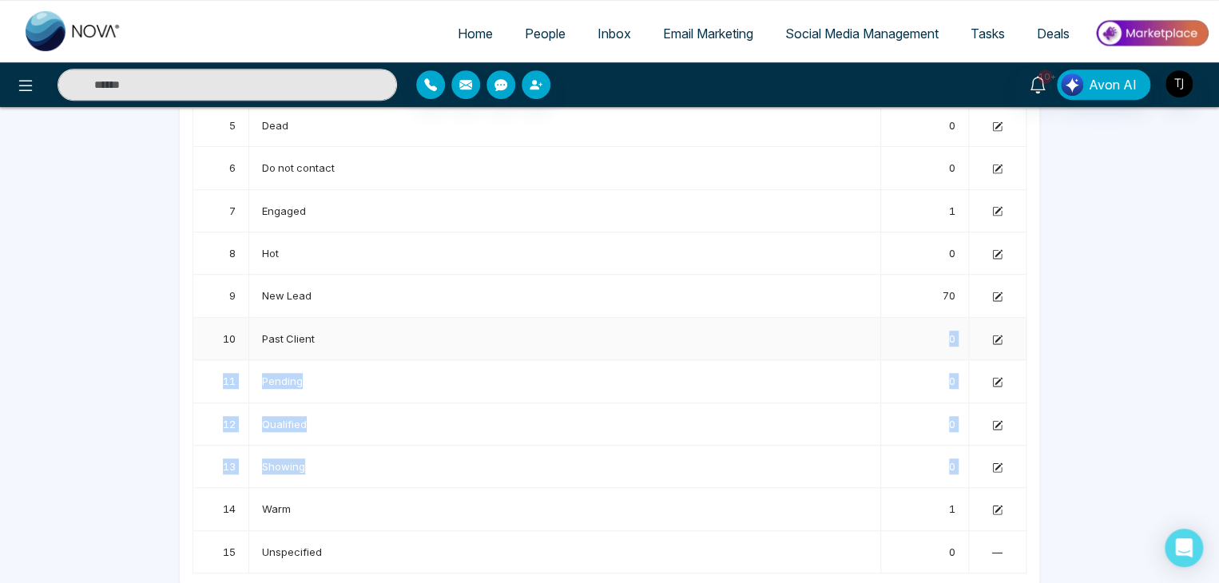
click at [737, 324] on tbody "1 Active 0 2 Closed 47 3 Cold 1 4 Contacted 1 5 Dead 0 6 Do not contact 0 7 Eng…" at bounding box center [609, 254] width 833 height 640
click at [994, 465] on icon at bounding box center [997, 465] width 7 height 7
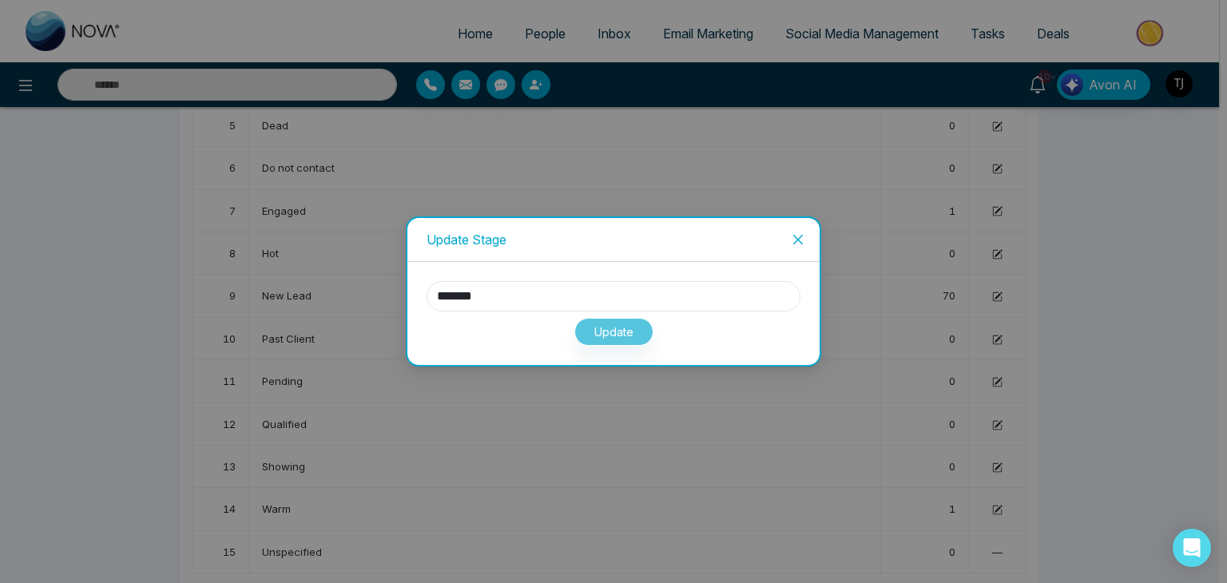
click at [685, 304] on input "*******" at bounding box center [614, 296] width 374 height 30
click at [604, 322] on button "Update" at bounding box center [613, 332] width 79 height 28
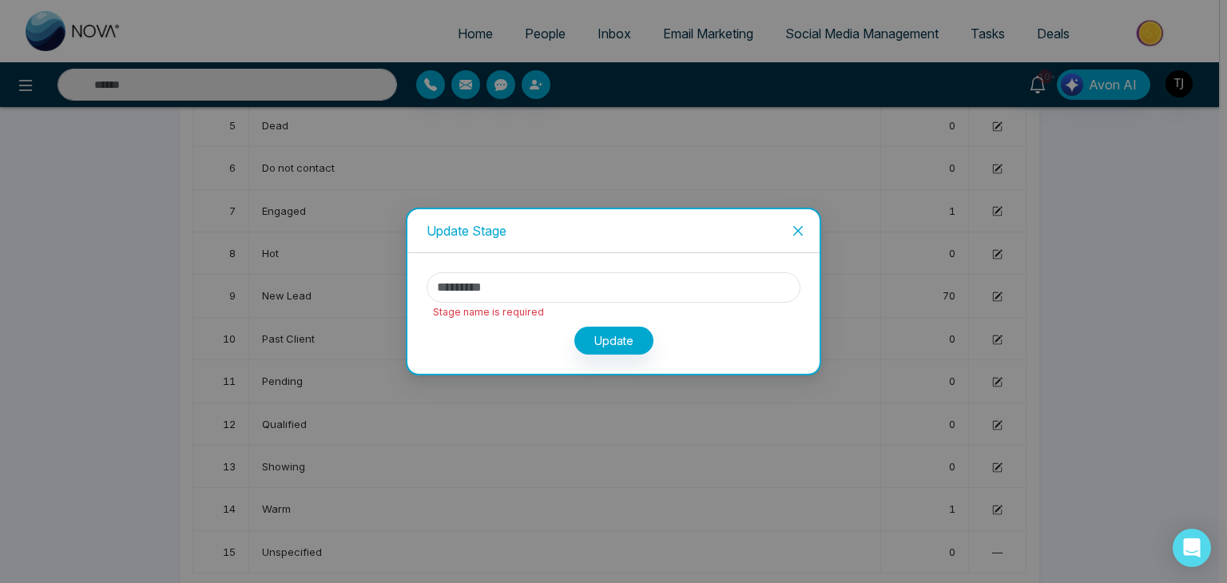
click at [795, 226] on icon "close" at bounding box center [798, 231] width 10 height 10
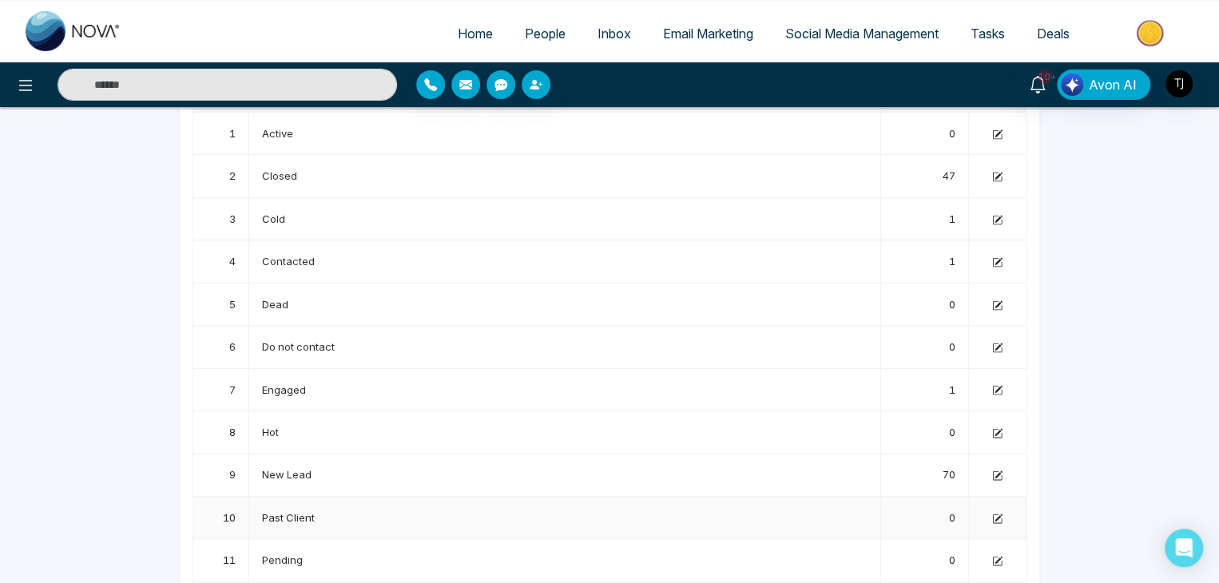
scroll to position [0, 0]
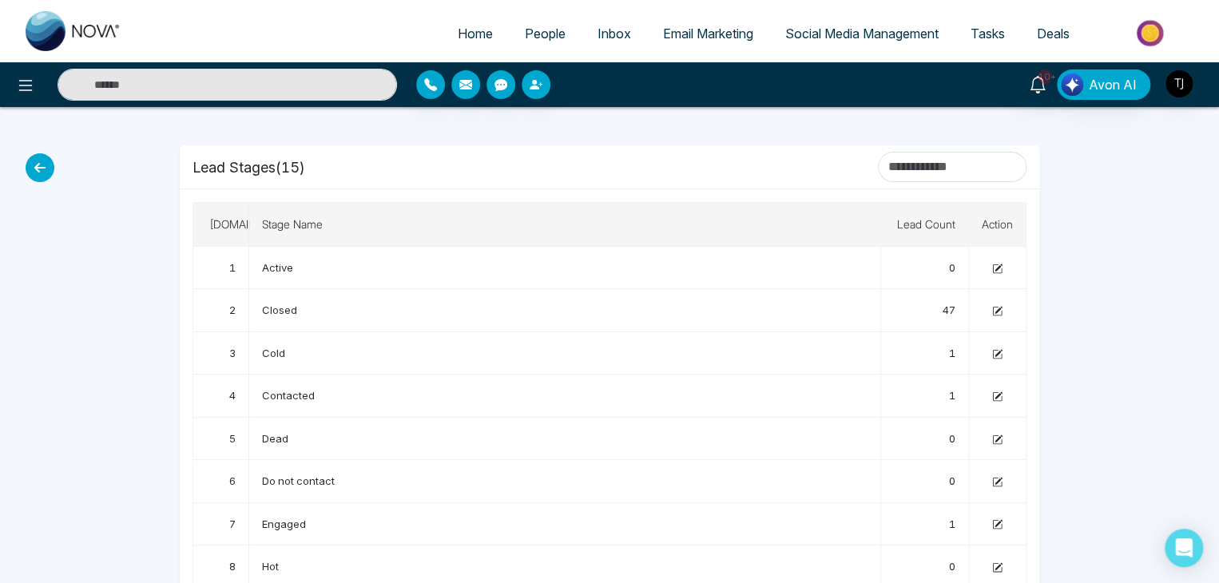
click at [42, 162] on icon at bounding box center [40, 167] width 29 height 29
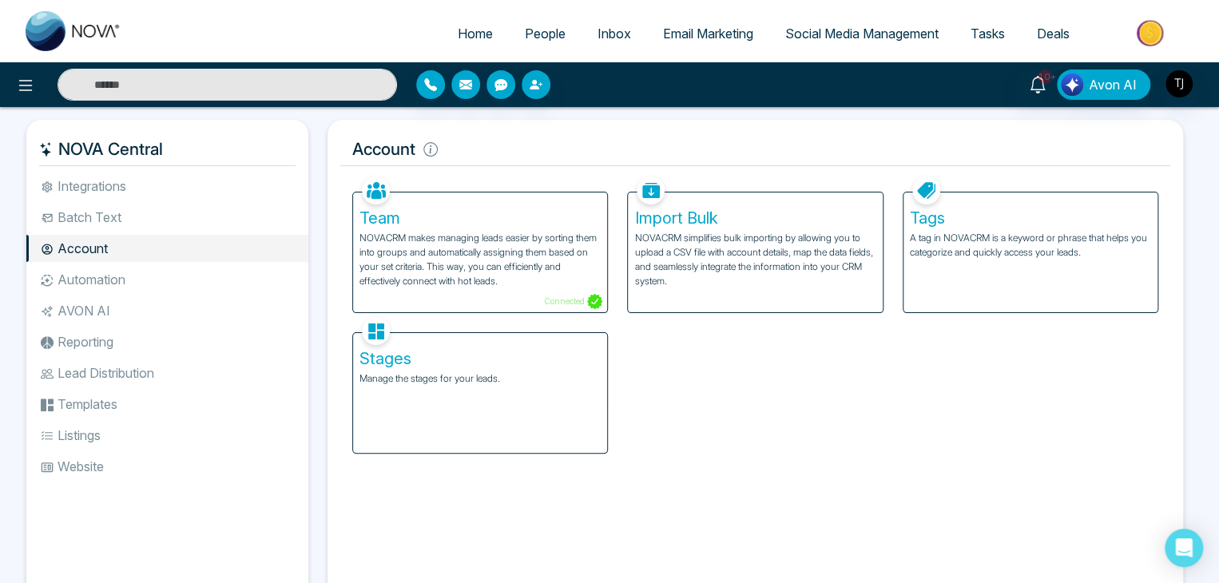
click at [512, 405] on div "Stages Manage the stages for your leads." at bounding box center [480, 393] width 254 height 120
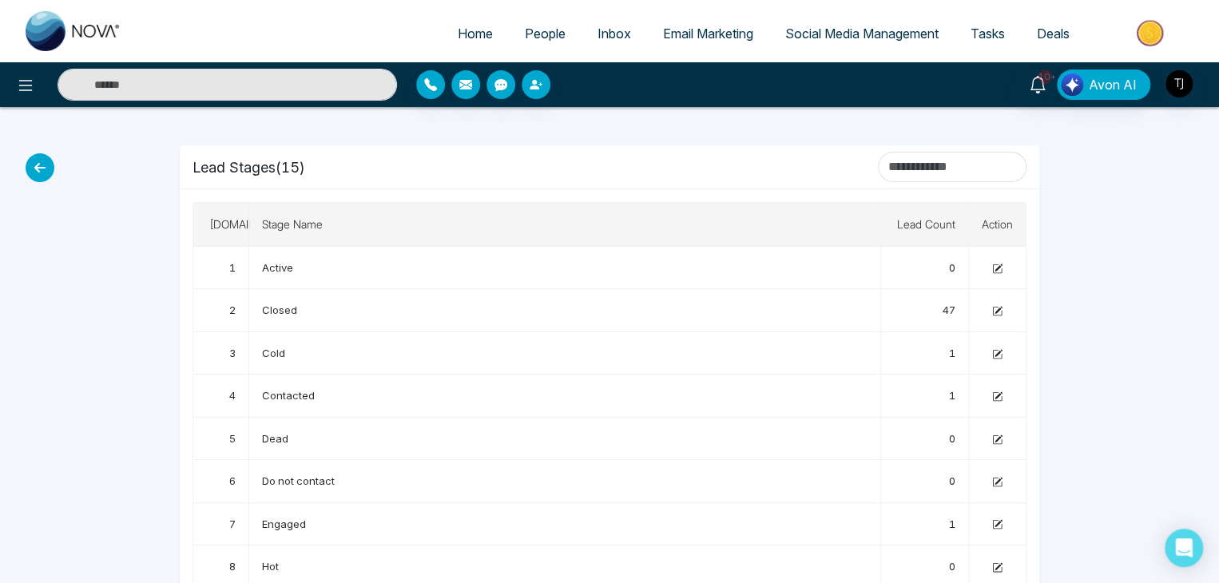
click at [30, 167] on icon at bounding box center [40, 167] width 29 height 29
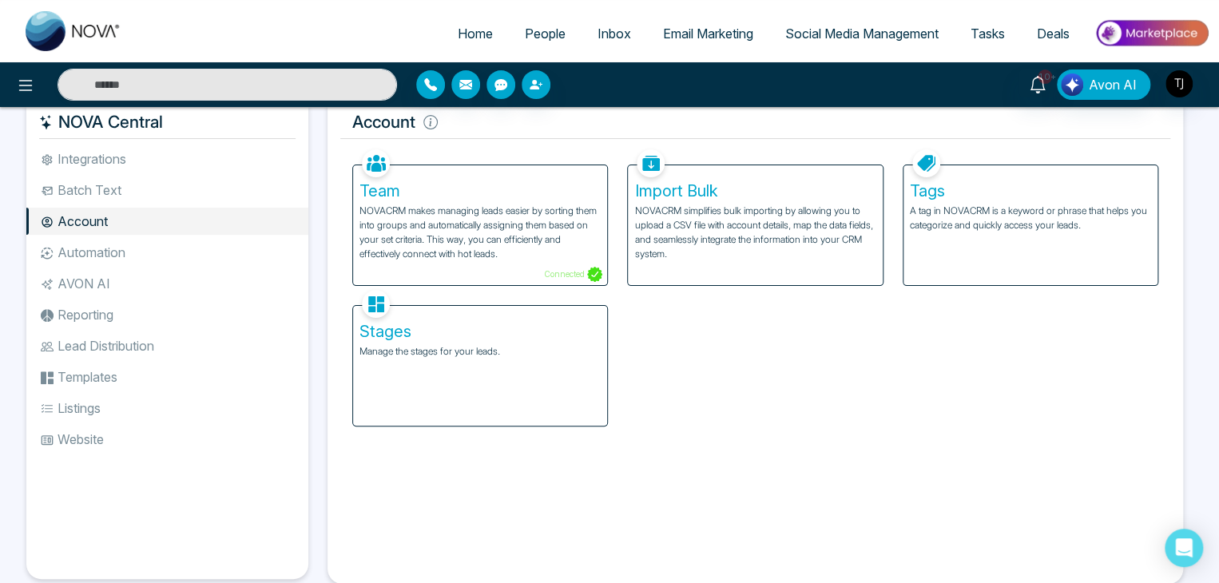
scroll to position [28, 0]
click at [191, 410] on li "Listings" at bounding box center [167, 407] width 282 height 27
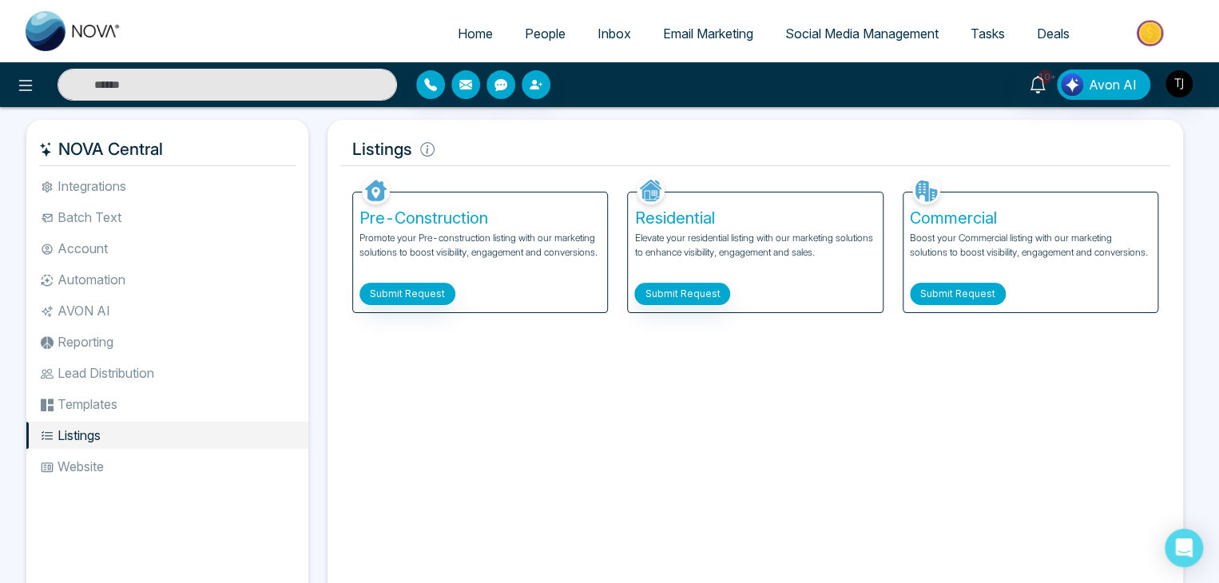
click at [928, 293] on button "Submit Request" at bounding box center [958, 294] width 96 height 22
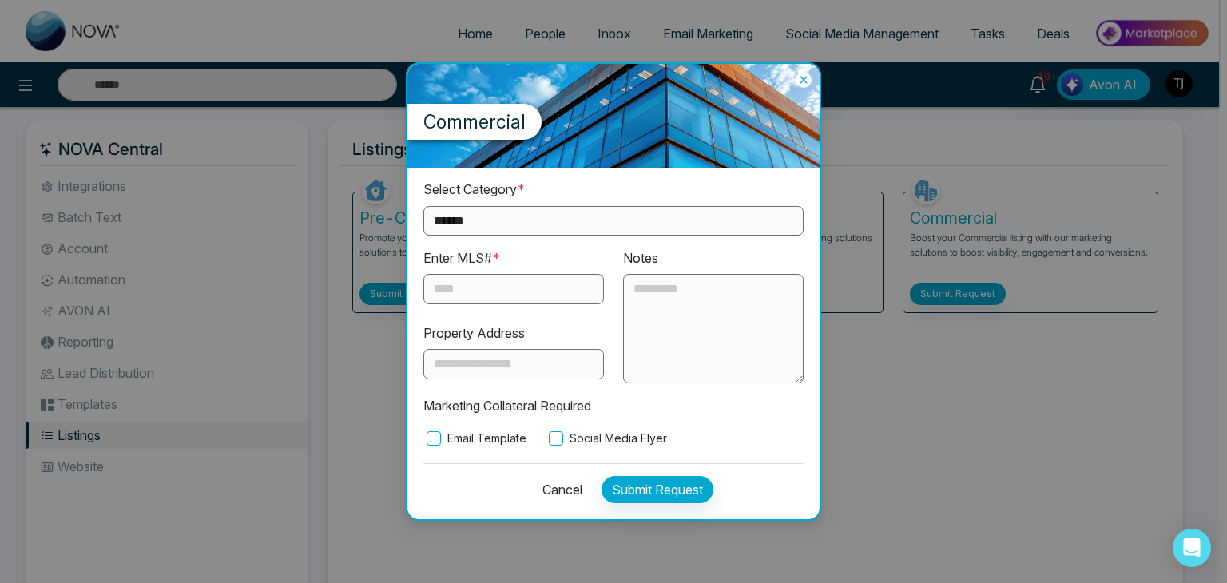
click at [899, 580] on div "**********" at bounding box center [613, 291] width 1227 height 583
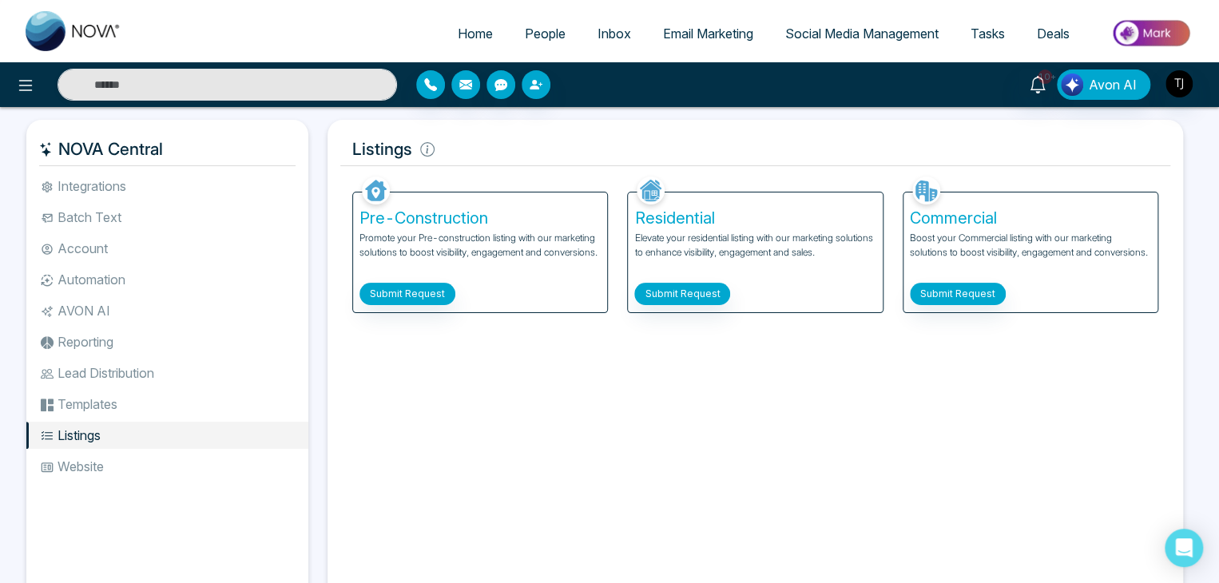
click at [434, 381] on div "Facebook NOVACRM enables users to connect to Facebook to schedule social media …" at bounding box center [755, 386] width 830 height 426
click at [690, 288] on button "Submit Request" at bounding box center [682, 294] width 96 height 22
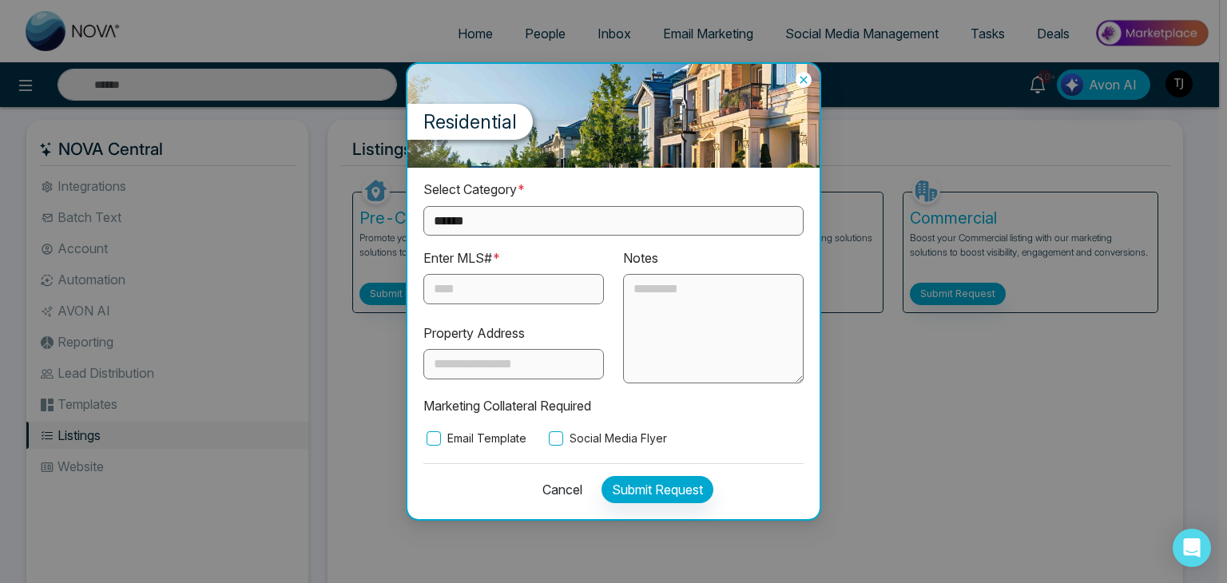
click at [805, 81] on icon at bounding box center [803, 80] width 7 height 7
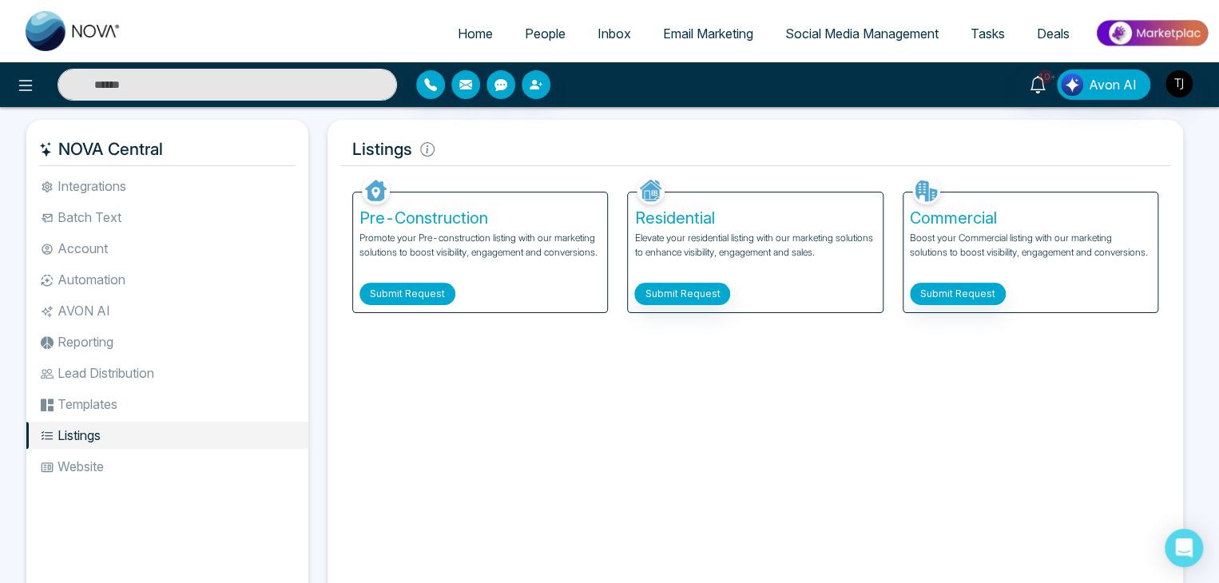
click at [440, 293] on button "Submit Request" at bounding box center [407, 294] width 96 height 22
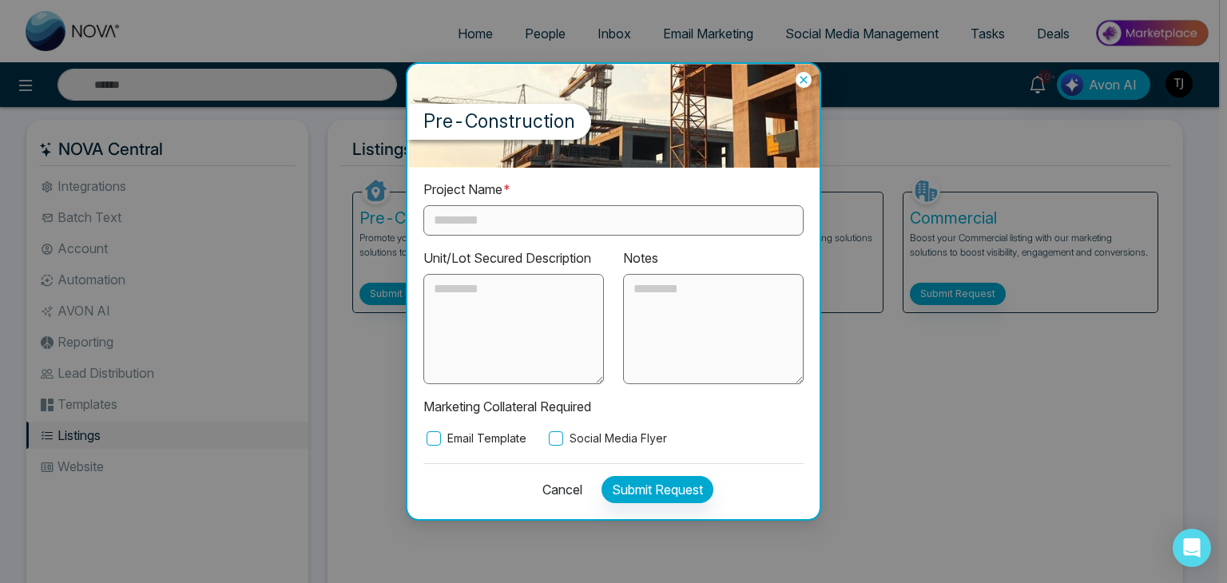
click at [805, 87] on icon at bounding box center [804, 80] width 16 height 16
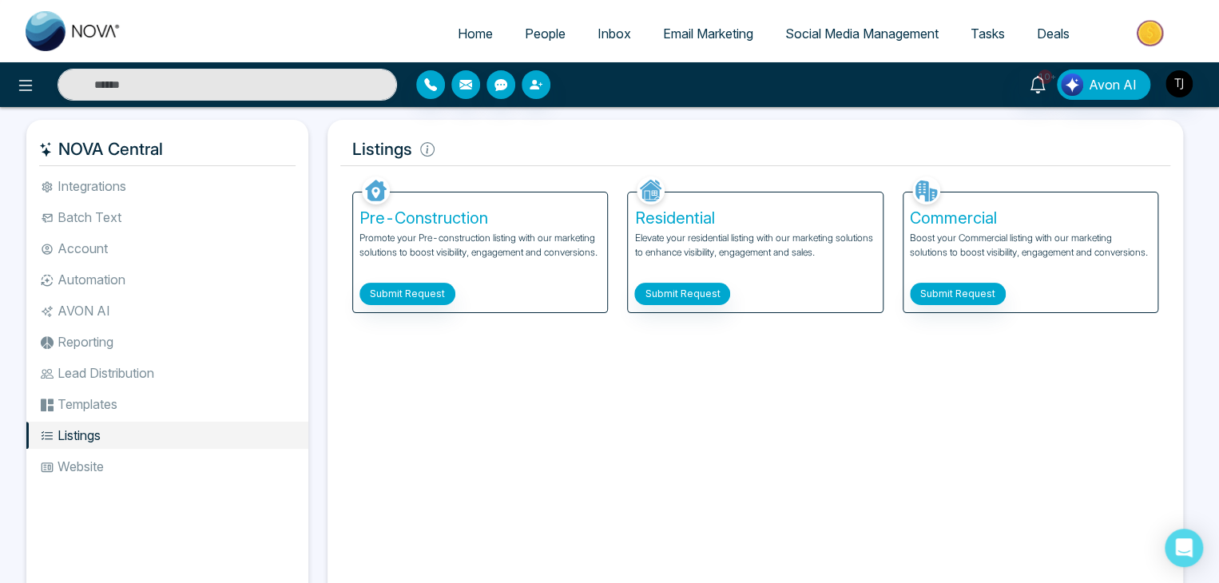
click at [224, 401] on li "Templates" at bounding box center [167, 404] width 282 height 27
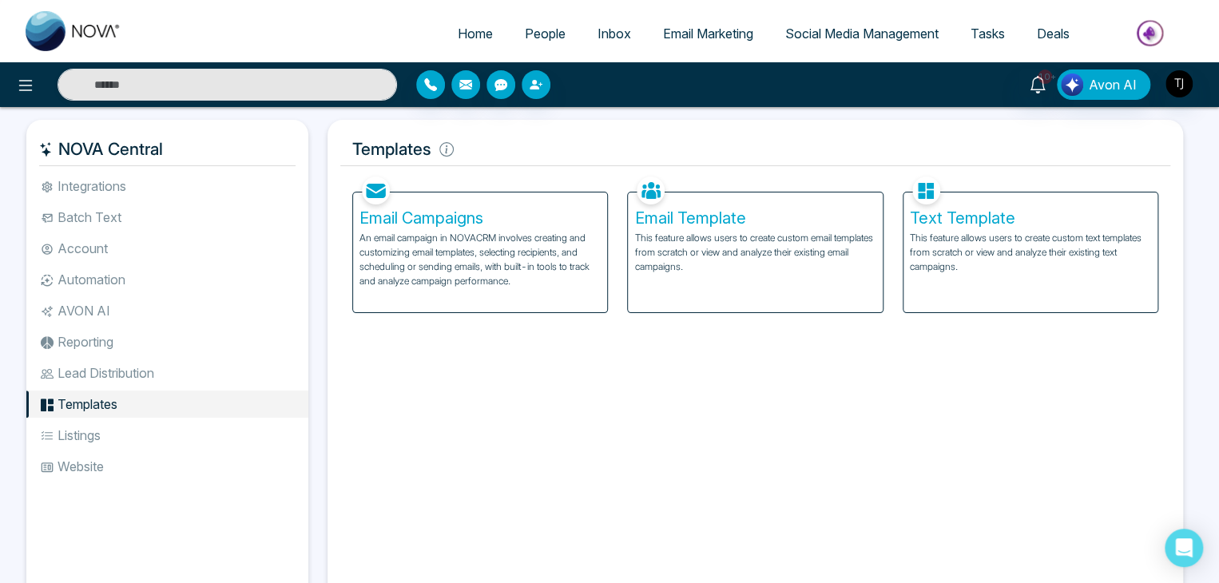
click at [220, 436] on li "Listings" at bounding box center [167, 435] width 282 height 27
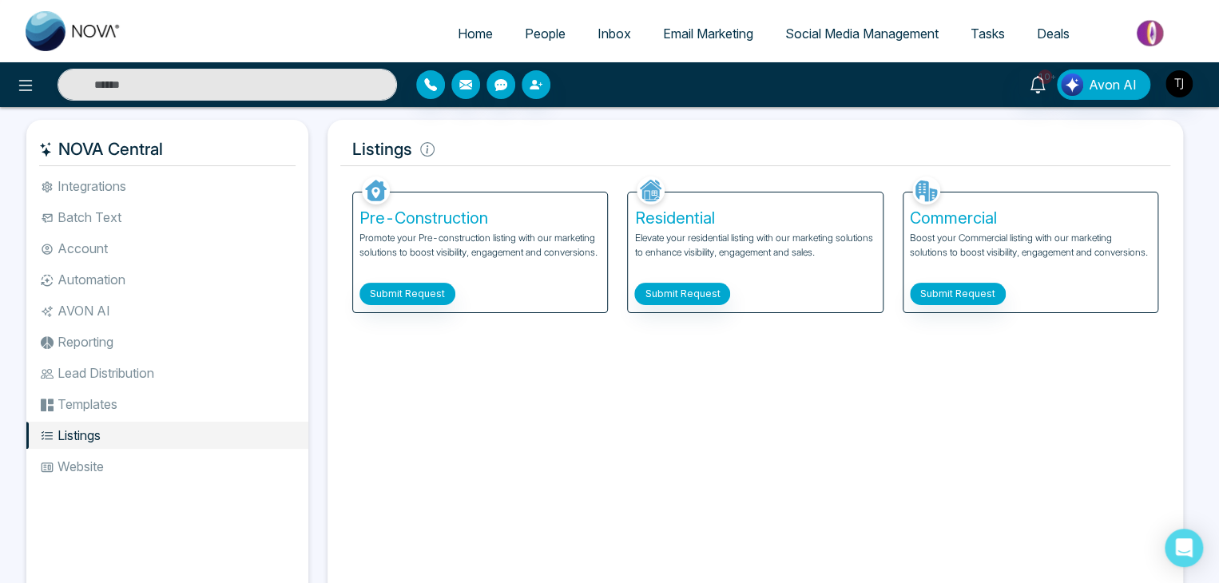
click at [161, 413] on li "Templates" at bounding box center [167, 404] width 282 height 27
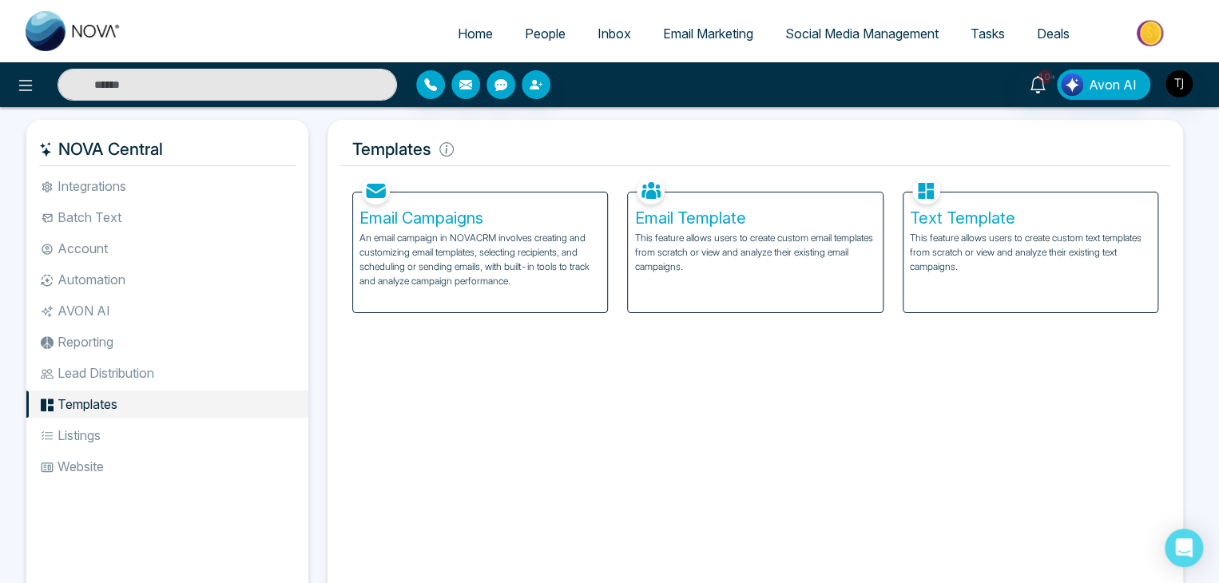
click at [992, 200] on div "Text Template This feature allows users to create custom text templates from sc…" at bounding box center [1030, 253] width 254 height 120
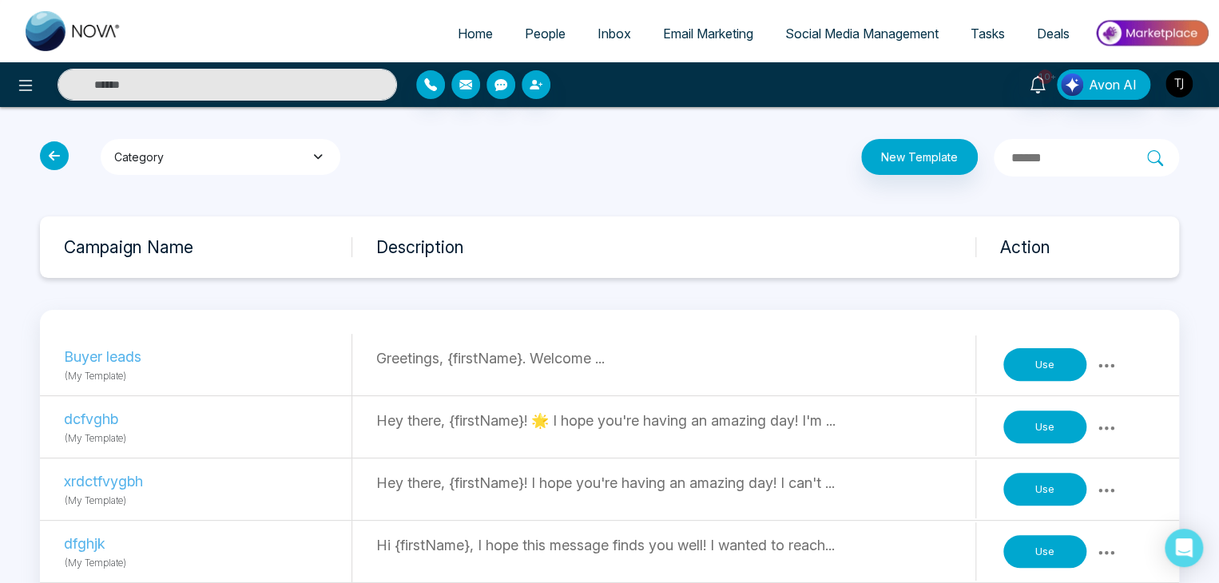
click at [296, 159] on button "Category" at bounding box center [221, 157] width 240 height 36
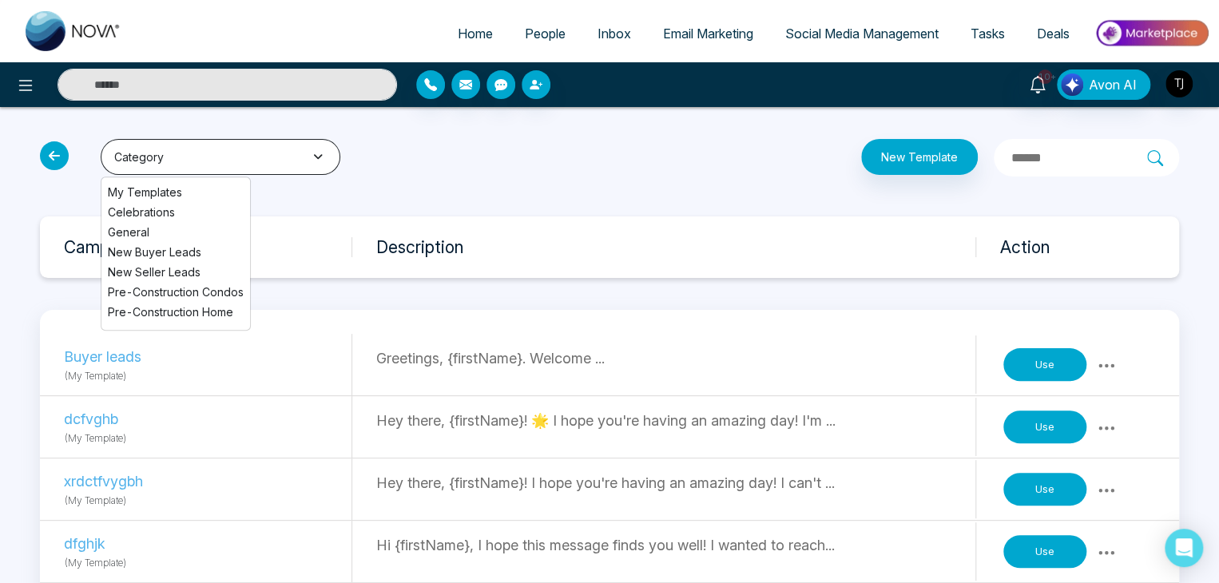
click at [296, 159] on button "Category" at bounding box center [221, 157] width 240 height 36
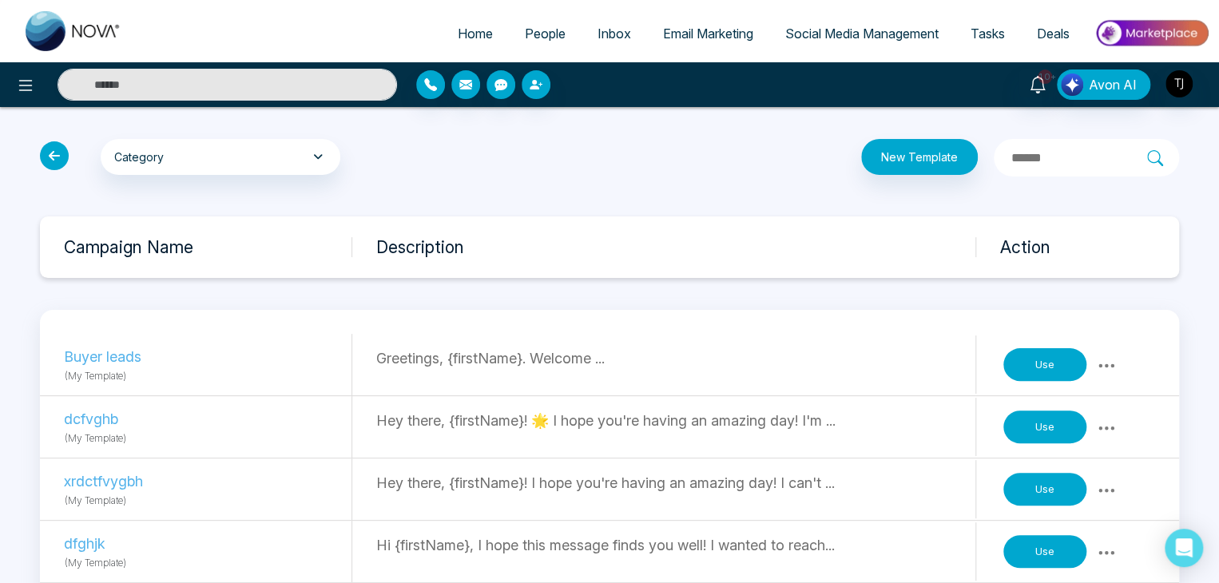
click at [47, 153] on icon at bounding box center [54, 155] width 29 height 29
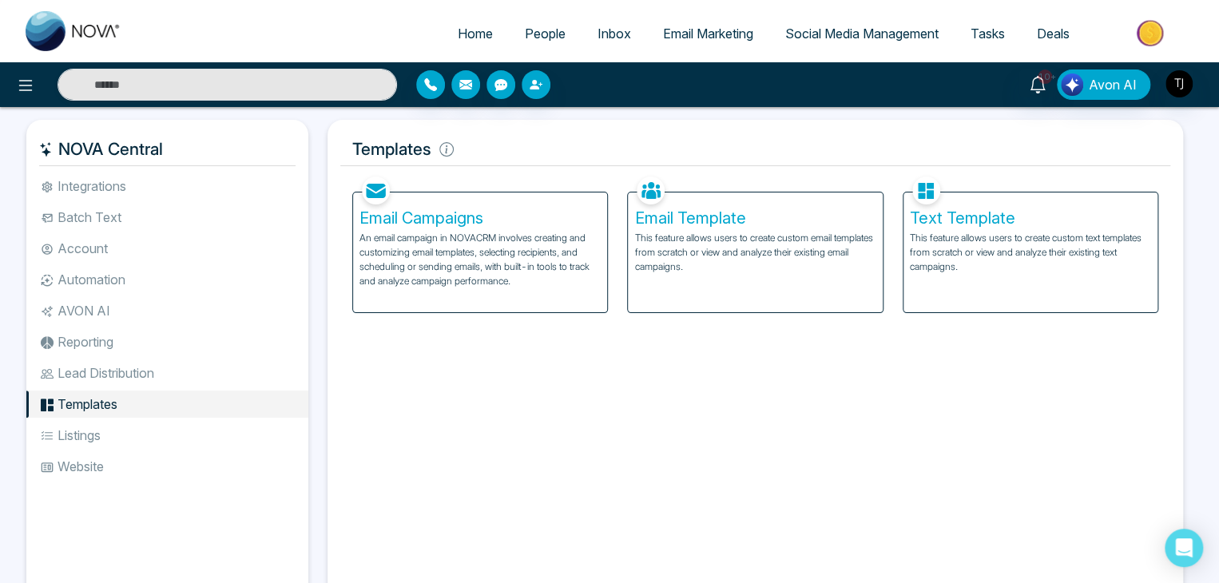
click at [1014, 286] on div "Text Template This feature allows users to create custom text templates from sc…" at bounding box center [1030, 253] width 254 height 120
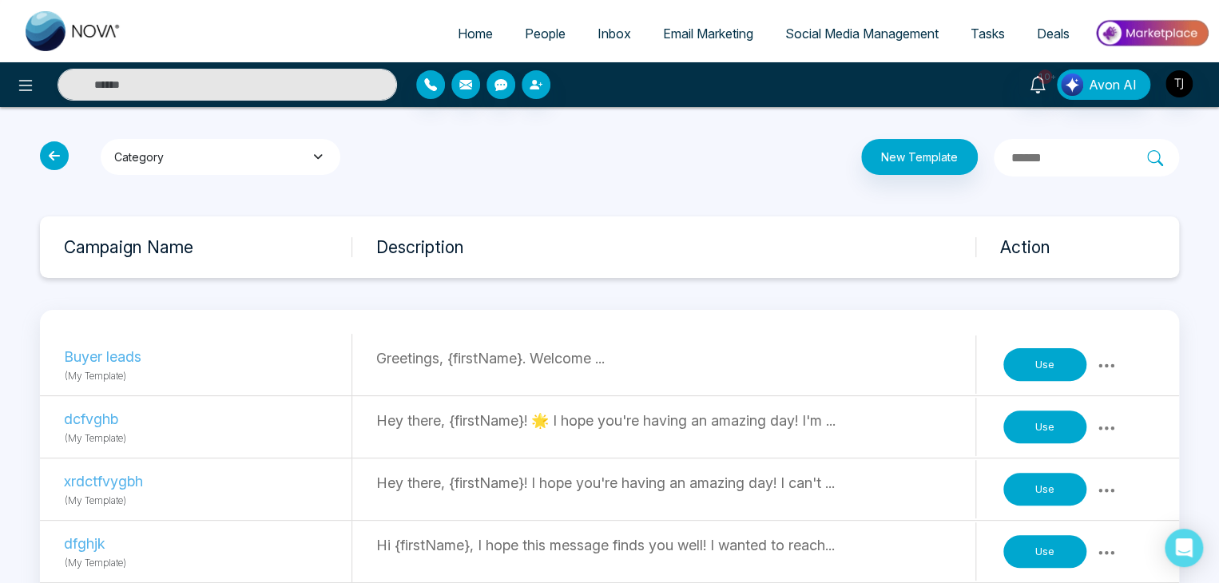
click at [315, 161] on icon "button" at bounding box center [318, 156] width 17 height 11
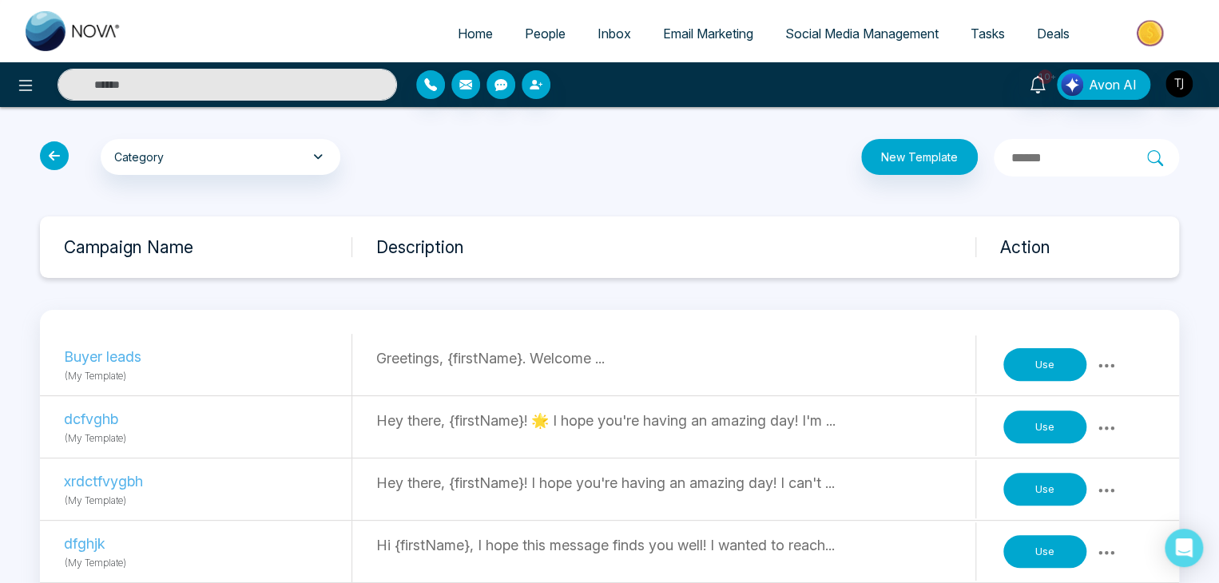
click at [57, 161] on icon at bounding box center [54, 155] width 29 height 29
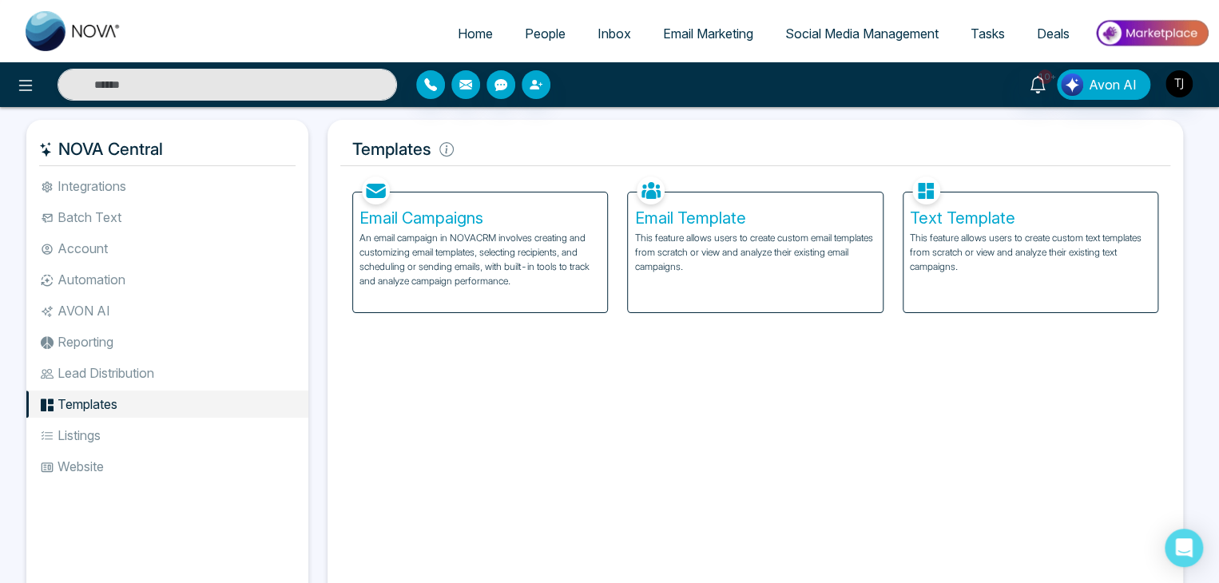
click at [202, 256] on li "Account" at bounding box center [167, 248] width 282 height 27
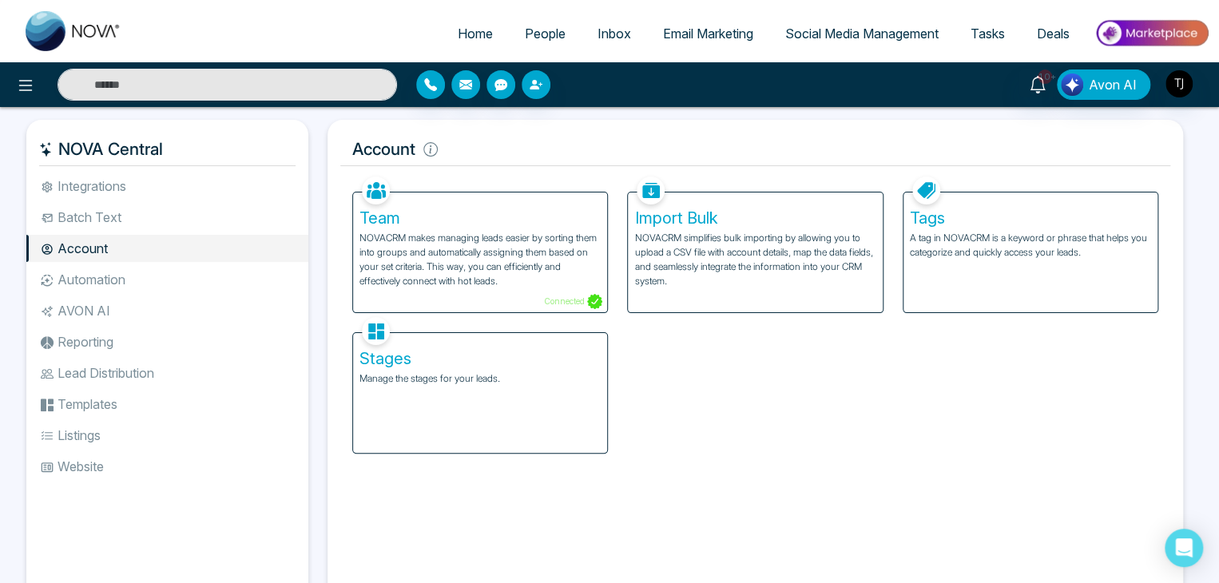
click at [206, 275] on li "Automation" at bounding box center [167, 279] width 282 height 27
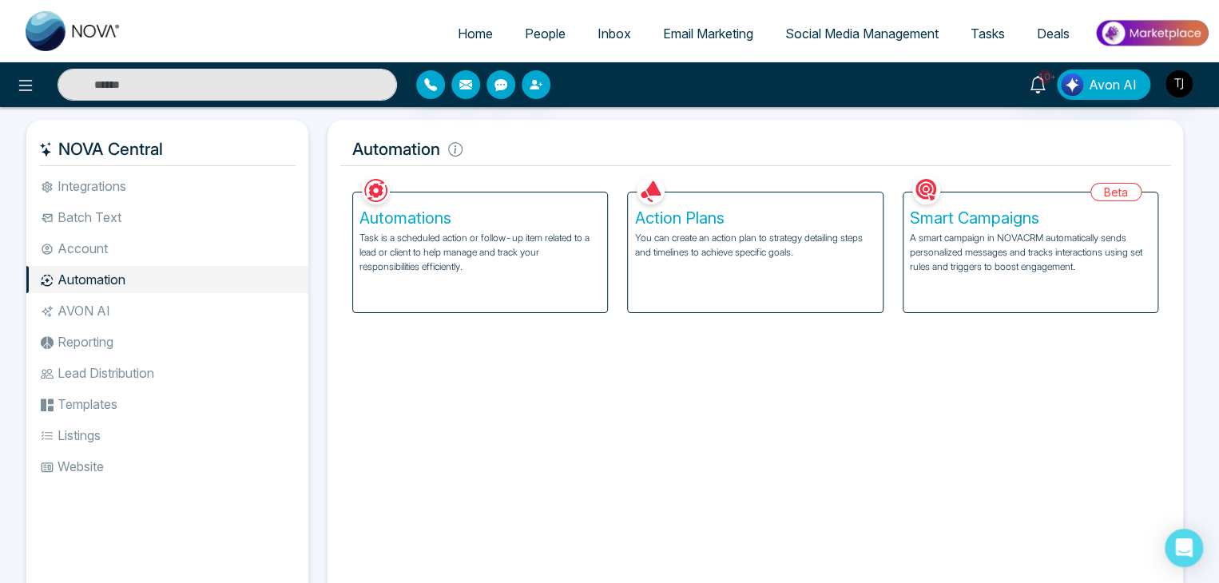
click at [208, 300] on li "AVON AI" at bounding box center [167, 310] width 282 height 27
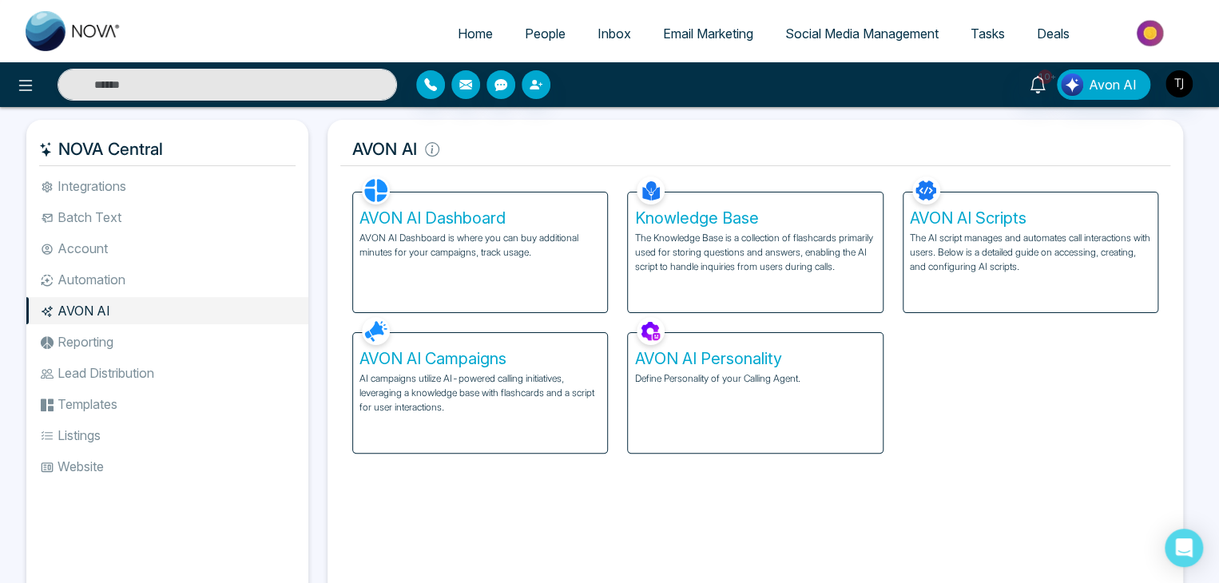
click at [208, 339] on li "Reporting" at bounding box center [167, 341] width 282 height 27
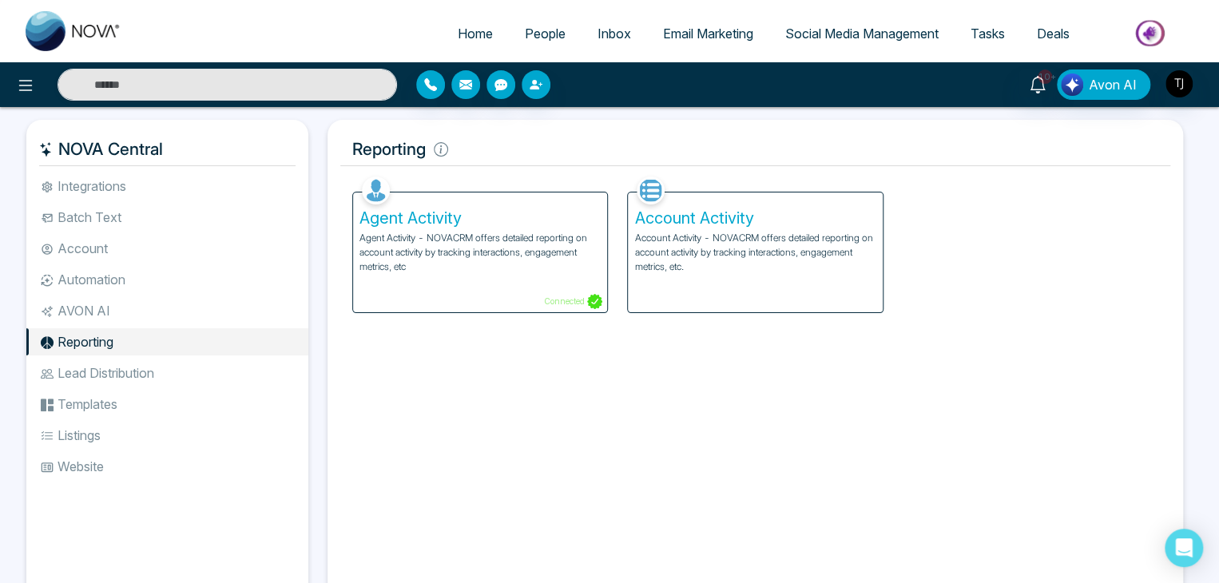
click at [655, 284] on div "Account Activity Account Activity - NOVACRM offers detailed reporting on accoun…" at bounding box center [755, 253] width 254 height 120
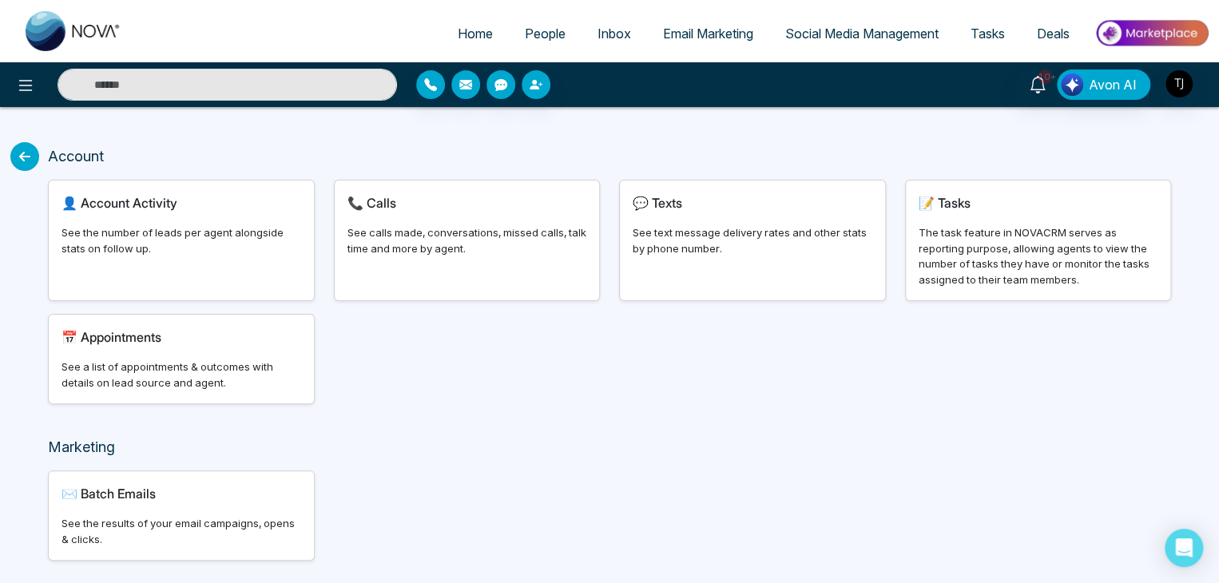
click at [20, 159] on icon at bounding box center [24, 156] width 29 height 29
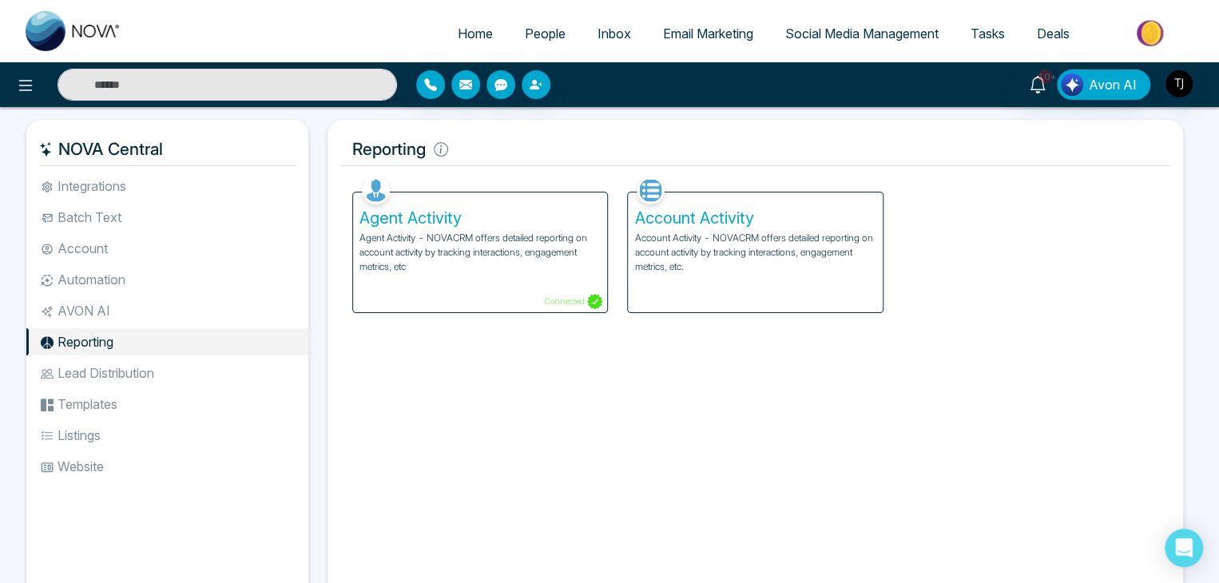
click at [175, 241] on li "Account" at bounding box center [167, 248] width 282 height 27
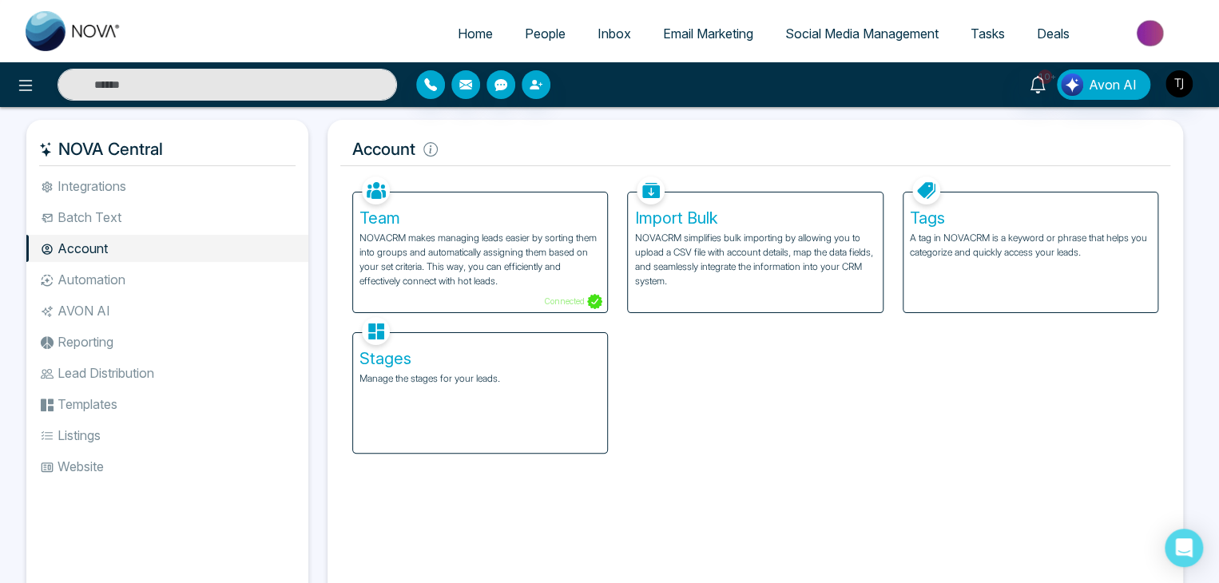
click at [185, 269] on li "Automation" at bounding box center [167, 279] width 282 height 27
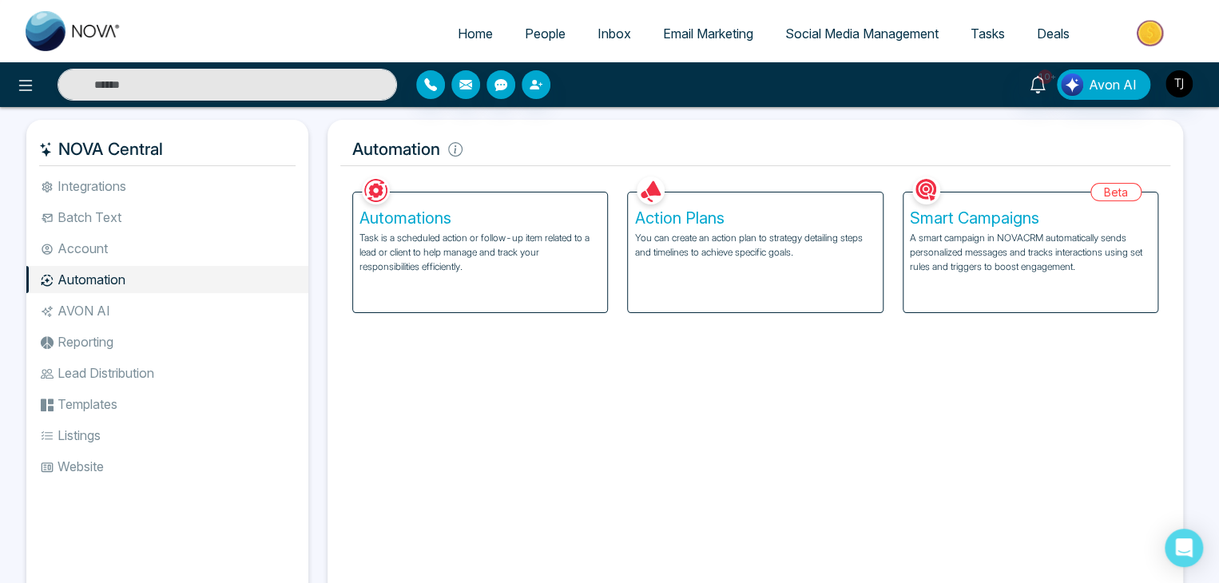
click at [195, 308] on li "AVON AI" at bounding box center [167, 310] width 282 height 27
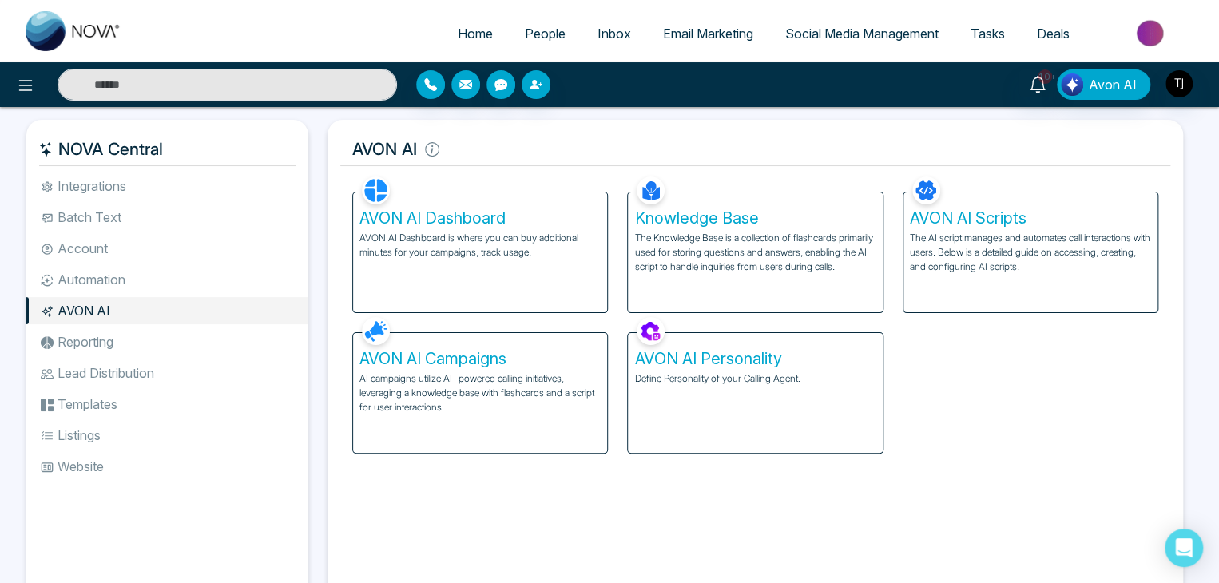
click at [200, 343] on li "Reporting" at bounding box center [167, 341] width 282 height 27
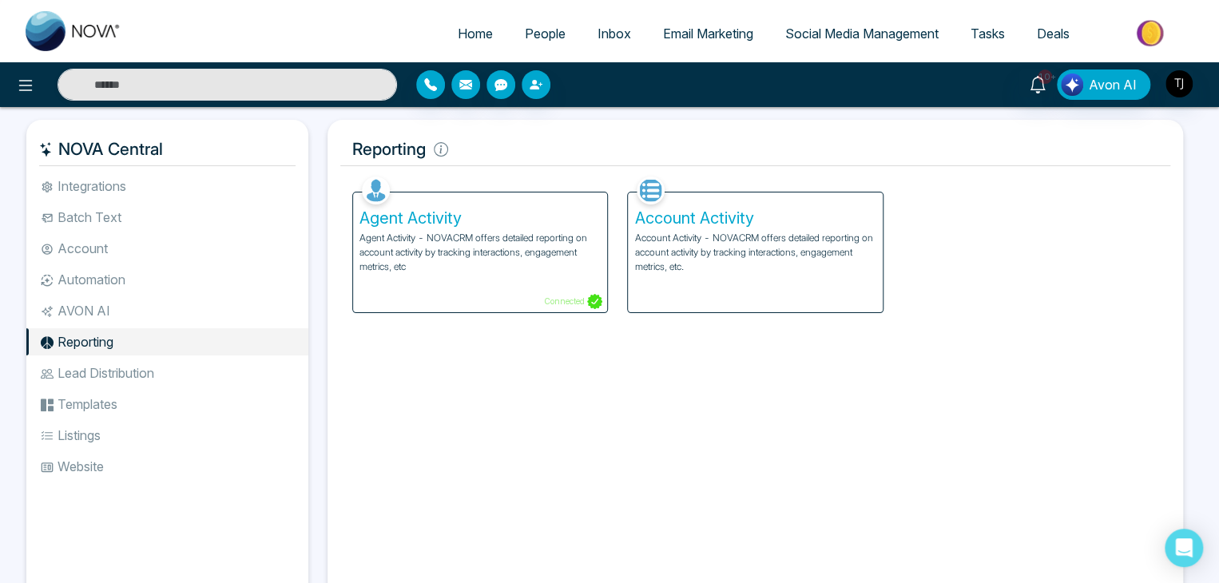
click at [207, 374] on li "Lead Distribution" at bounding box center [167, 372] width 282 height 27
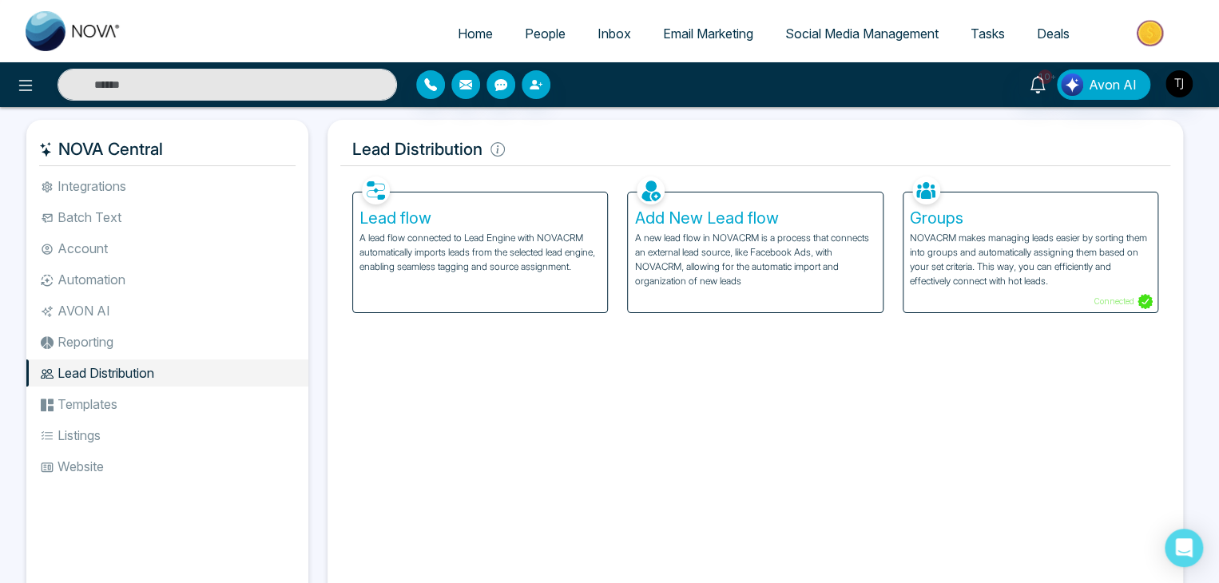
click at [965, 223] on h5 "Groups" at bounding box center [1030, 217] width 241 height 19
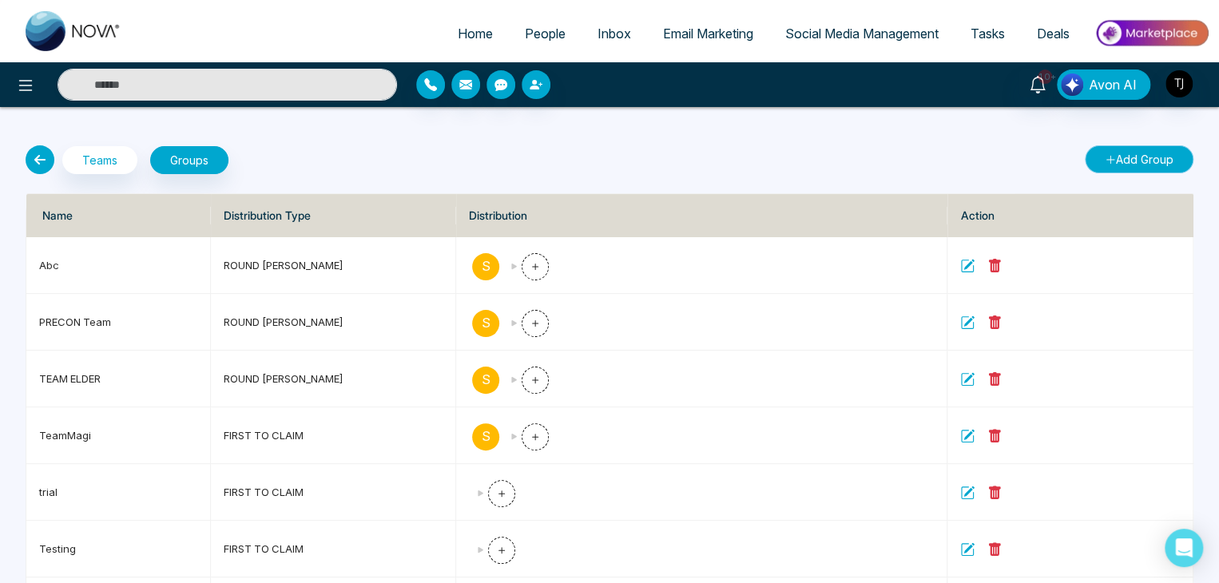
click at [1121, 154] on button "Add Group" at bounding box center [1139, 159] width 109 height 28
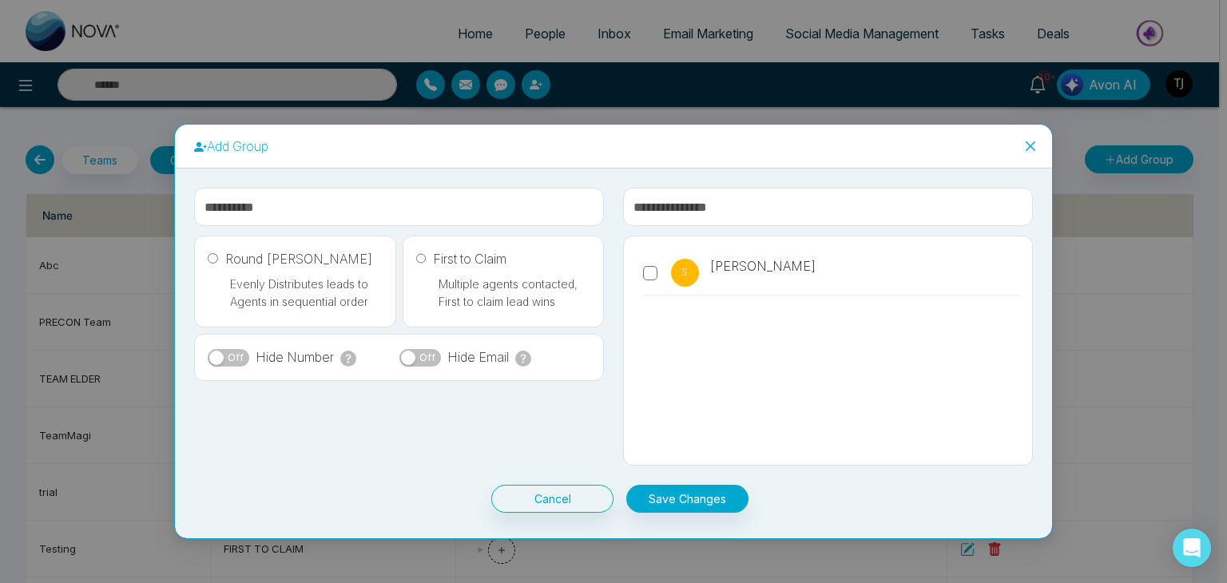
click at [1024, 144] on icon "close" at bounding box center [1030, 146] width 13 height 13
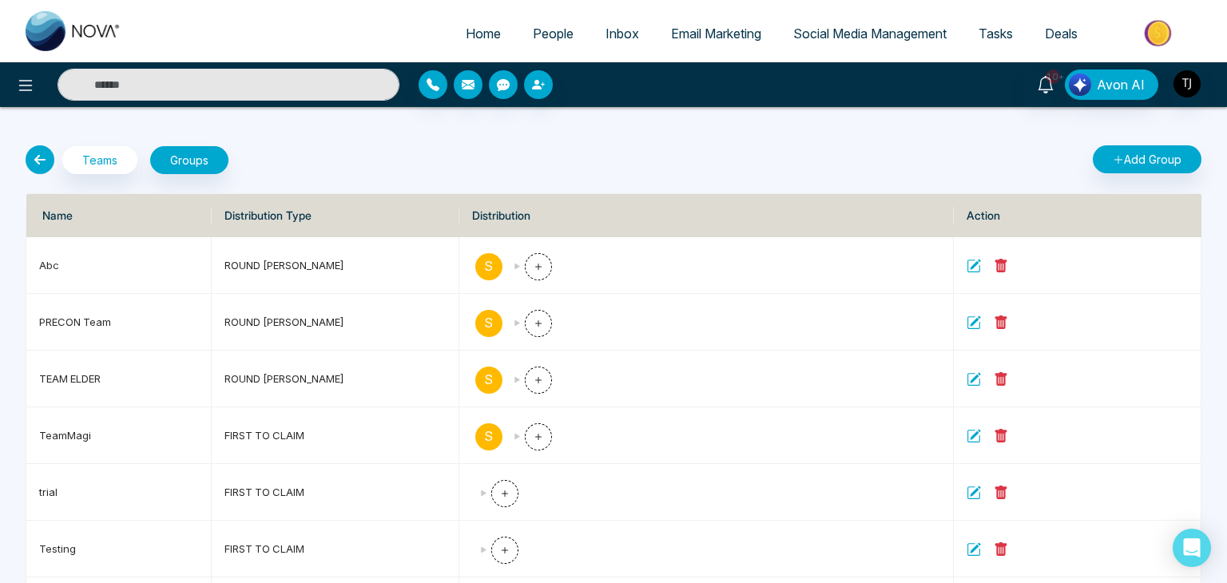
click at [1023, 144] on div "Teams Groups Add Group Name Distribution Type Distribution Action Abc ROUND ROB…" at bounding box center [613, 384] width 1227 height 554
click at [336, 149] on div "Teams Groups" at bounding box center [312, 159] width 593 height 29
click at [38, 166] on icon at bounding box center [40, 159] width 29 height 29
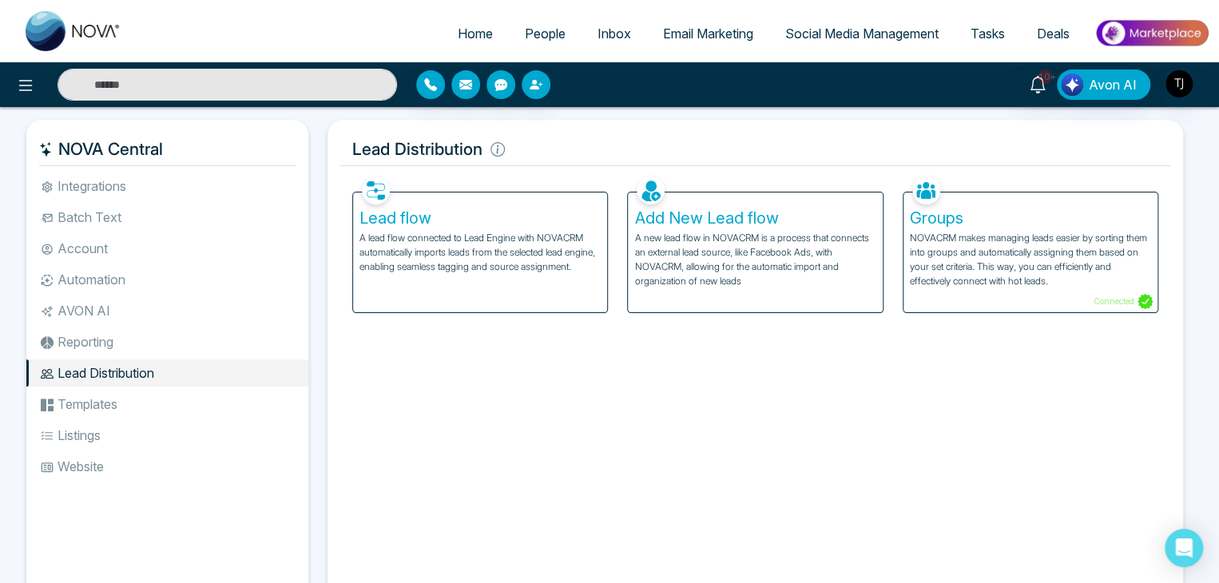
click at [982, 217] on h5 "Groups" at bounding box center [1030, 217] width 241 height 19
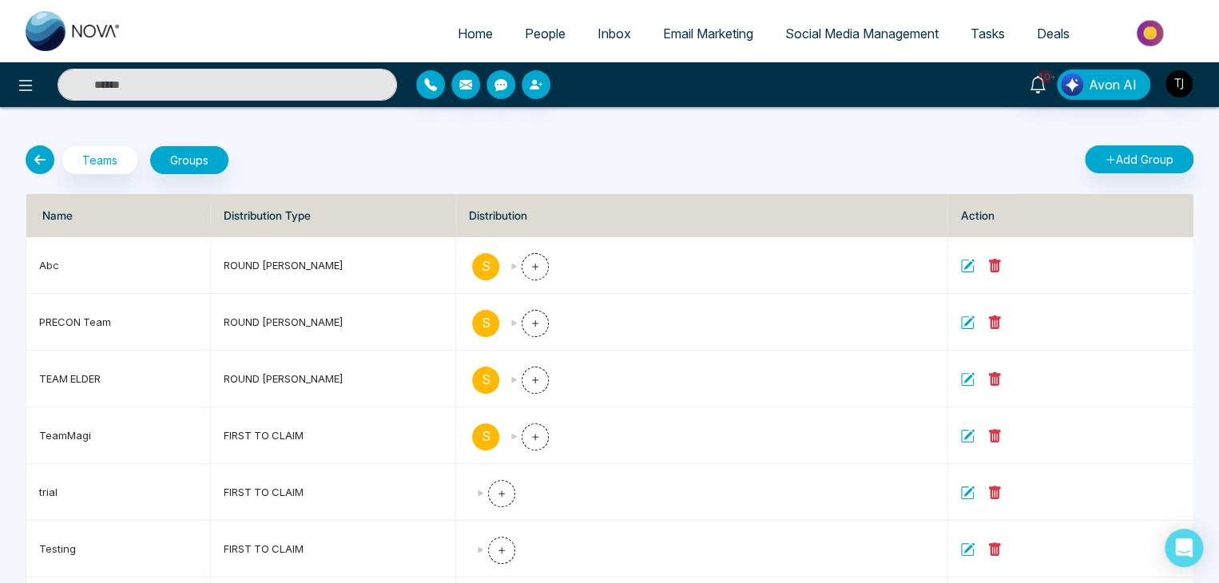
click at [51, 161] on icon at bounding box center [40, 159] width 29 height 29
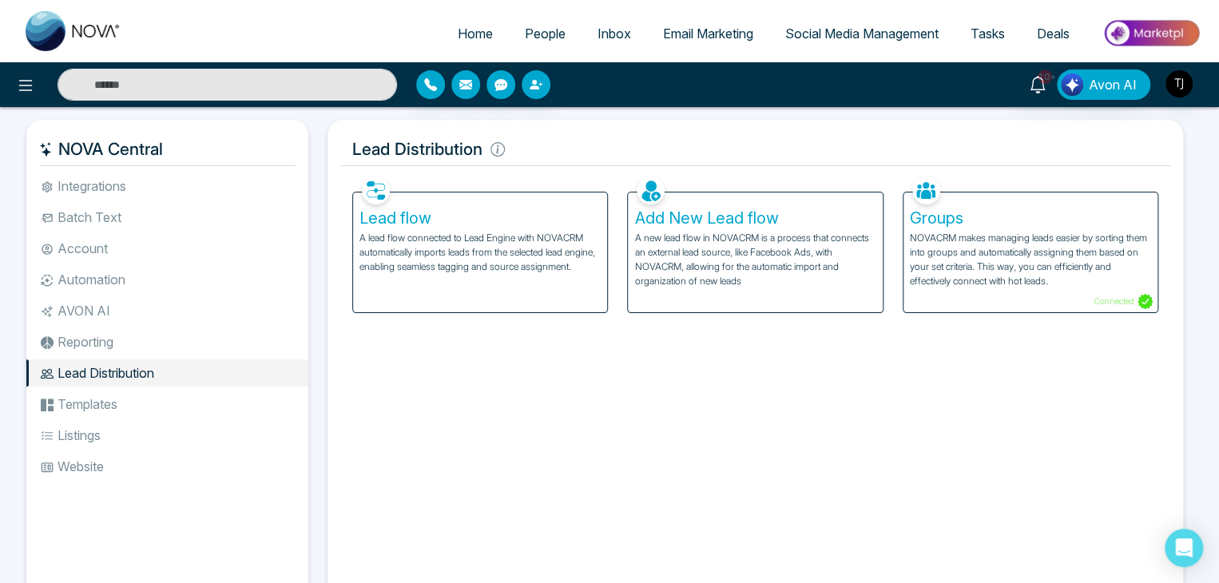
click at [911, 224] on h5 "Groups" at bounding box center [1030, 217] width 241 height 19
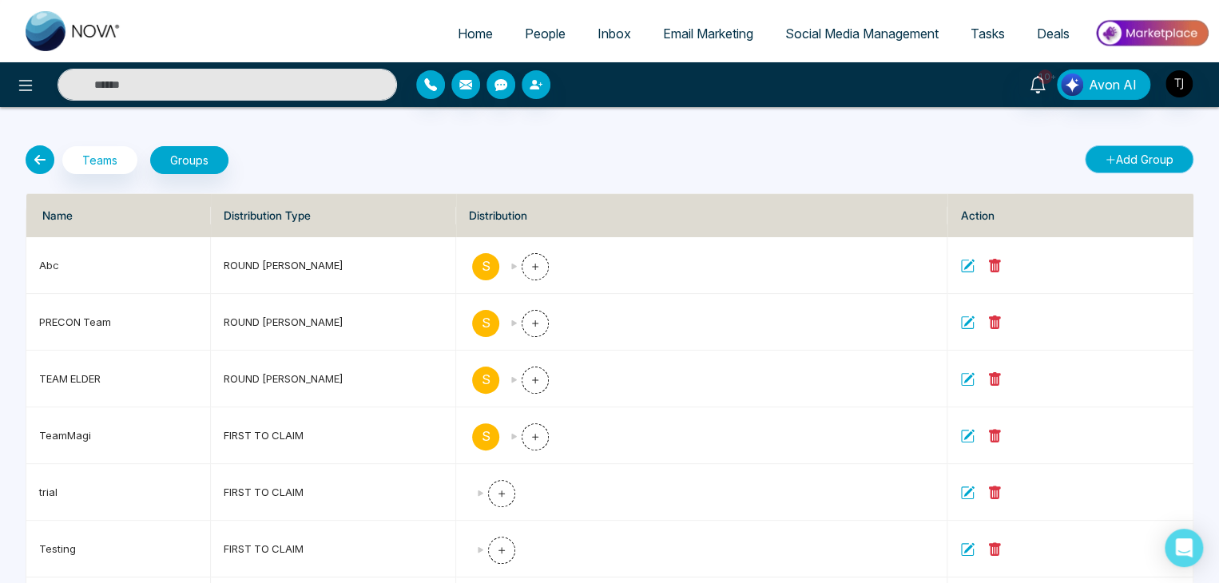
click at [1133, 153] on button "Add Group" at bounding box center [1139, 159] width 109 height 28
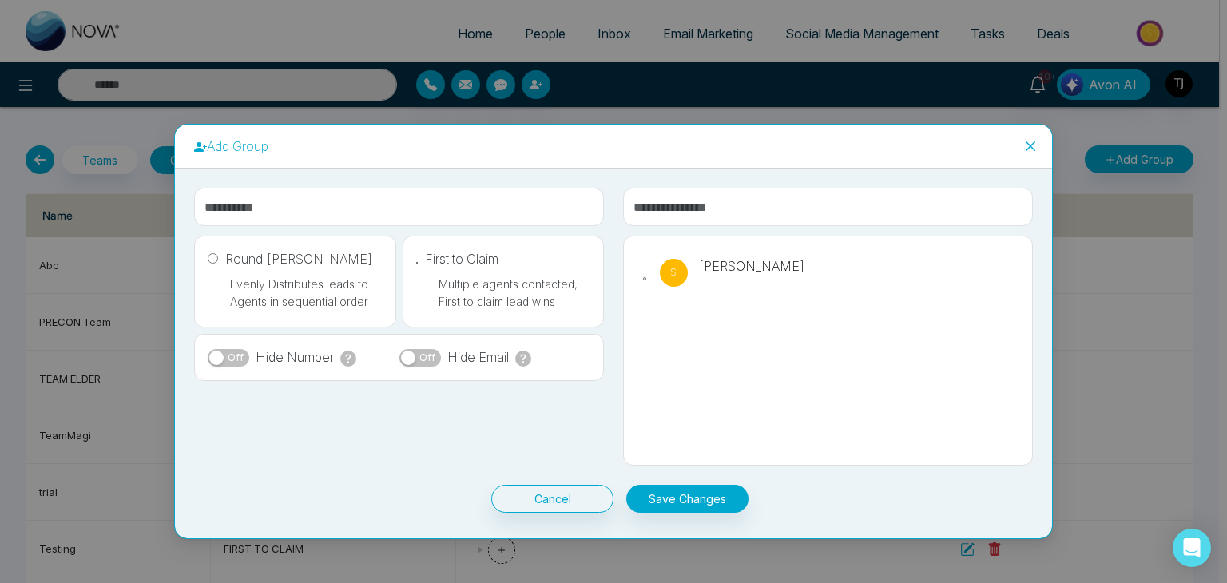
click at [1039, 144] on span "Close" at bounding box center [1030, 146] width 43 height 43
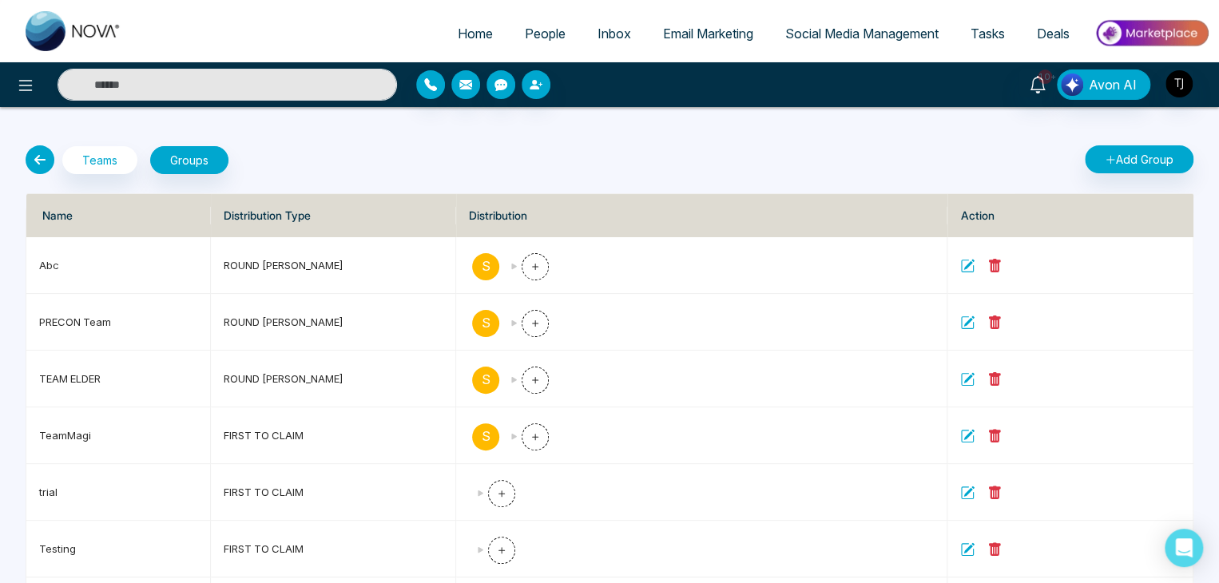
click at [46, 158] on icon at bounding box center [40, 159] width 29 height 29
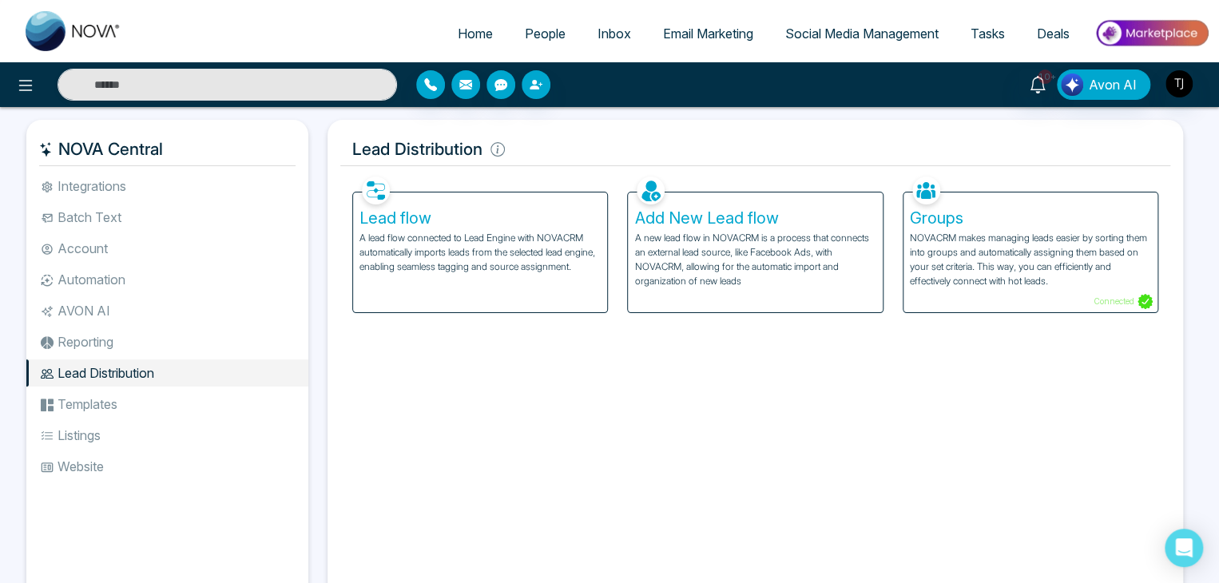
click at [458, 37] on span "Home" at bounding box center [475, 34] width 35 height 16
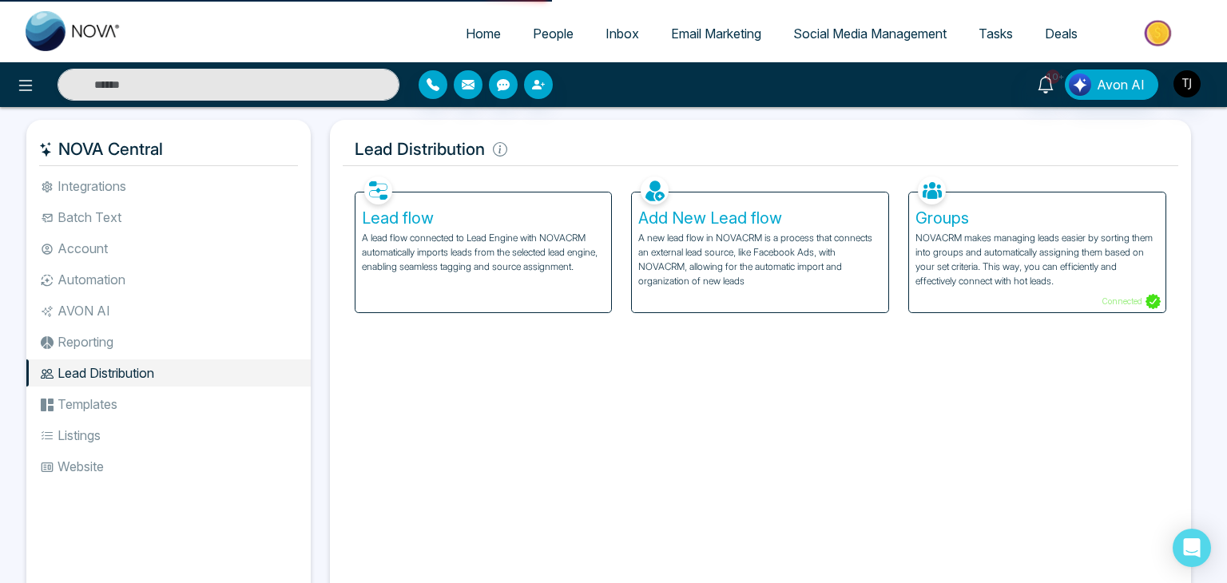
select select "*"
